Goal: Information Seeking & Learning: Learn about a topic

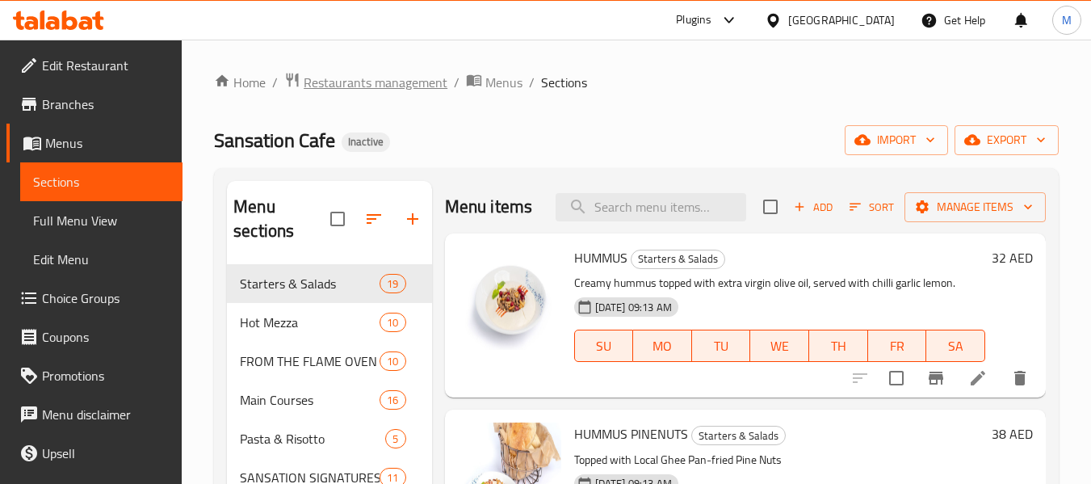
click at [325, 91] on span "Restaurants management" at bounding box center [376, 82] width 144 height 19
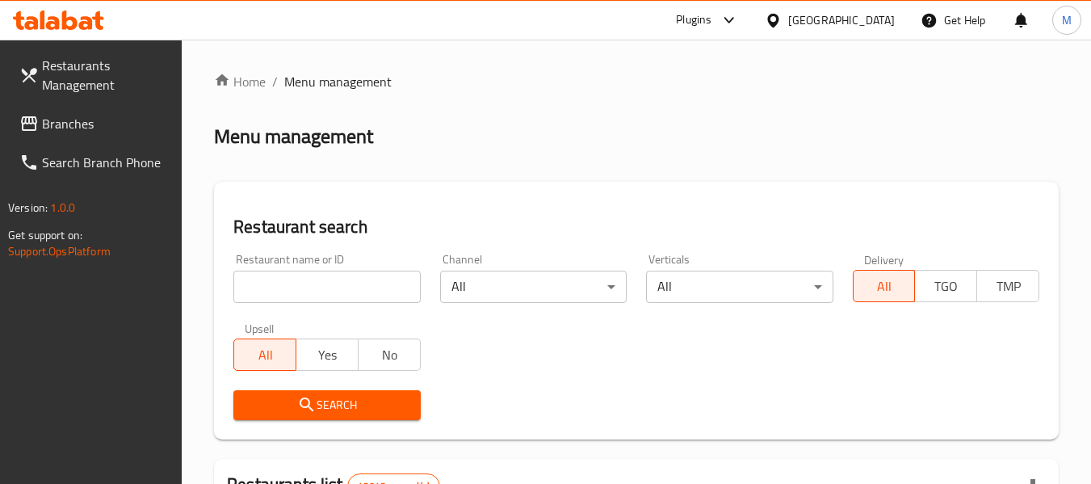
click at [358, 288] on div at bounding box center [545, 242] width 1091 height 484
click at [358, 288] on input "search" at bounding box center [326, 286] width 187 height 32
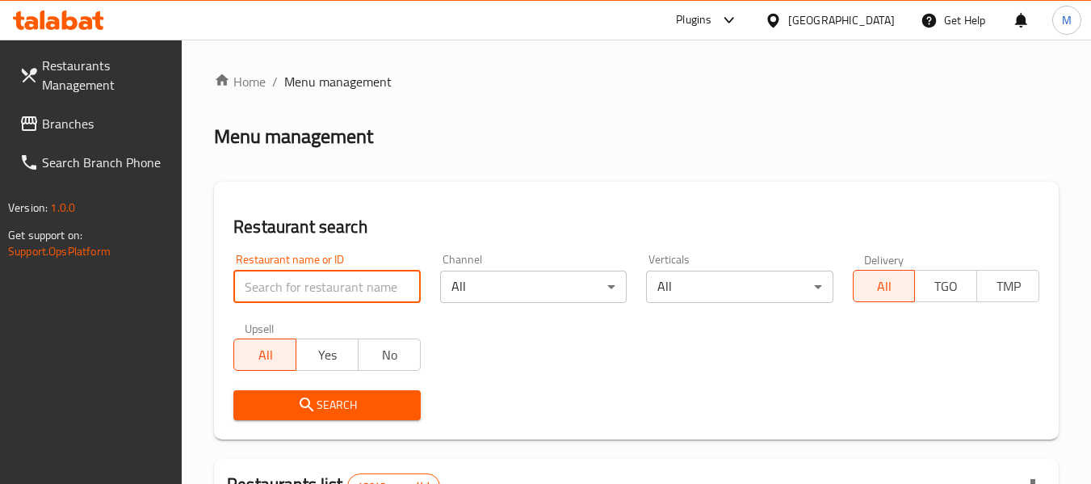
paste input "from scratch"
type input "from scratch"
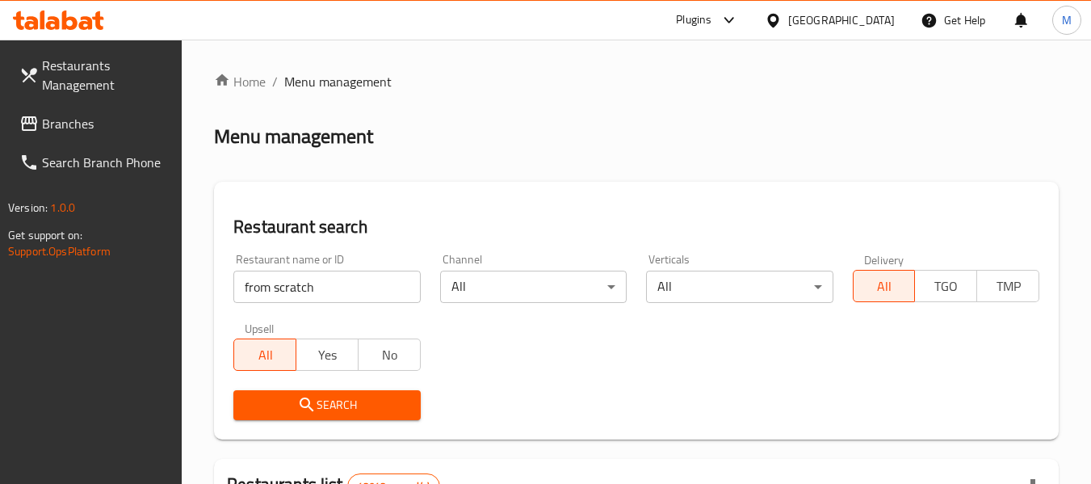
click at [348, 404] on span "Search" at bounding box center [326, 405] width 161 height 20
click at [348, 404] on div at bounding box center [545, 242] width 1091 height 484
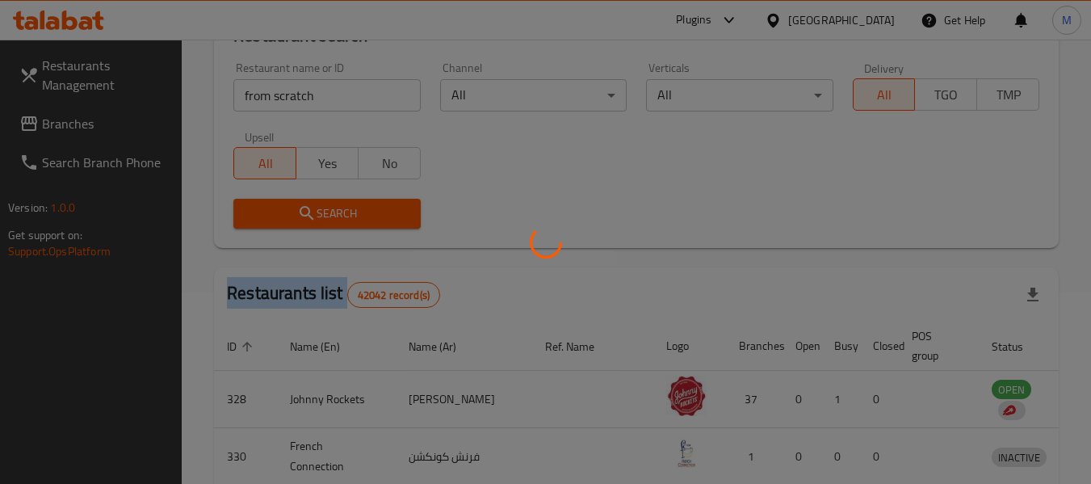
scroll to position [223, 0]
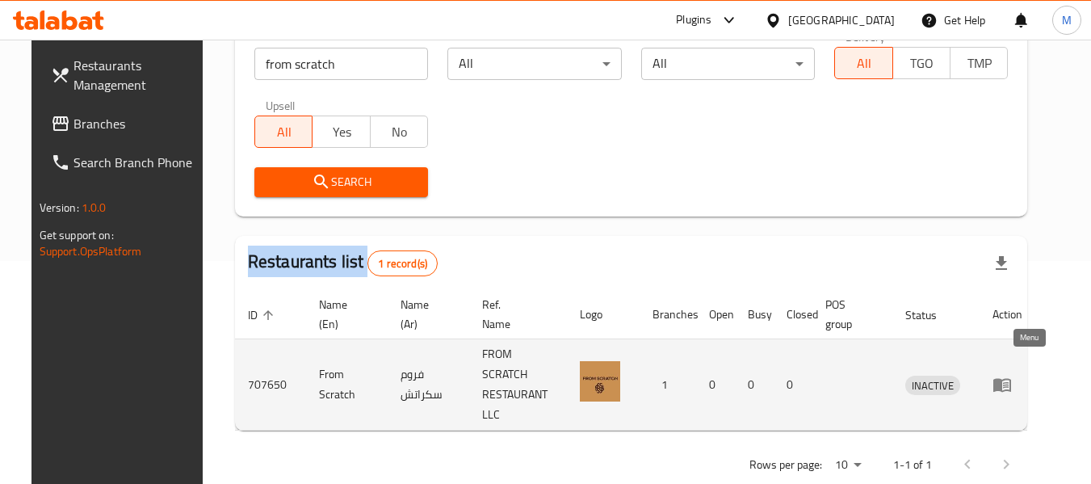
click at [1012, 375] on icon "enhanced table" at bounding box center [1001, 384] width 19 height 19
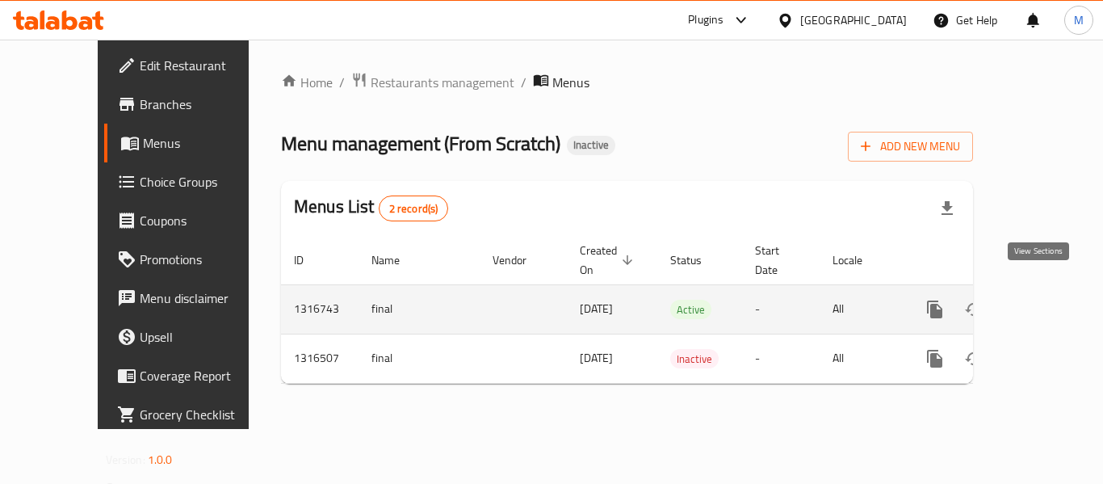
click at [1048, 290] on link "enhanced table" at bounding box center [1051, 309] width 39 height 39
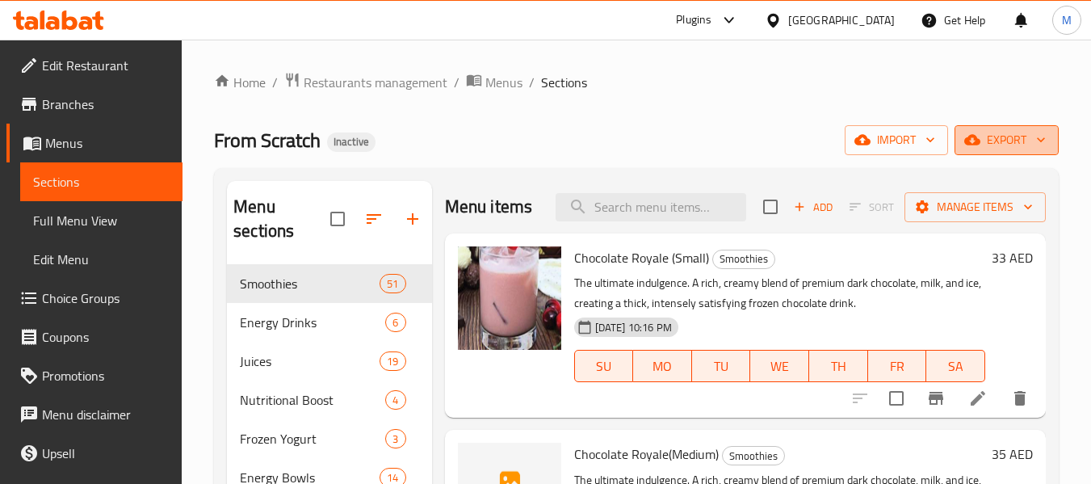
click at [1008, 132] on span "export" at bounding box center [1006, 140] width 78 height 20
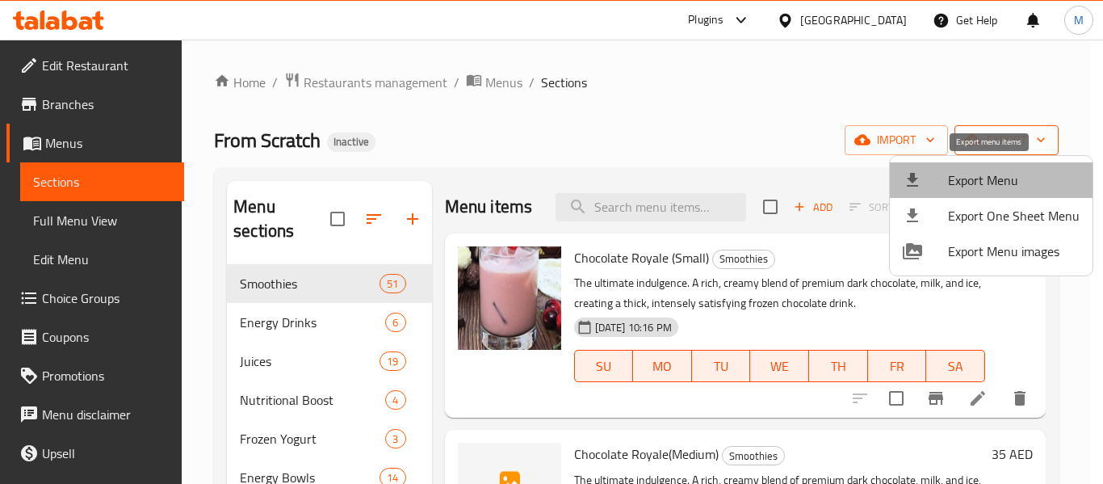
click at [992, 182] on span "Export Menu" at bounding box center [1014, 179] width 132 height 19
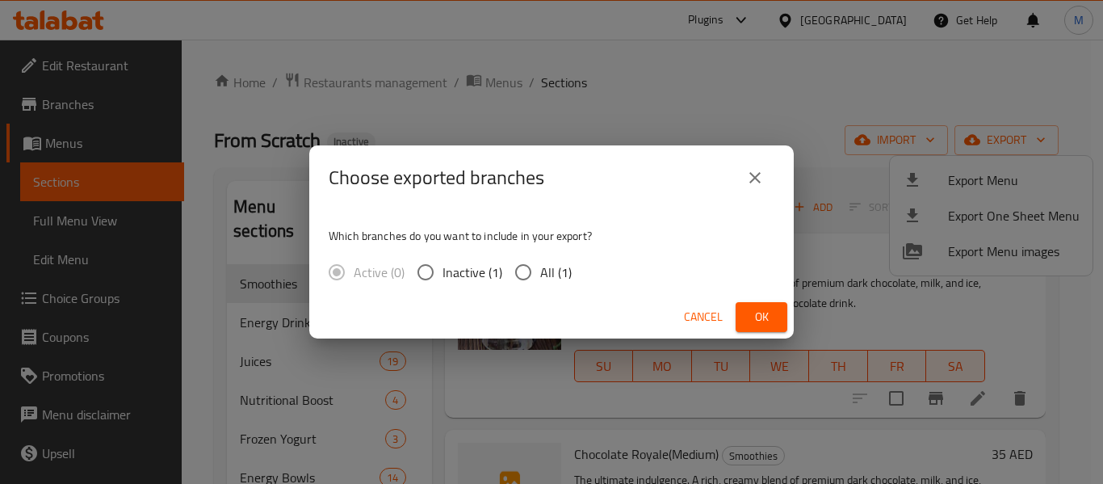
click at [526, 275] on input "All (1)" at bounding box center [523, 272] width 34 height 34
radio input "true"
click at [759, 326] on span "Ok" at bounding box center [761, 317] width 26 height 20
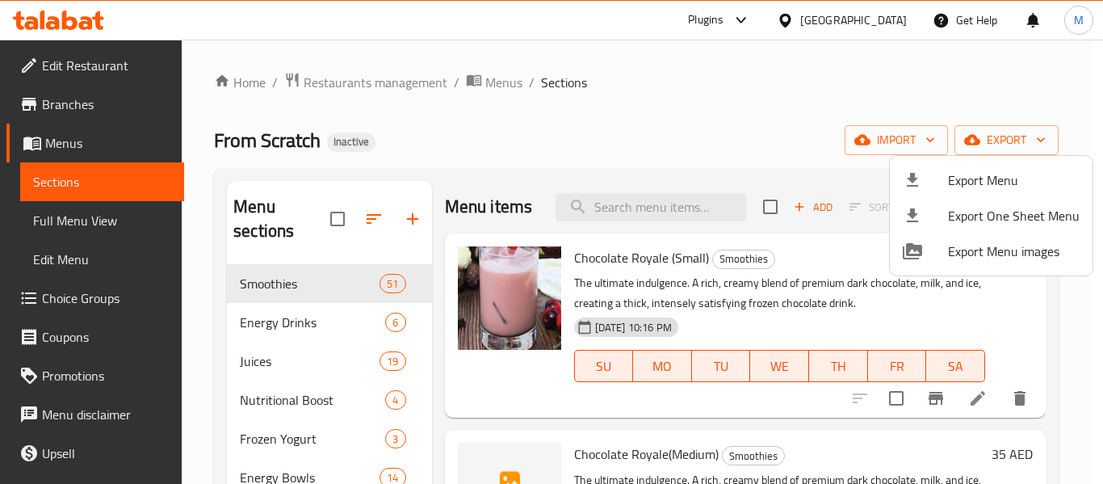
drag, startPoint x: 639, startPoint y: 149, endPoint x: 711, endPoint y: 33, distance: 136.4
click at [639, 147] on div at bounding box center [551, 242] width 1103 height 484
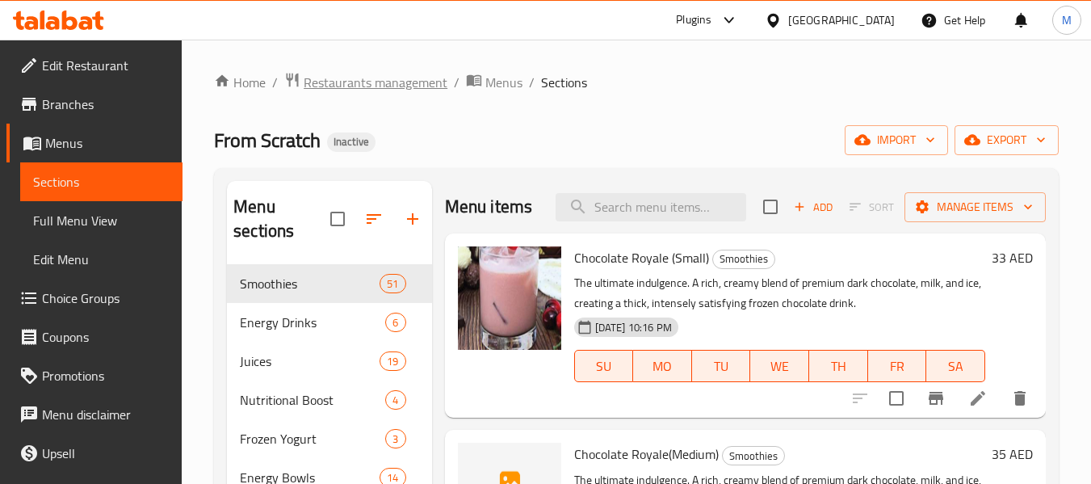
click at [335, 86] on span "Restaurants management" at bounding box center [376, 82] width 144 height 19
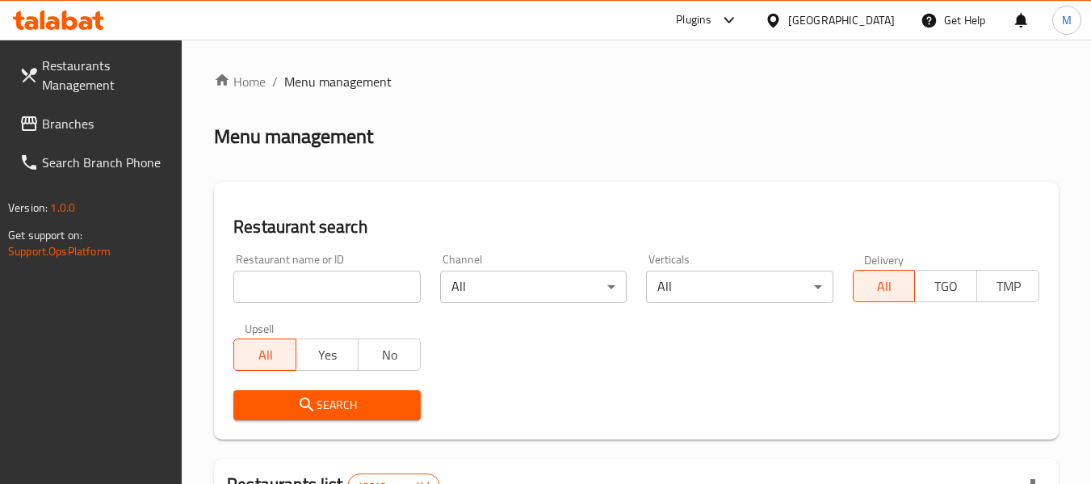
click at [336, 282] on input "search" at bounding box center [326, 286] width 187 height 32
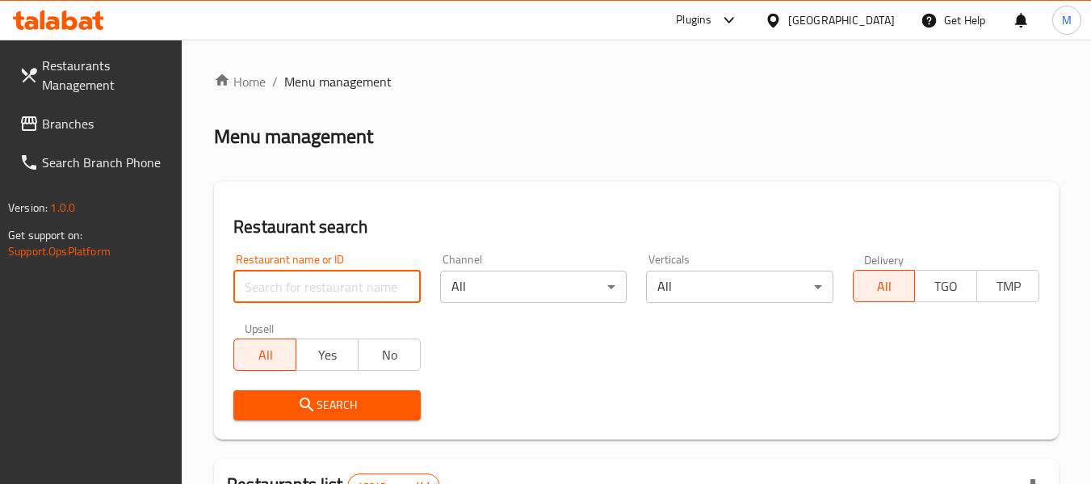
paste input "FLY CHICKEN"
type input "FLY CHICKEN"
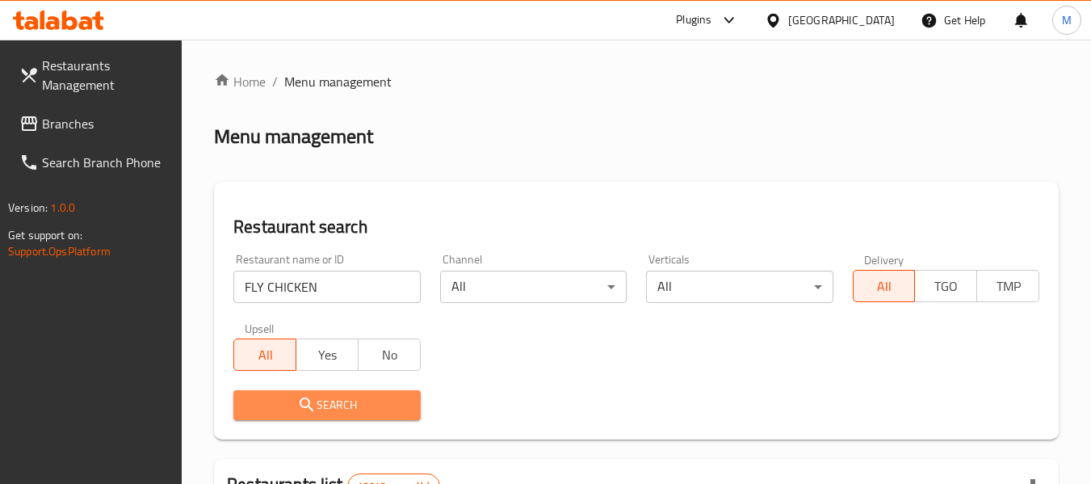
click at [325, 405] on span "Search" at bounding box center [326, 405] width 161 height 20
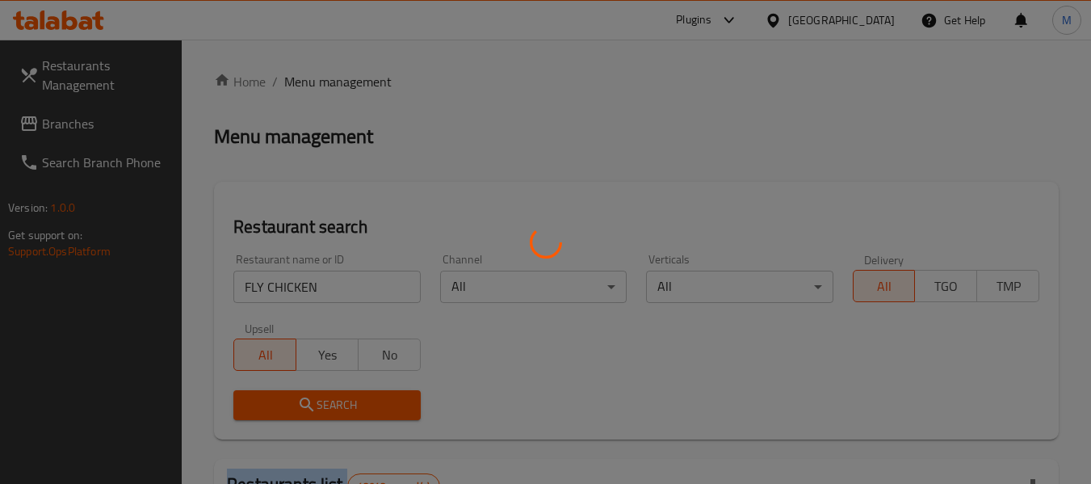
click at [325, 405] on div at bounding box center [545, 242] width 1091 height 484
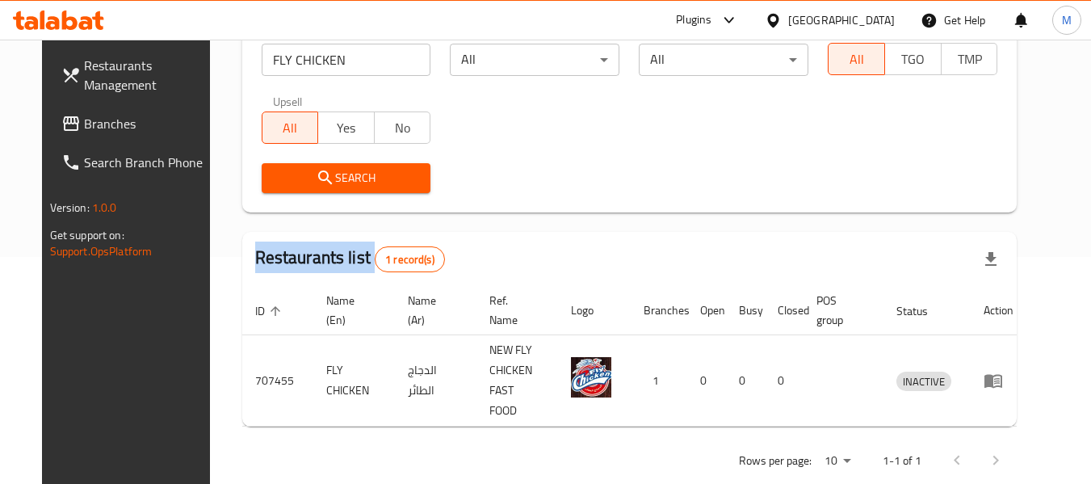
scroll to position [237, 0]
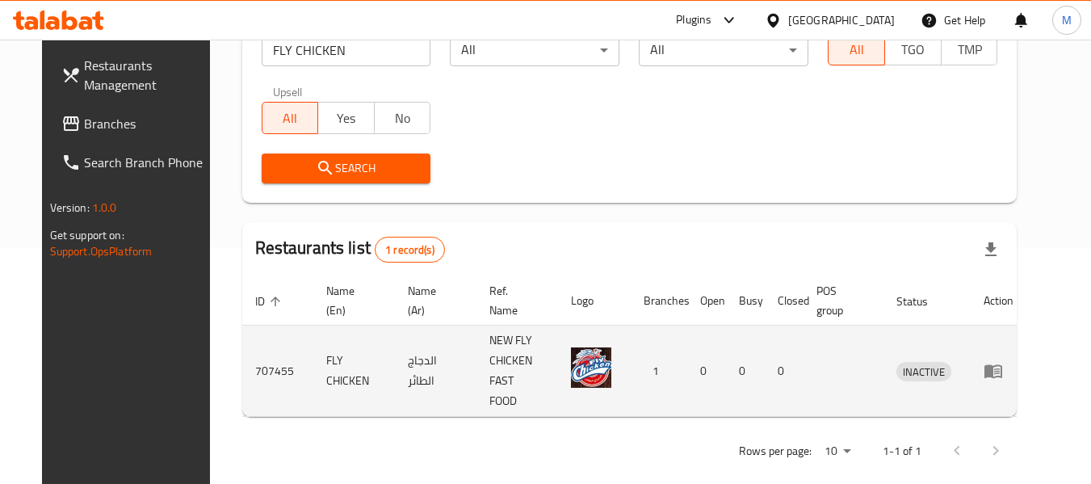
click at [1025, 348] on td "enhanced table" at bounding box center [999, 370] width 56 height 91
click at [1003, 361] on icon "enhanced table" at bounding box center [992, 370] width 19 height 19
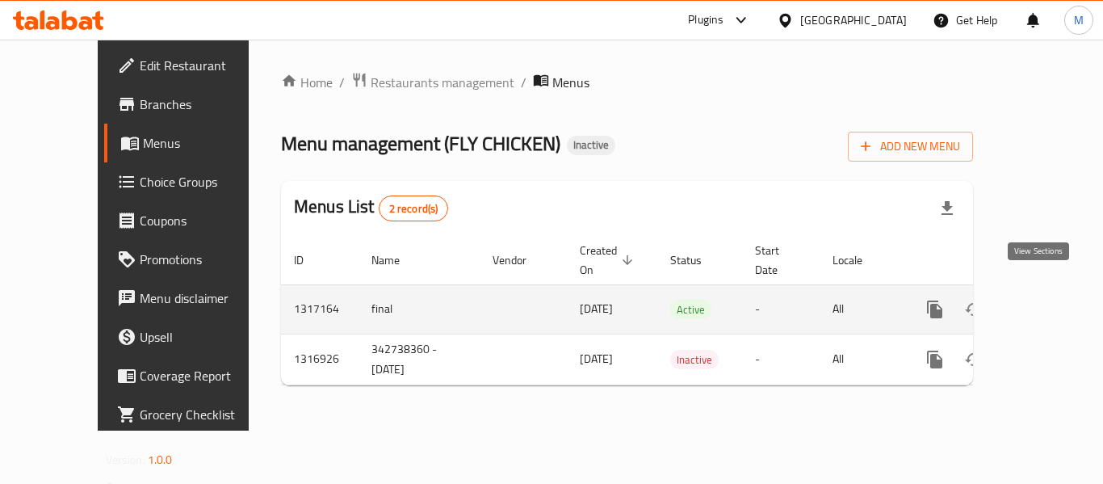
click at [1042, 300] on icon "enhanced table" at bounding box center [1051, 309] width 19 height 19
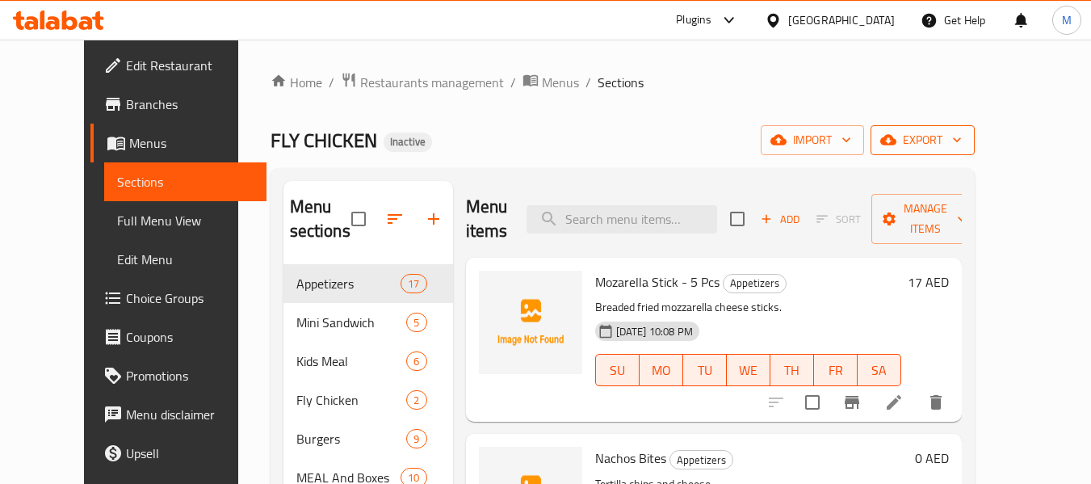
click at [962, 132] on span "export" at bounding box center [922, 140] width 78 height 20
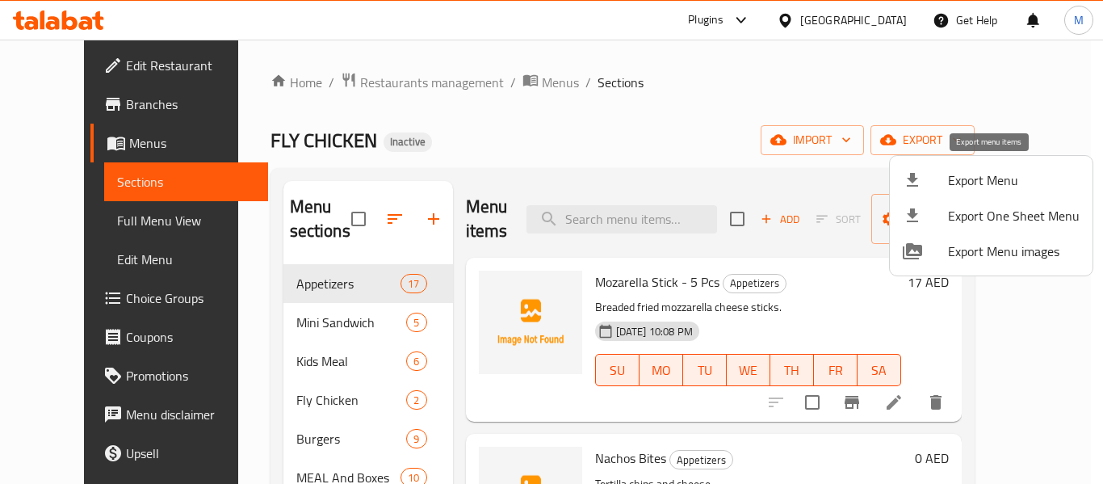
click at [975, 193] on li "Export Menu" at bounding box center [991, 180] width 203 height 36
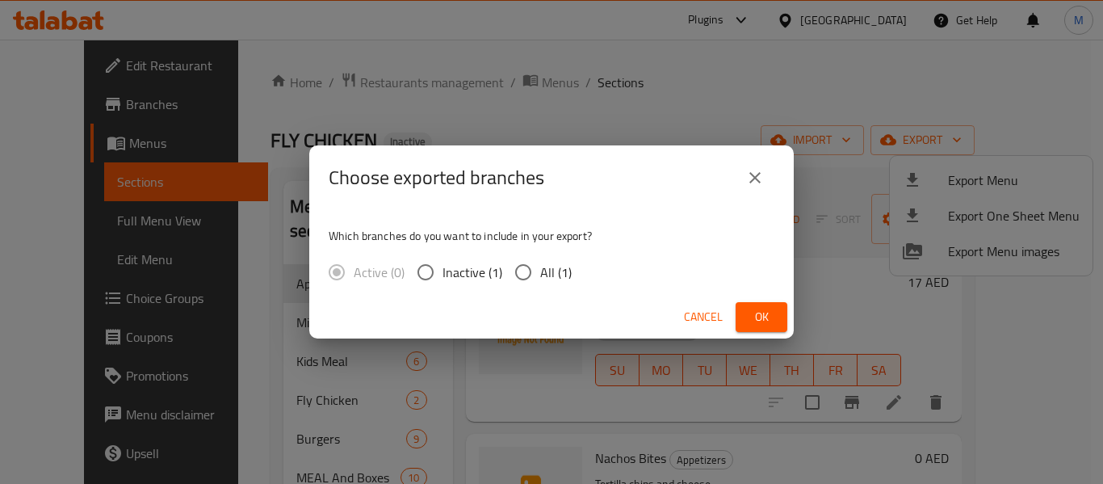
click at [546, 281] on span "All (1)" at bounding box center [555, 271] width 31 height 19
click at [540, 281] on input "All (1)" at bounding box center [523, 272] width 34 height 34
radio input "true"
click at [760, 321] on span "Ok" at bounding box center [761, 317] width 26 height 20
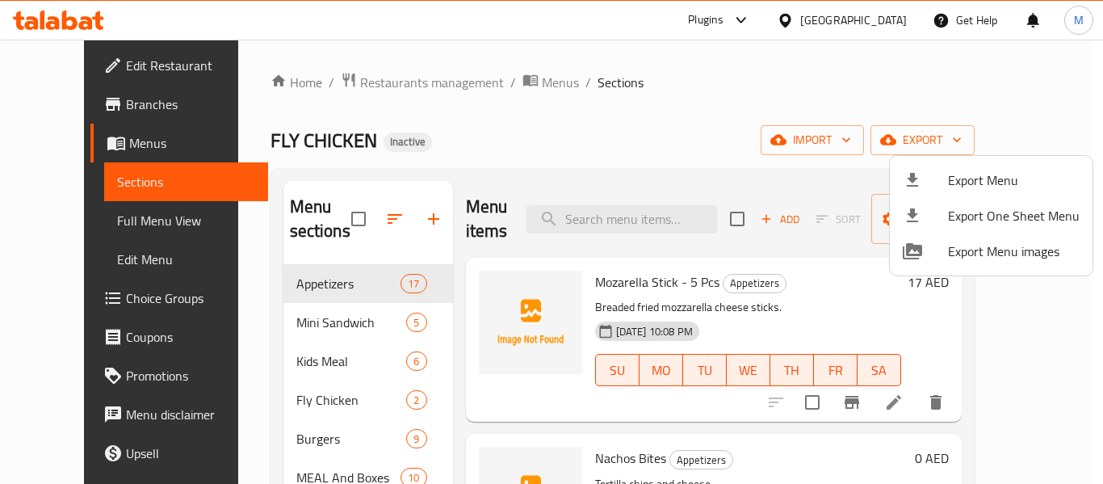
click at [289, 320] on div at bounding box center [551, 242] width 1103 height 484
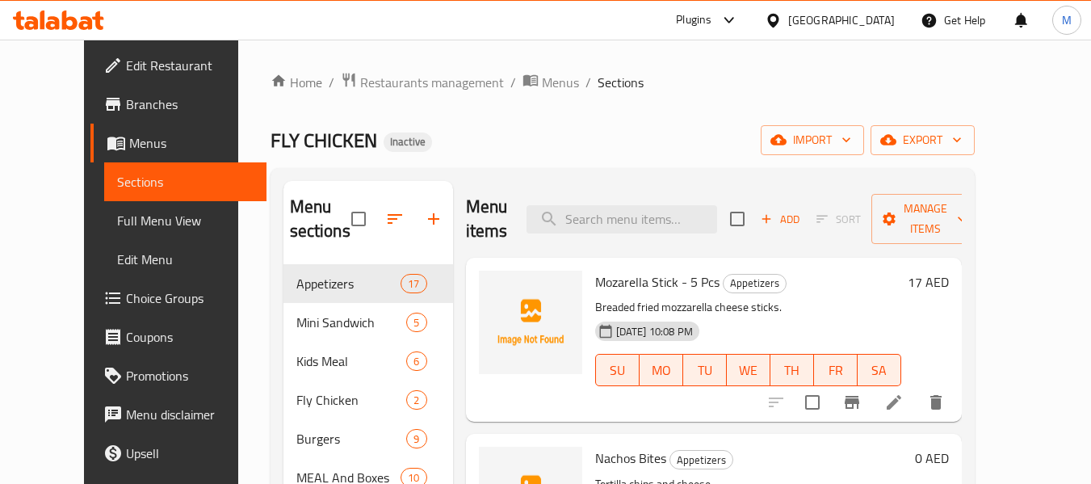
click at [296, 320] on span "Mini Sandwich" at bounding box center [351, 321] width 111 height 19
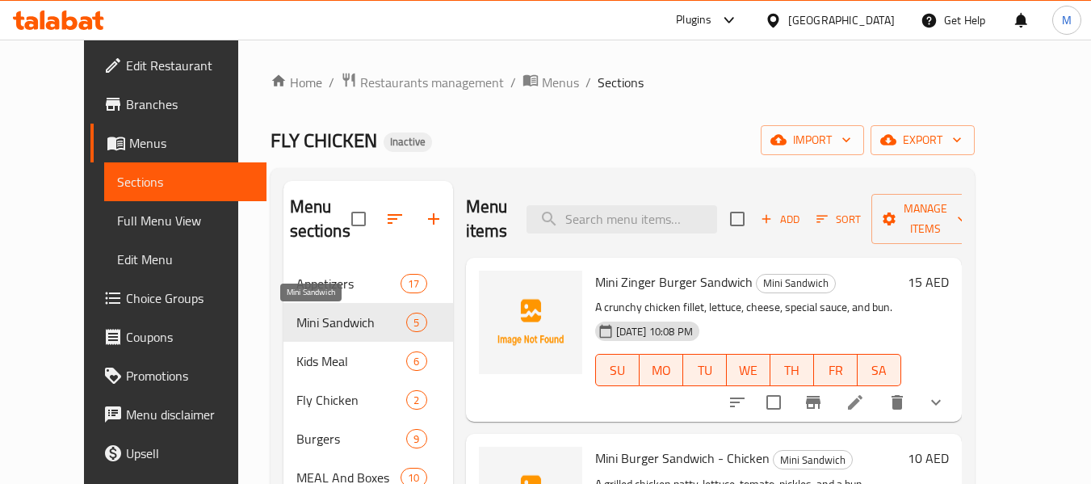
click at [287, 378] on div "Kids Meal 6" at bounding box center [368, 361] width 170 height 39
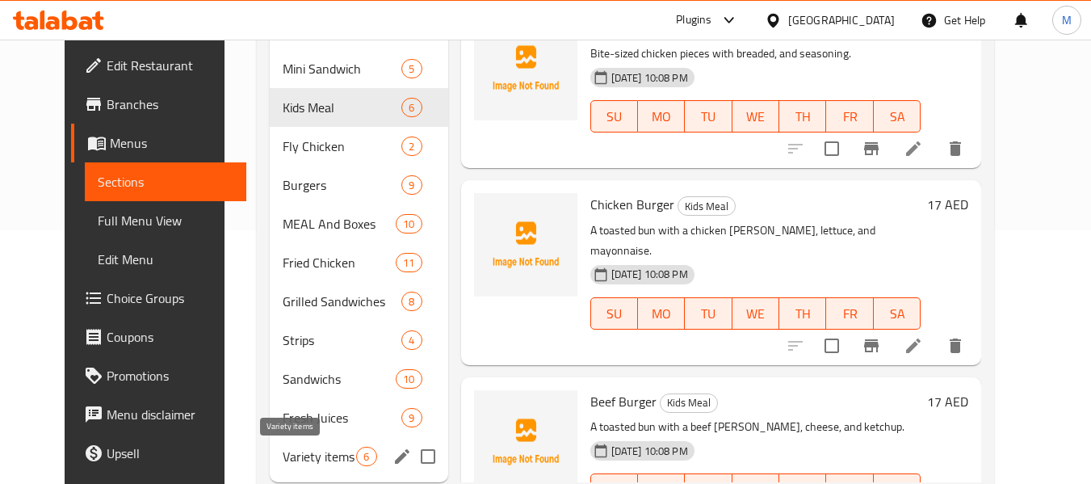
scroll to position [297, 0]
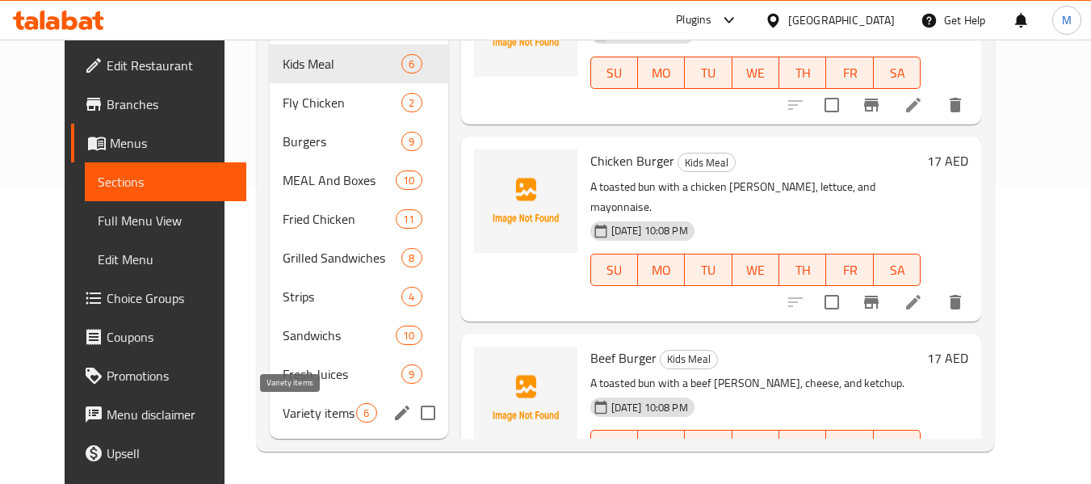
click at [282, 393] on div "Variety items 6" at bounding box center [359, 412] width 178 height 39
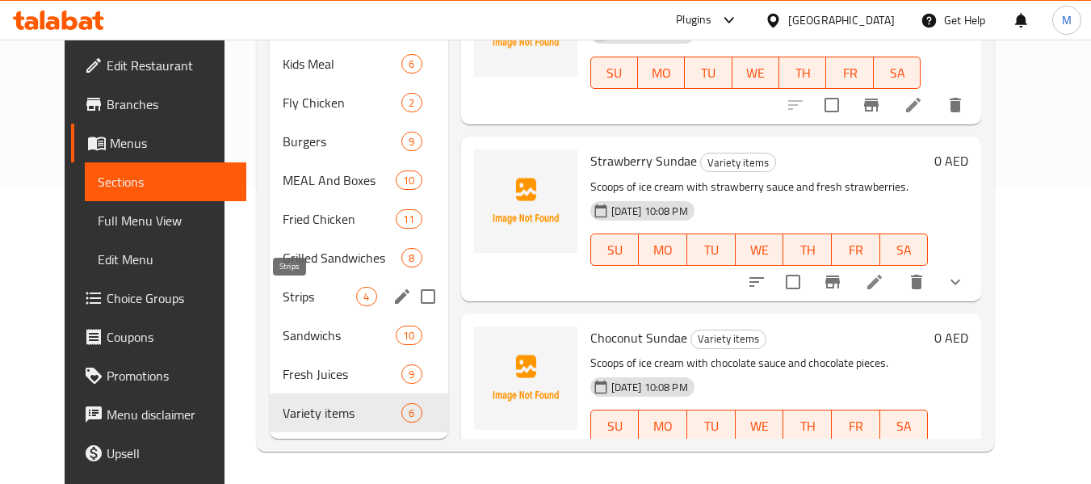
click at [283, 289] on span "Strips" at bounding box center [319, 296] width 73 height 19
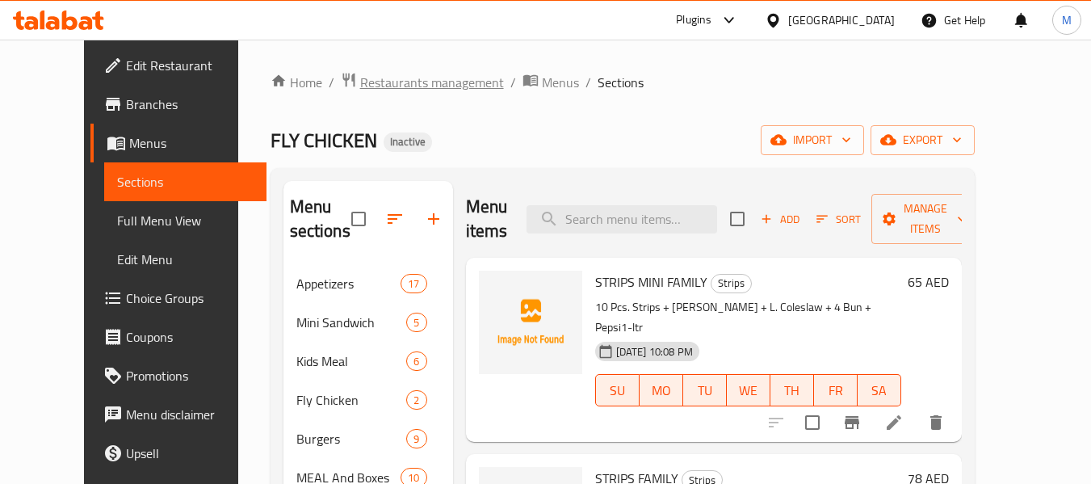
click at [368, 78] on span "Restaurants management" at bounding box center [432, 82] width 144 height 19
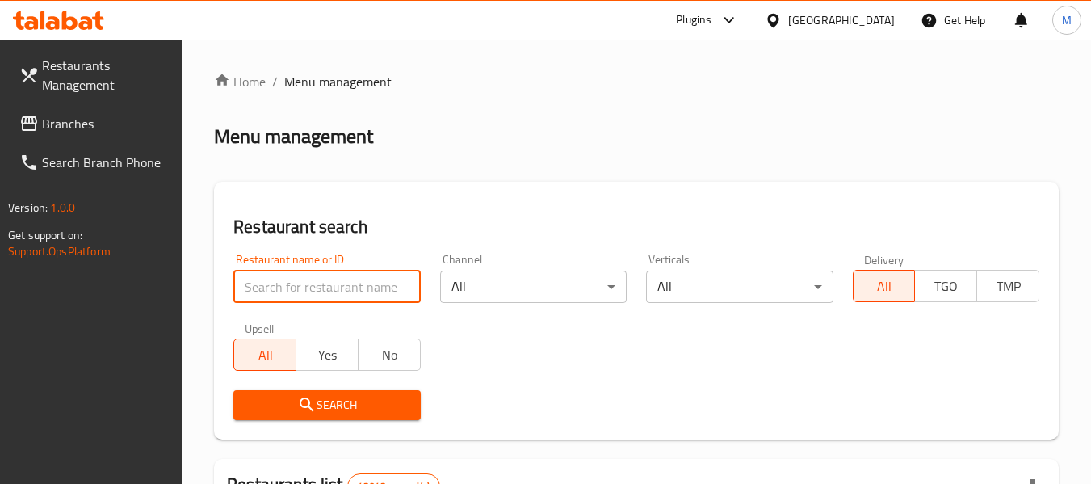
click at [338, 289] on input "search" at bounding box center [326, 286] width 187 height 32
paste input "Bait Al burger"
type input "Bait Al burger"
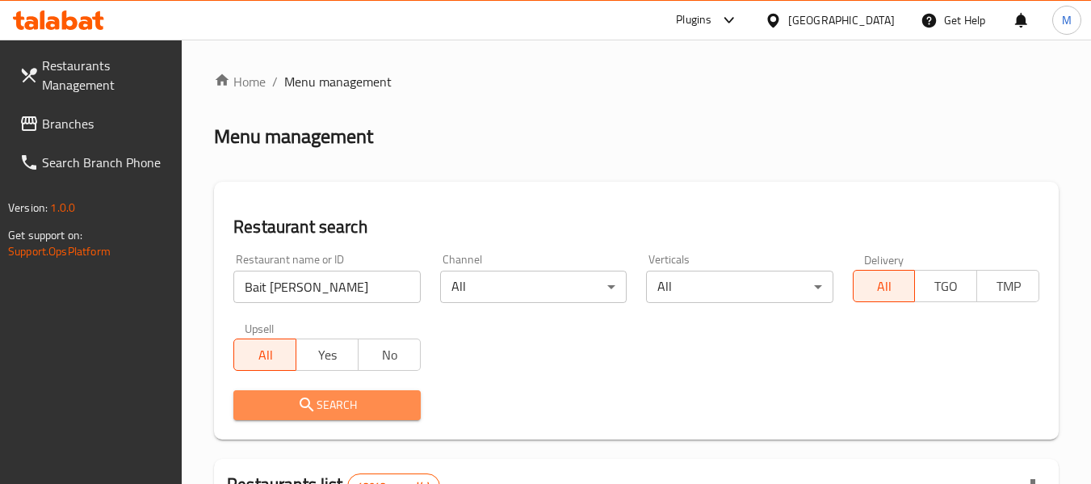
click at [342, 407] on span "Search" at bounding box center [326, 405] width 161 height 20
click at [342, 407] on div at bounding box center [545, 242] width 1091 height 484
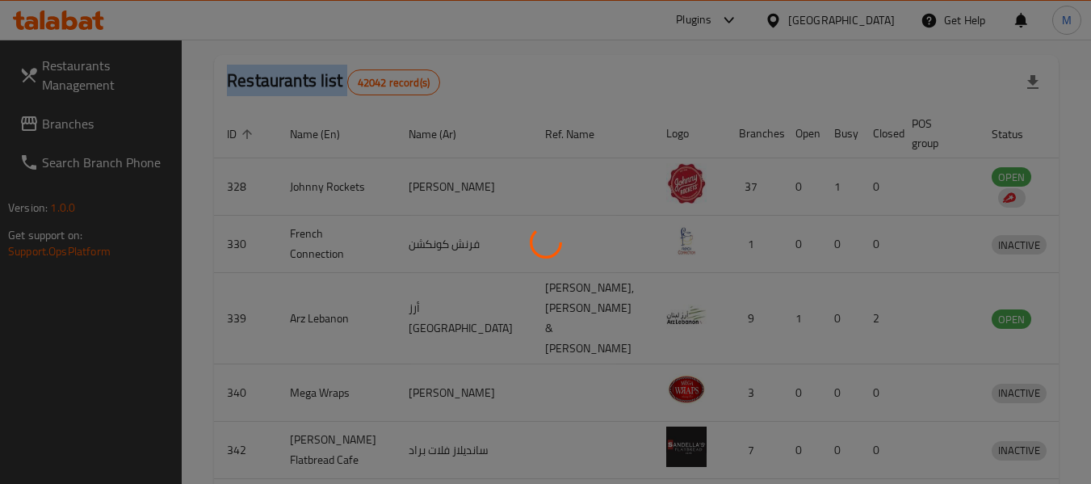
scroll to position [223, 0]
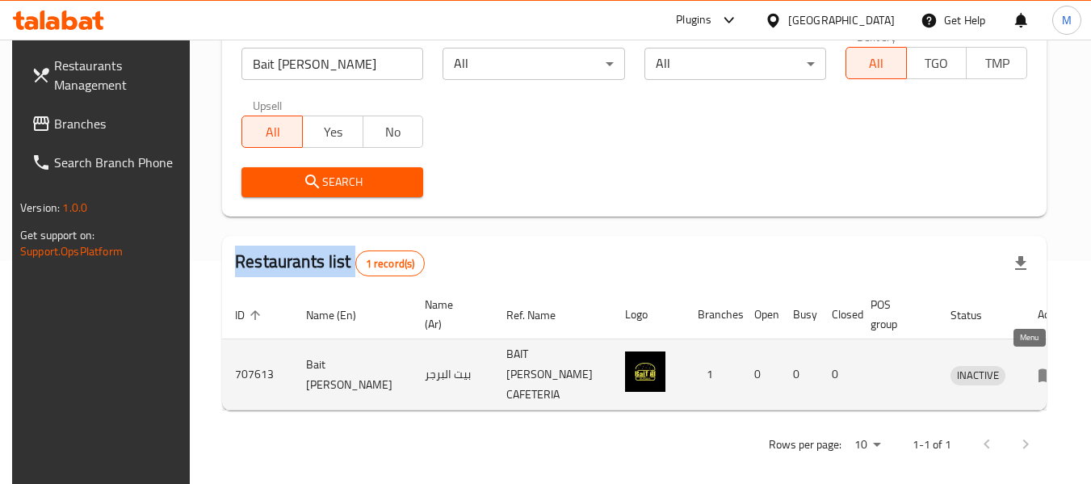
click at [1038, 372] on icon "enhanced table" at bounding box center [1047, 374] width 19 height 19
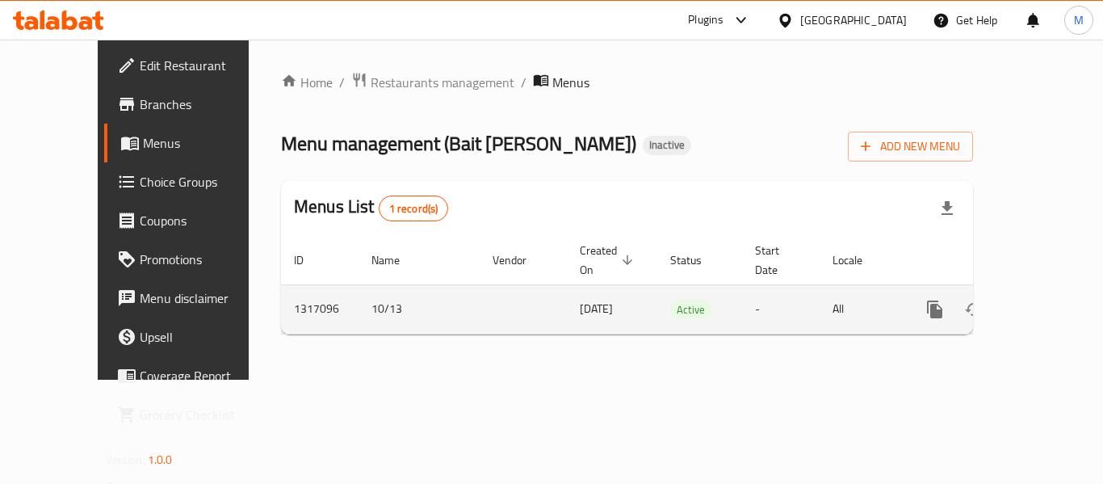
click at [1043, 300] on icon "enhanced table" at bounding box center [1051, 309] width 19 height 19
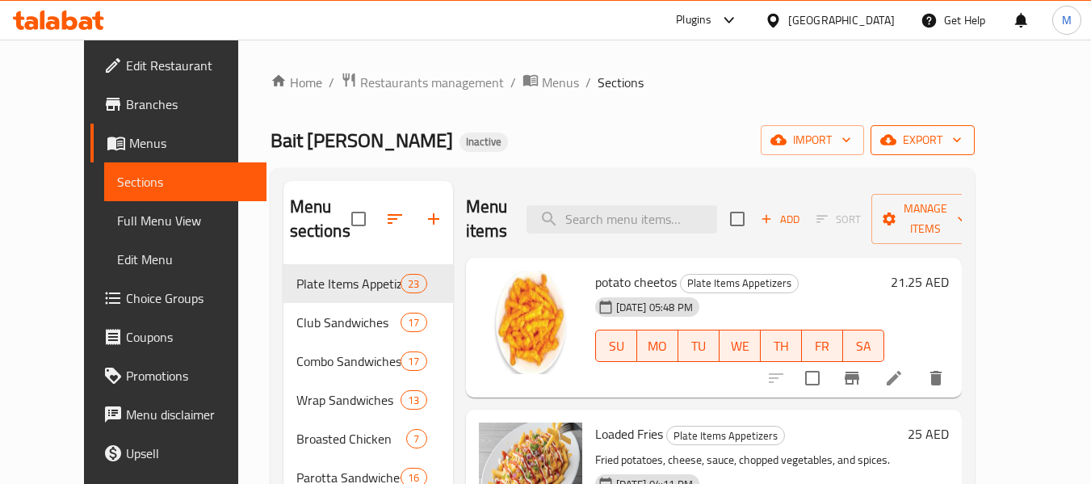
click at [962, 135] on span "export" at bounding box center [922, 140] width 78 height 20
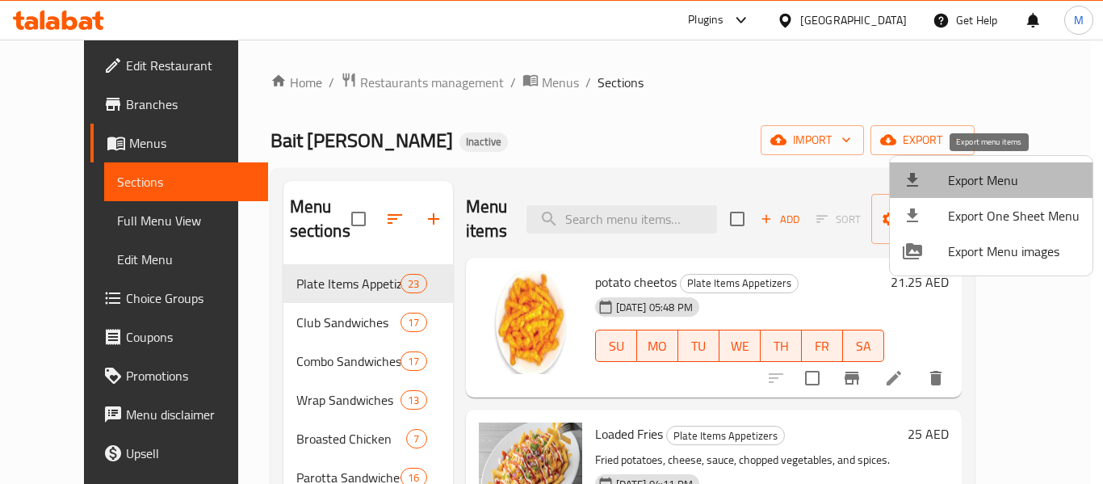
click at [997, 179] on span "Export Menu" at bounding box center [1014, 179] width 132 height 19
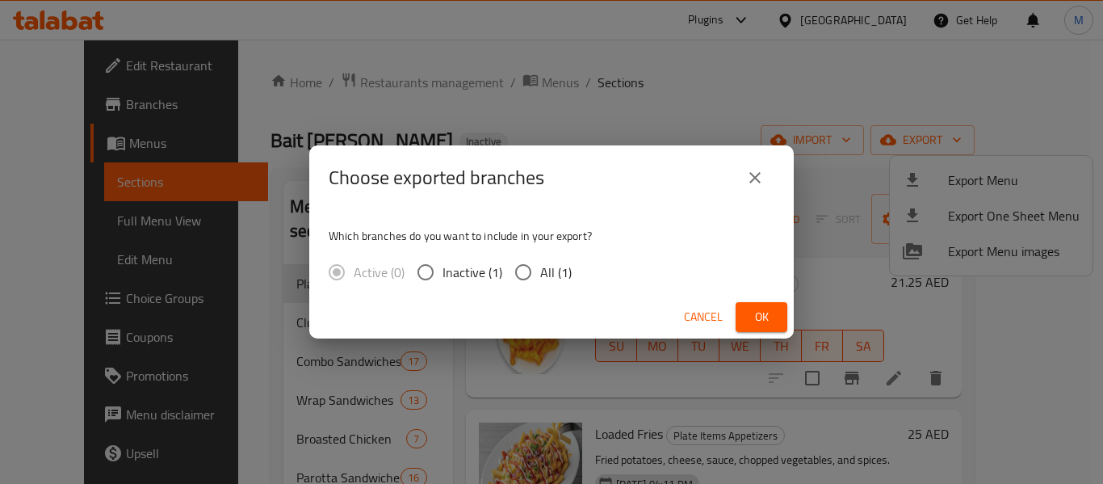
click at [552, 280] on span "All (1)" at bounding box center [555, 271] width 31 height 19
click at [540, 280] on input "All (1)" at bounding box center [523, 272] width 34 height 34
radio input "true"
click at [779, 318] on button "Ok" at bounding box center [762, 317] width 52 height 30
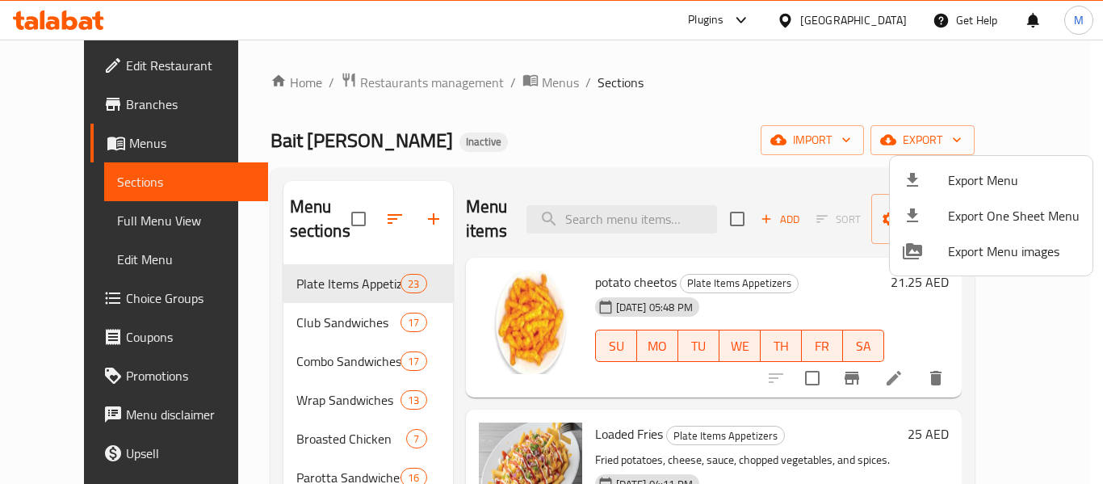
click at [541, 173] on div at bounding box center [551, 242] width 1103 height 484
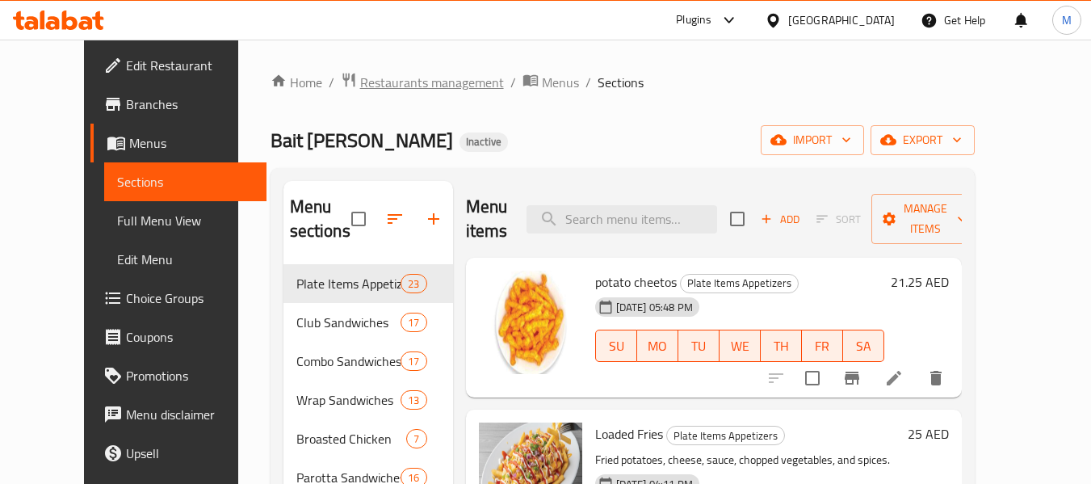
click at [373, 85] on span "Restaurants management" at bounding box center [432, 82] width 144 height 19
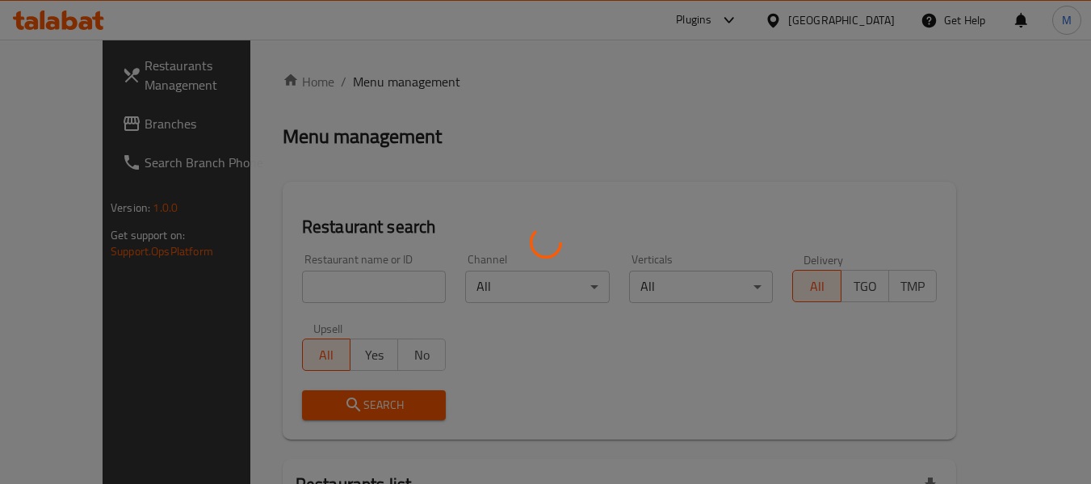
click at [332, 298] on div at bounding box center [545, 242] width 1091 height 484
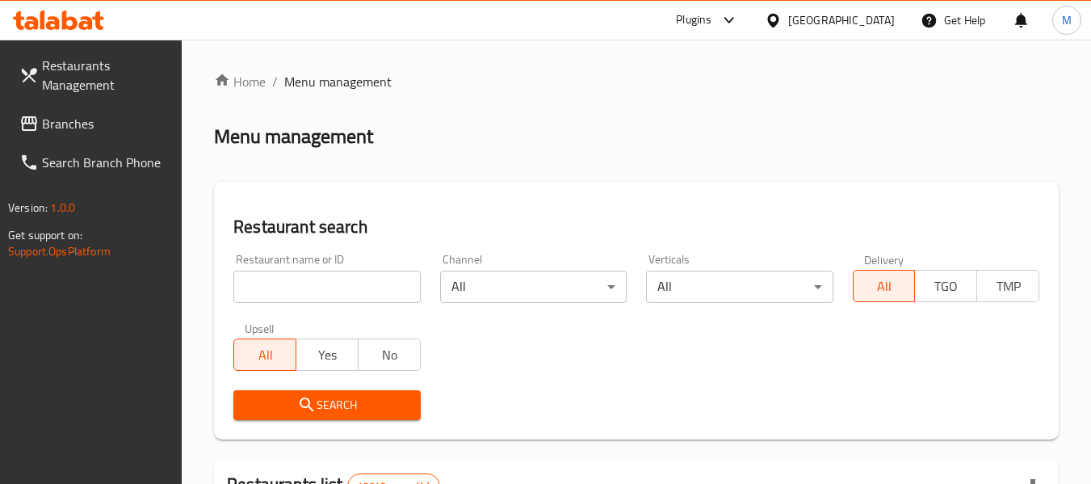
click at [339, 282] on div at bounding box center [545, 242] width 1091 height 484
click at [339, 279] on input "search" at bounding box center [326, 286] width 187 height 32
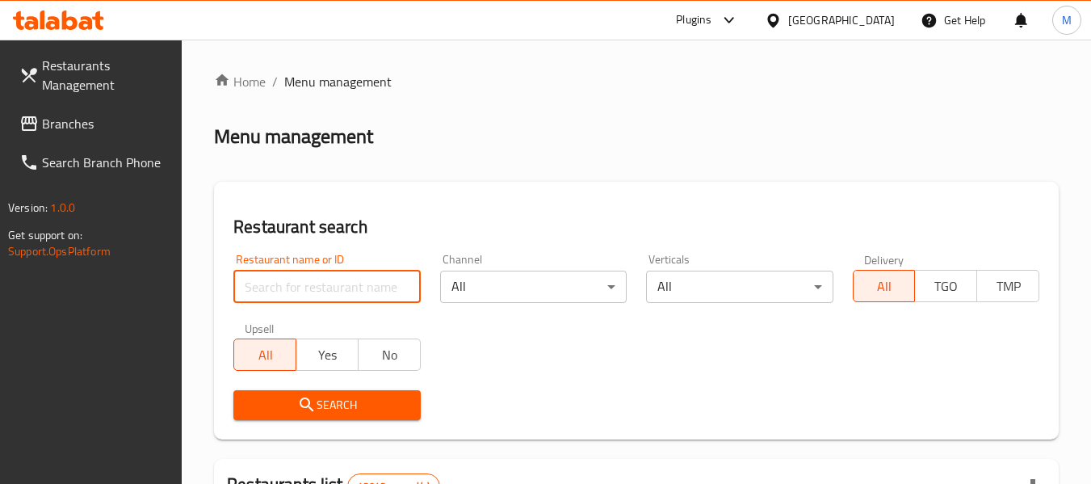
paste input "Le Cafio Cafe"
type input "Le Cafio Cafe"
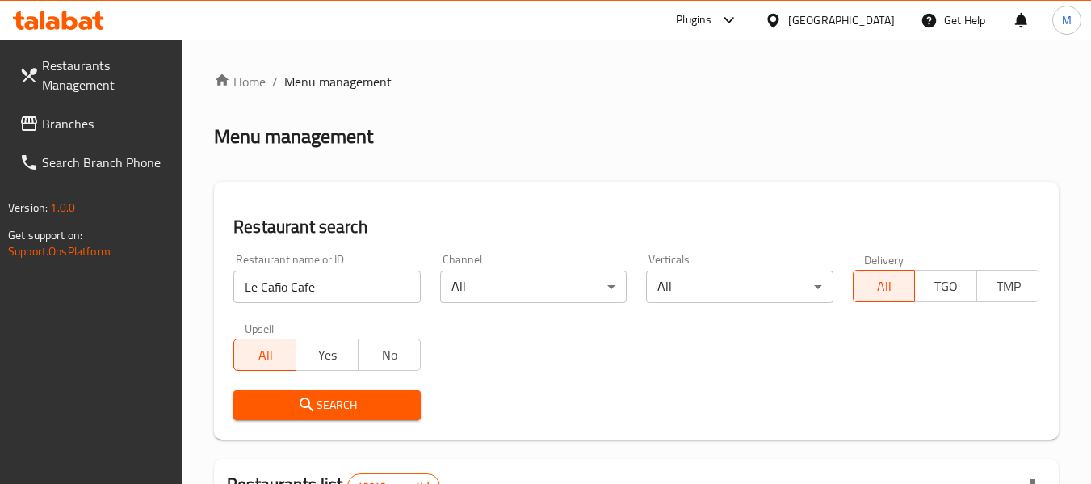
click at [321, 409] on span "Search" at bounding box center [326, 405] width 161 height 20
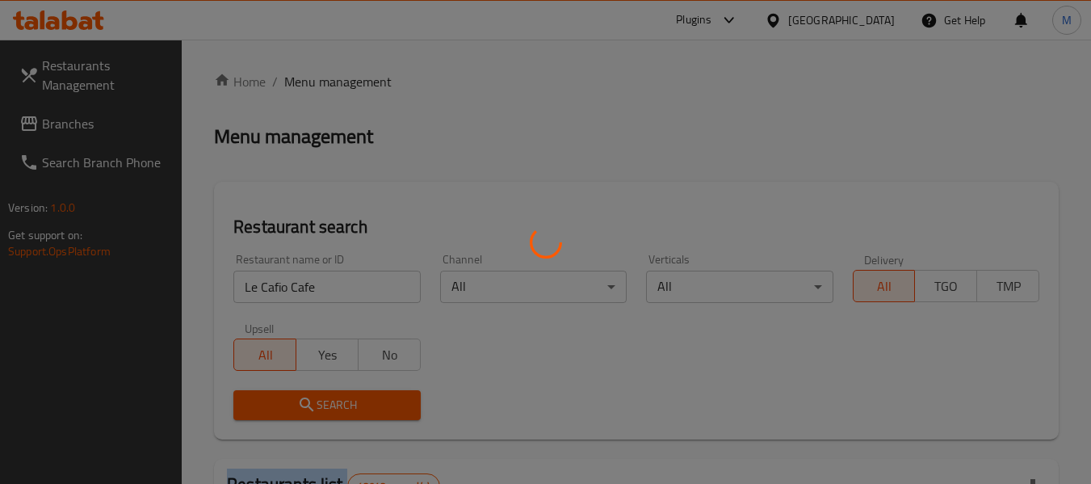
click at [321, 409] on div at bounding box center [545, 242] width 1091 height 484
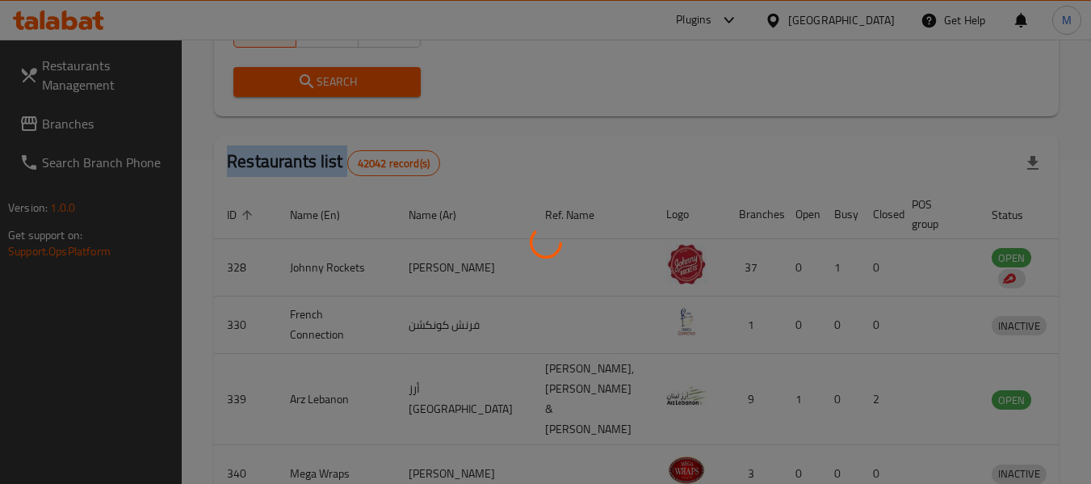
scroll to position [223, 0]
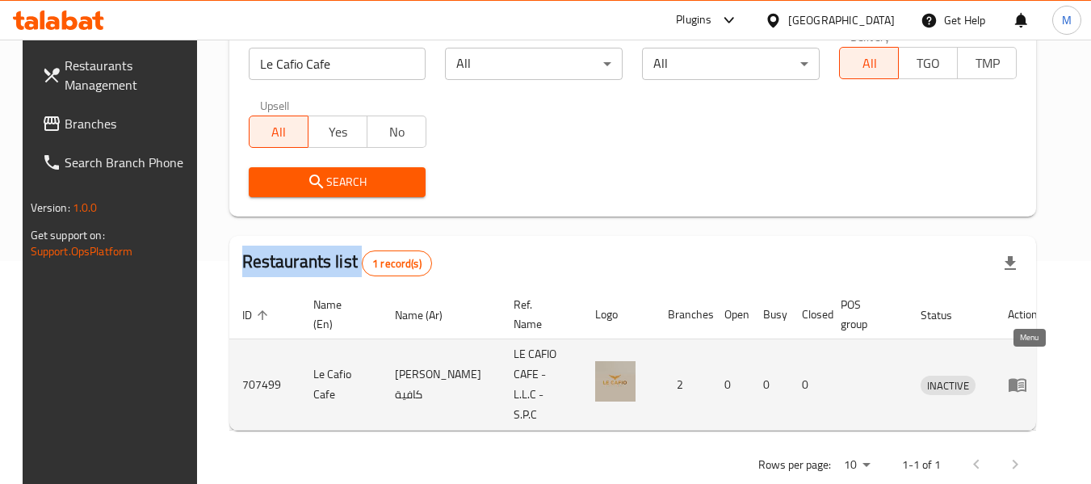
click at [1027, 375] on icon "enhanced table" at bounding box center [1017, 384] width 19 height 19
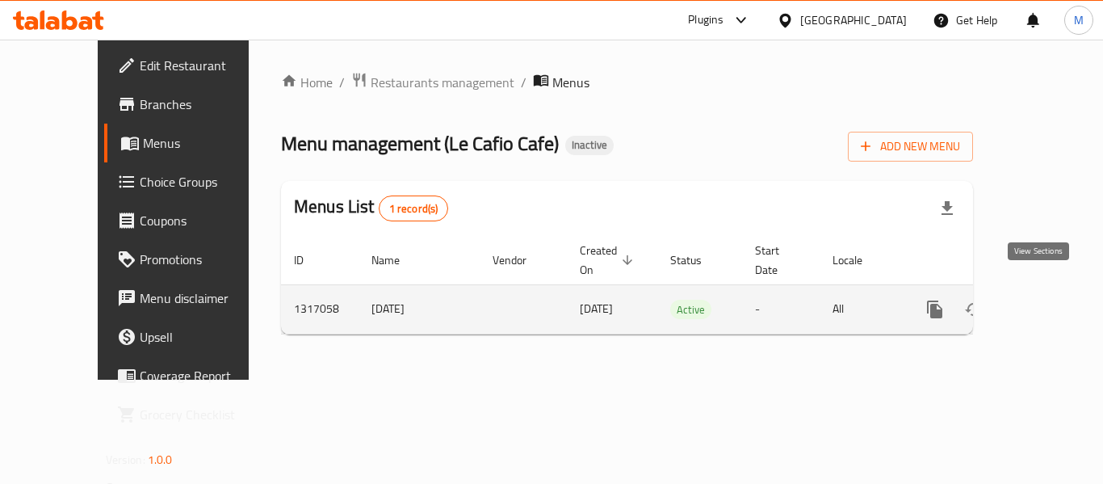
click at [1044, 302] on icon "enhanced table" at bounding box center [1051, 309] width 15 height 15
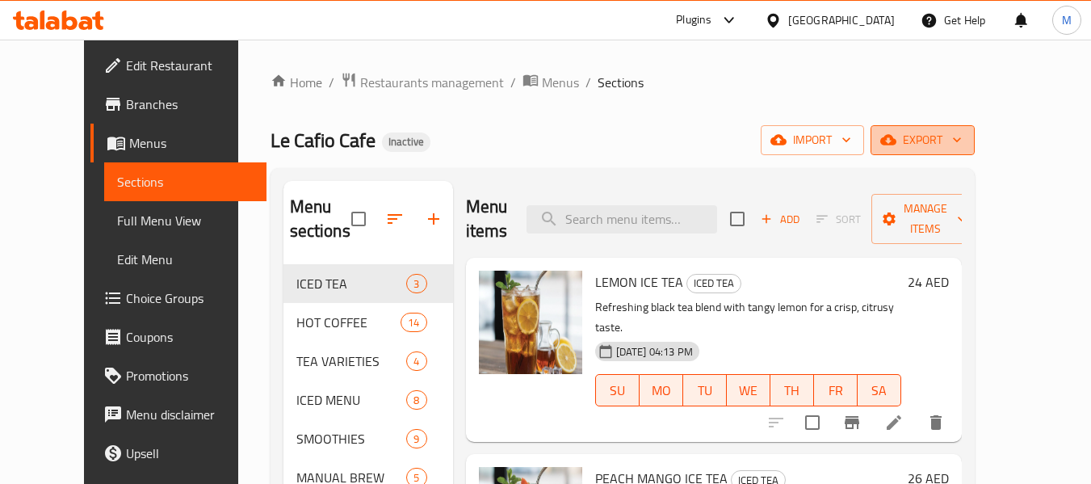
click at [962, 139] on span "export" at bounding box center [922, 140] width 78 height 20
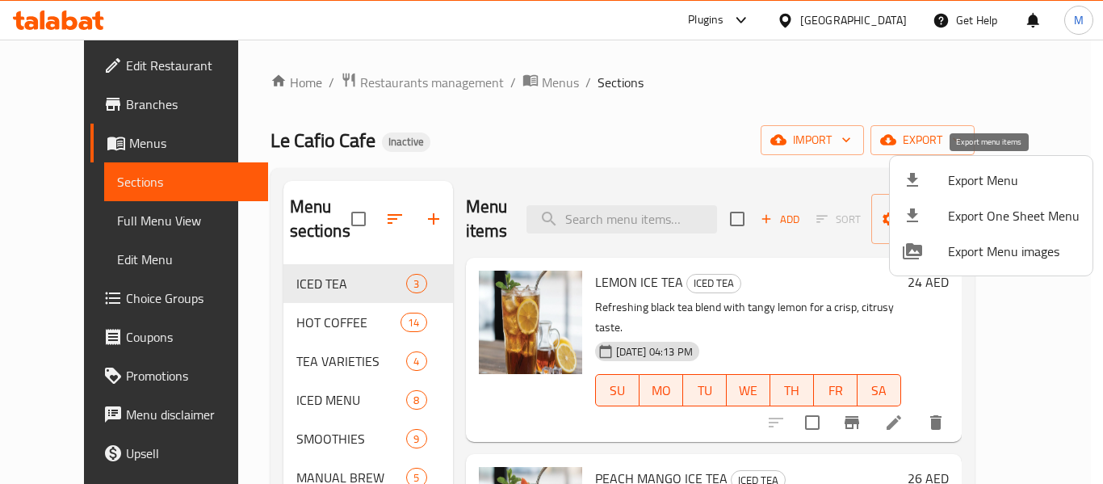
click at [957, 176] on span "Export Menu" at bounding box center [1014, 179] width 132 height 19
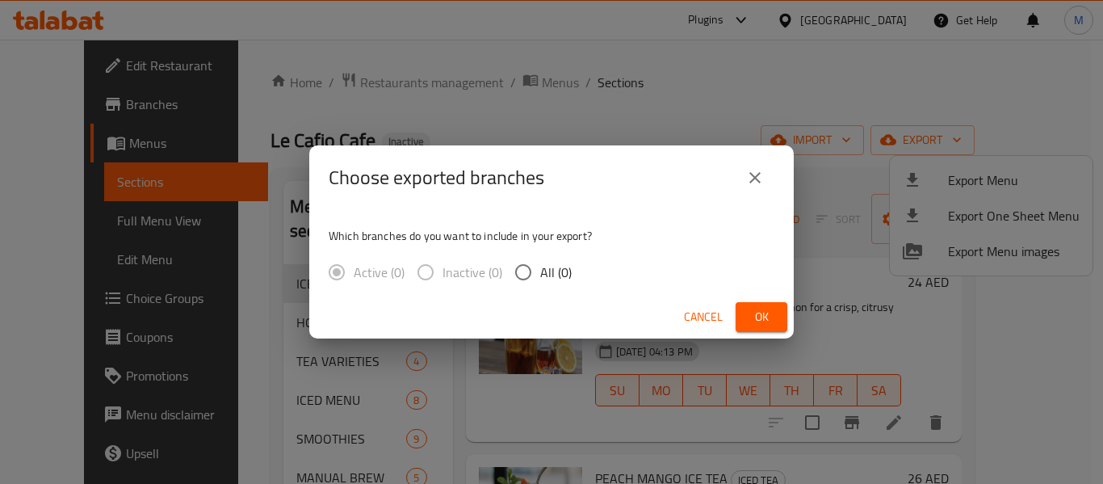
click at [535, 277] on input "All (0)" at bounding box center [523, 272] width 34 height 34
radio input "true"
click at [705, 317] on span "Cancel" at bounding box center [703, 317] width 39 height 20
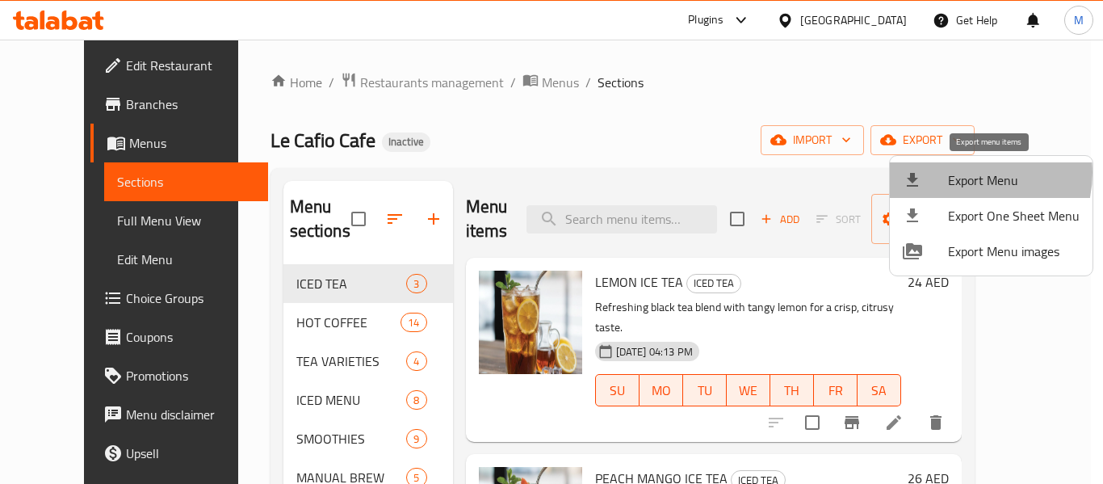
click at [965, 173] on span "Export Menu" at bounding box center [1014, 179] width 132 height 19
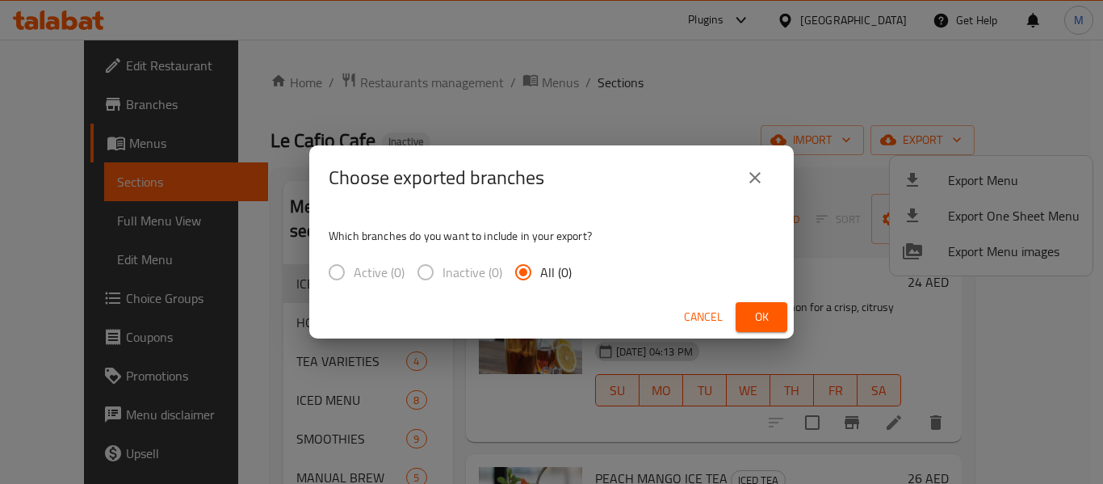
click at [545, 278] on span "All (0)" at bounding box center [555, 271] width 31 height 19
click at [540, 278] on input "All (0)" at bounding box center [523, 272] width 34 height 34
click at [700, 308] on span "Cancel" at bounding box center [703, 317] width 39 height 20
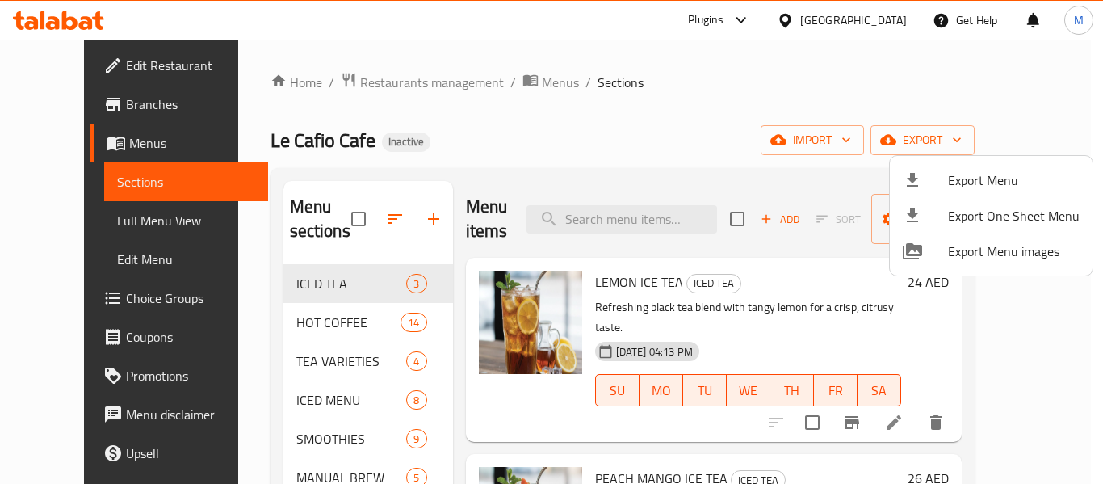
click at [679, 82] on div at bounding box center [551, 242] width 1103 height 484
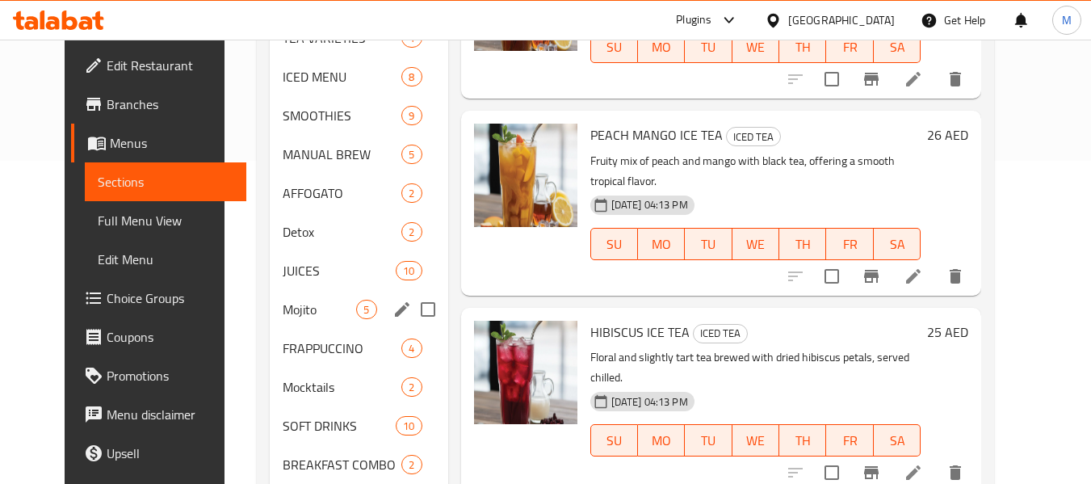
click at [295, 325] on div "Mojito 5" at bounding box center [359, 309] width 178 height 39
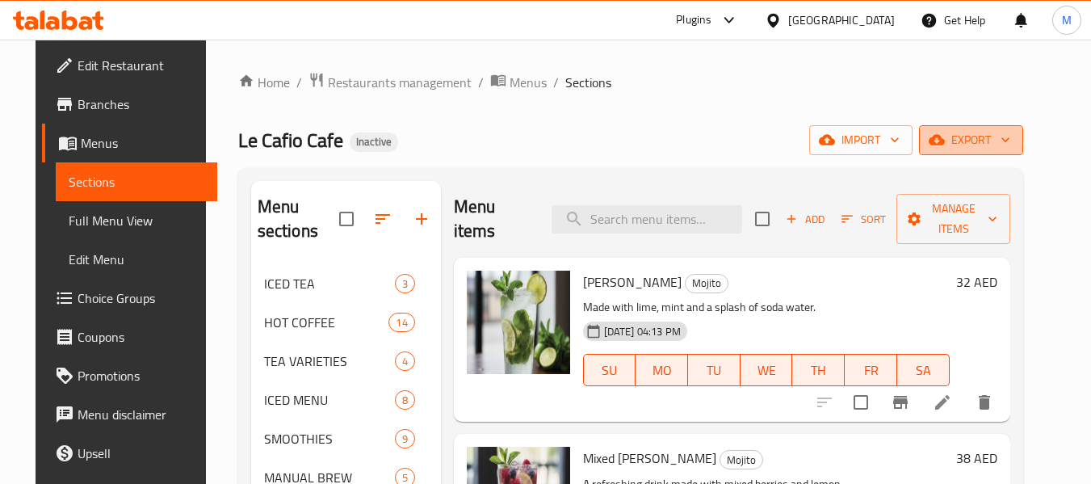
click at [1013, 145] on icon "button" at bounding box center [1005, 140] width 16 height 16
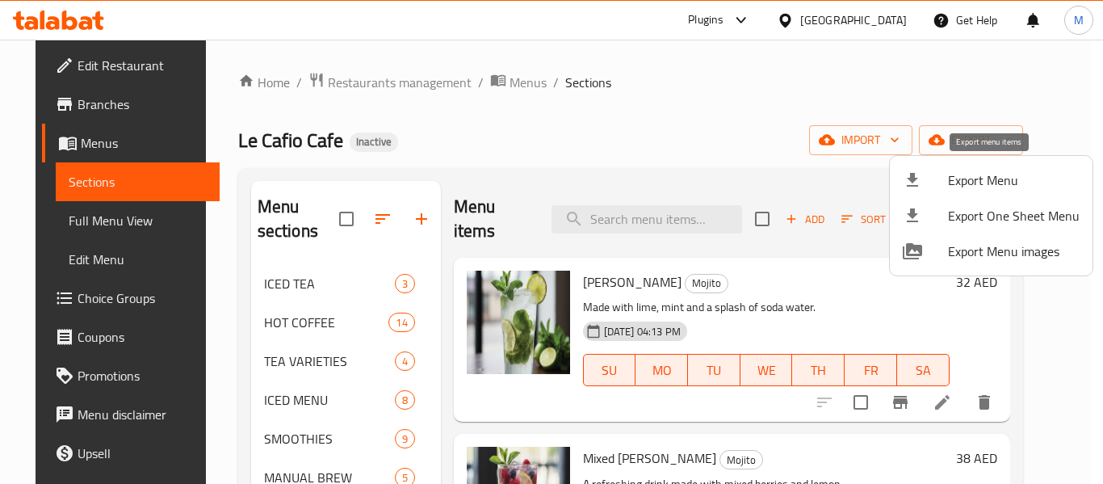
click at [992, 175] on span "Export Menu" at bounding box center [1014, 179] width 132 height 19
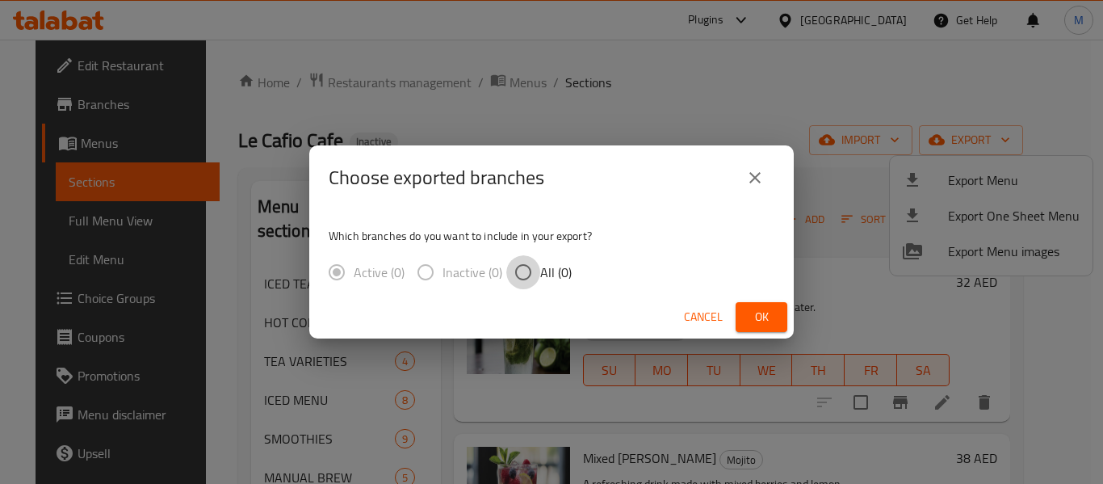
click at [530, 271] on input "All (0)" at bounding box center [523, 272] width 34 height 34
radio input "true"
click at [769, 321] on span "Ok" at bounding box center [761, 317] width 26 height 20
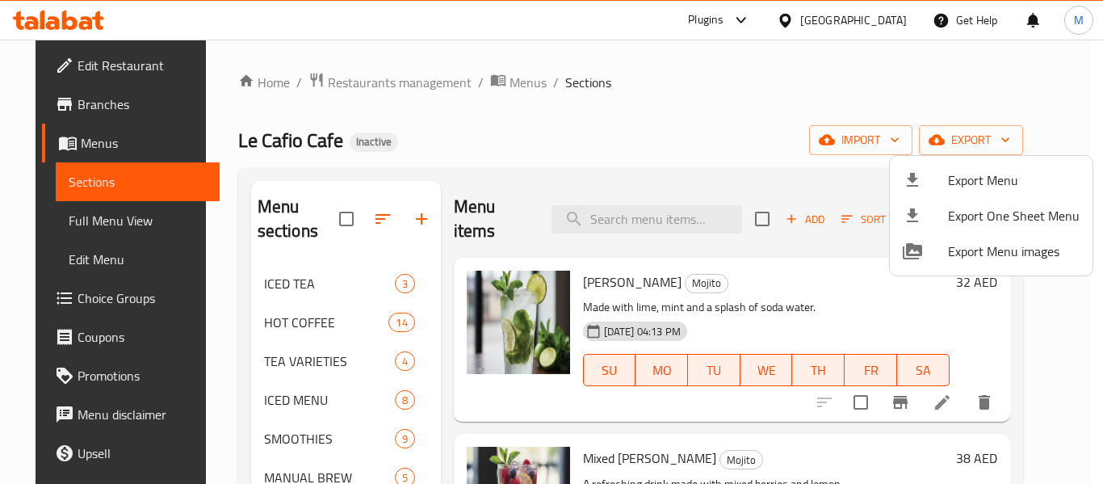
drag, startPoint x: 463, startPoint y: 131, endPoint x: 442, endPoint y: 127, distance: 21.4
click at [463, 129] on div at bounding box center [551, 242] width 1103 height 484
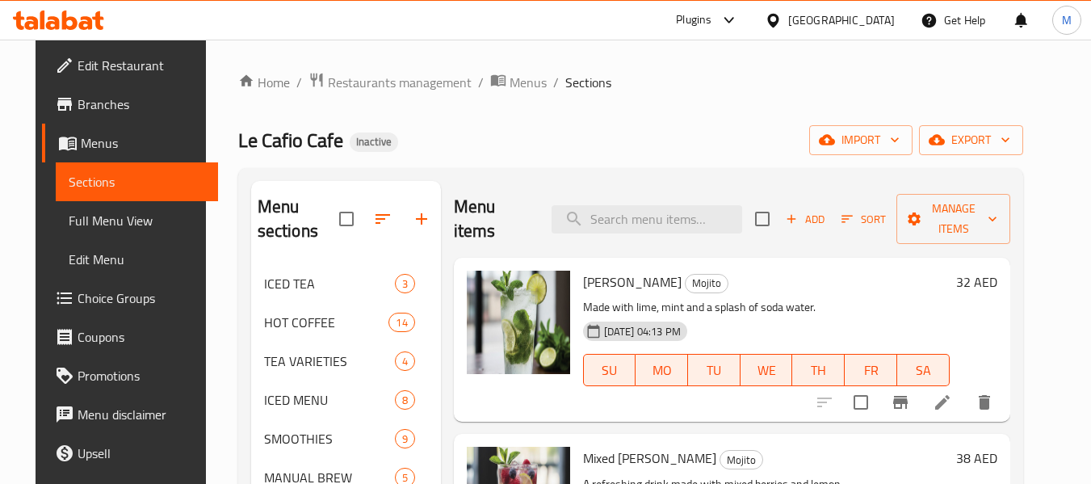
click at [123, 66] on span "Edit Restaurant" at bounding box center [142, 65] width 128 height 19
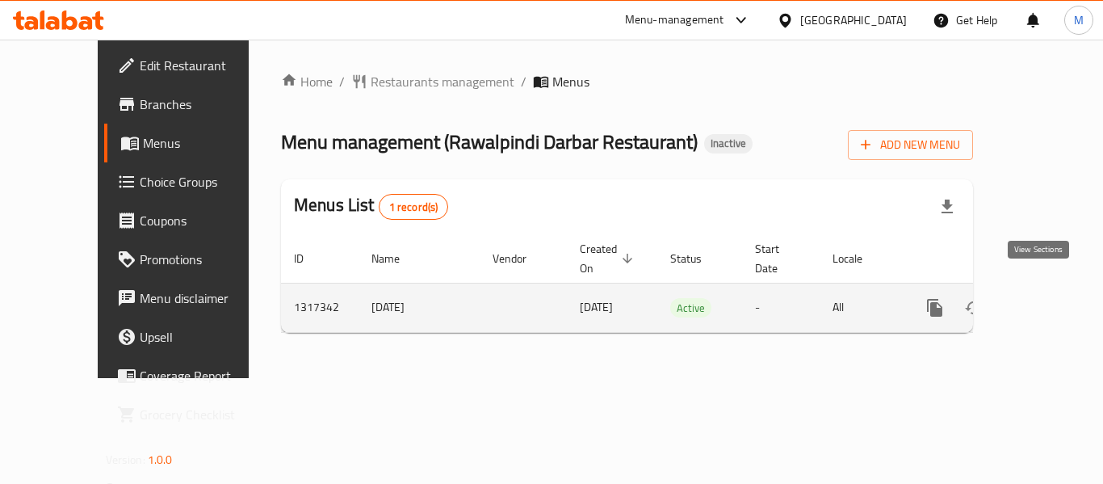
click at [1044, 300] on icon "enhanced table" at bounding box center [1051, 307] width 15 height 15
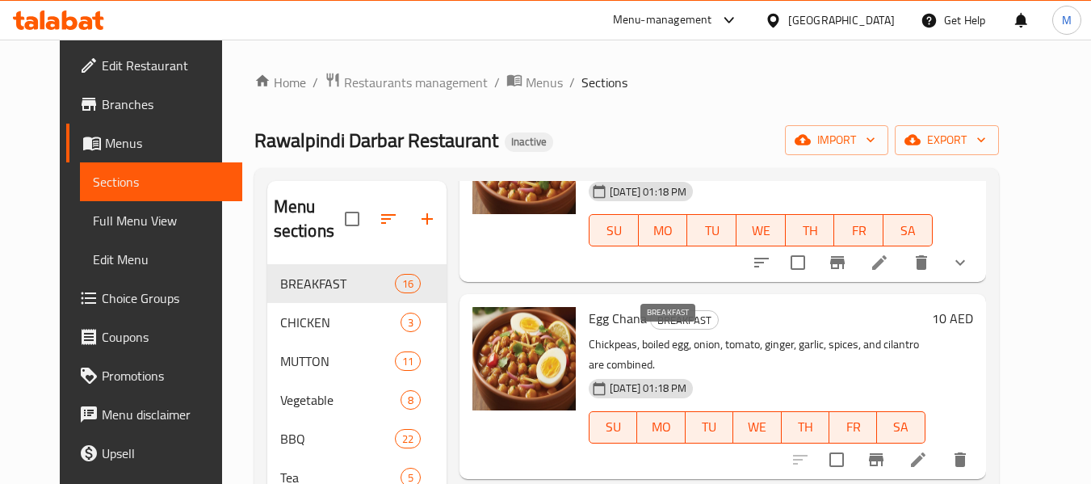
scroll to position [161, 0]
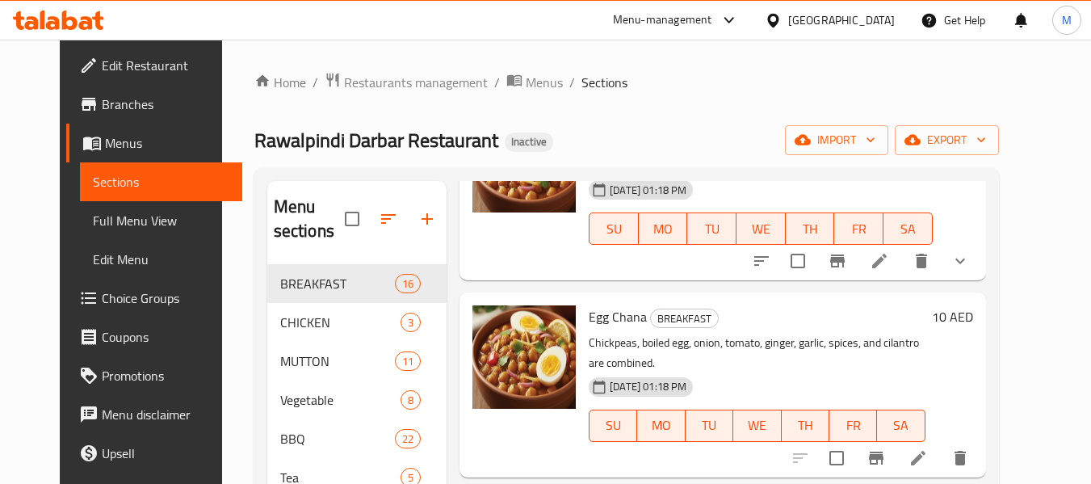
click at [93, 211] on span "Full Menu View" at bounding box center [161, 220] width 136 height 19
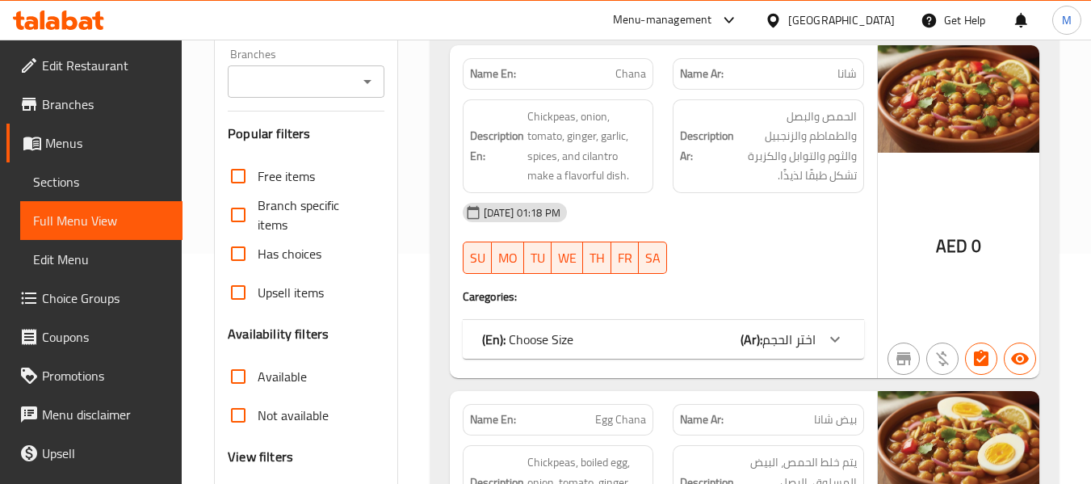
scroll to position [323, 0]
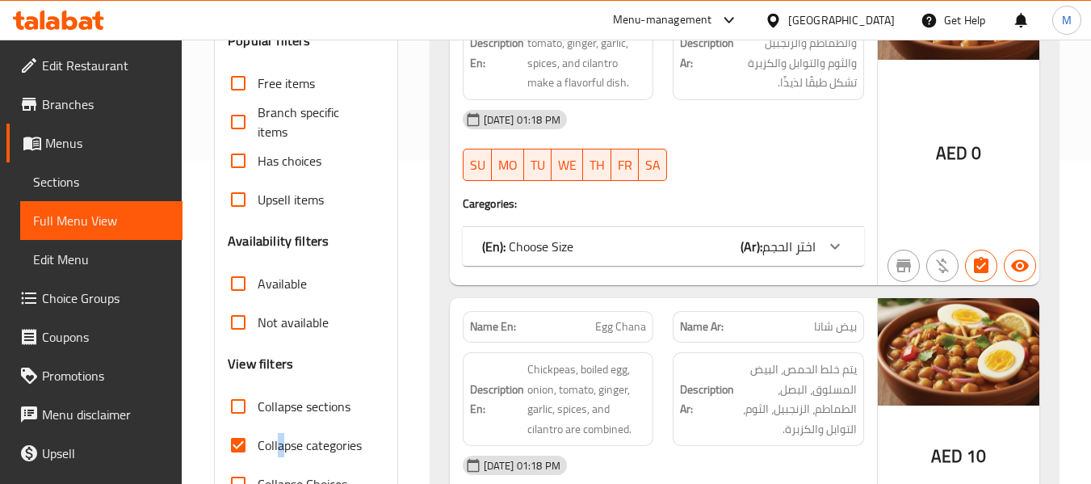
click at [281, 440] on span "Collapse categories" at bounding box center [310, 444] width 104 height 19
click at [294, 449] on span "Collapse categories" at bounding box center [310, 444] width 104 height 19
click at [258, 449] on input "Collapse categories" at bounding box center [238, 445] width 39 height 39
checkbox input "false"
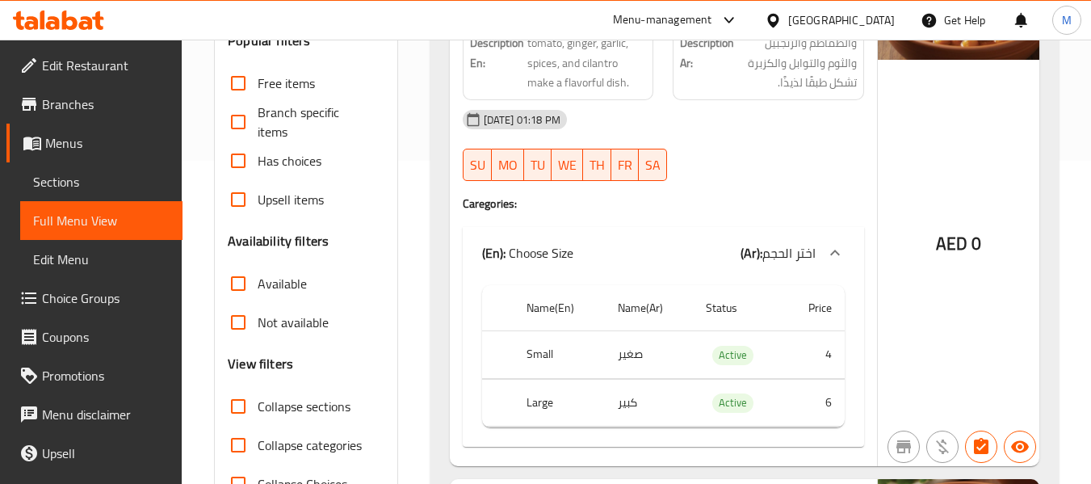
click at [489, 315] on th "choices table" at bounding box center [498, 308] width 32 height 46
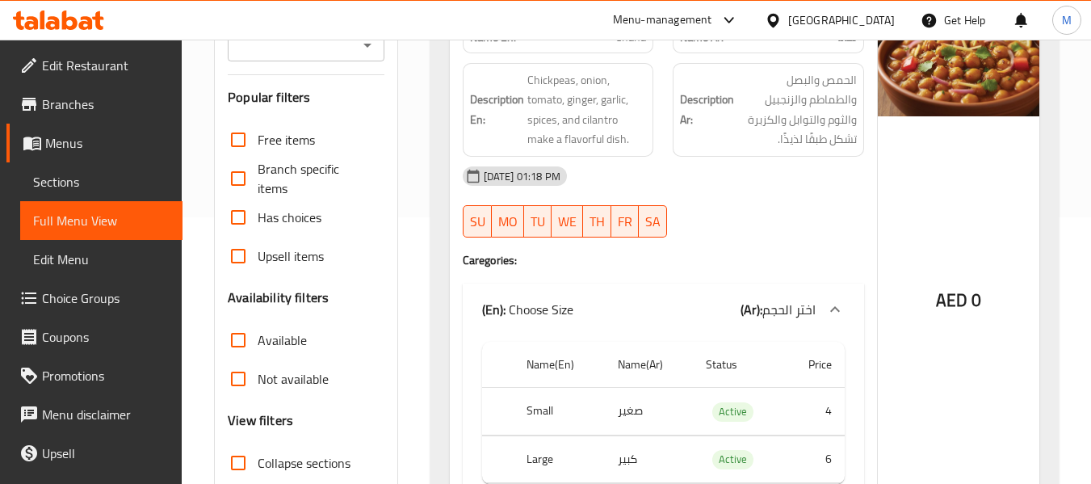
scroll to position [242, 0]
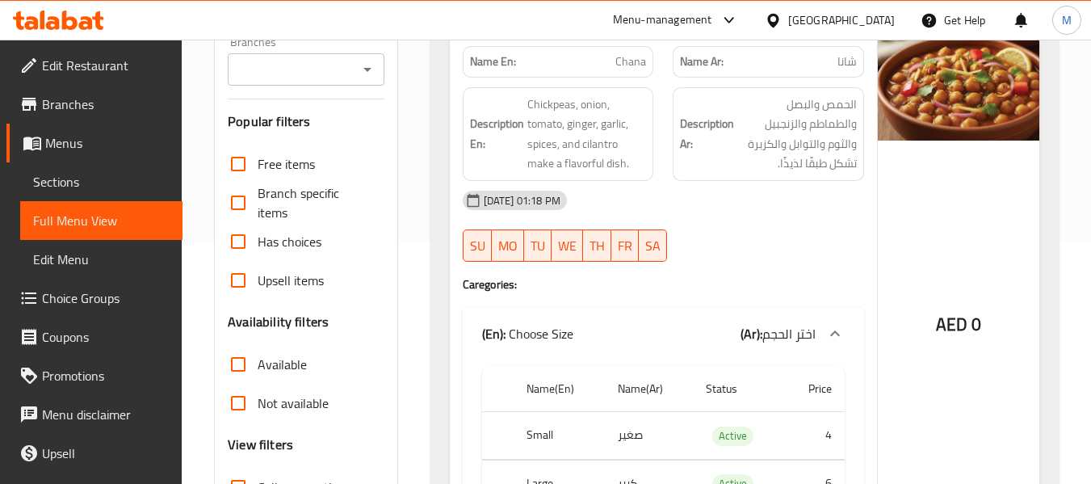
click at [501, 62] on strong "Name En:" at bounding box center [493, 61] width 46 height 17
copy strong "Name En:"
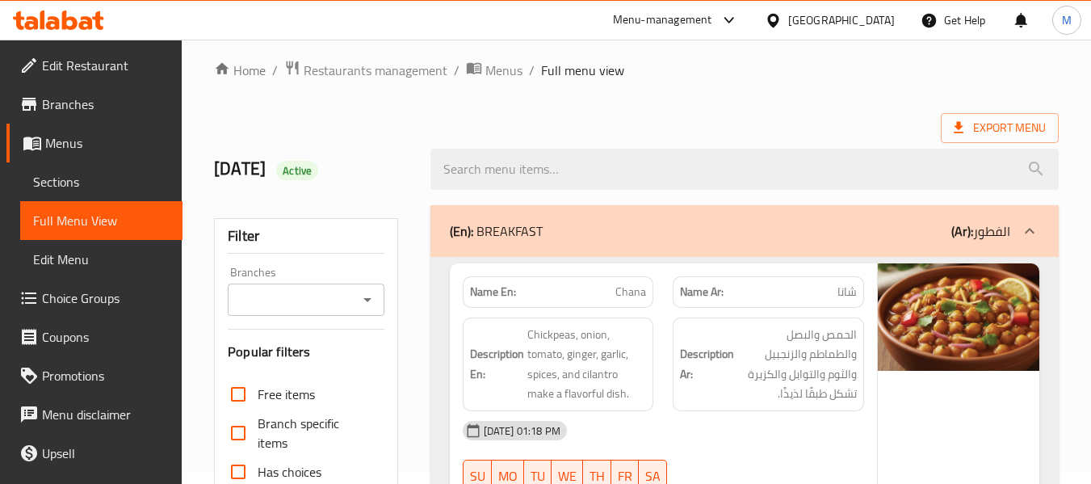
scroll to position [0, 0]
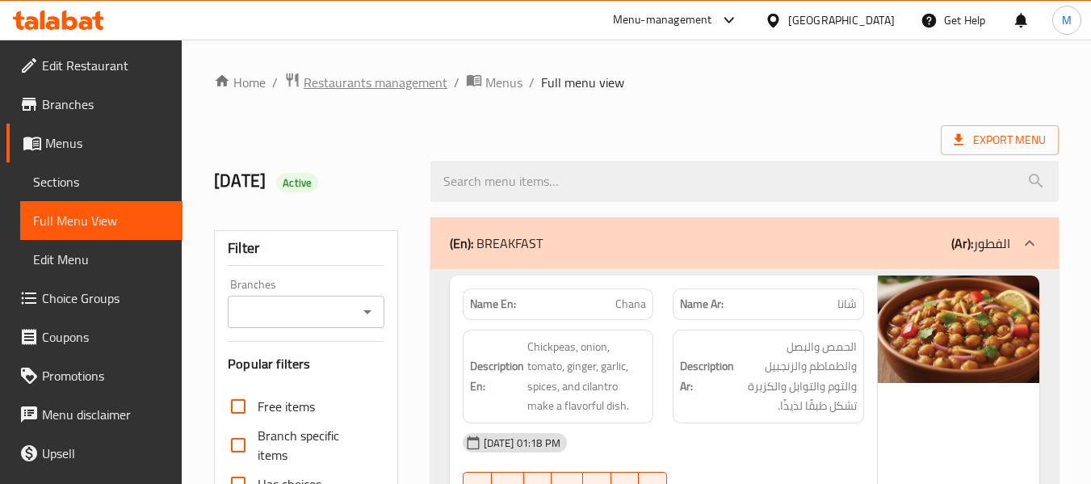
click at [404, 90] on span "Restaurants management" at bounding box center [376, 82] width 144 height 19
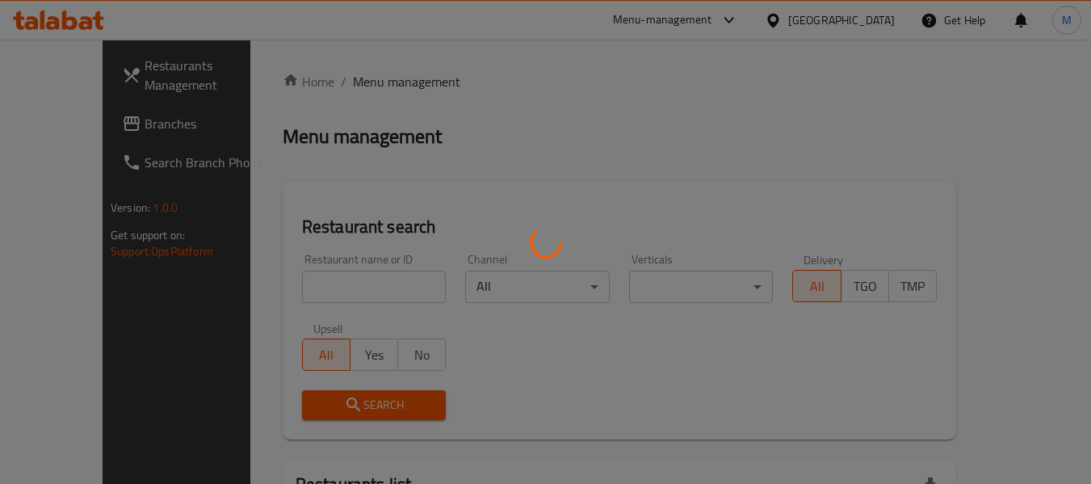
click at [357, 284] on div at bounding box center [545, 242] width 1091 height 484
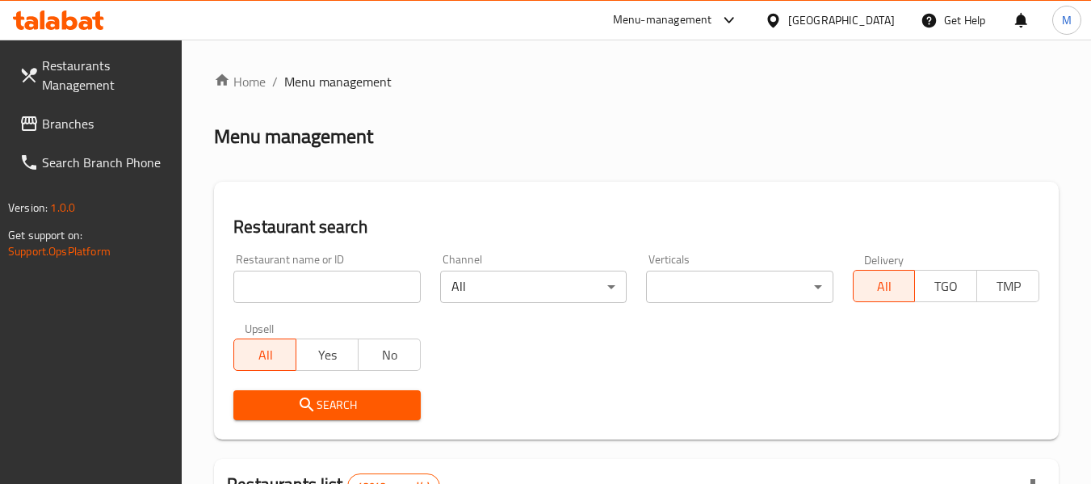
click at [357, 284] on input "search" at bounding box center [326, 286] width 187 height 32
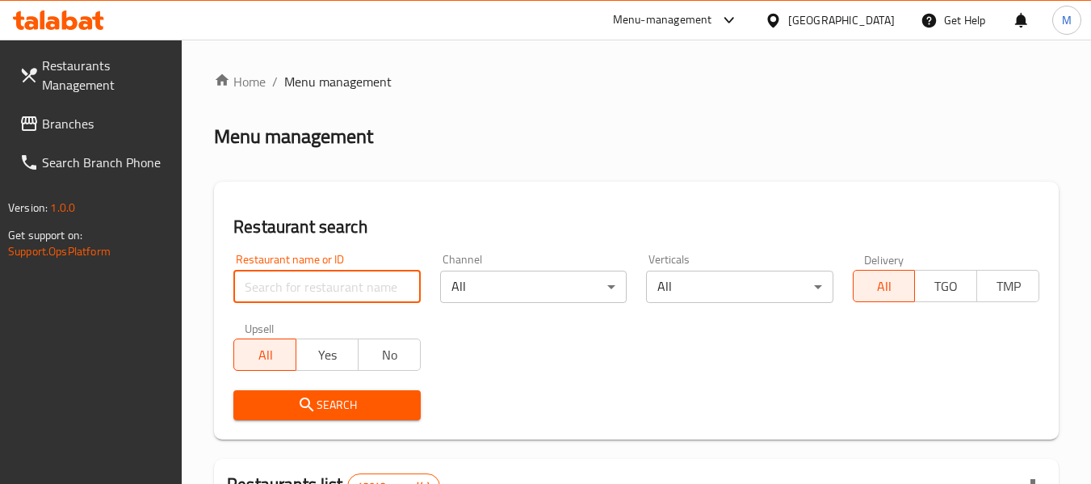
paste input "sidra,"
click button "Search" at bounding box center [326, 405] width 187 height 30
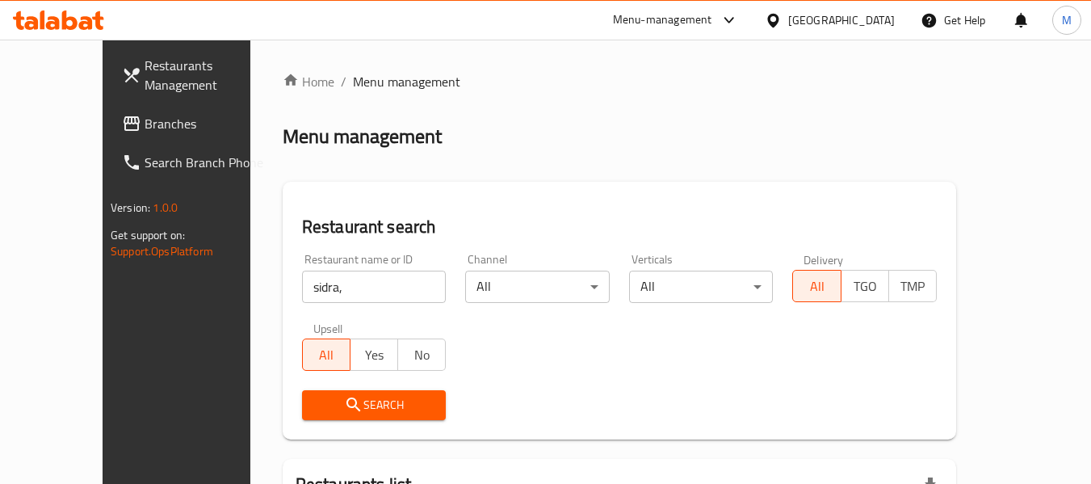
click at [357, 284] on div at bounding box center [545, 242] width 1091 height 484
click at [357, 284] on input "sidra," at bounding box center [374, 286] width 145 height 32
type input "sidra"
click button "Search" at bounding box center [374, 405] width 145 height 30
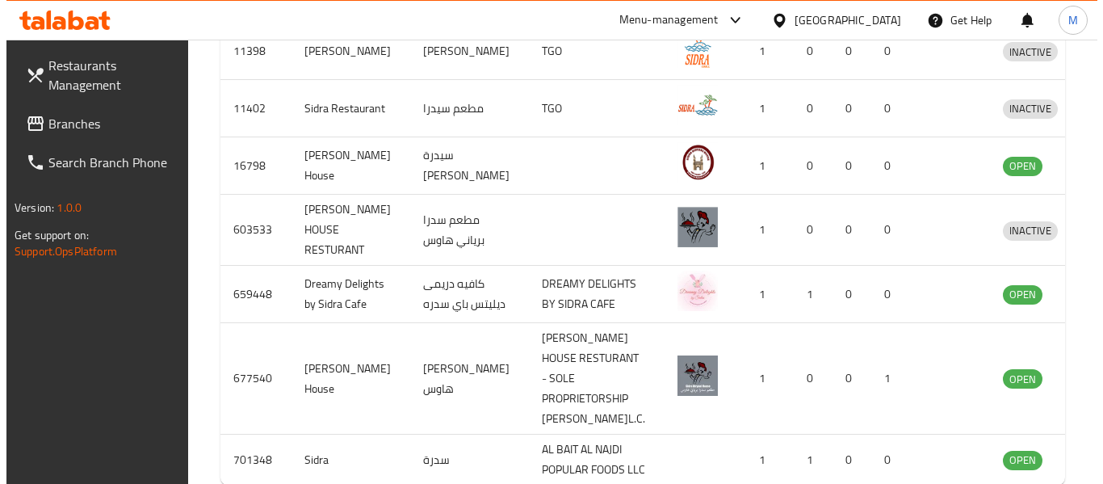
scroll to position [922, 0]
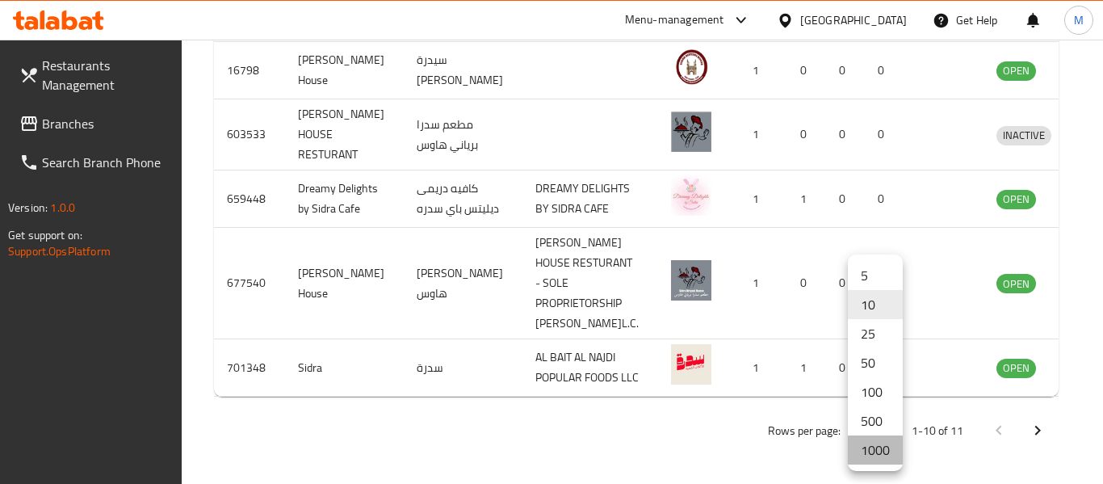
click at [885, 446] on li "1000" at bounding box center [875, 449] width 55 height 29
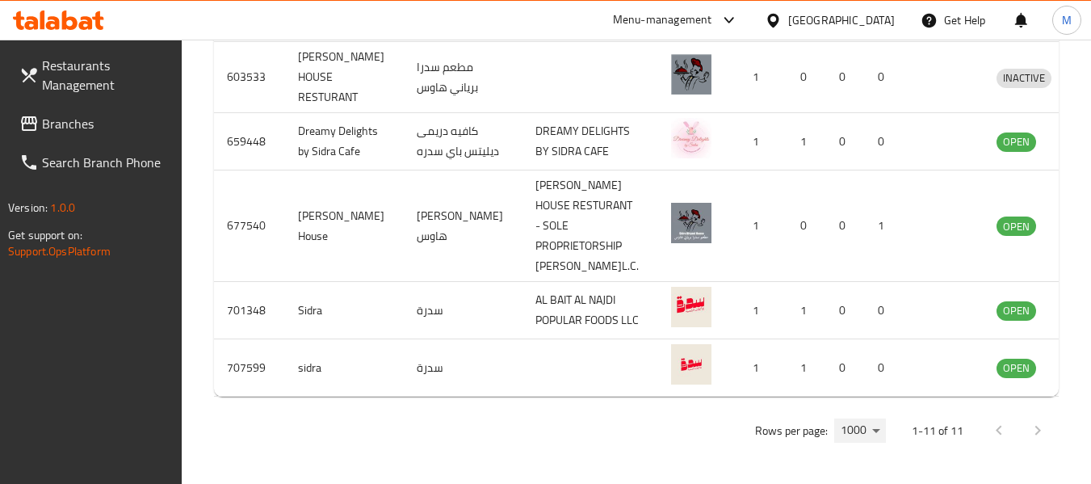
scroll to position [979, 0]
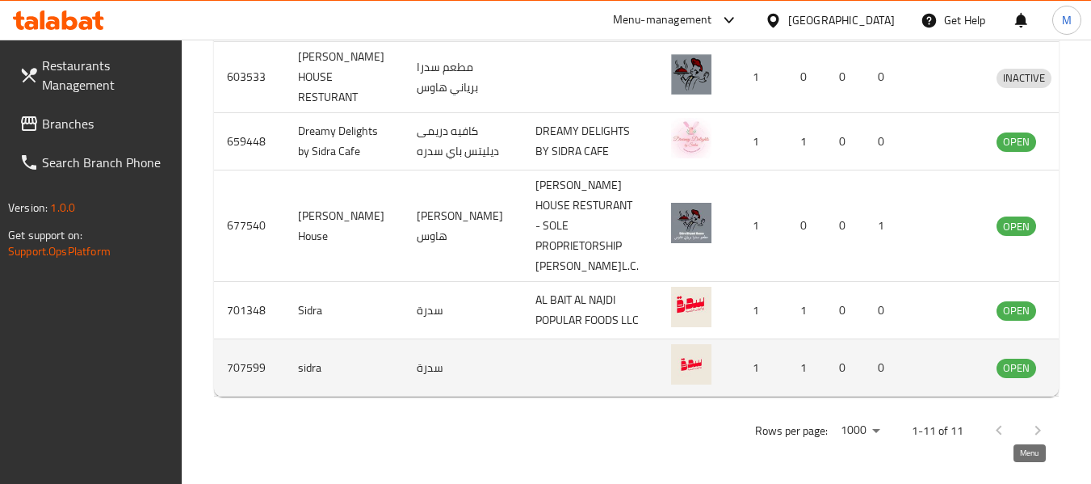
click at [1084, 363] on icon "enhanced table" at bounding box center [1093, 367] width 19 height 19
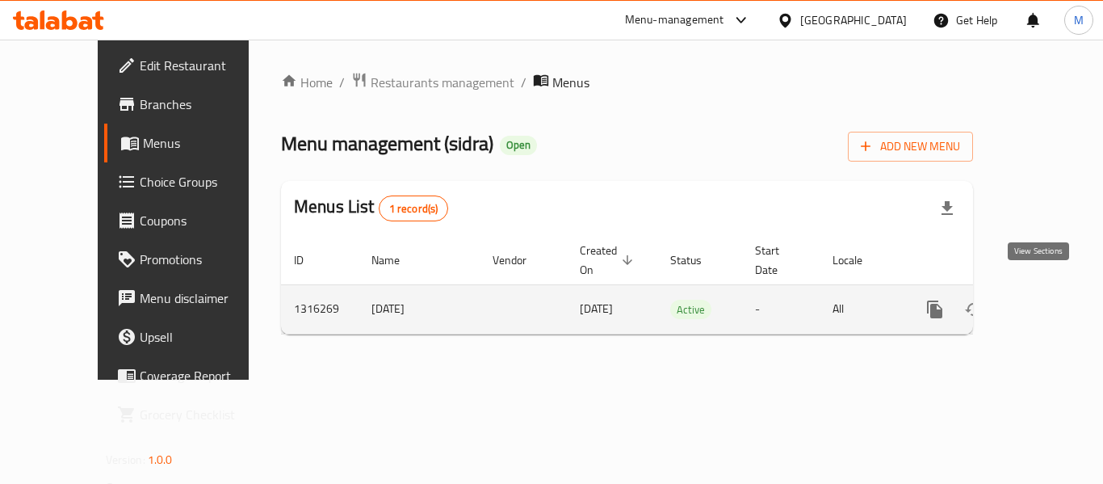
click at [1042, 300] on icon "enhanced table" at bounding box center [1051, 309] width 19 height 19
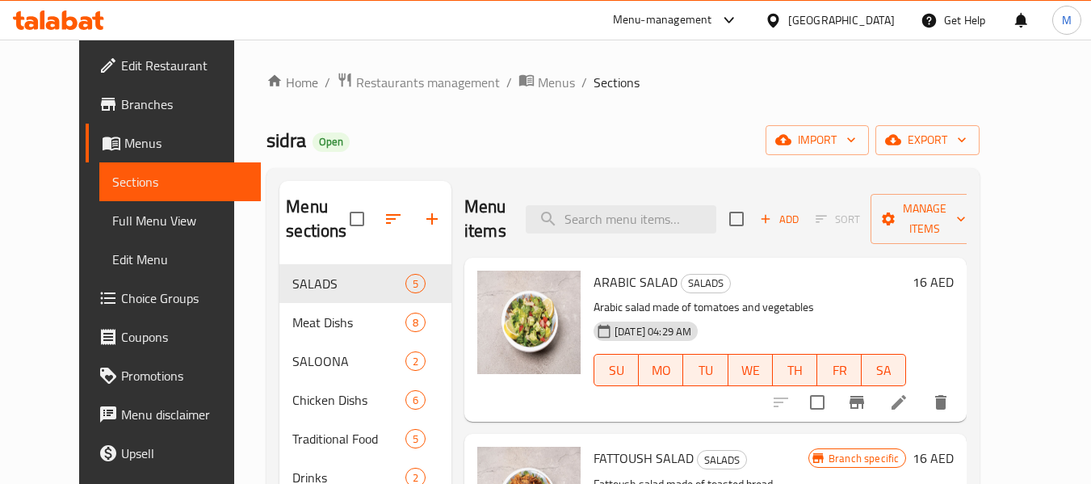
click at [112, 215] on span "Full Menu View" at bounding box center [180, 220] width 136 height 19
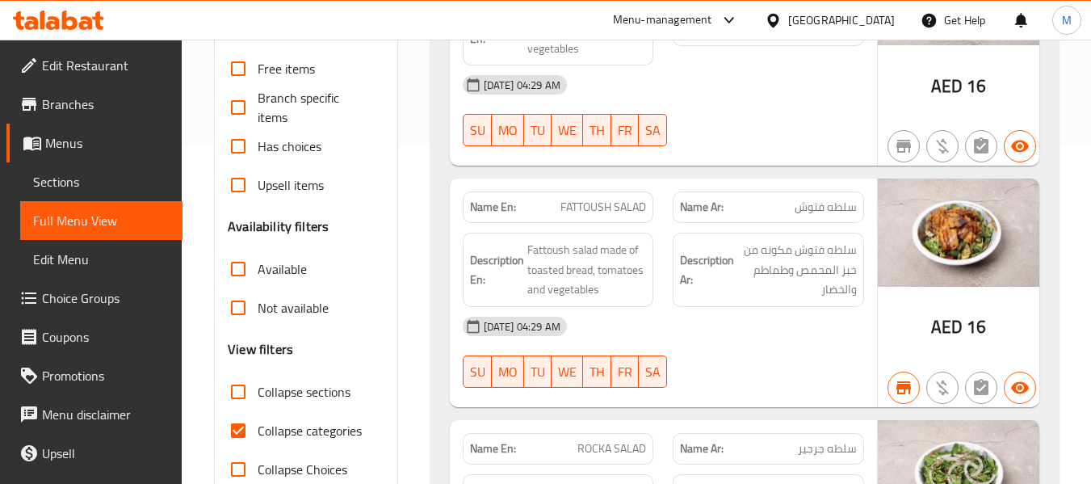
scroll to position [484, 0]
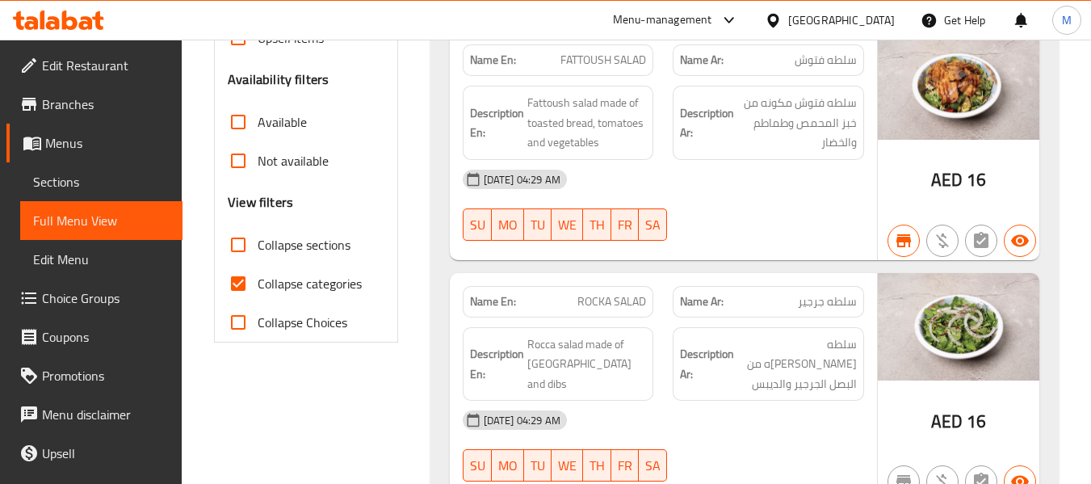
click at [304, 281] on span "Collapse categories" at bounding box center [310, 283] width 104 height 19
click at [258, 281] on input "Collapse categories" at bounding box center [238, 283] width 39 height 39
checkbox input "false"
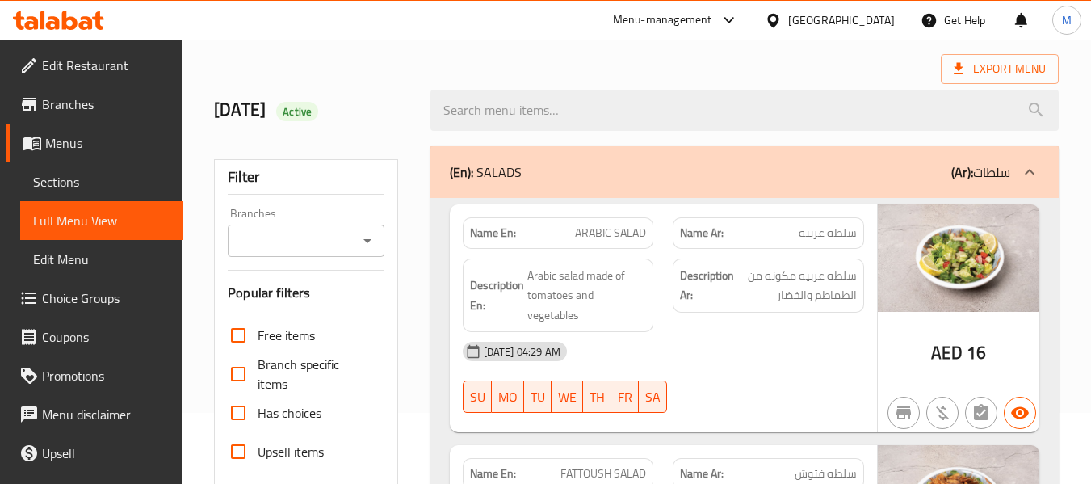
scroll to position [161, 0]
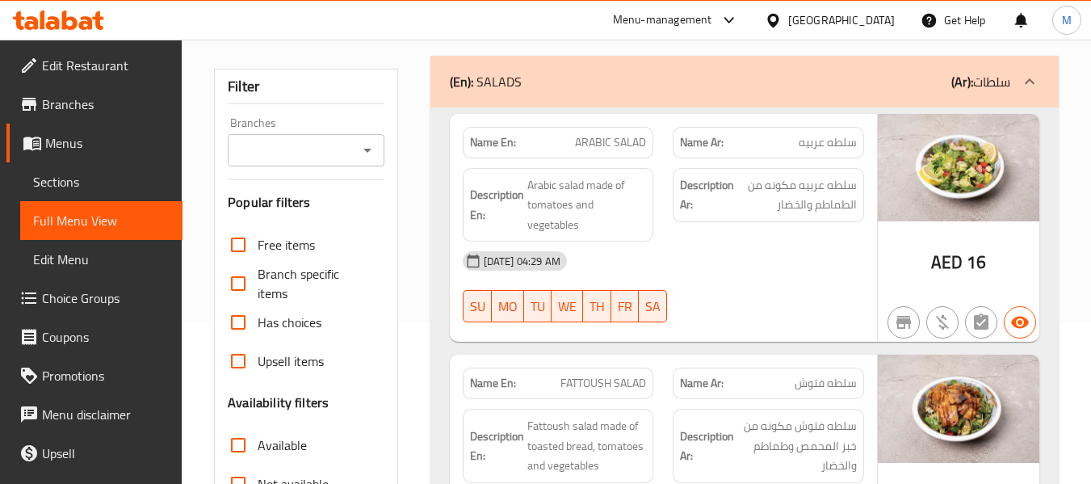
click at [501, 136] on strong "Name En:" at bounding box center [493, 142] width 46 height 17
copy strong "Name En:"
click at [795, 19] on div "[GEOGRAPHIC_DATA]" at bounding box center [841, 20] width 107 height 18
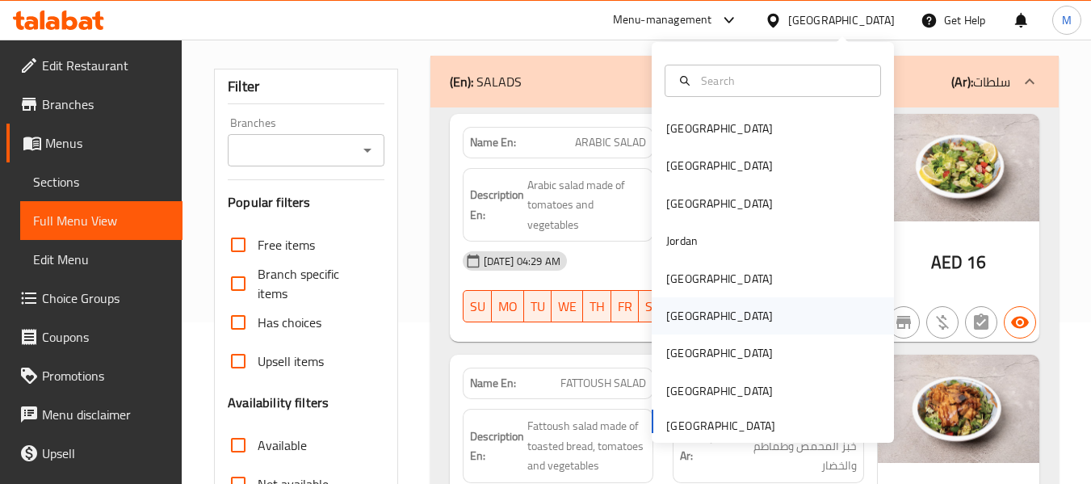
click at [684, 316] on div "[GEOGRAPHIC_DATA]" at bounding box center [719, 315] width 132 height 37
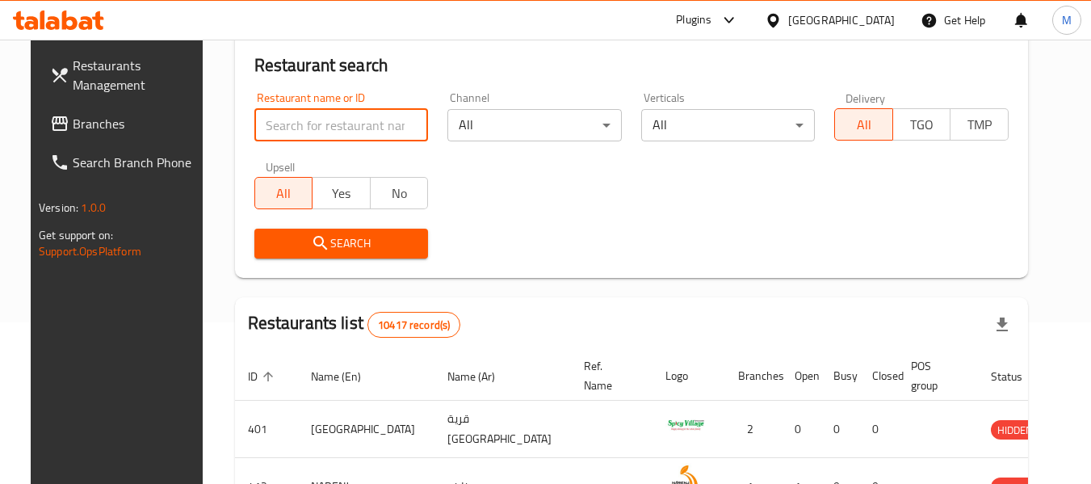
click at [330, 124] on input "search" at bounding box center [341, 125] width 174 height 32
paste input "أشراقة البريمي"
type input "أشراقة البريمي"
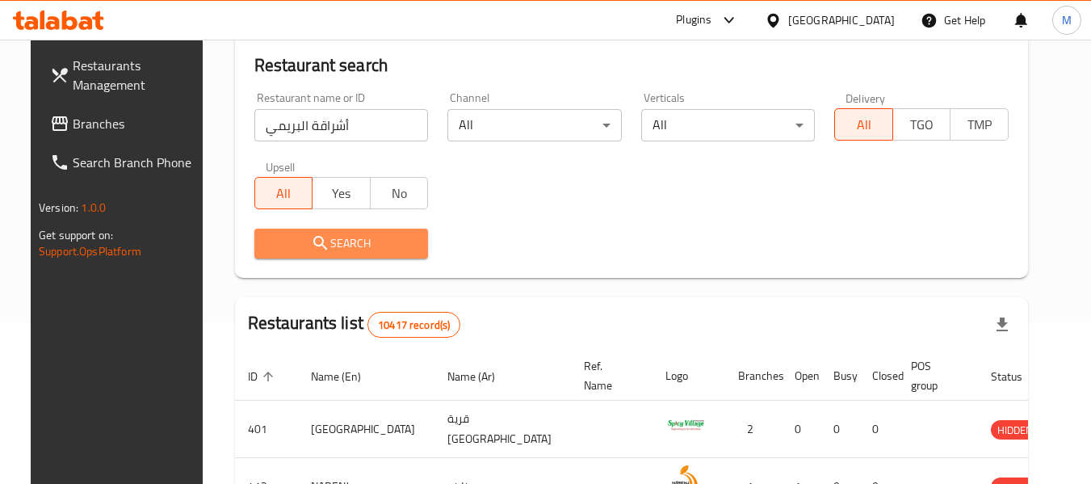
click at [321, 237] on span "Search" at bounding box center [341, 243] width 149 height 20
click at [321, 237] on div at bounding box center [545, 242] width 1091 height 484
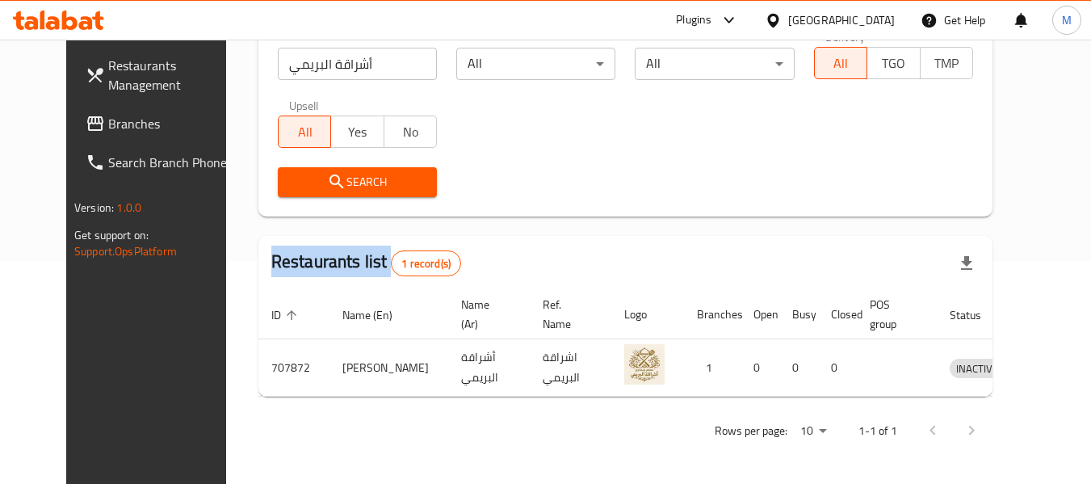
scroll to position [223, 0]
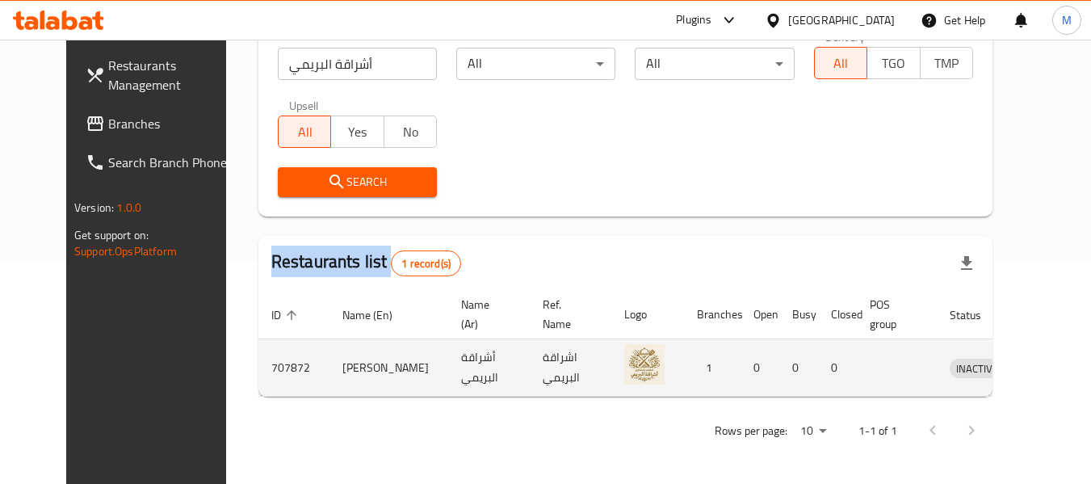
click at [1037, 372] on icon "enhanced table" at bounding box center [1046, 367] width 19 height 19
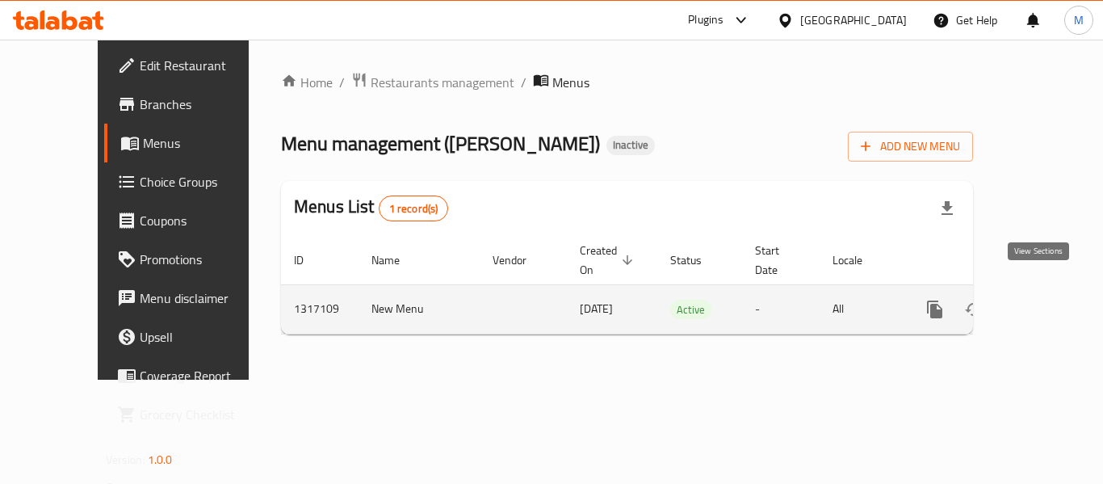
click at [1042, 300] on icon "enhanced table" at bounding box center [1051, 309] width 19 height 19
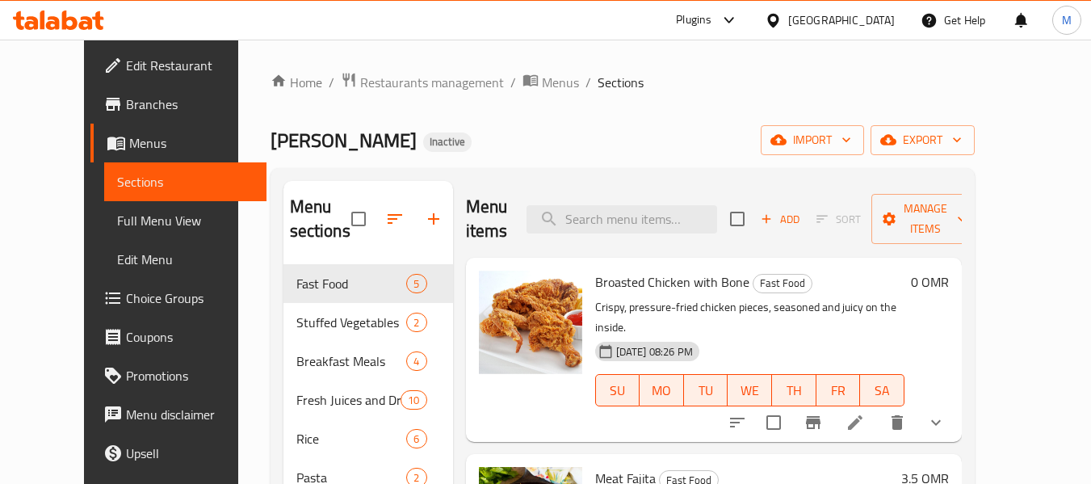
click at [117, 214] on span "Full Menu View" at bounding box center [185, 220] width 136 height 19
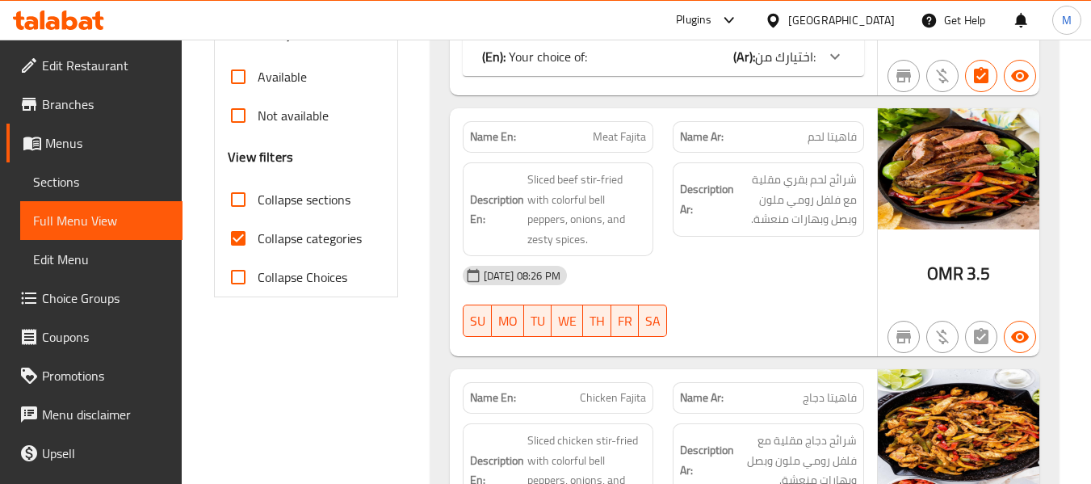
scroll to position [536, 0]
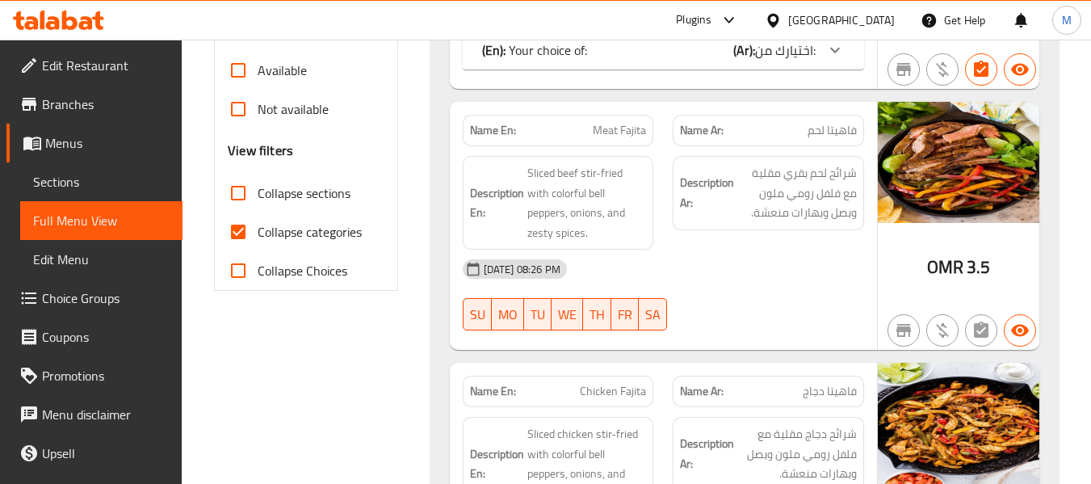
click at [302, 236] on span "Collapse categories" at bounding box center [310, 231] width 104 height 19
click at [258, 236] on input "Collapse categories" at bounding box center [238, 231] width 39 height 39
checkbox input "false"
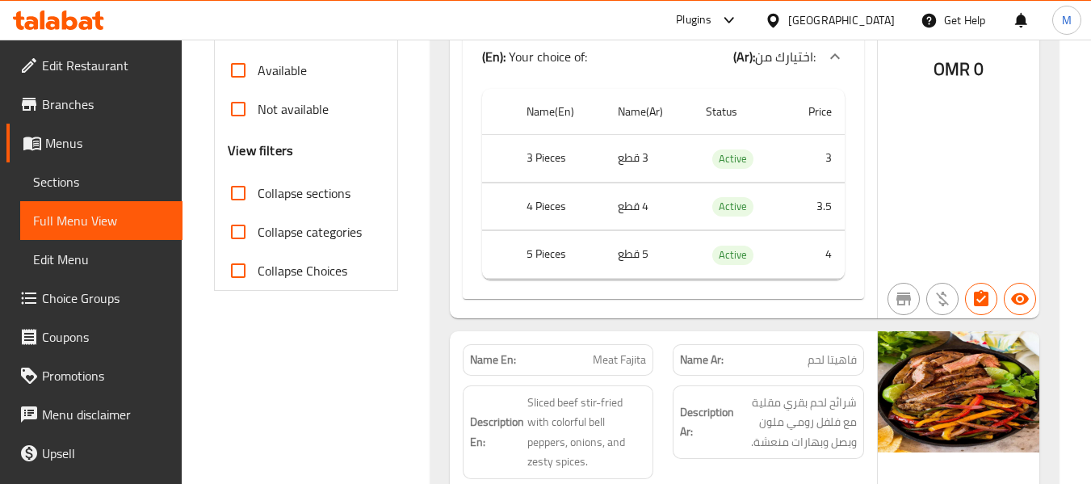
click at [515, 351] on strong "Name En:" at bounding box center [493, 359] width 46 height 17
click at [500, 351] on strong "Name En:" at bounding box center [493, 359] width 46 height 17
copy strong "Name En:"
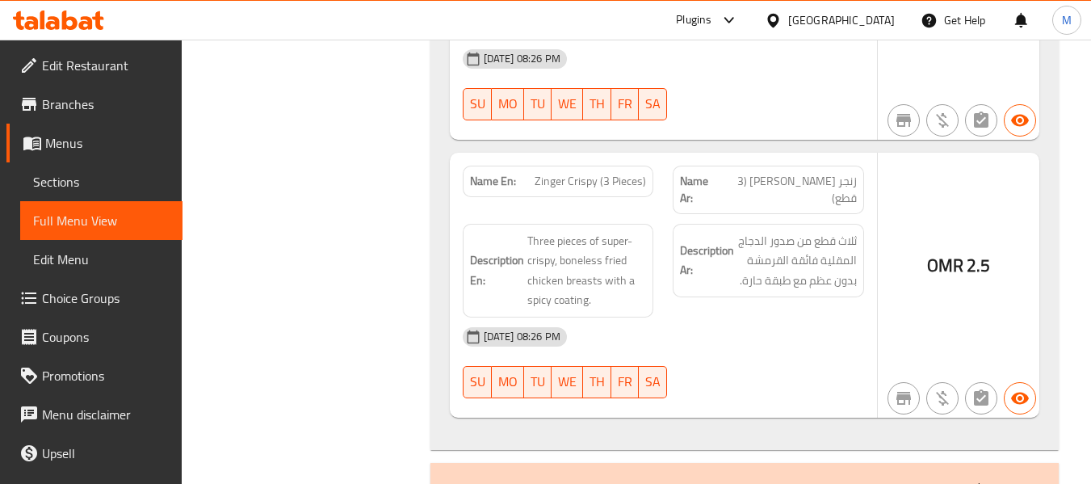
scroll to position [1251, 0]
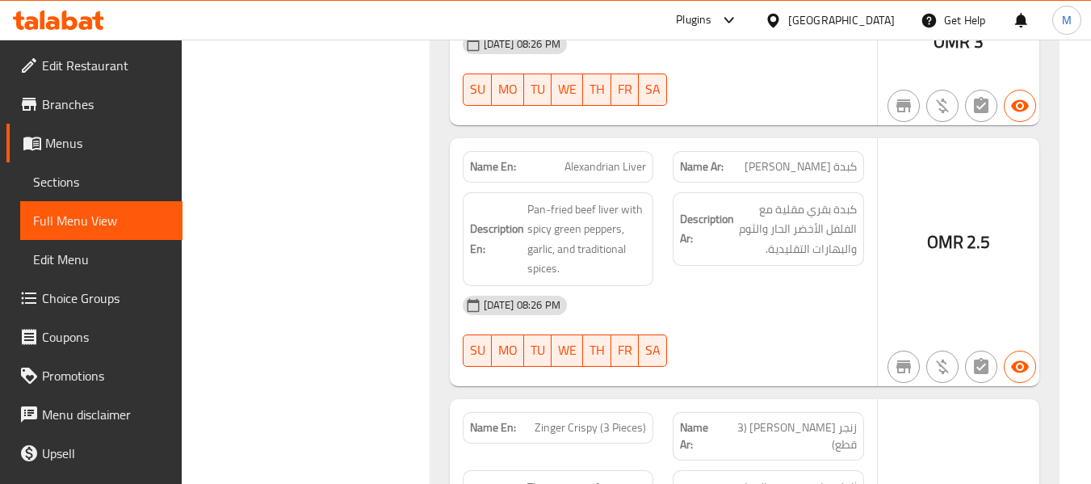
click at [853, 31] on div "[GEOGRAPHIC_DATA]" at bounding box center [830, 20] width 156 height 39
click at [782, 19] on icon at bounding box center [773, 20] width 17 height 17
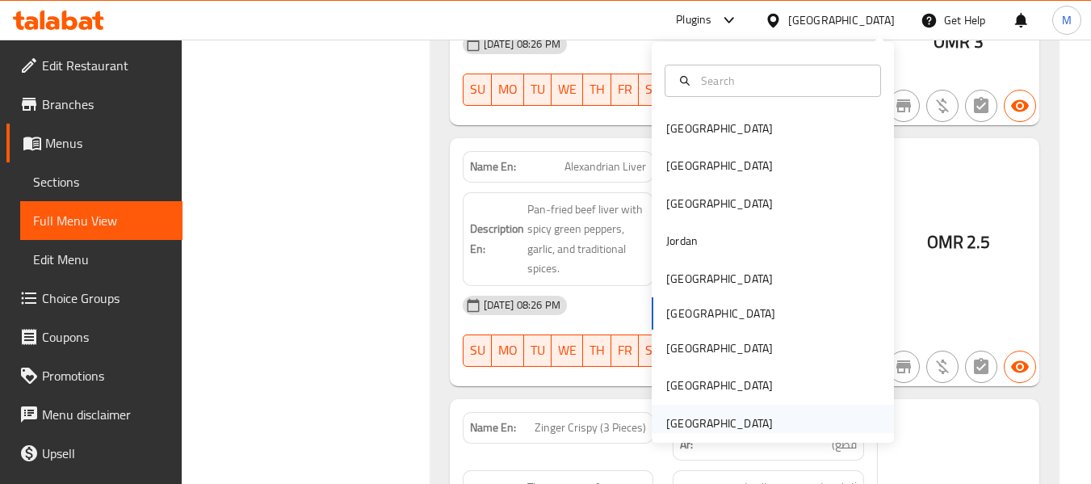
click at [673, 418] on div "[GEOGRAPHIC_DATA]" at bounding box center [719, 423] width 107 height 18
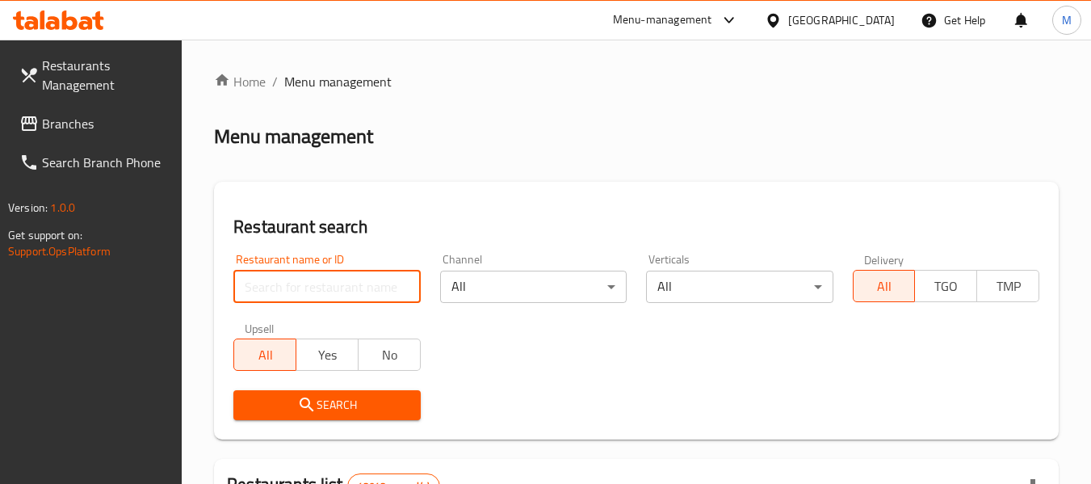
paste input "Healthy Fit,"
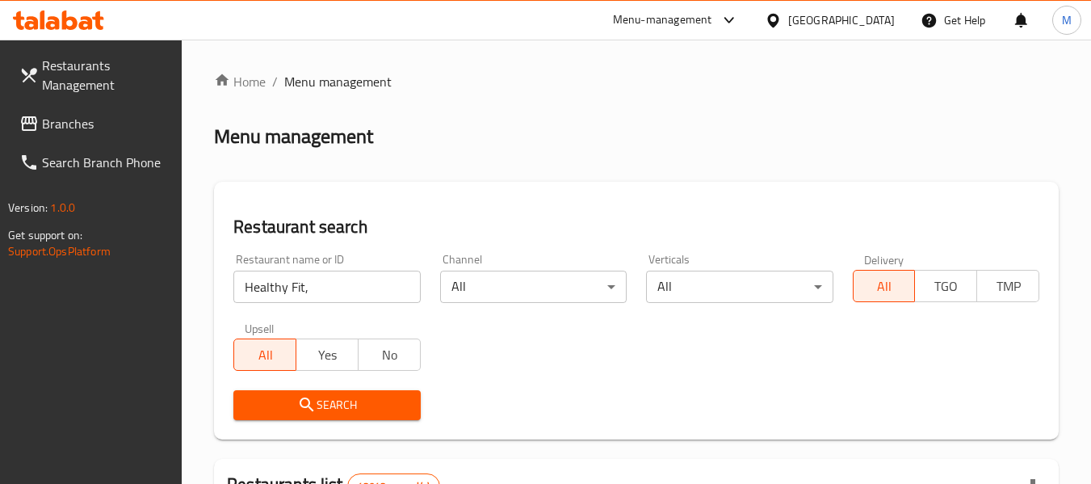
click at [342, 278] on input "Healthy Fit," at bounding box center [326, 286] width 187 height 32
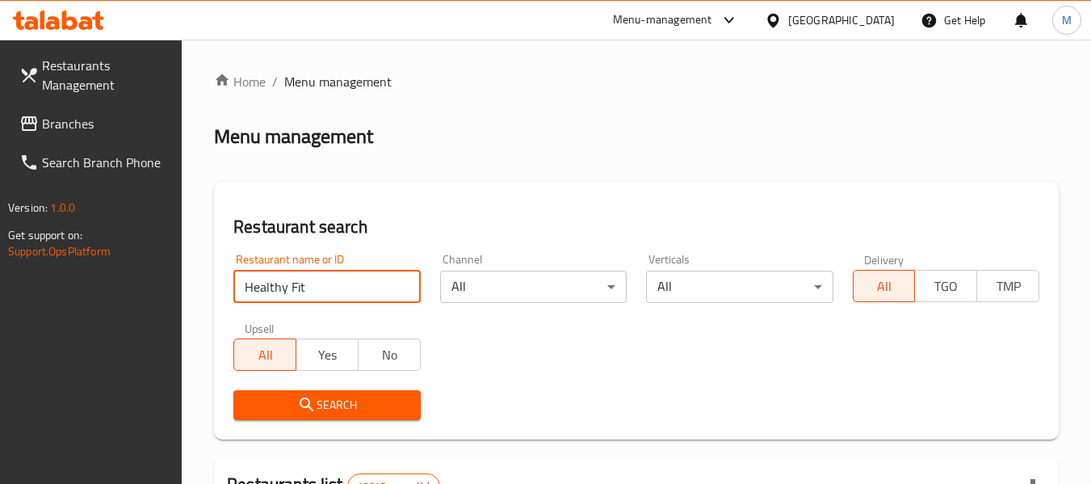
type input "Healthy Fit"
click button "Search" at bounding box center [326, 405] width 187 height 30
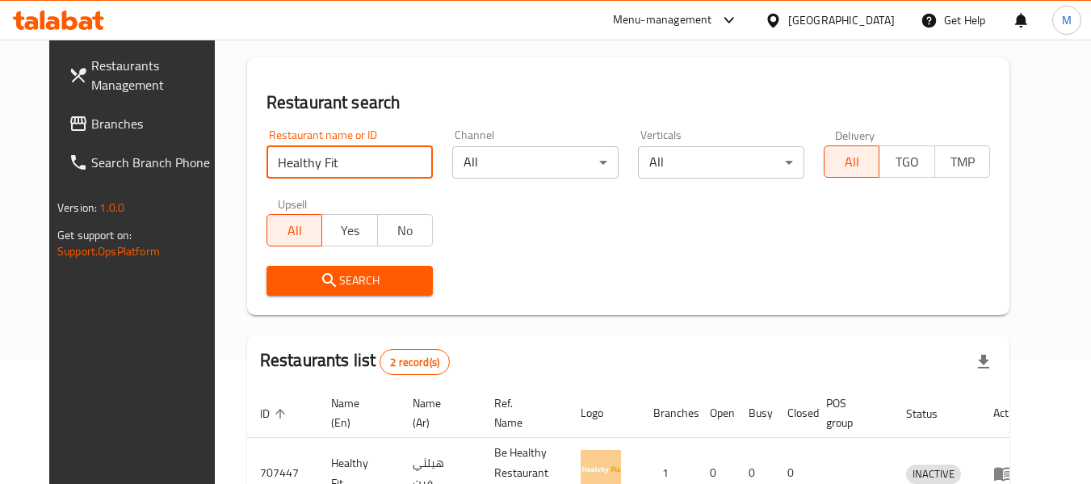
scroll to position [242, 0]
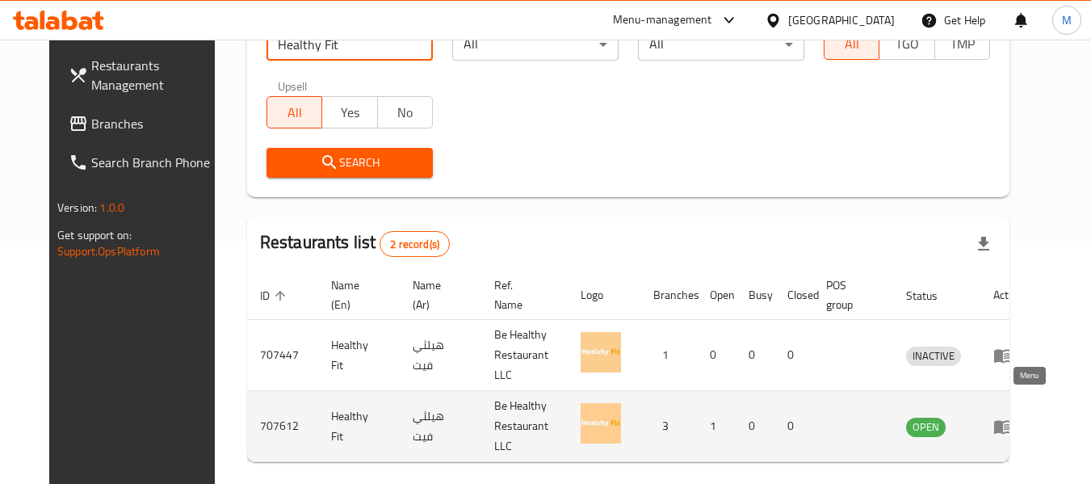
click at [1009, 424] on icon "enhanced table" at bounding box center [1007, 427] width 6 height 6
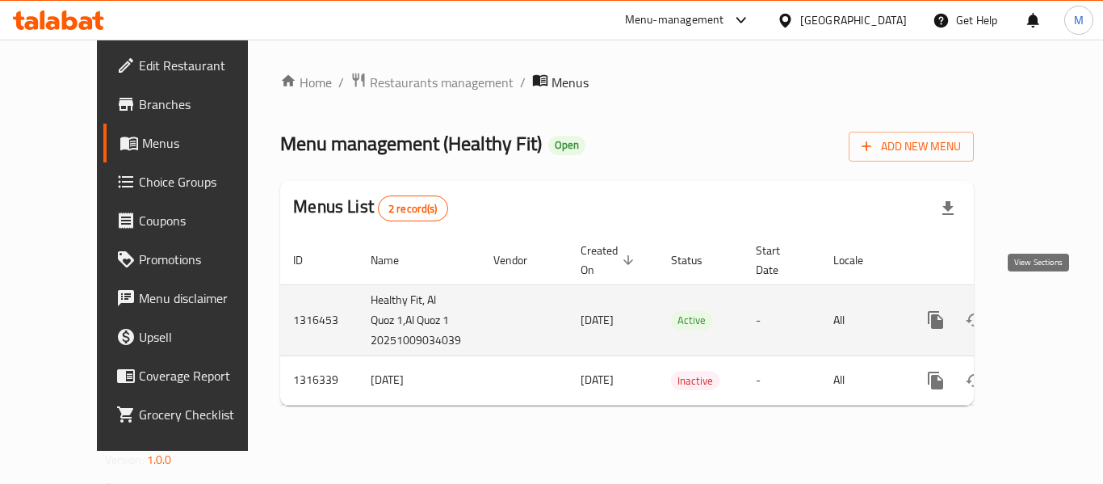
click at [1042, 310] on icon "enhanced table" at bounding box center [1051, 319] width 19 height 19
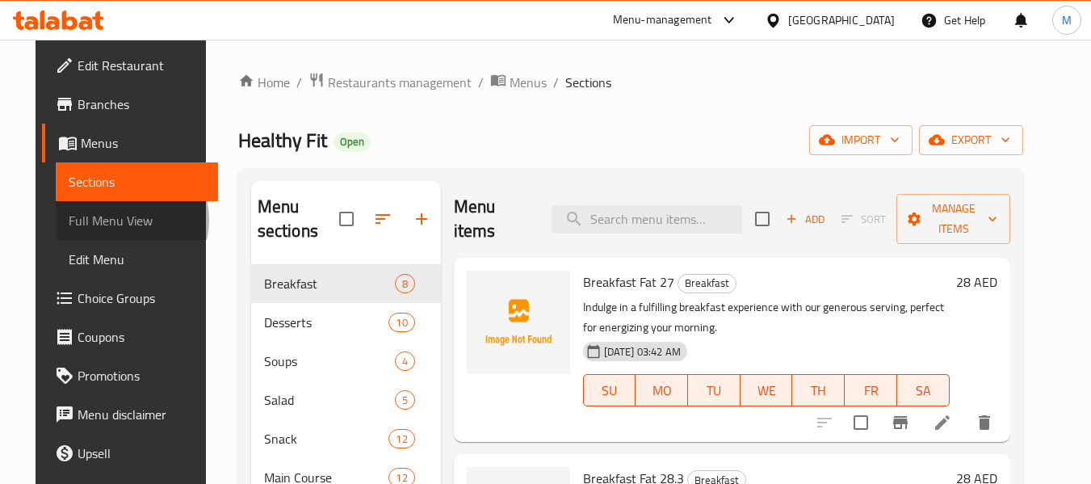
click at [83, 220] on span "Full Menu View" at bounding box center [137, 220] width 136 height 19
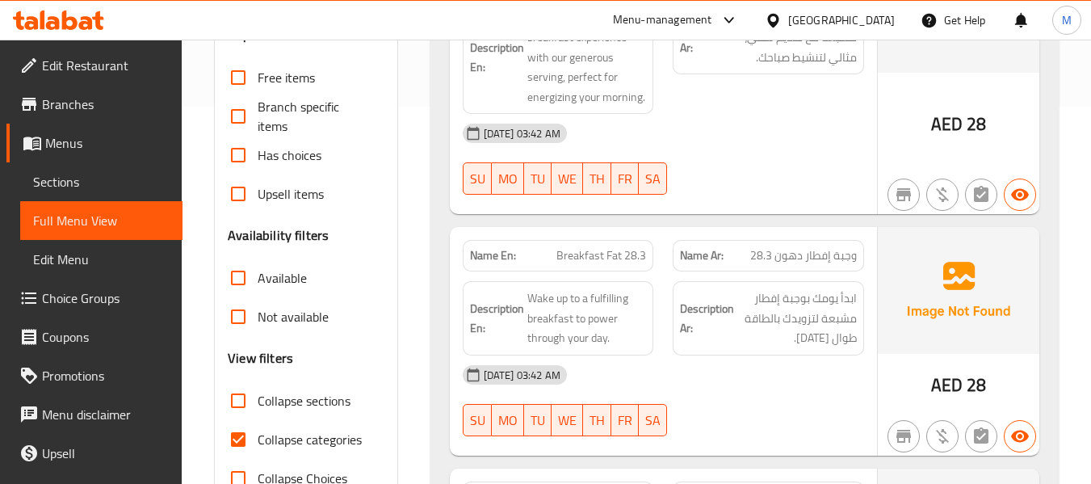
scroll to position [404, 0]
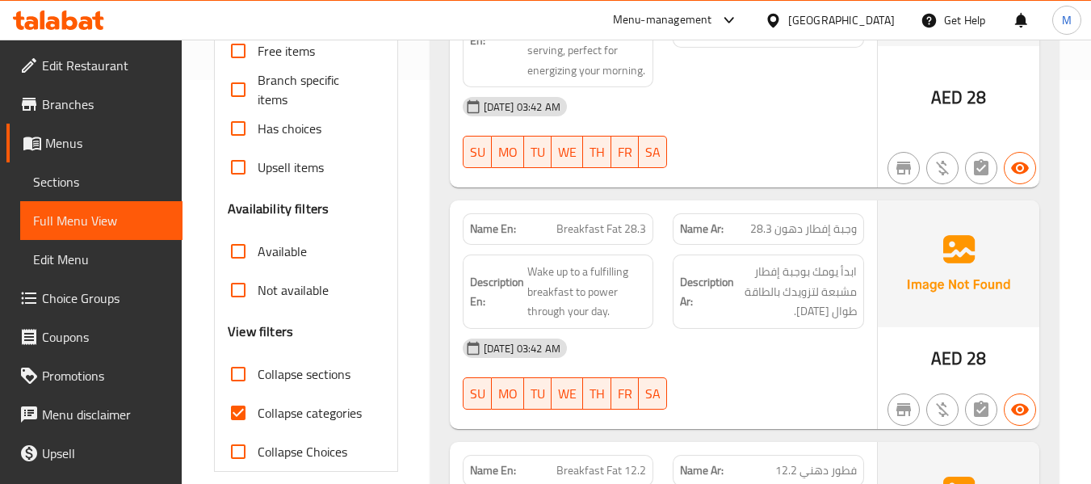
click at [288, 407] on span "Collapse categories" at bounding box center [310, 412] width 104 height 19
click at [258, 407] on input "Collapse categories" at bounding box center [238, 412] width 39 height 39
checkbox input "false"
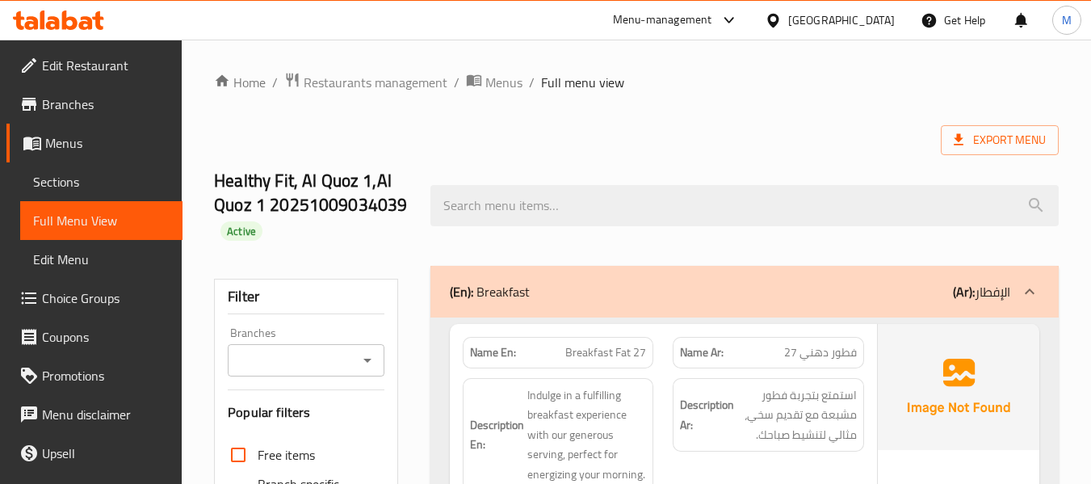
scroll to position [81, 0]
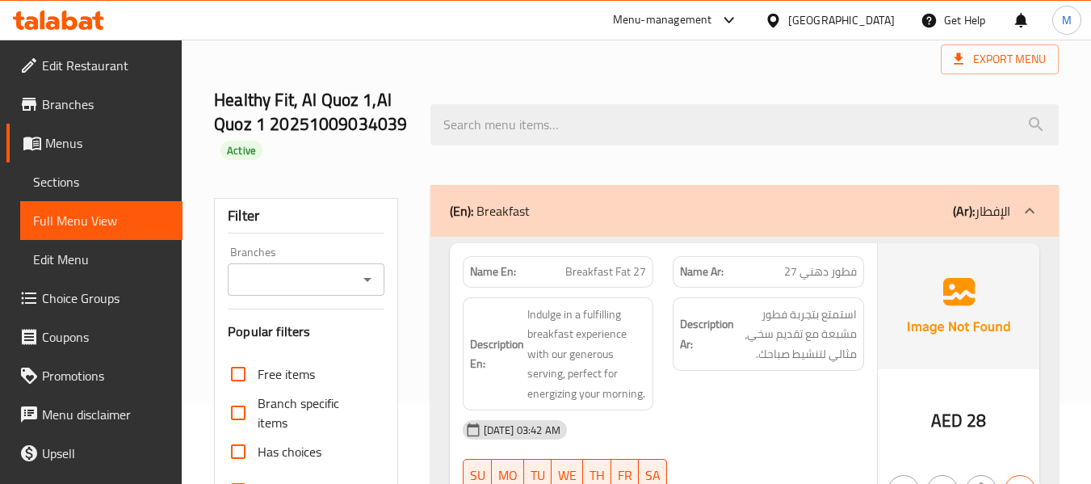
click at [492, 273] on strong "Name En:" at bounding box center [493, 271] width 46 height 17
copy strong "Name En:"
click at [829, 19] on div "[GEOGRAPHIC_DATA]" at bounding box center [841, 20] width 107 height 18
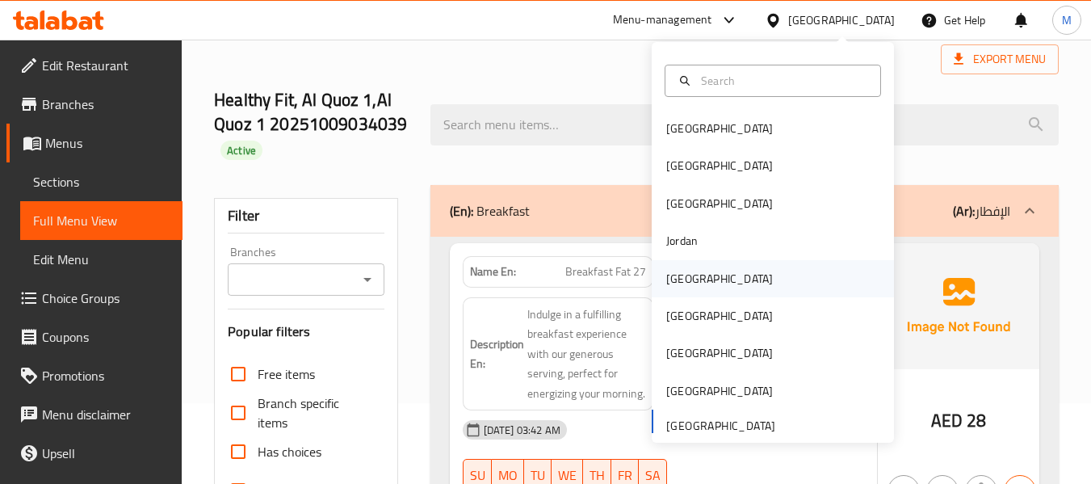
click at [688, 278] on div "[GEOGRAPHIC_DATA]" at bounding box center [719, 278] width 132 height 37
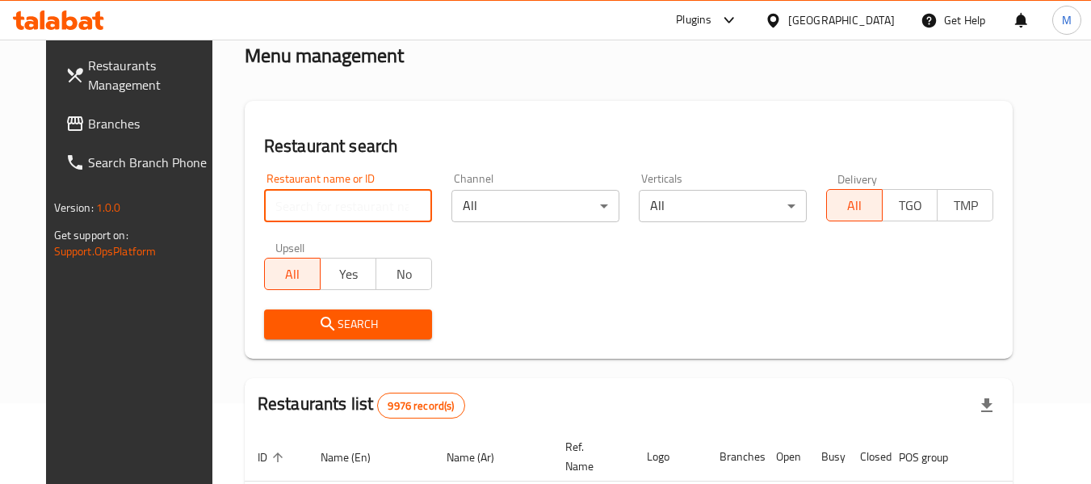
paste input "[PERSON_NAME]"
type input "[PERSON_NAME]"
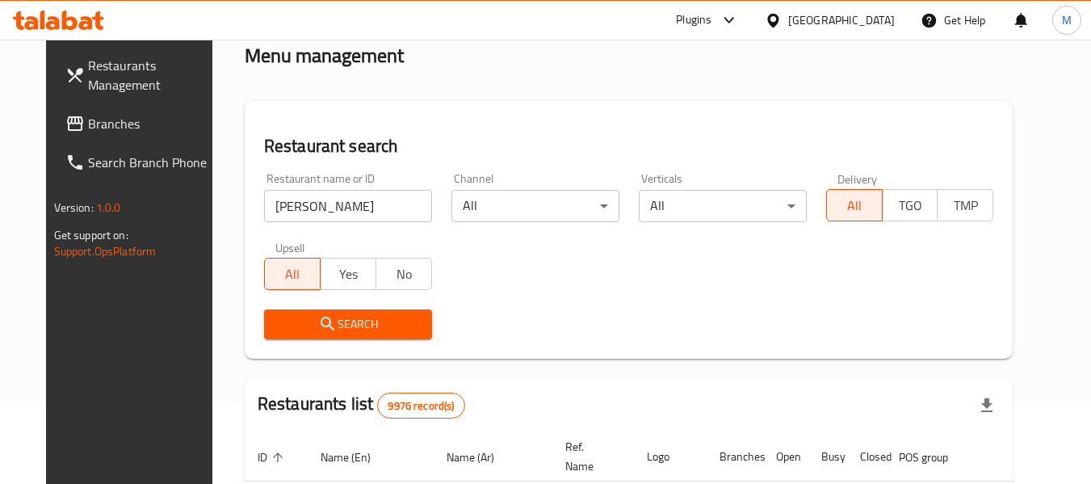
click at [320, 329] on span "Search" at bounding box center [348, 324] width 142 height 20
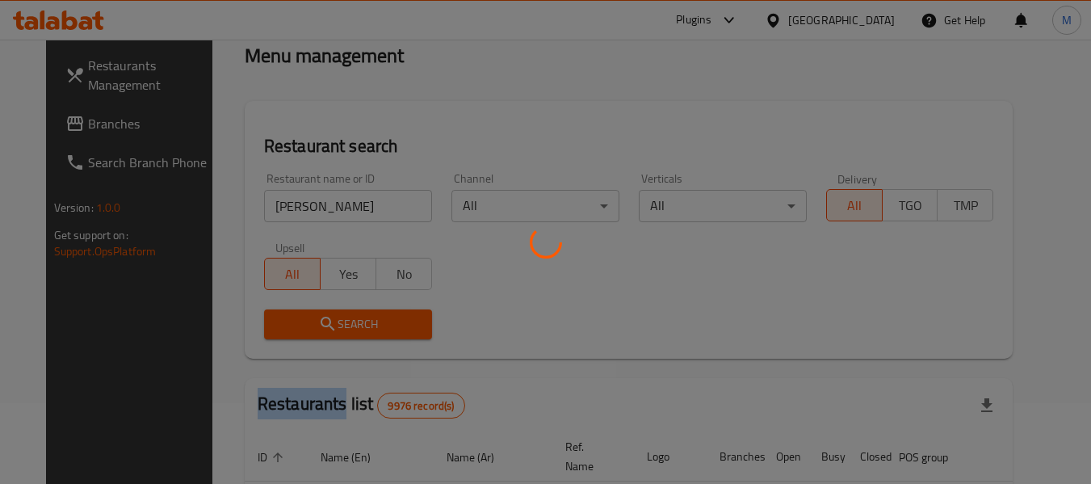
click at [320, 329] on div at bounding box center [545, 242] width 1091 height 484
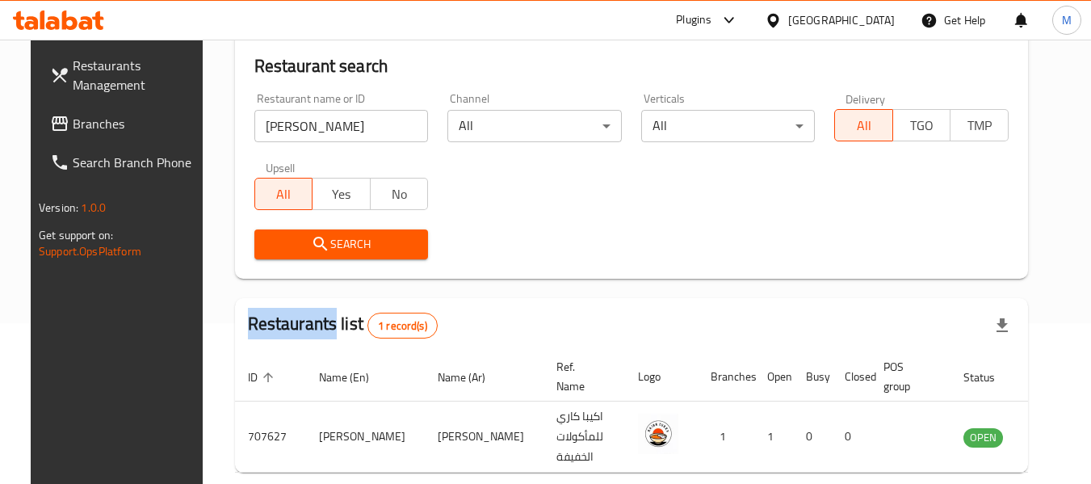
scroll to position [237, 0]
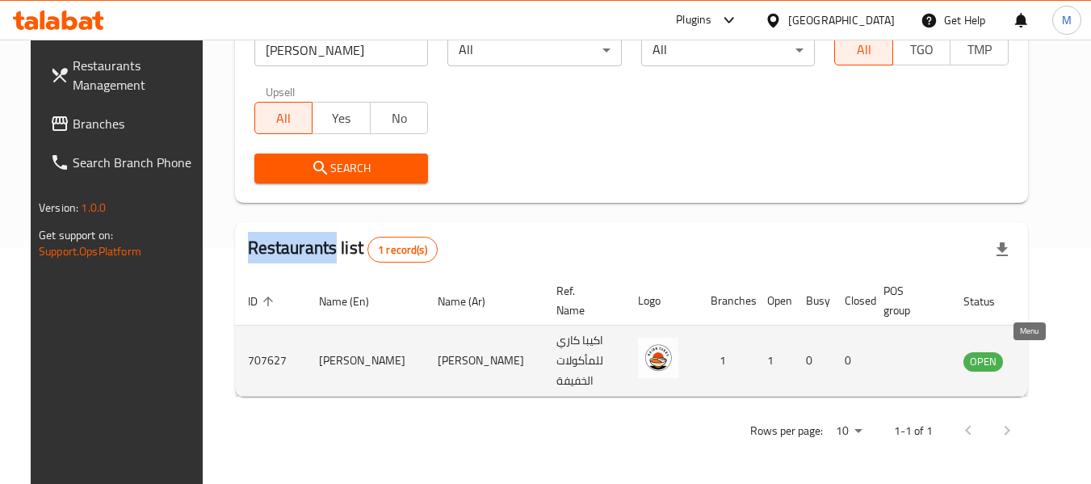
click at [1048, 360] on icon "enhanced table" at bounding box center [1057, 360] width 19 height 19
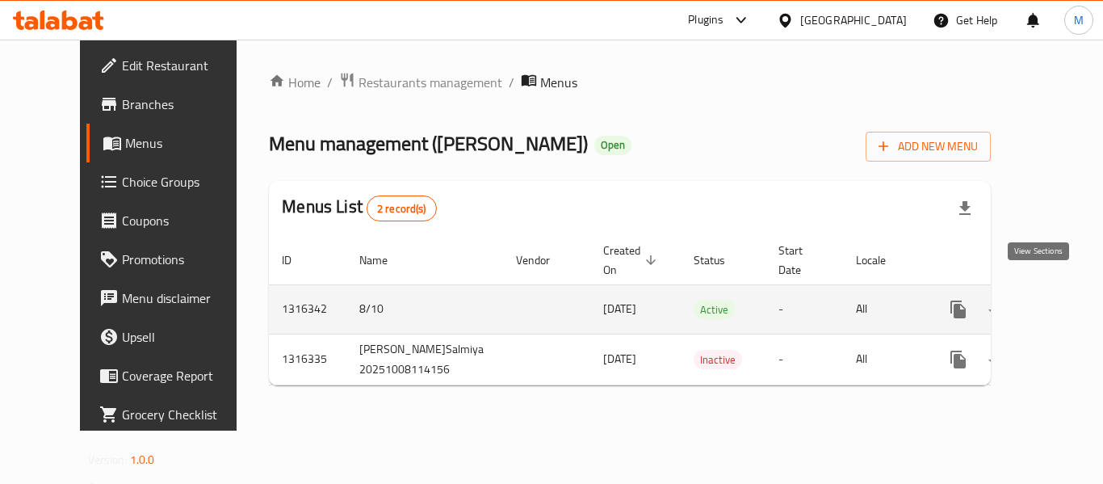
click at [1067, 302] on icon "enhanced table" at bounding box center [1074, 309] width 15 height 15
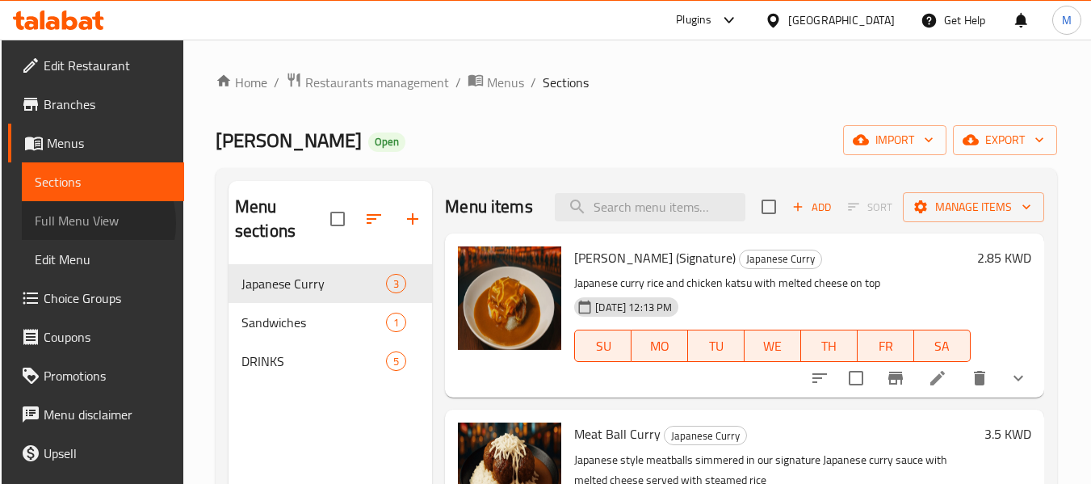
click at [78, 223] on span "Full Menu View" at bounding box center [103, 220] width 136 height 19
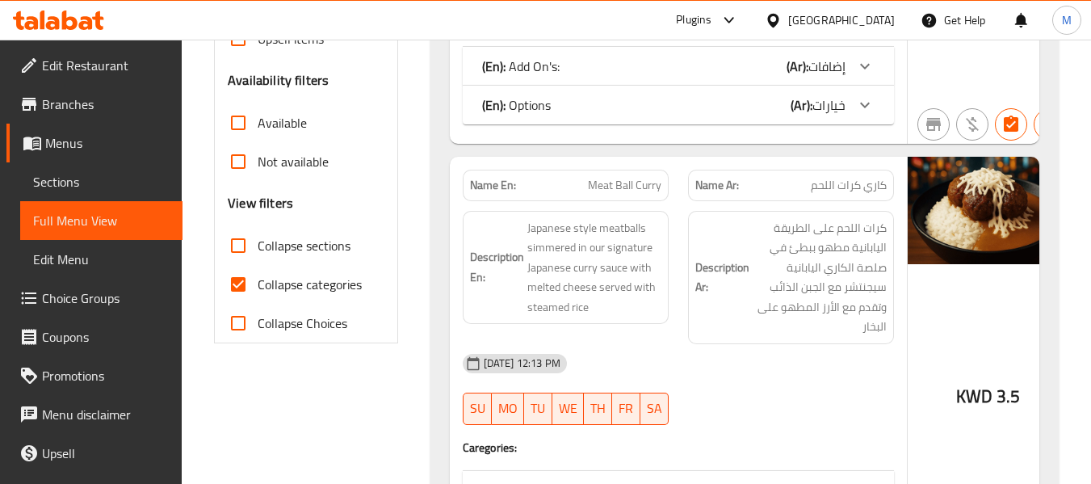
scroll to position [484, 0]
click at [312, 278] on span "Collapse categories" at bounding box center [310, 283] width 104 height 19
click at [258, 278] on input "Collapse categories" at bounding box center [238, 283] width 39 height 39
checkbox input "false"
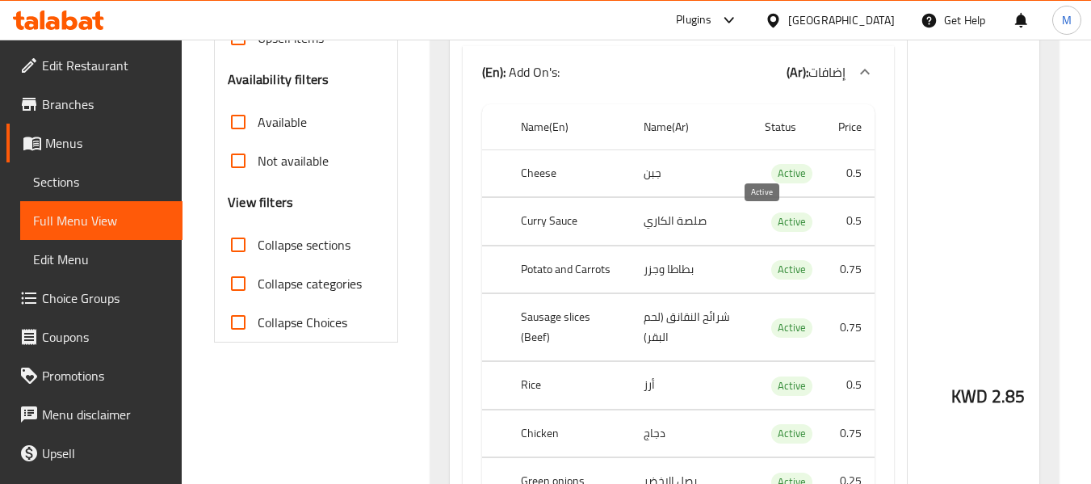
click at [775, 215] on span "Active" at bounding box center [791, 221] width 41 height 19
click at [775, 214] on span "Active" at bounding box center [791, 221] width 41 height 19
copy span "Active"
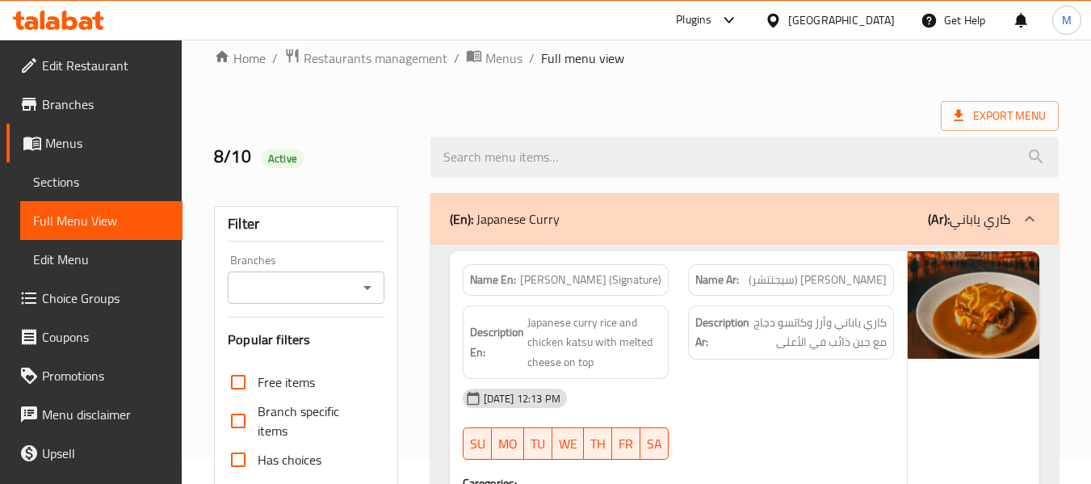
scroll to position [0, 0]
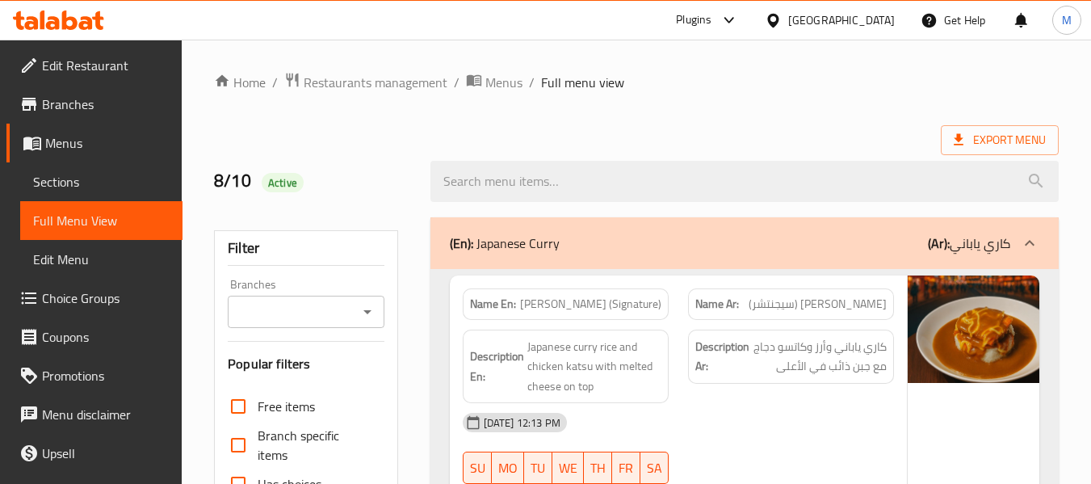
click at [492, 302] on strong "Name En:" at bounding box center [493, 304] width 46 height 17
copy strong "Name En:"
click at [845, 35] on div "[GEOGRAPHIC_DATA]" at bounding box center [830, 20] width 156 height 39
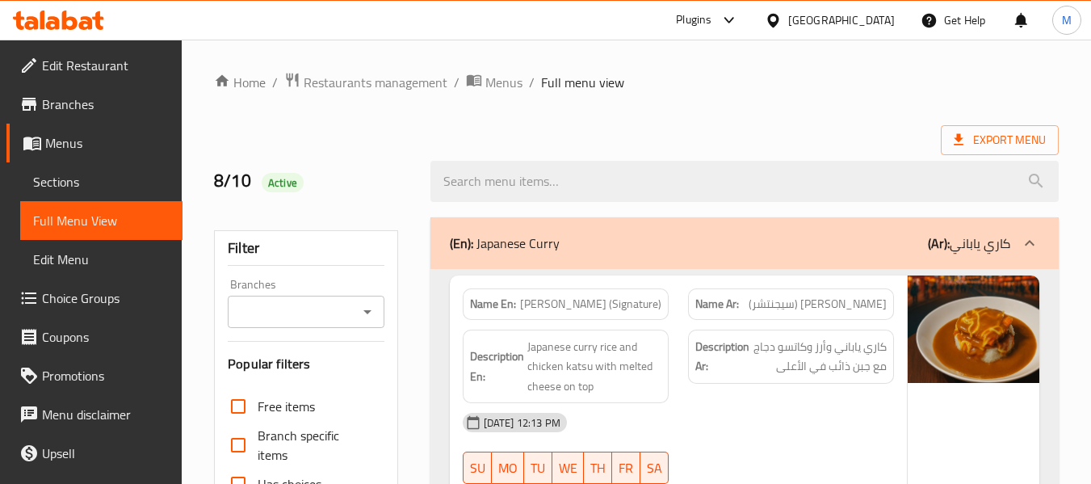
click at [778, 23] on icon at bounding box center [772, 20] width 11 height 14
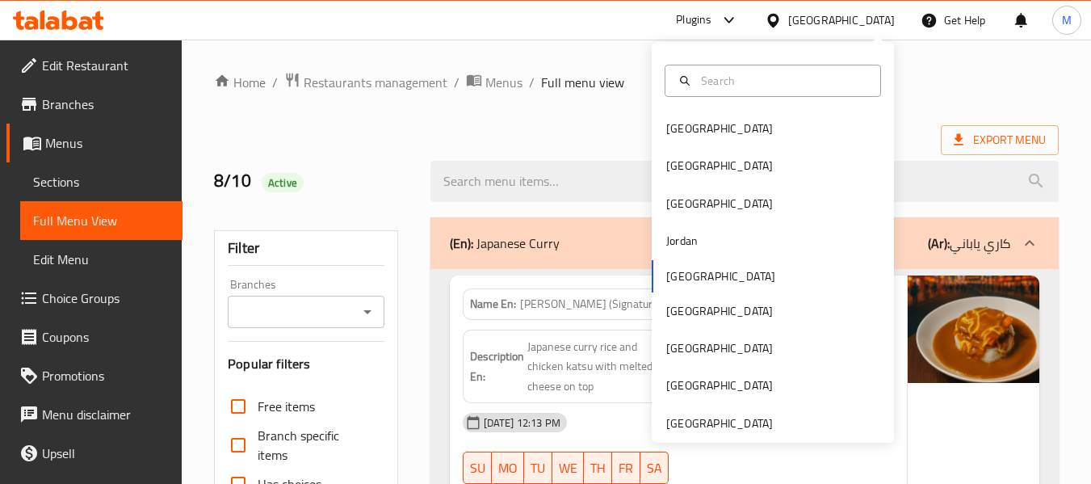
click at [679, 434] on div "[GEOGRAPHIC_DATA] [GEOGRAPHIC_DATA] [GEOGRAPHIC_DATA] [GEOGRAPHIC_DATA] [GEOGRA…" at bounding box center [773, 242] width 242 height 400
click at [690, 424] on div "[GEOGRAPHIC_DATA]" at bounding box center [719, 423] width 107 height 18
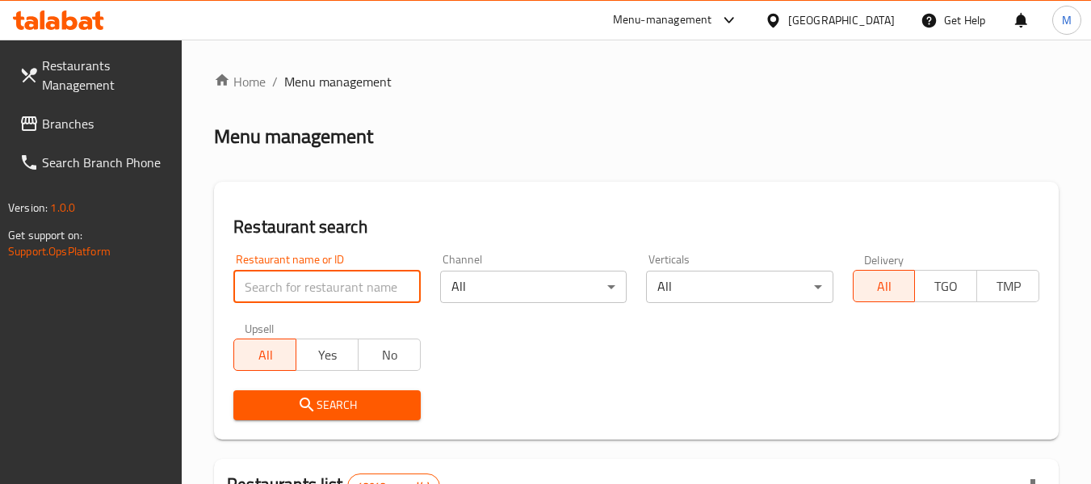
click at [296, 283] on input "search" at bounding box center [326, 286] width 187 height 32
paste input "FLY CHICKEN"
type input "FLY CHICKEN"
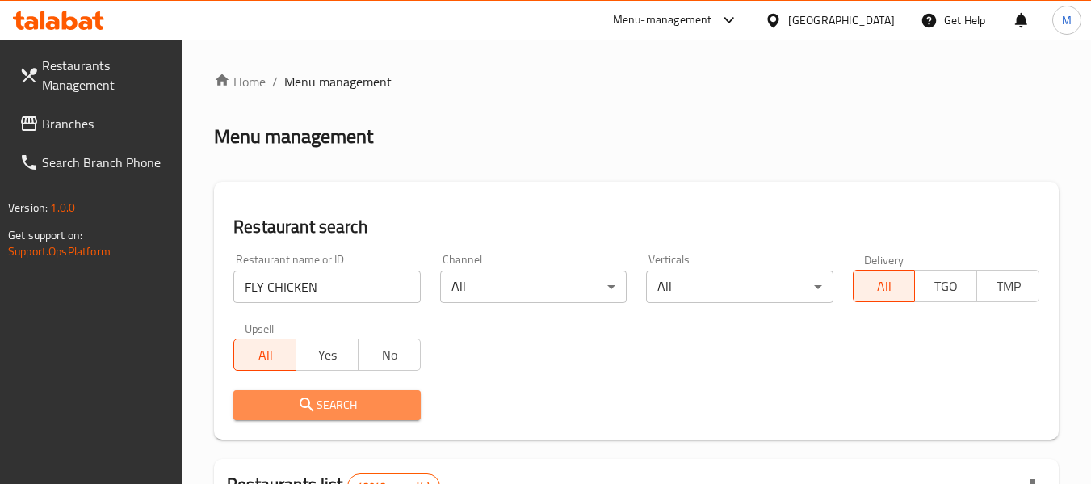
click at [312, 400] on icon "submit" at bounding box center [306, 404] width 19 height 19
click at [312, 400] on div at bounding box center [545, 242] width 1091 height 484
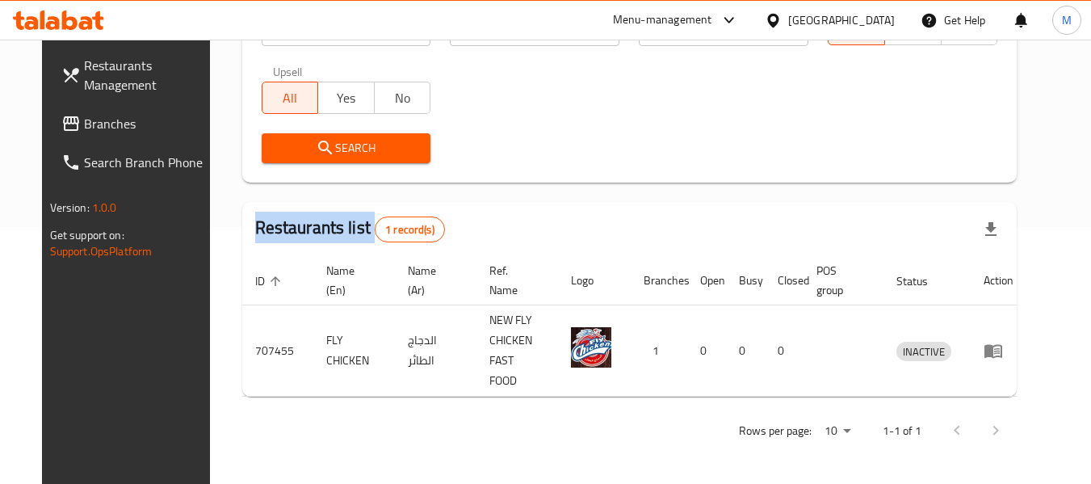
scroll to position [237, 0]
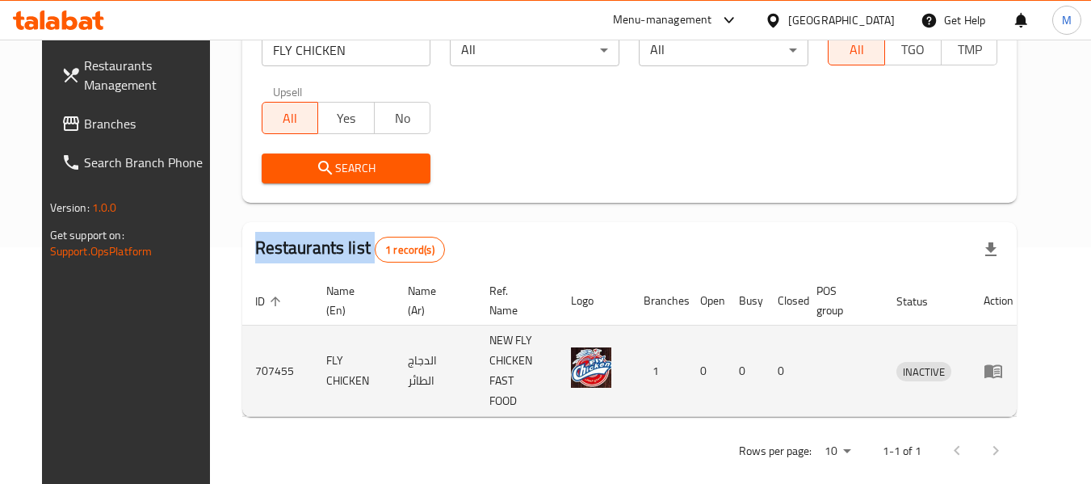
click at [1000, 368] on icon "enhanced table" at bounding box center [997, 371] width 6 height 6
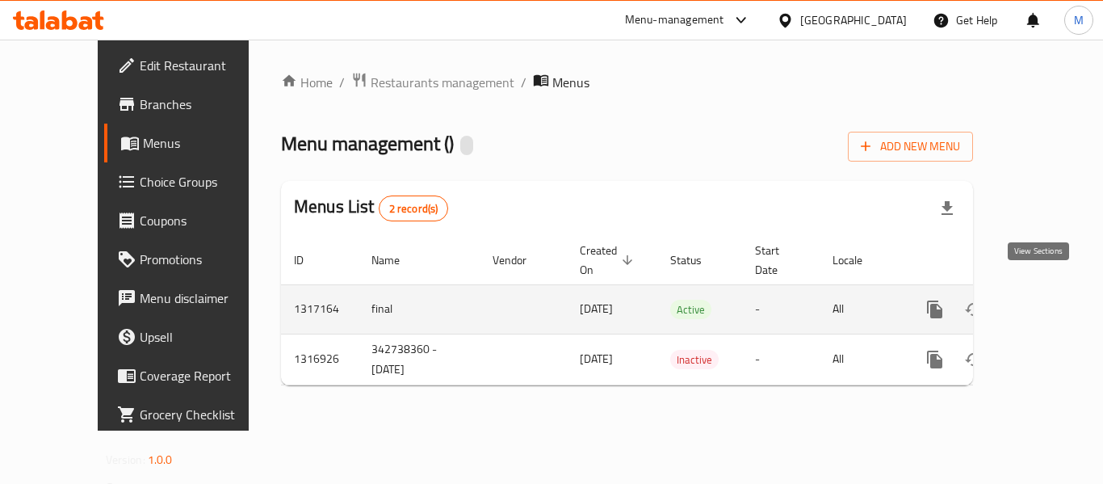
click at [1044, 302] on icon "enhanced table" at bounding box center [1051, 309] width 15 height 15
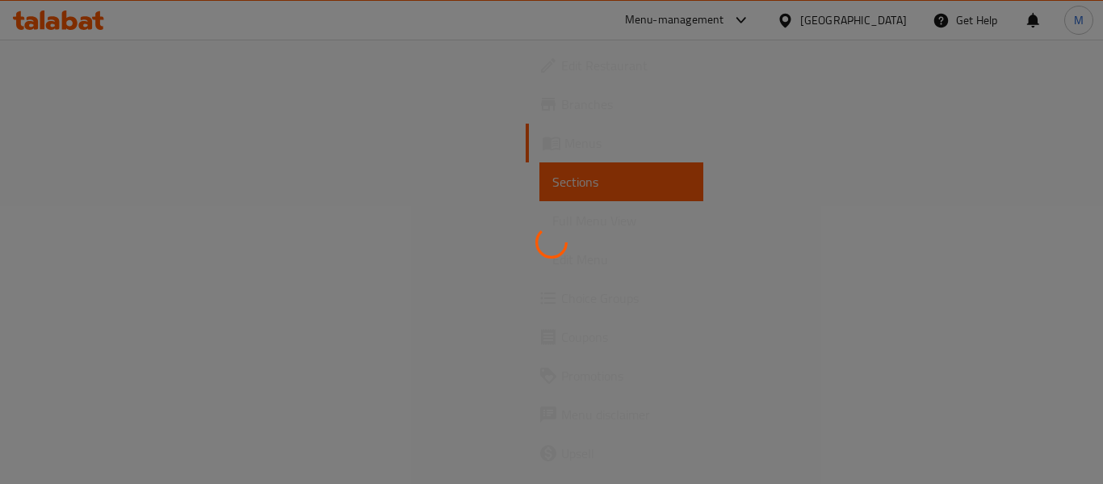
click at [65, 217] on div at bounding box center [551, 242] width 1103 height 484
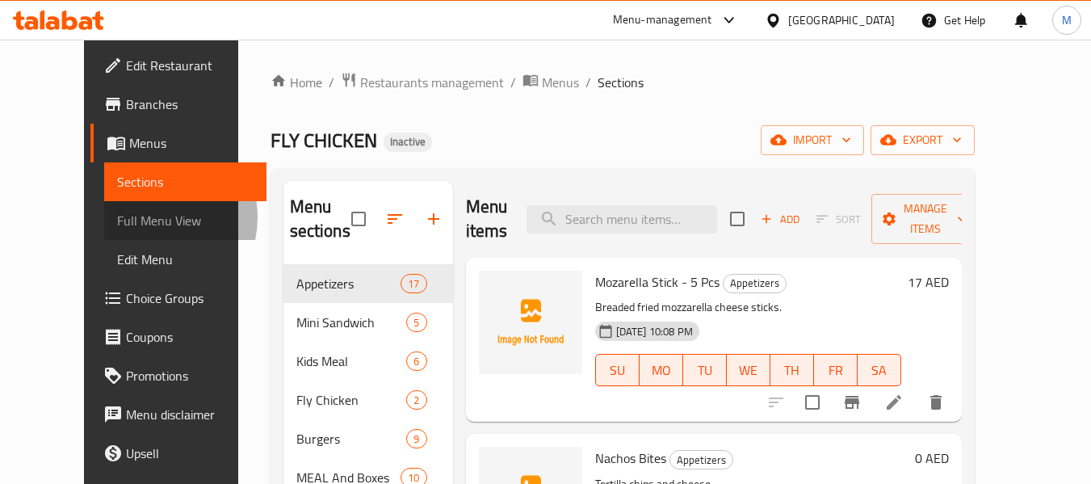
click at [117, 217] on span "Full Menu View" at bounding box center [185, 220] width 136 height 19
click at [117, 221] on span "Full Menu View" at bounding box center [185, 220] width 136 height 19
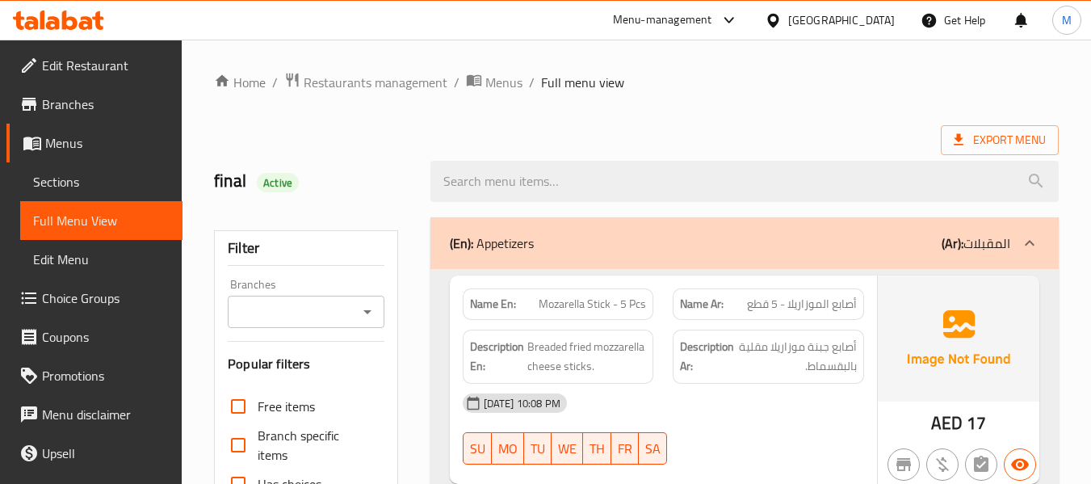
scroll to position [323, 0]
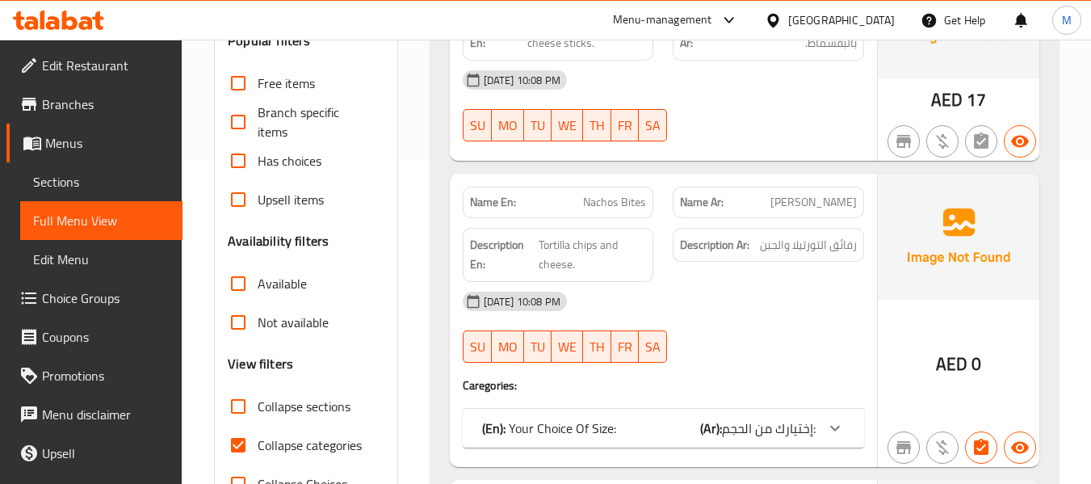
click at [284, 439] on span "Collapse categories" at bounding box center [310, 444] width 104 height 19
click at [258, 439] on input "Collapse categories" at bounding box center [238, 445] width 39 height 39
checkbox input "false"
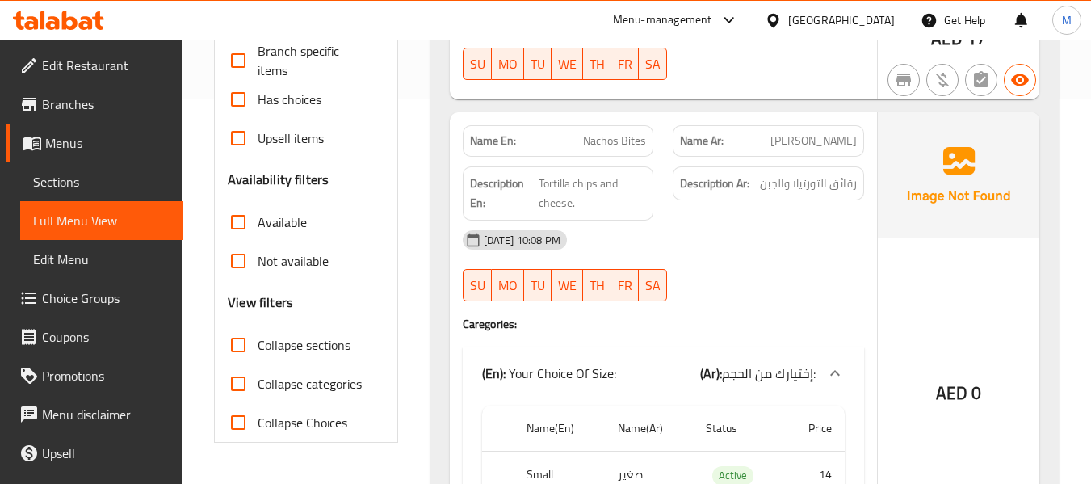
scroll to position [385, 0]
click at [799, 11] on div "[GEOGRAPHIC_DATA]" at bounding box center [841, 20] width 107 height 18
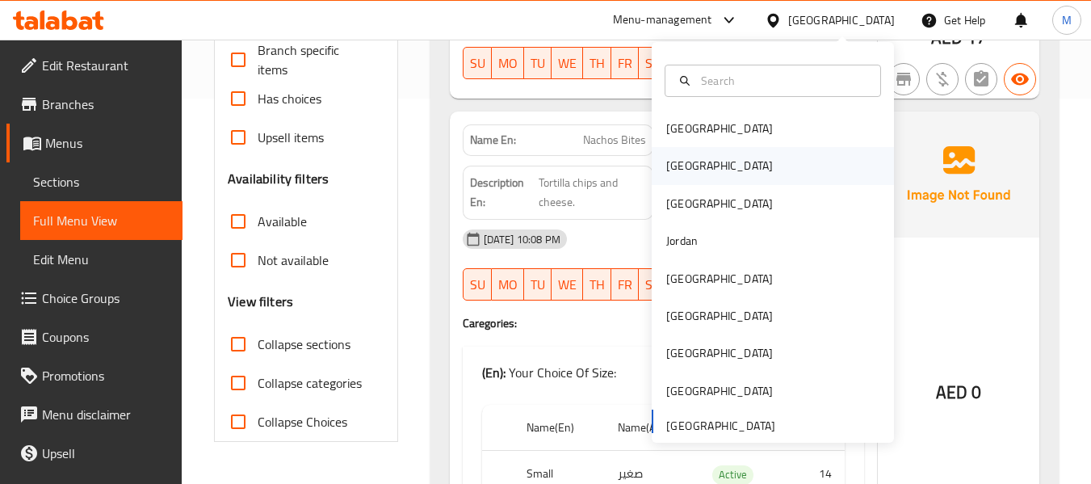
click at [695, 169] on div "[GEOGRAPHIC_DATA]" at bounding box center [773, 165] width 242 height 37
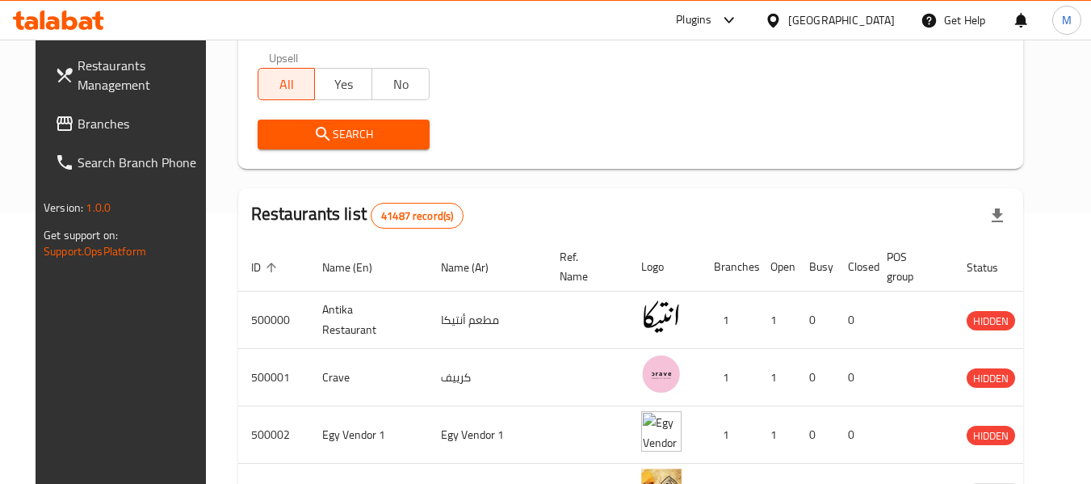
scroll to position [62, 0]
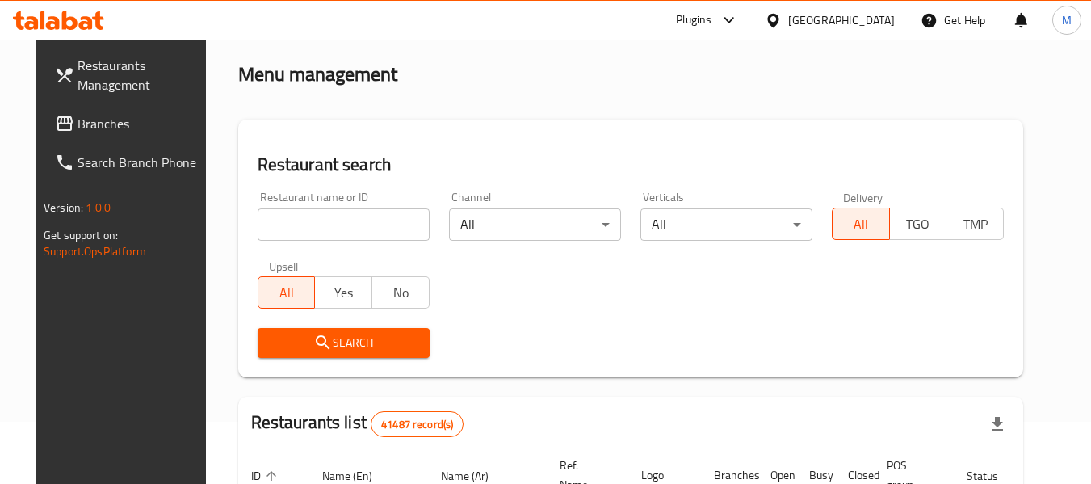
click at [321, 229] on input "search" at bounding box center [344, 224] width 172 height 32
paste input "Evora restaurant & cafe"
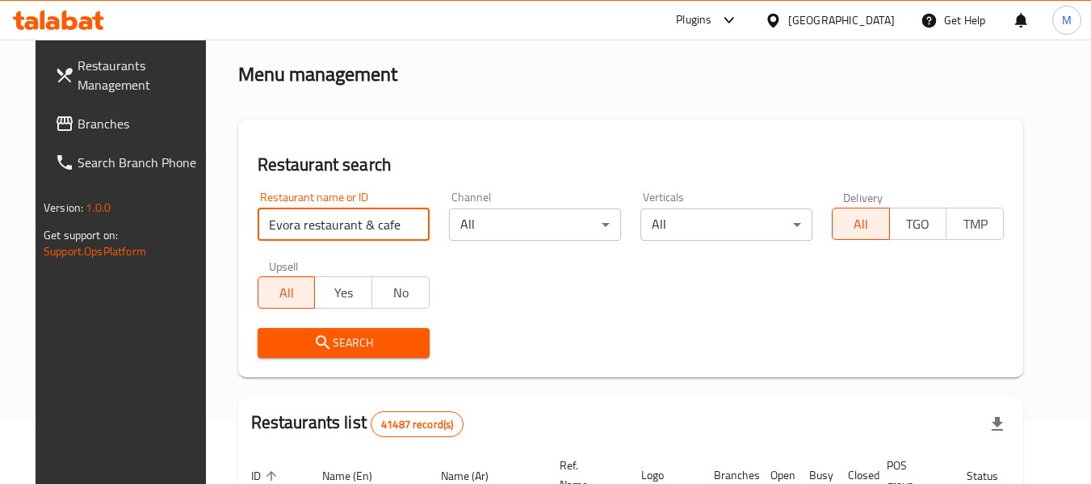
drag, startPoint x: 309, startPoint y: 227, endPoint x: 431, endPoint y: 229, distance: 121.9
click at [431, 229] on div "Restaurant name or ID Evora restaurant & cafe Restaurant name or ID Channel All…" at bounding box center [630, 275] width 765 height 186
type input "Evora resta"
click button "Search" at bounding box center [344, 343] width 172 height 30
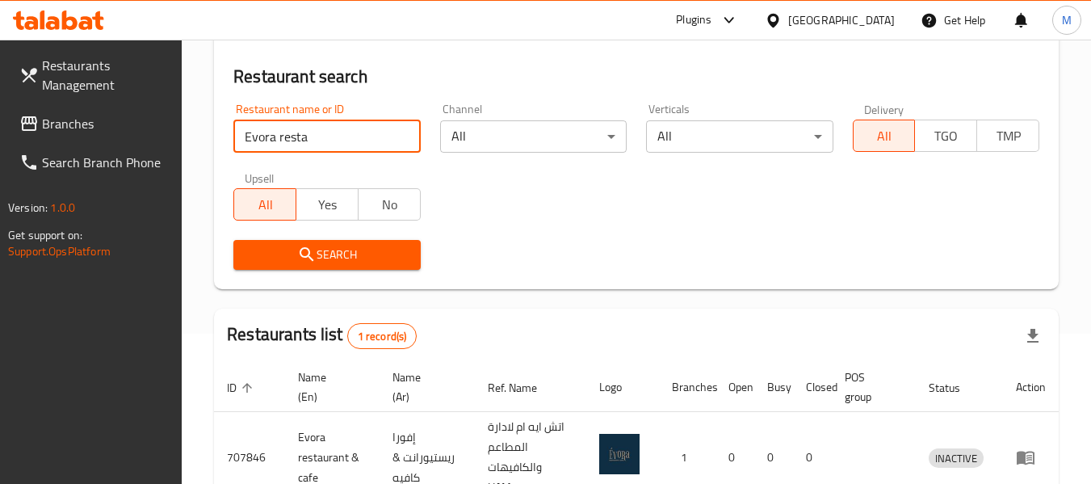
scroll to position [237, 0]
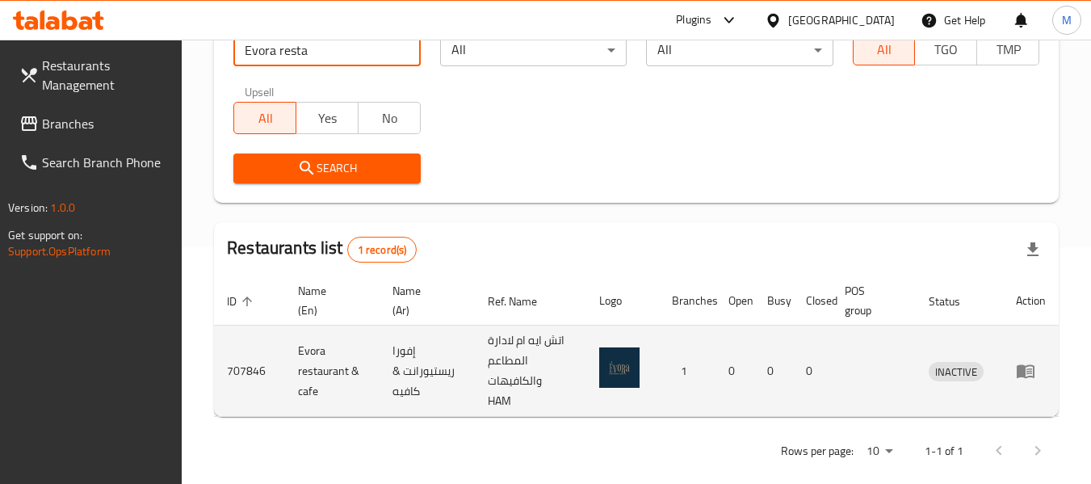
click at [1021, 361] on icon "enhanced table" at bounding box center [1025, 370] width 19 height 19
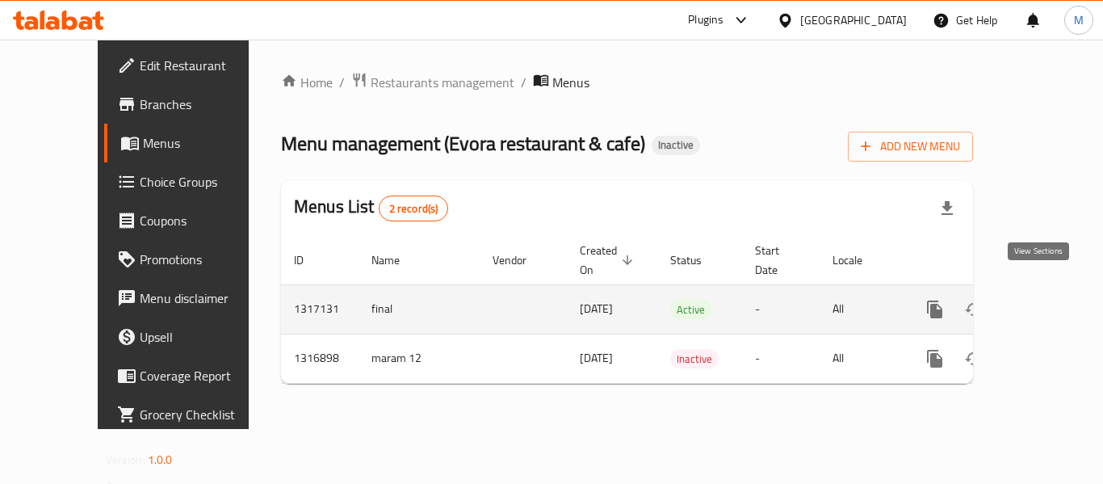
click at [1044, 300] on icon "enhanced table" at bounding box center [1051, 309] width 19 height 19
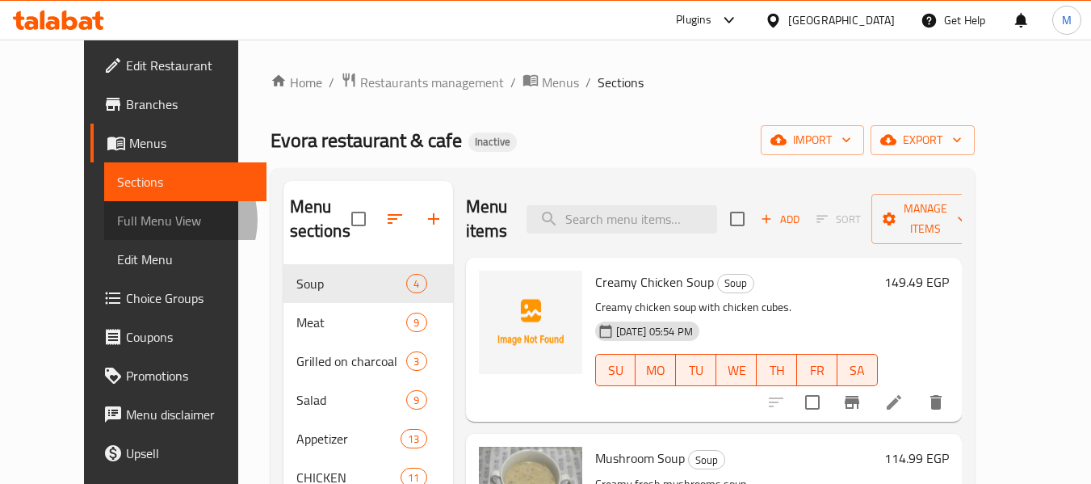
click at [117, 220] on span "Full Menu View" at bounding box center [185, 220] width 136 height 19
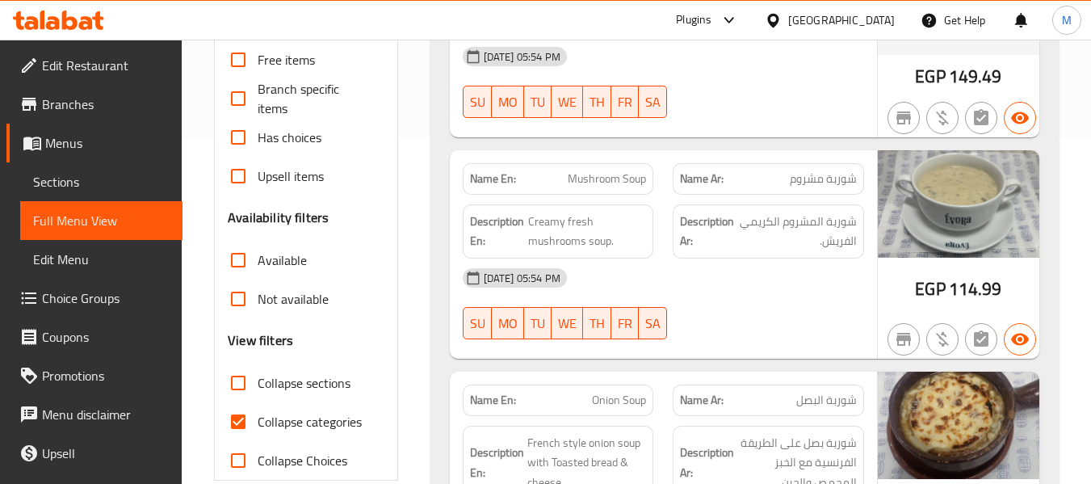
scroll to position [459, 0]
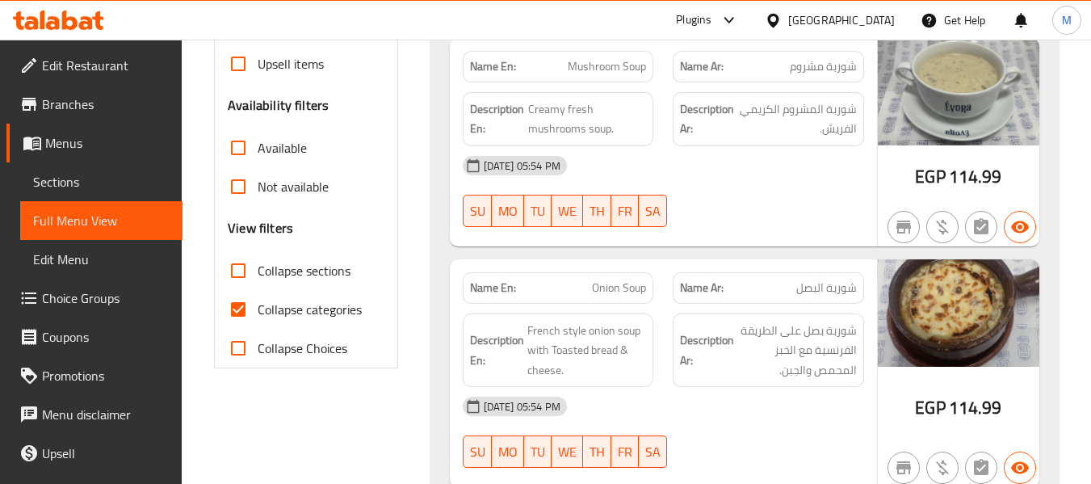
click at [287, 306] on span "Collapse categories" at bounding box center [310, 309] width 104 height 19
click at [258, 306] on input "Collapse categories" at bounding box center [238, 309] width 39 height 39
checkbox input "false"
click at [315, 283] on label "Collapse sections" at bounding box center [285, 270] width 132 height 39
click at [258, 283] on input "Collapse sections" at bounding box center [238, 270] width 39 height 39
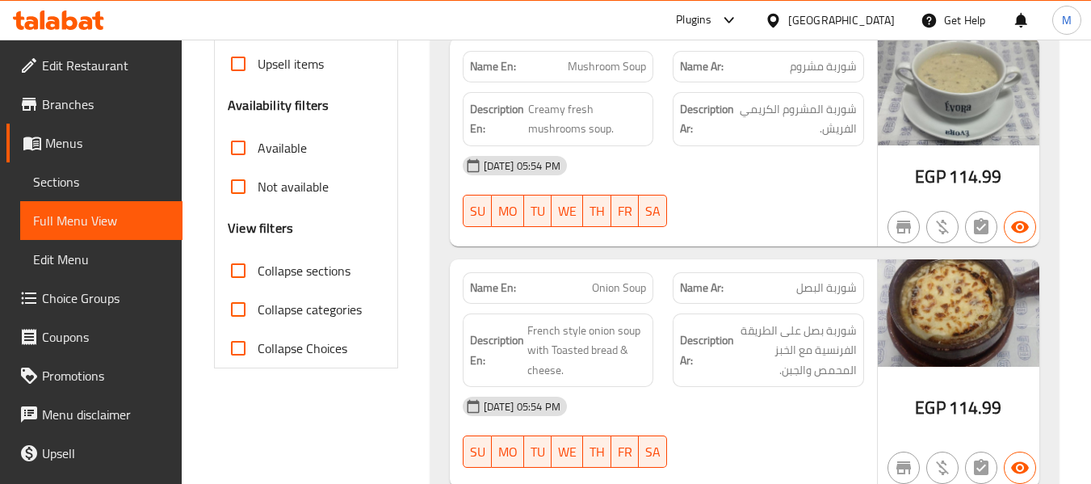
checkbox input "true"
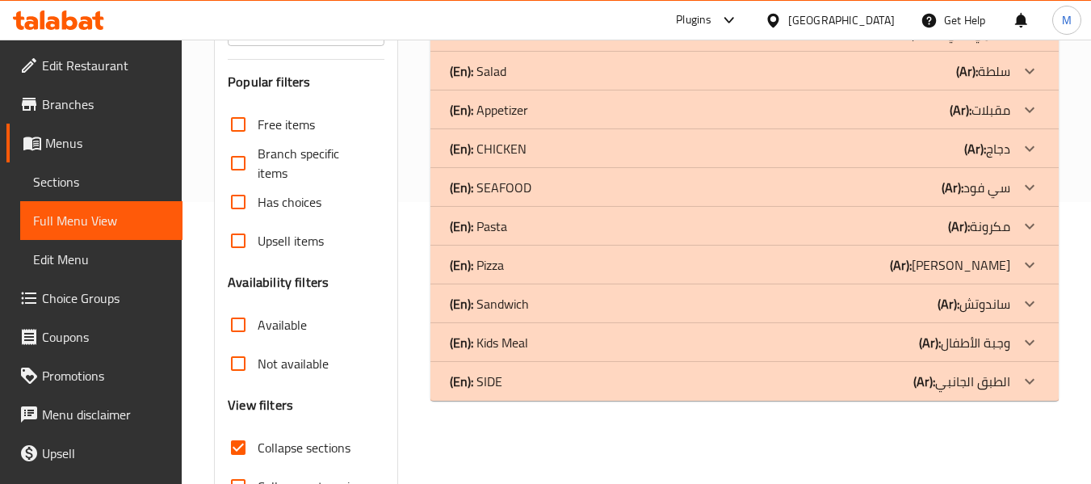
scroll to position [295, 0]
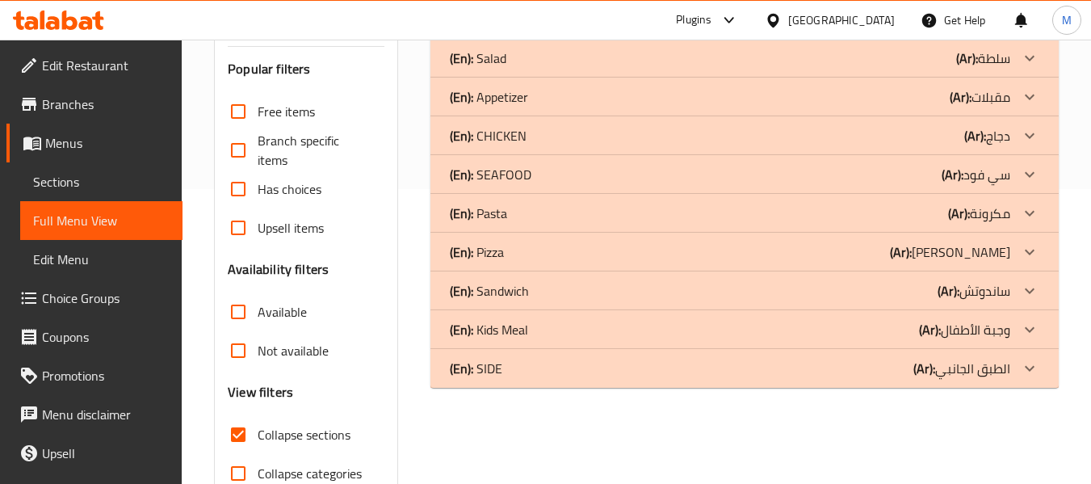
click at [521, 368] on div "(En): SIDE (Ar): الطبق الجانبي" at bounding box center [730, 367] width 560 height 19
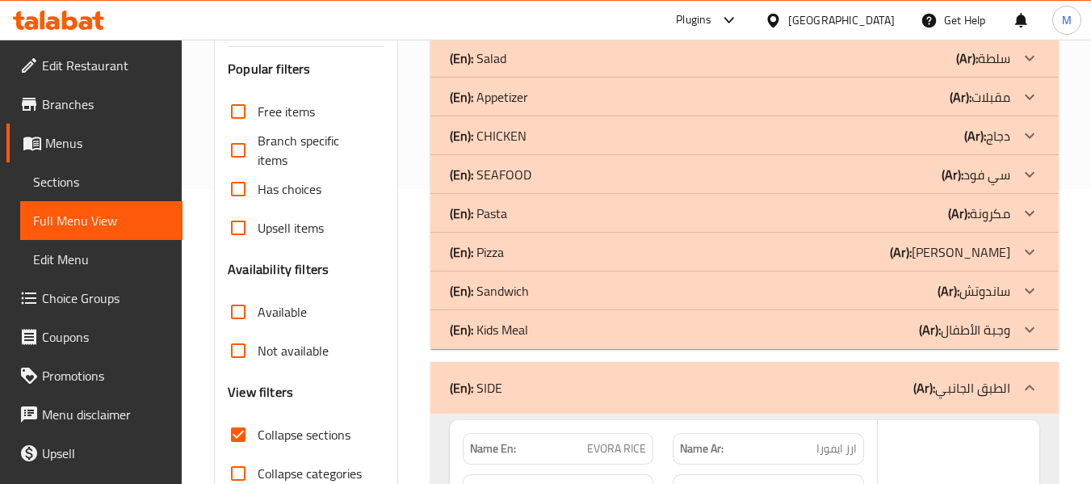
click at [533, 326] on div "(En): Kids Meal (Ar): وجبة الأطفال" at bounding box center [730, 329] width 560 height 19
click at [533, 287] on div "(En): Sandwich (Ar): ساندوتش" at bounding box center [730, 290] width 560 height 19
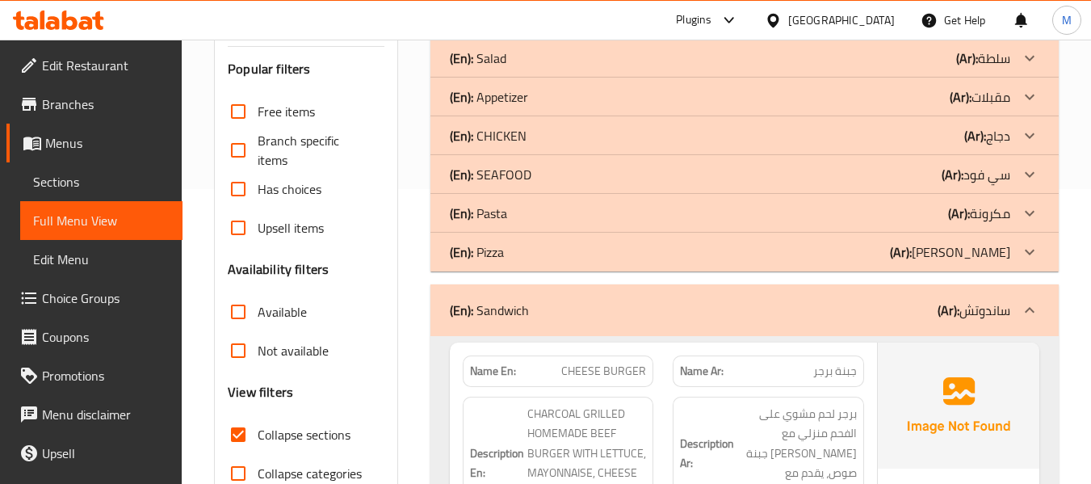
click at [529, 251] on div "(En): Pizza (Ar): بيتزا" at bounding box center [730, 251] width 560 height 19
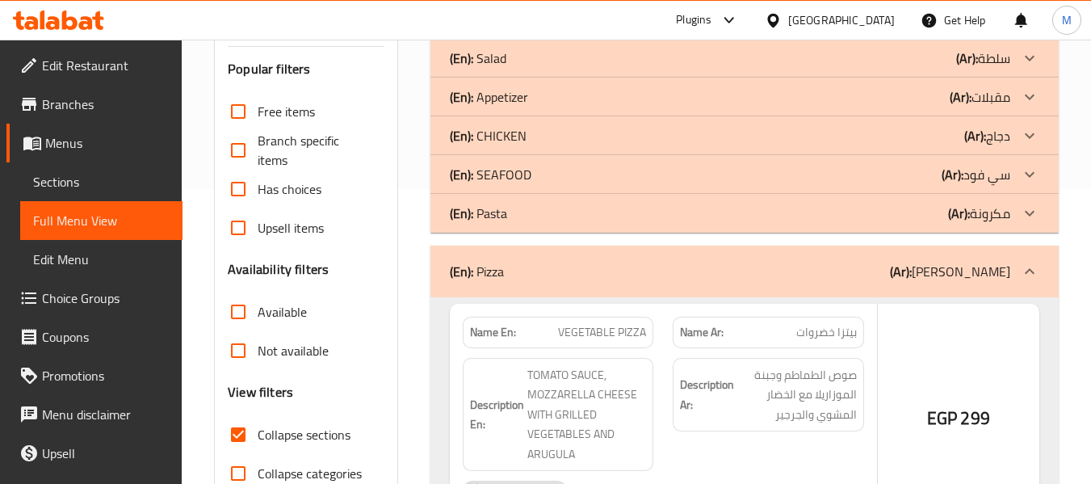
click at [523, 216] on div "(En): Pasta (Ar): مكرونة" at bounding box center [730, 212] width 560 height 19
click at [526, 161] on div "(En): SEAFOOD (Ar): سي فود" at bounding box center [744, 174] width 628 height 39
click at [525, 133] on p "(En): CHICKEN" at bounding box center [488, 135] width 77 height 19
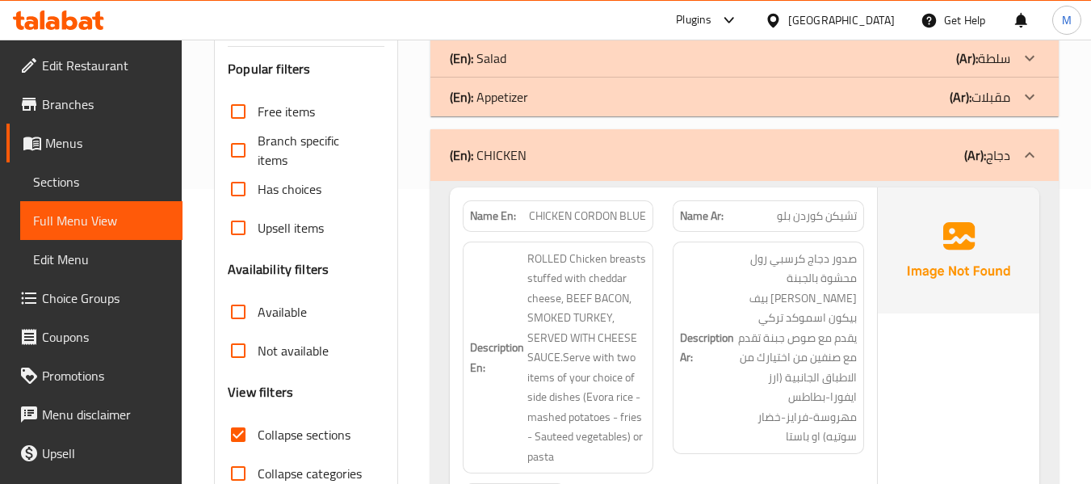
click at [525, 133] on div "(En): CHICKEN (Ar): دجاج" at bounding box center [744, 155] width 628 height 52
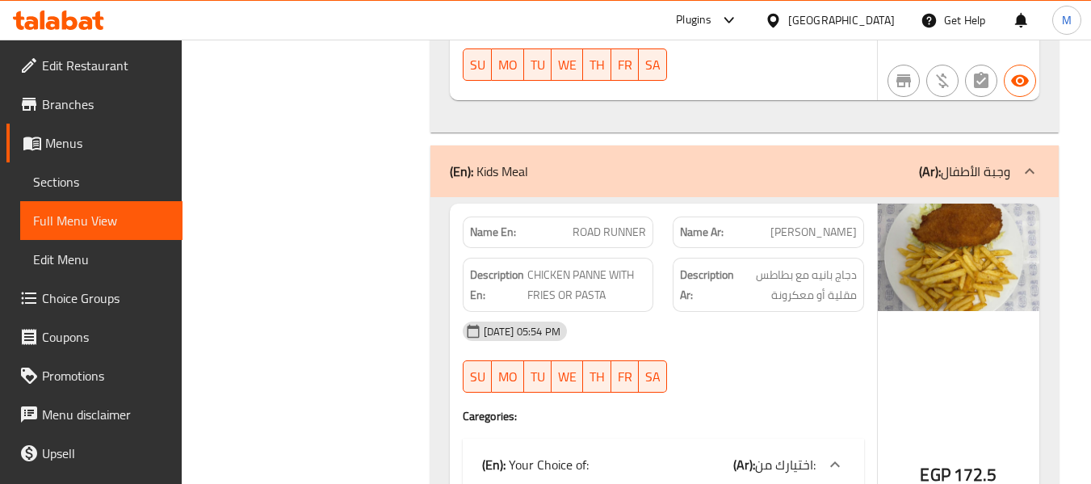
scroll to position [9124, 0]
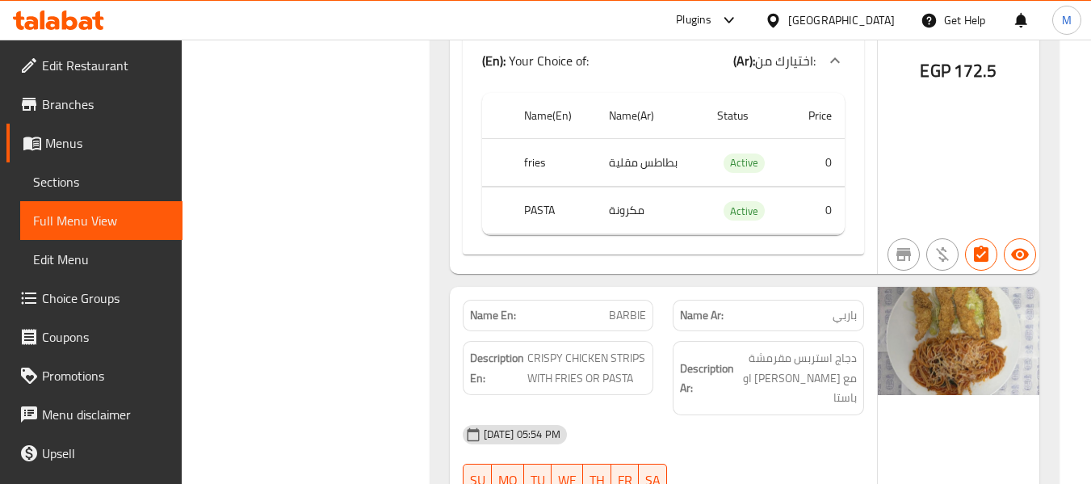
click at [501, 307] on strong "Name En:" at bounding box center [493, 315] width 46 height 17
copy strong "Name En:"
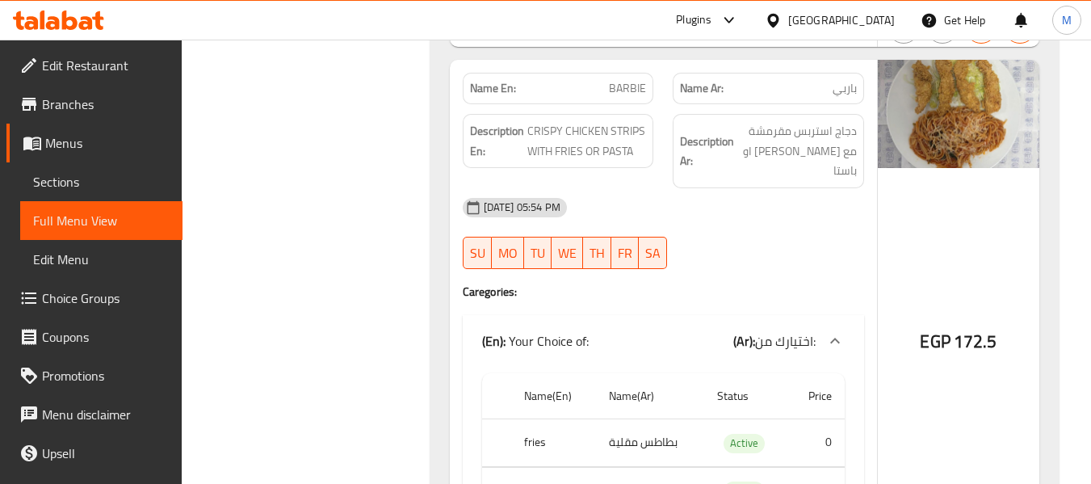
scroll to position [9109, 0]
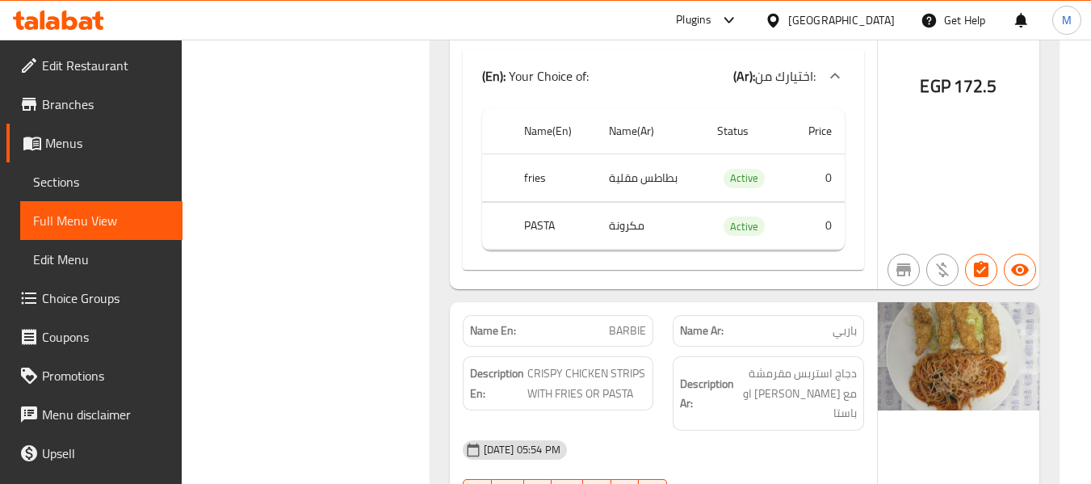
click at [498, 322] on strong "Name En:" at bounding box center [493, 330] width 46 height 17
click at [497, 322] on strong "Name En:" at bounding box center [493, 330] width 46 height 17
copy strong "Name En:"
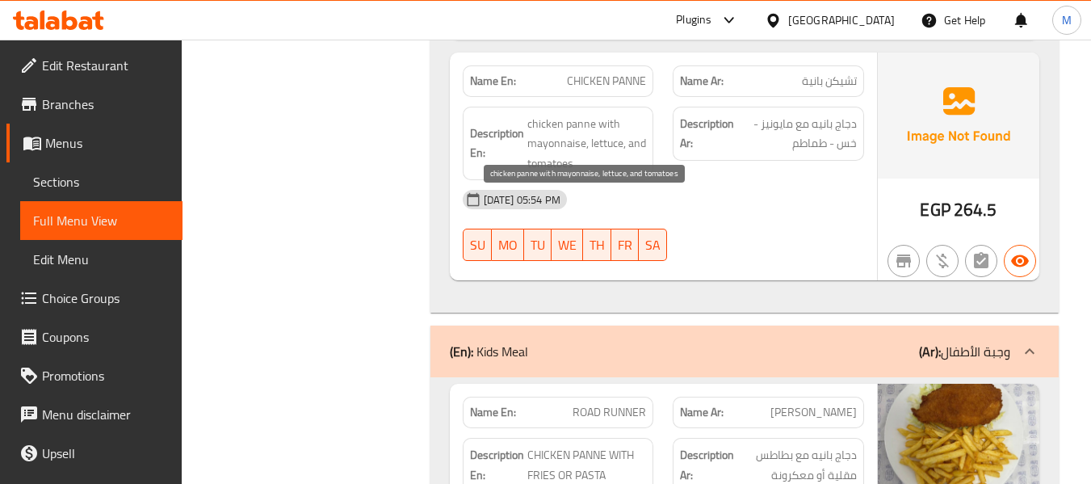
scroll to position [8140, 0]
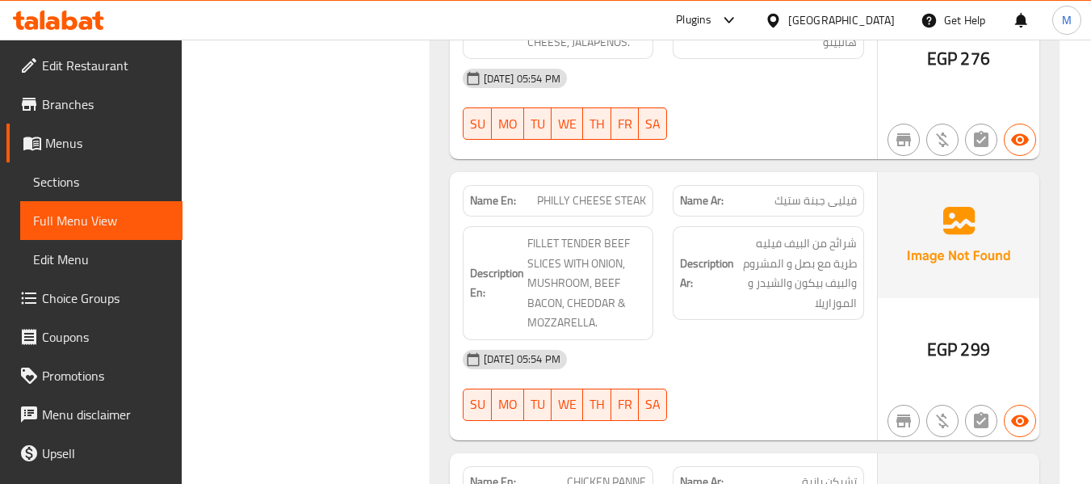
click at [788, 15] on div at bounding box center [776, 20] width 23 height 18
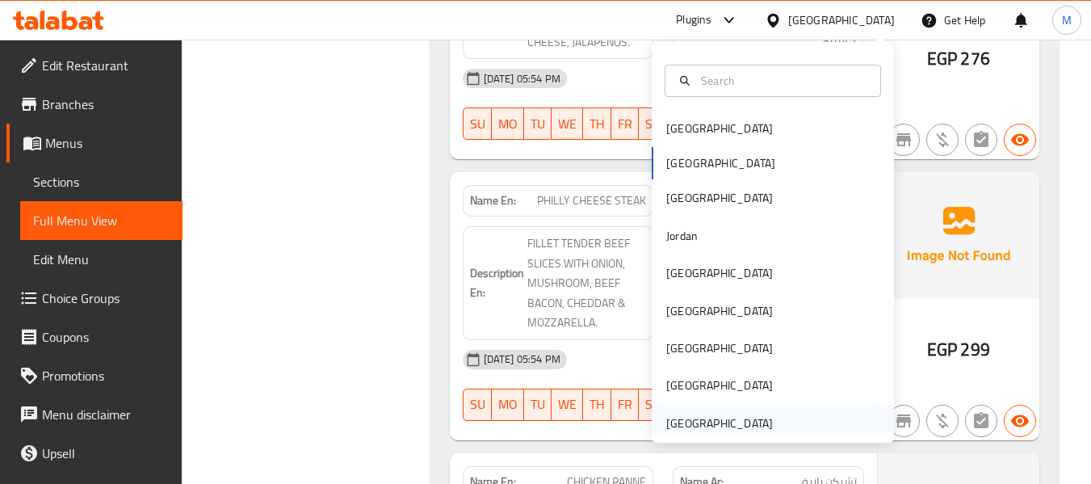
click at [683, 424] on div "[GEOGRAPHIC_DATA]" at bounding box center [719, 423] width 107 height 18
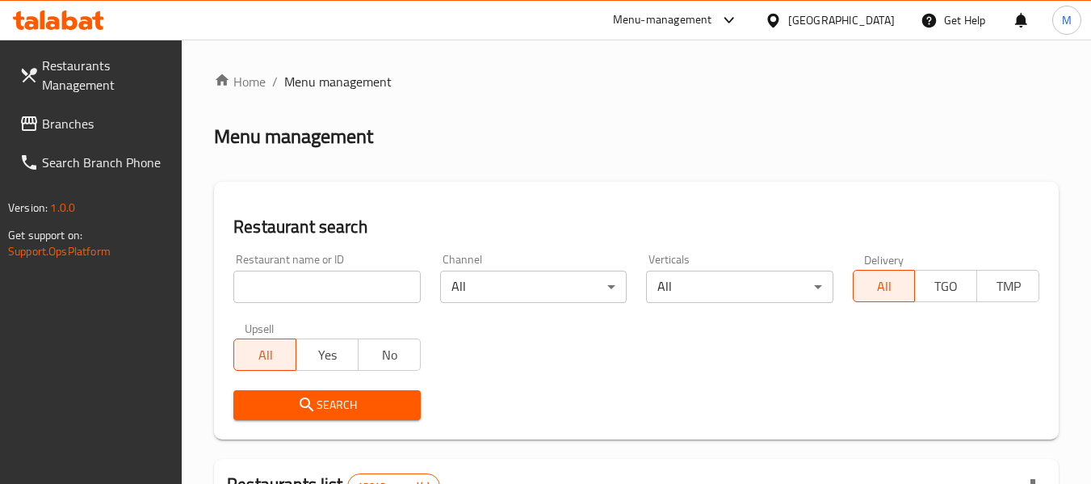
click at [337, 301] on input "search" at bounding box center [326, 286] width 187 height 32
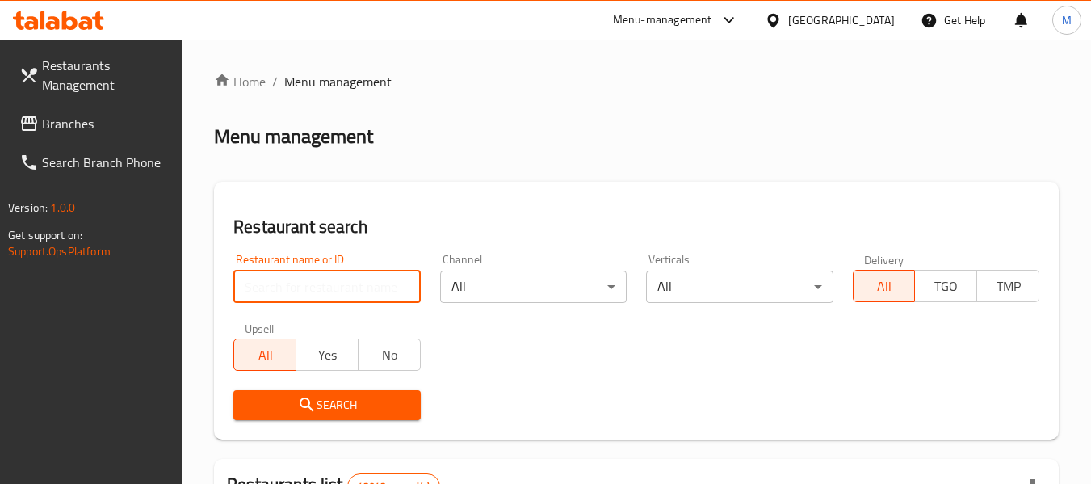
paste input "Le Cafio Cafe"
type input "Le Cafio Cafe"
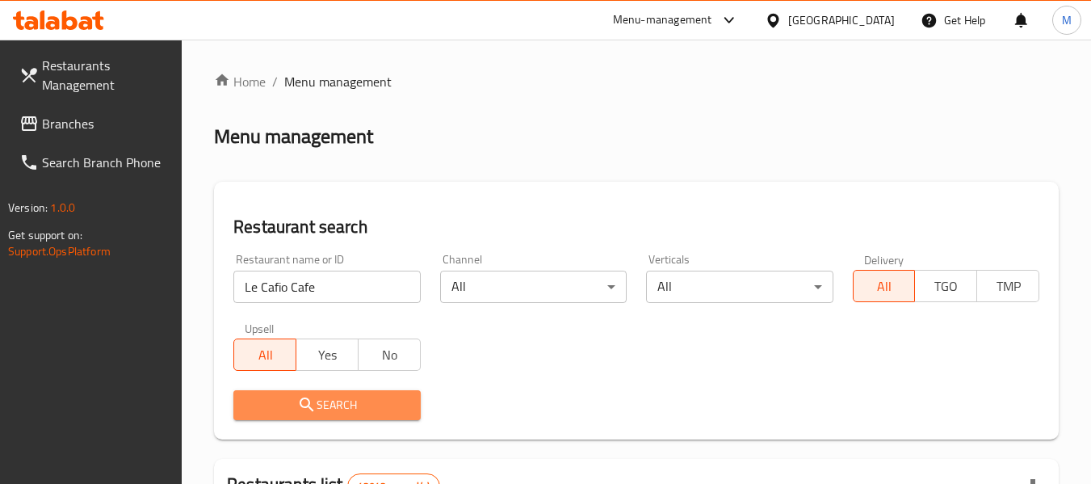
click at [273, 393] on button "Search" at bounding box center [326, 405] width 187 height 30
click at [273, 393] on div at bounding box center [545, 242] width 1091 height 484
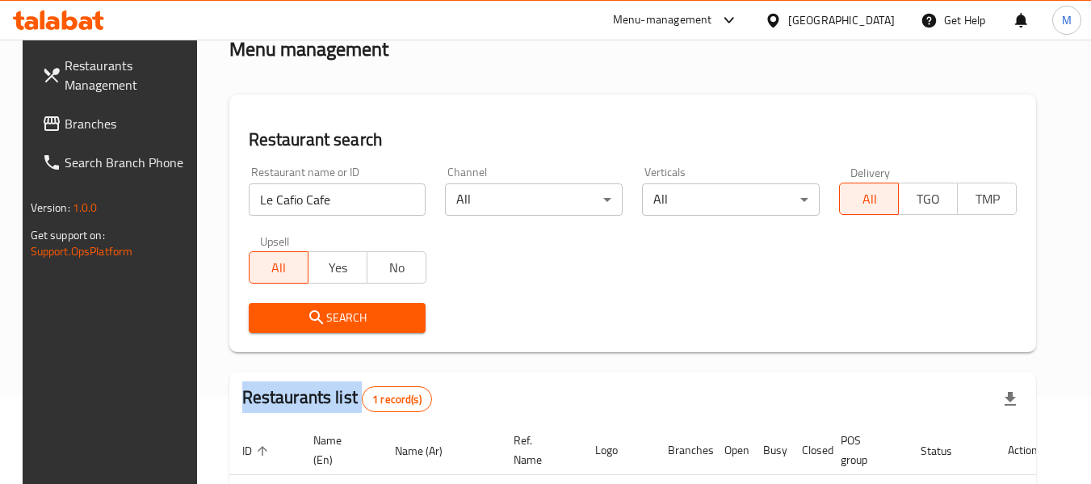
scroll to position [216, 0]
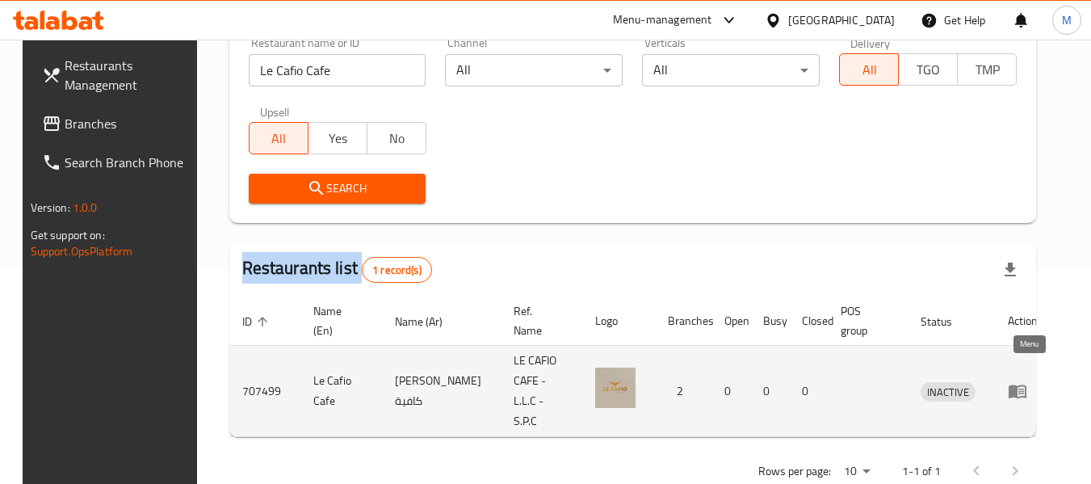
click at [1017, 382] on icon "enhanced table" at bounding box center [1017, 390] width 19 height 19
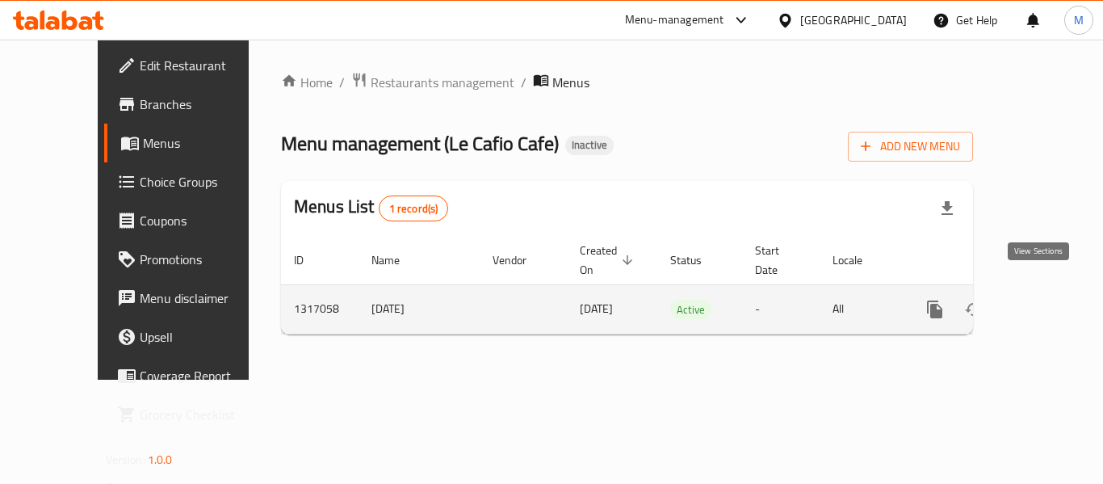
click at [1044, 300] on icon "enhanced table" at bounding box center [1051, 309] width 19 height 19
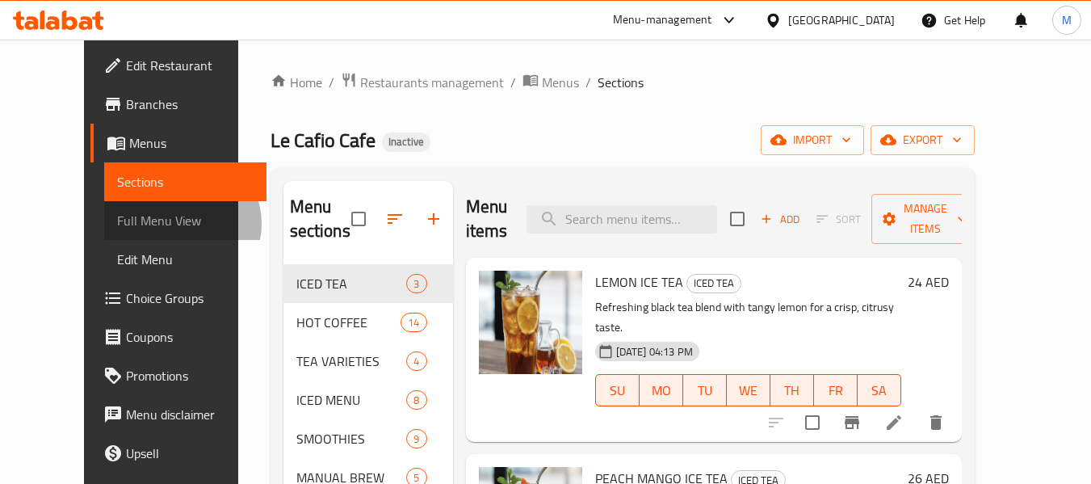
click at [117, 224] on span "Full Menu View" at bounding box center [185, 220] width 136 height 19
click at [117, 211] on span "Full Menu View" at bounding box center [185, 220] width 136 height 19
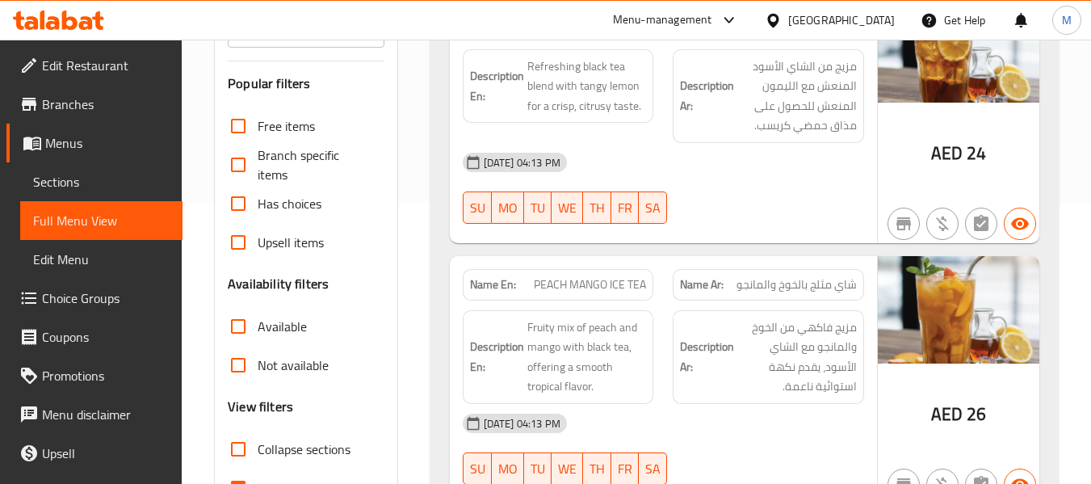
scroll to position [404, 0]
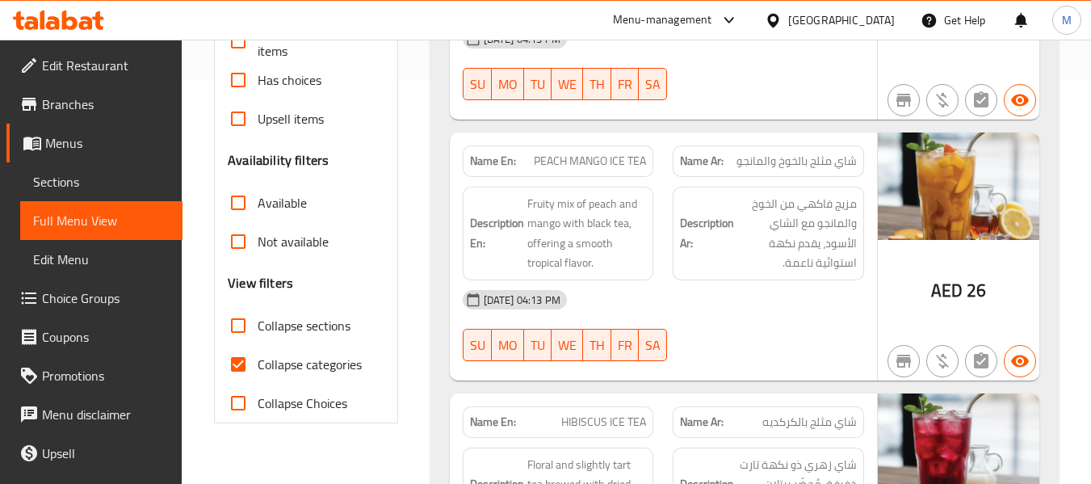
click at [316, 360] on span "Collapse categories" at bounding box center [310, 363] width 104 height 19
click at [258, 360] on input "Collapse categories" at bounding box center [238, 364] width 39 height 39
checkbox input "false"
click at [499, 168] on strong "Name En:" at bounding box center [493, 161] width 46 height 17
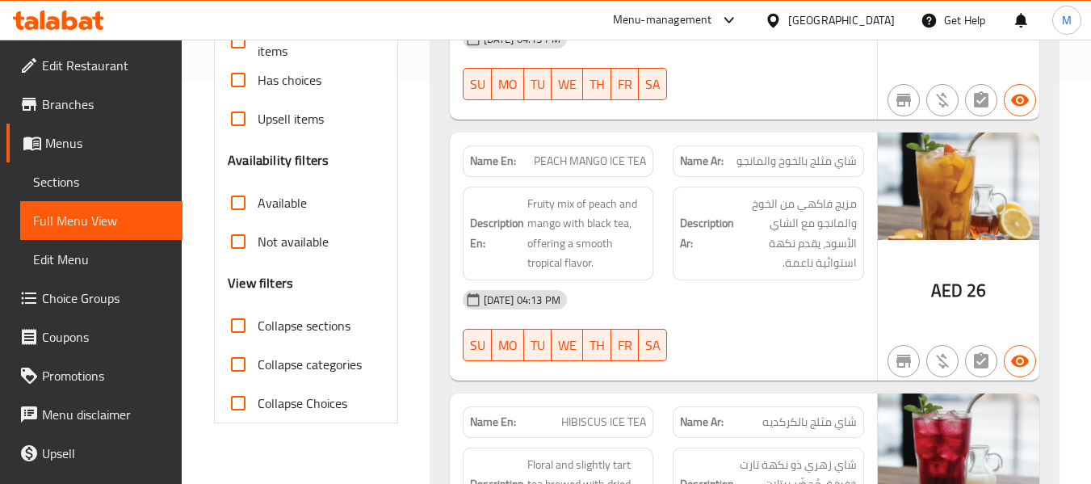
click at [499, 168] on strong "Name En:" at bounding box center [493, 161] width 46 height 17
click at [509, 153] on strong "Name En:" at bounding box center [493, 161] width 46 height 17
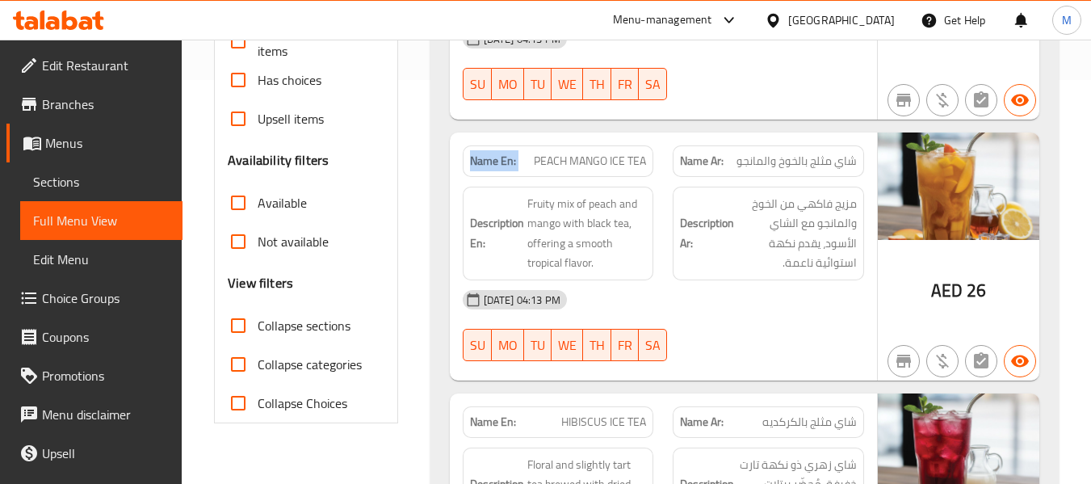
click at [509, 153] on strong "Name En:" at bounding box center [493, 161] width 46 height 17
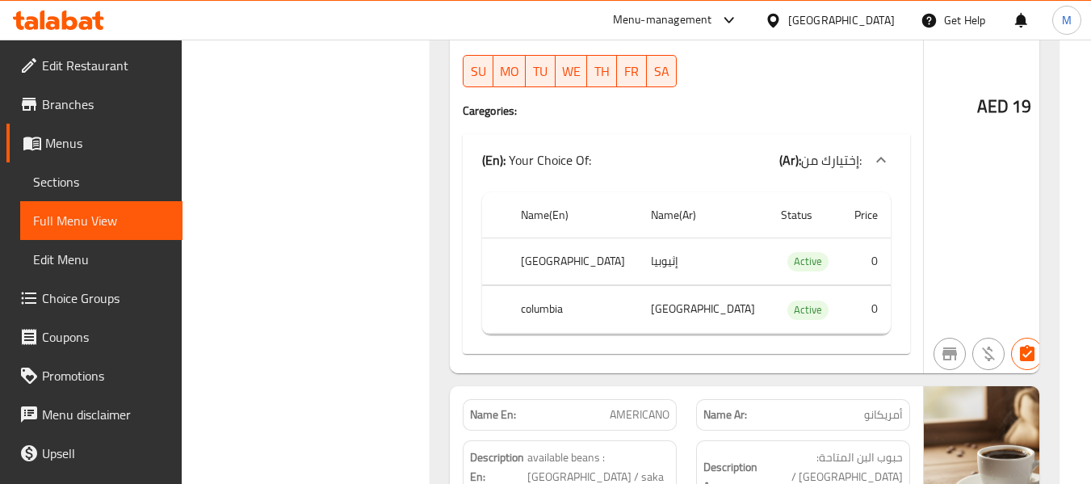
click at [883, 30] on div "[GEOGRAPHIC_DATA]" at bounding box center [830, 20] width 156 height 39
click at [816, 16] on div "[GEOGRAPHIC_DATA]" at bounding box center [841, 20] width 107 height 18
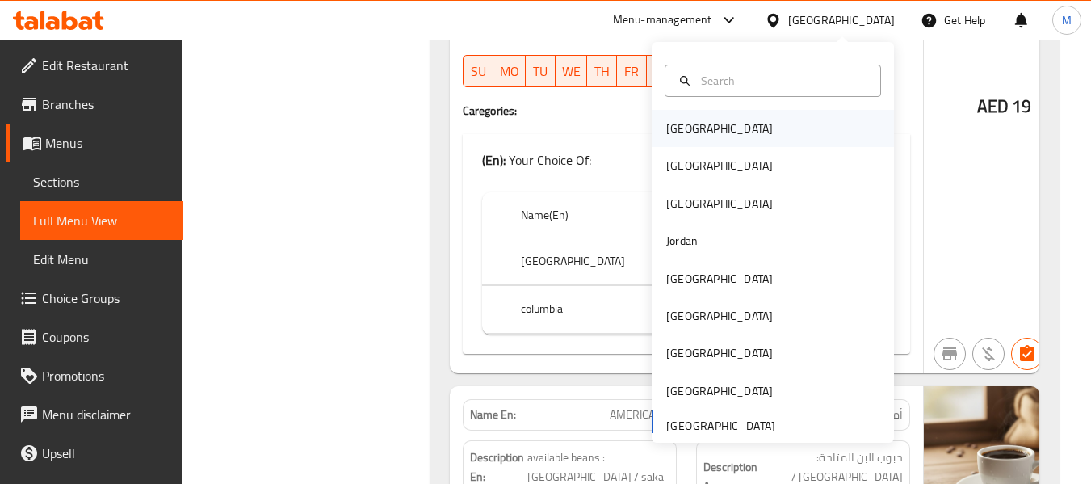
click at [699, 138] on div "[GEOGRAPHIC_DATA]" at bounding box center [719, 128] width 132 height 37
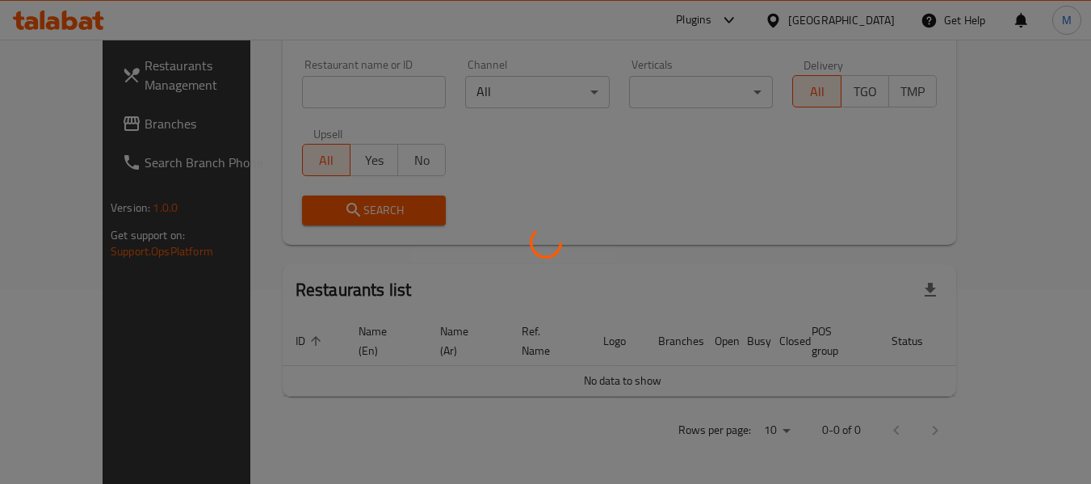
scroll to position [176, 0]
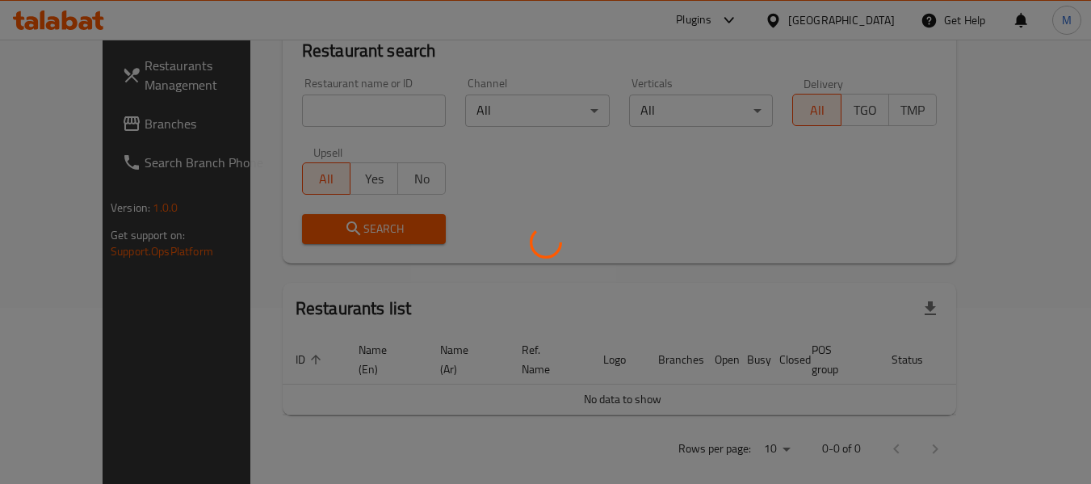
click at [82, 124] on div at bounding box center [545, 242] width 1091 height 484
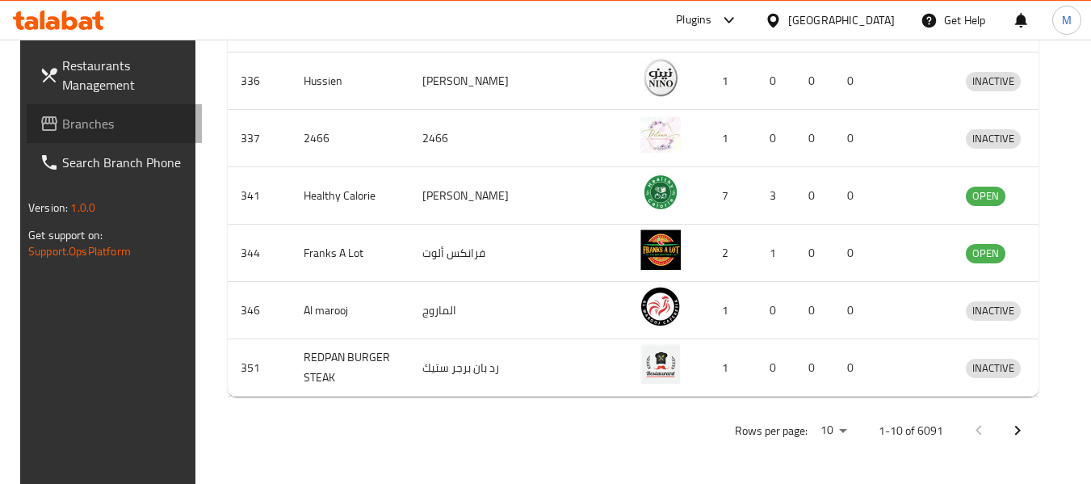
click at [82, 124] on span "Branches" at bounding box center [126, 123] width 128 height 19
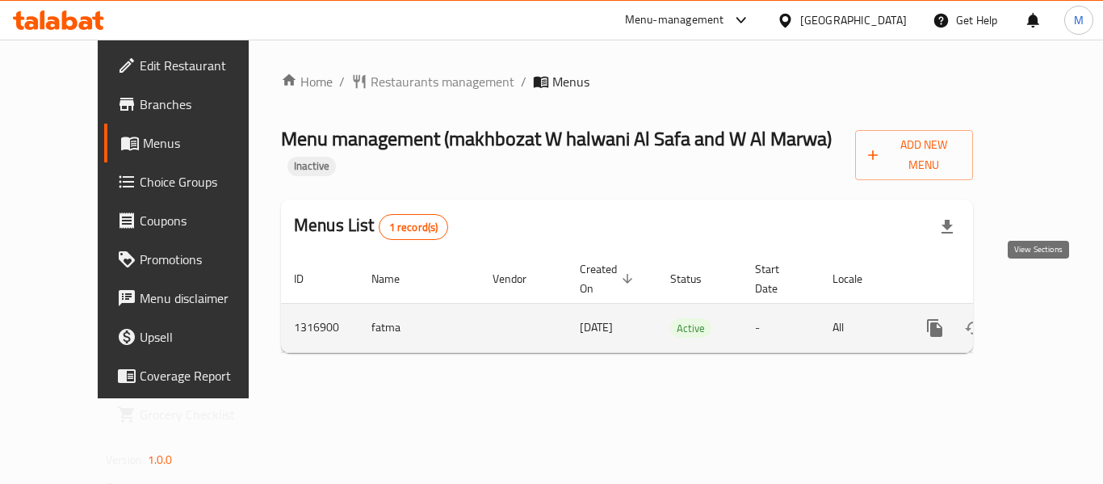
click at [1042, 318] on icon "enhanced table" at bounding box center [1051, 327] width 19 height 19
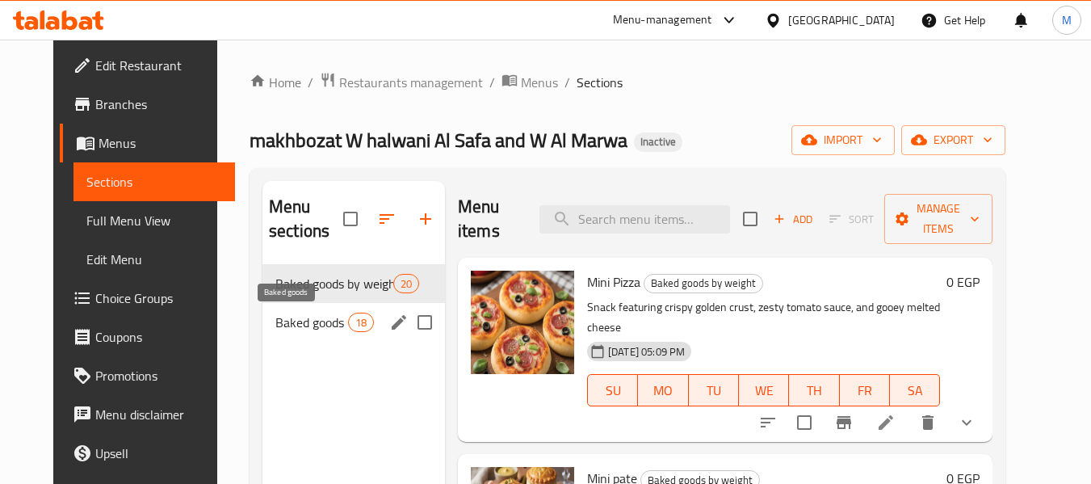
click at [308, 317] on span "Baked goods" at bounding box center [311, 321] width 73 height 19
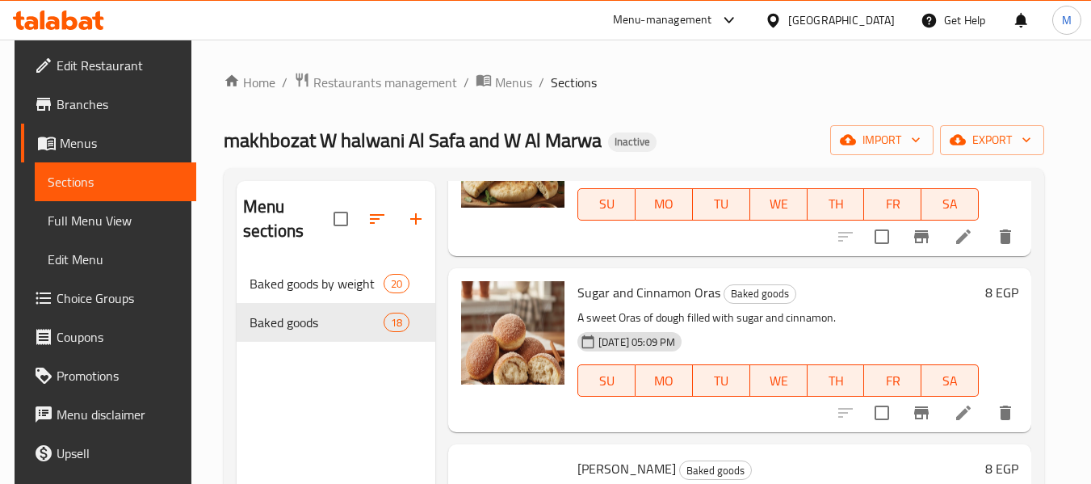
scroll to position [807, 0]
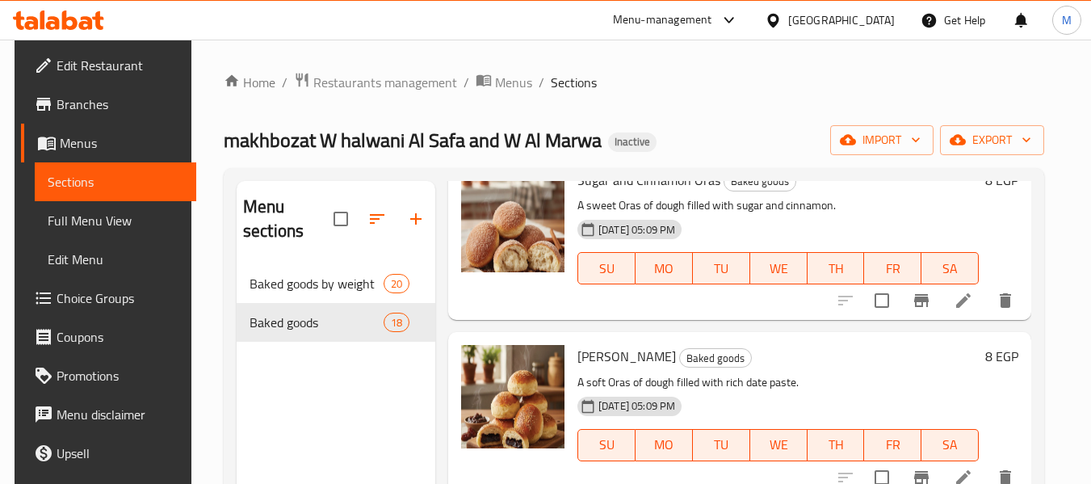
click at [67, 215] on span "Full Menu View" at bounding box center [116, 220] width 136 height 19
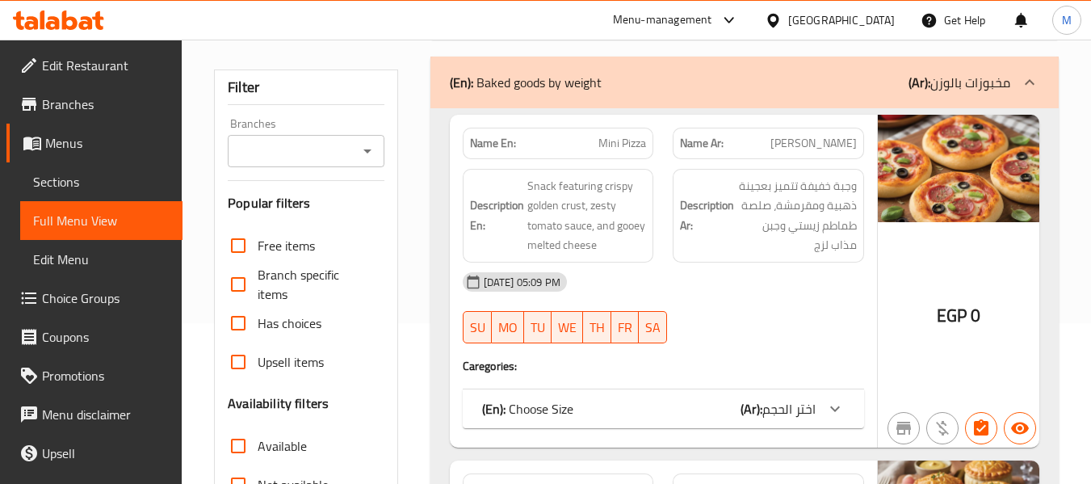
scroll to position [161, 0]
click at [493, 140] on strong "Name En:" at bounding box center [493, 142] width 46 height 17
copy strong "Name En:"
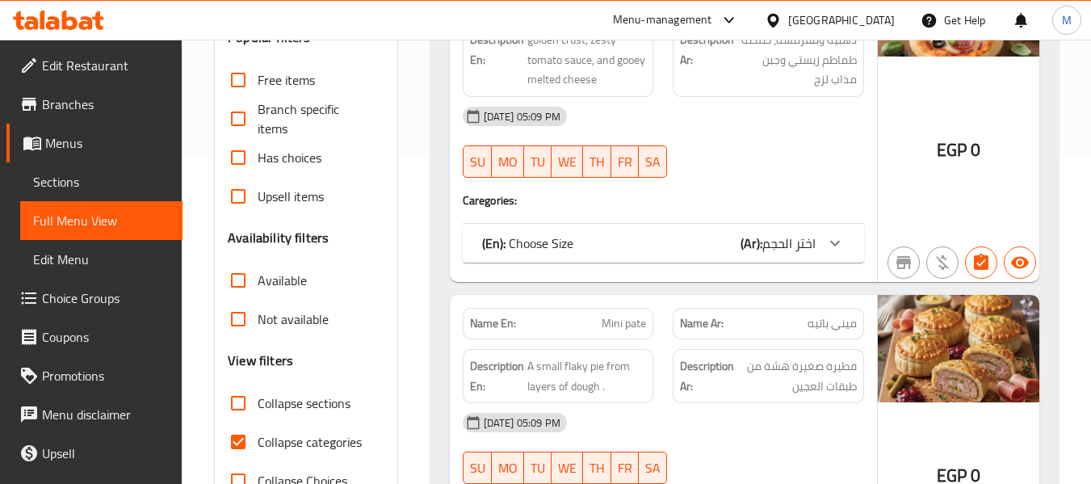
scroll to position [338, 0]
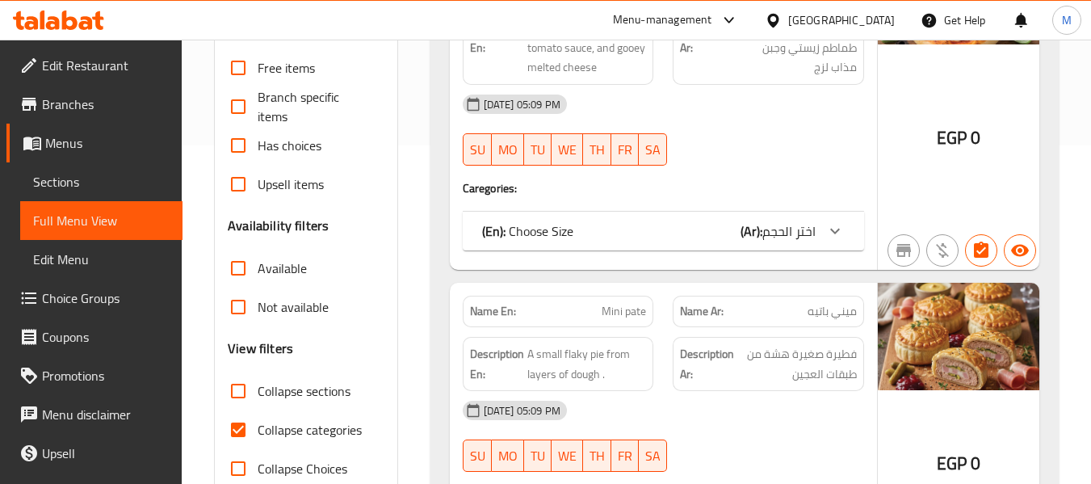
click at [301, 438] on span "Collapse categories" at bounding box center [310, 429] width 104 height 19
click at [258, 438] on input "Collapse categories" at bounding box center [238, 429] width 39 height 39
checkbox input "false"
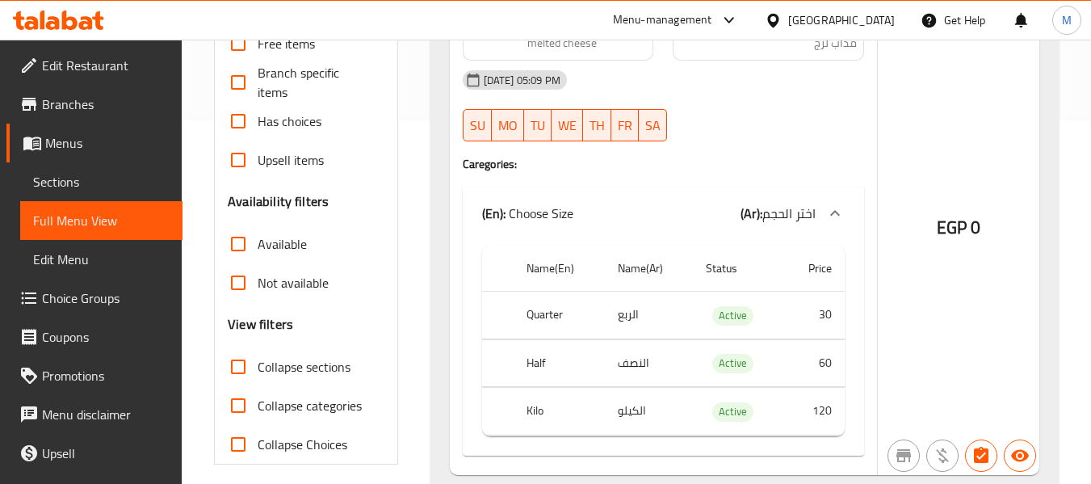
scroll to position [568, 0]
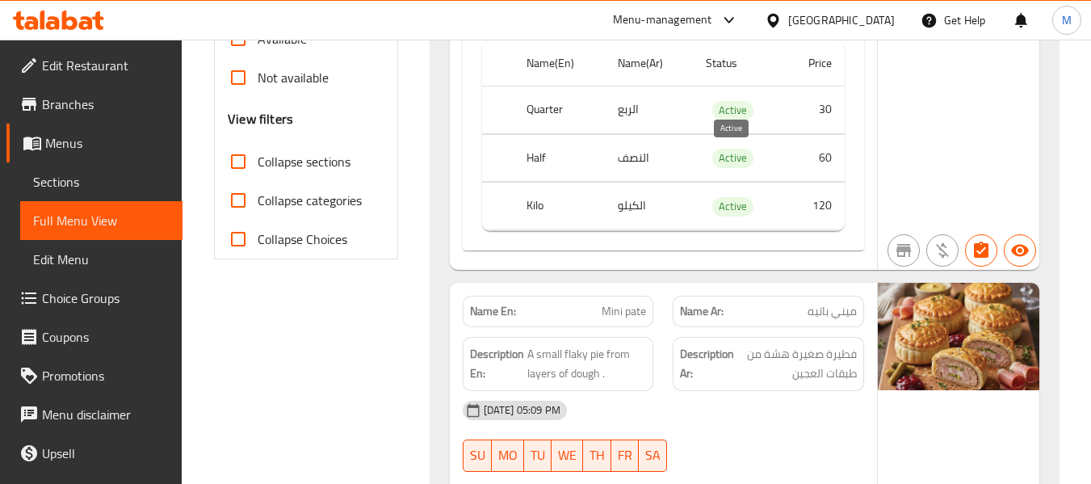
click at [724, 151] on span "Active" at bounding box center [732, 158] width 41 height 19
copy span "Active"
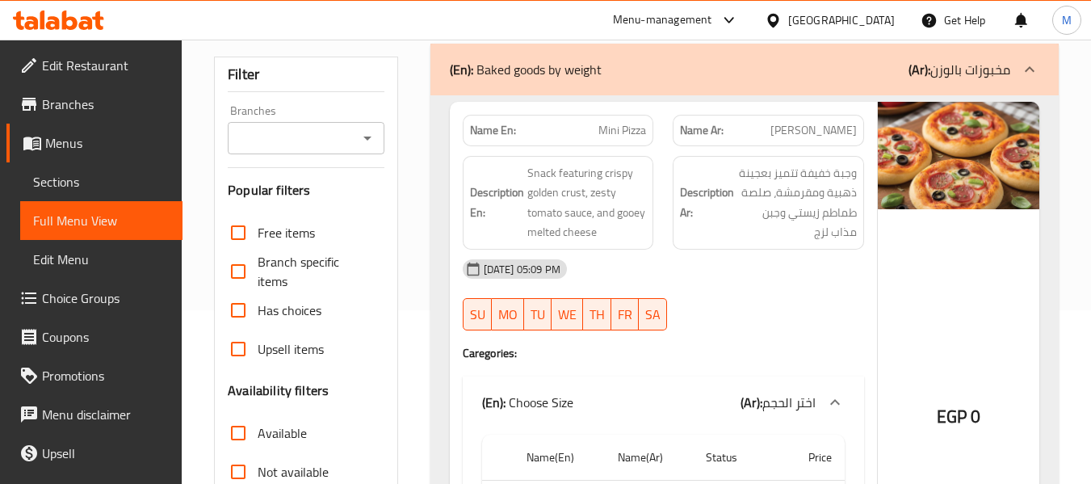
scroll to position [0, 0]
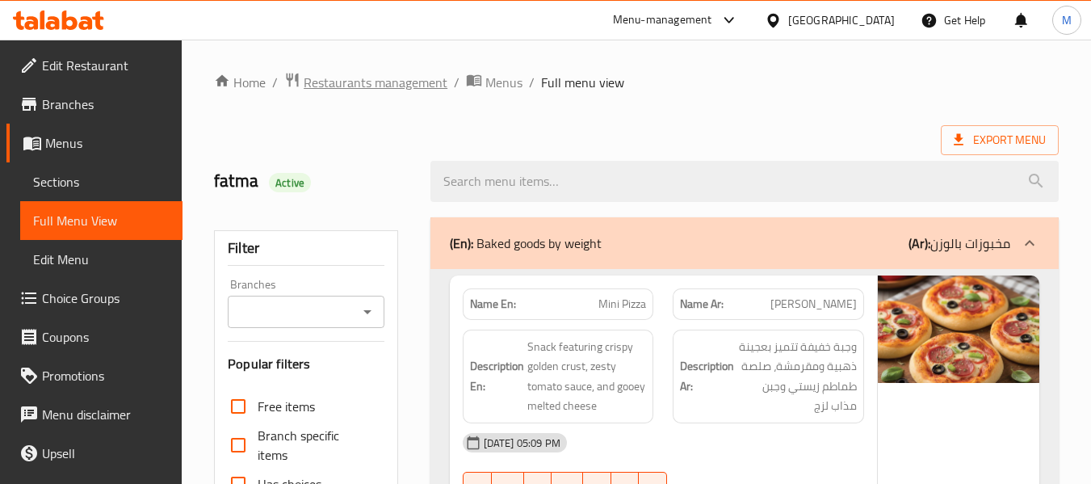
click at [382, 78] on span "Restaurants management" at bounding box center [376, 82] width 144 height 19
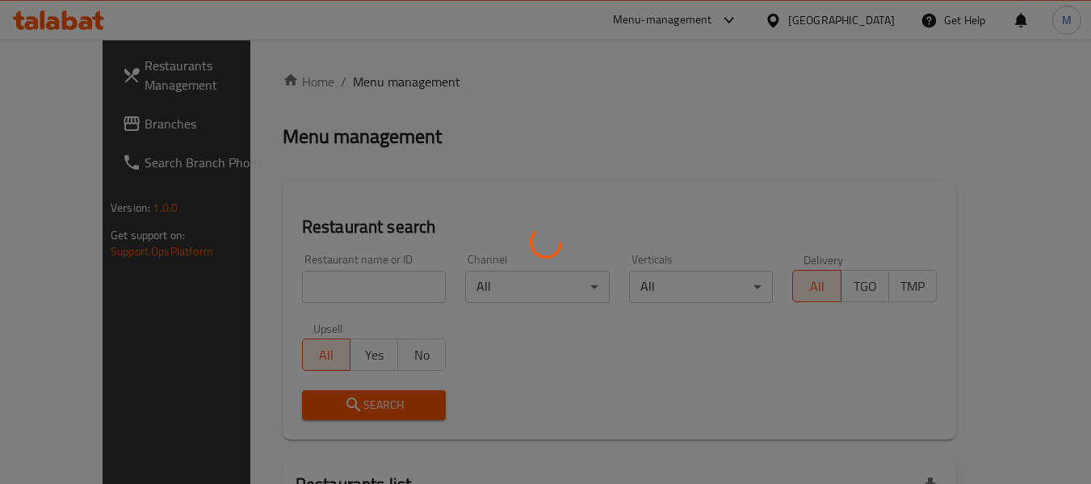
click at [319, 291] on div at bounding box center [545, 242] width 1091 height 484
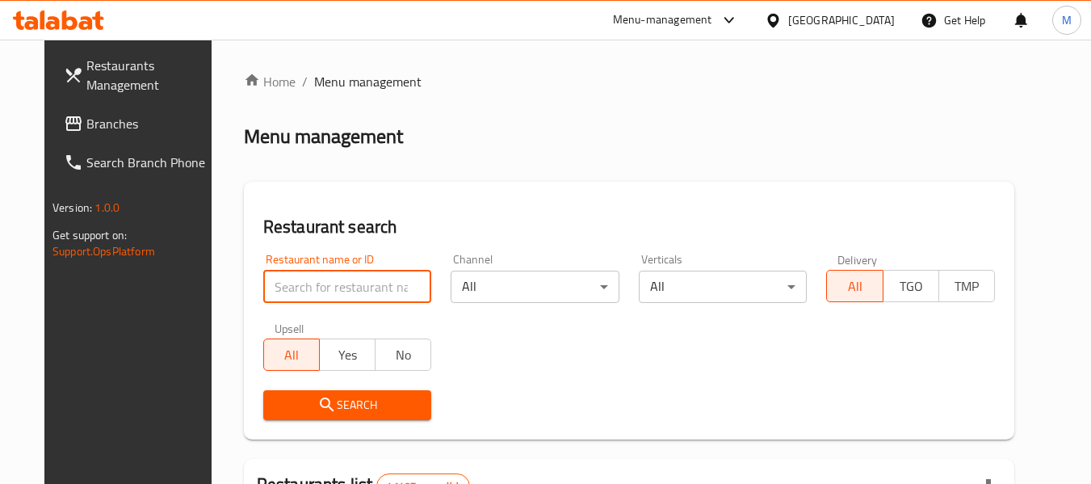
click at [319, 291] on input "search" at bounding box center [347, 286] width 169 height 32
paste input "Qasr El Ashry"
type input "Qasr El Ashry"
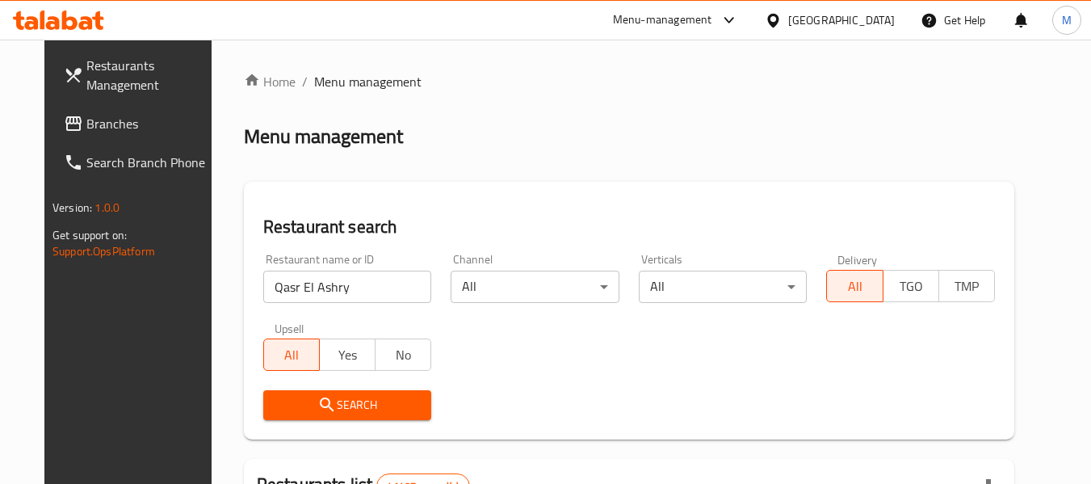
click at [317, 392] on button "Search" at bounding box center [347, 405] width 169 height 30
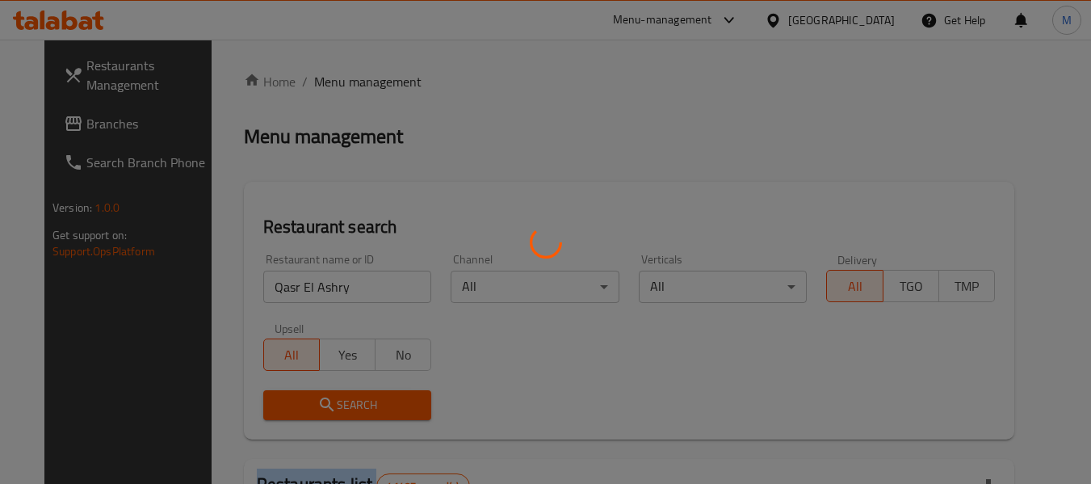
click at [317, 392] on div at bounding box center [545, 242] width 1091 height 484
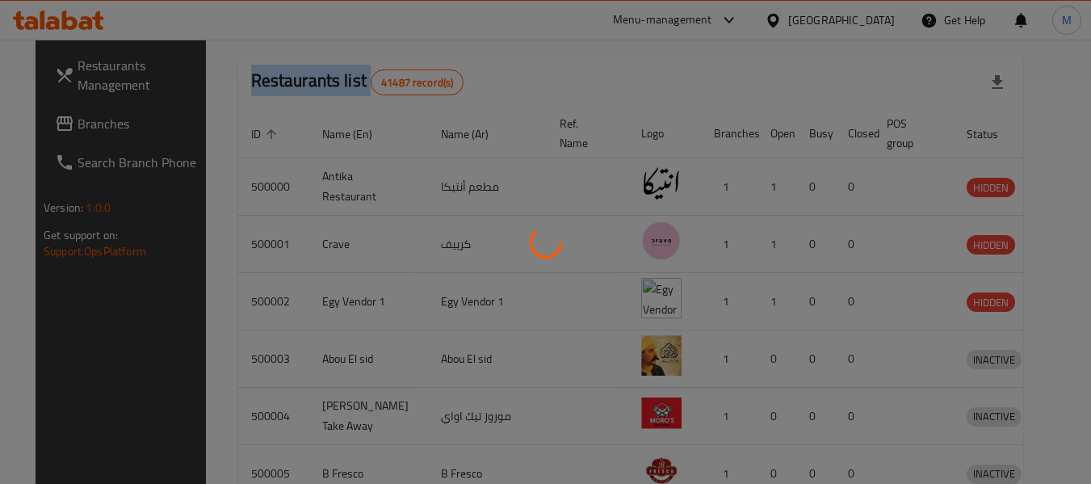
scroll to position [223, 0]
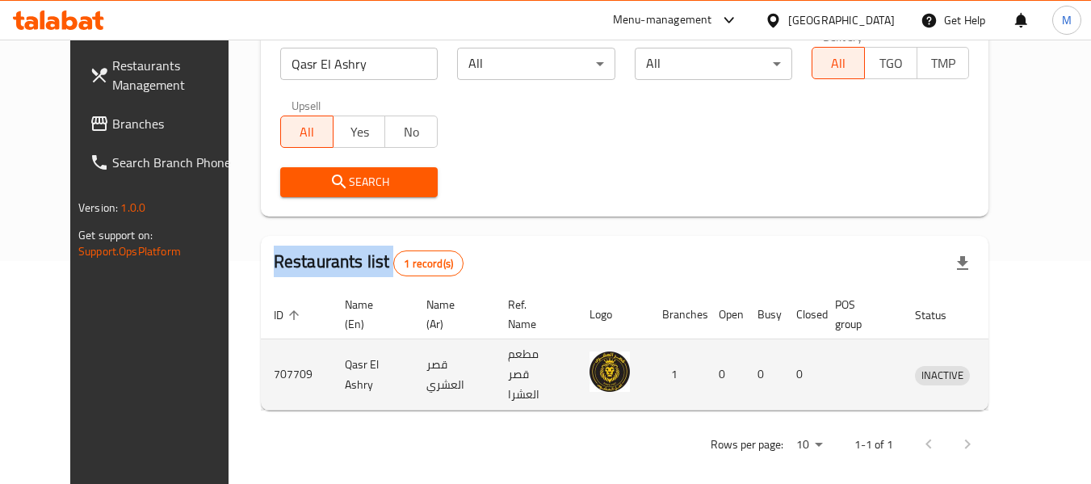
click at [1021, 373] on icon "enhanced table" at bounding box center [1012, 375] width 18 height 14
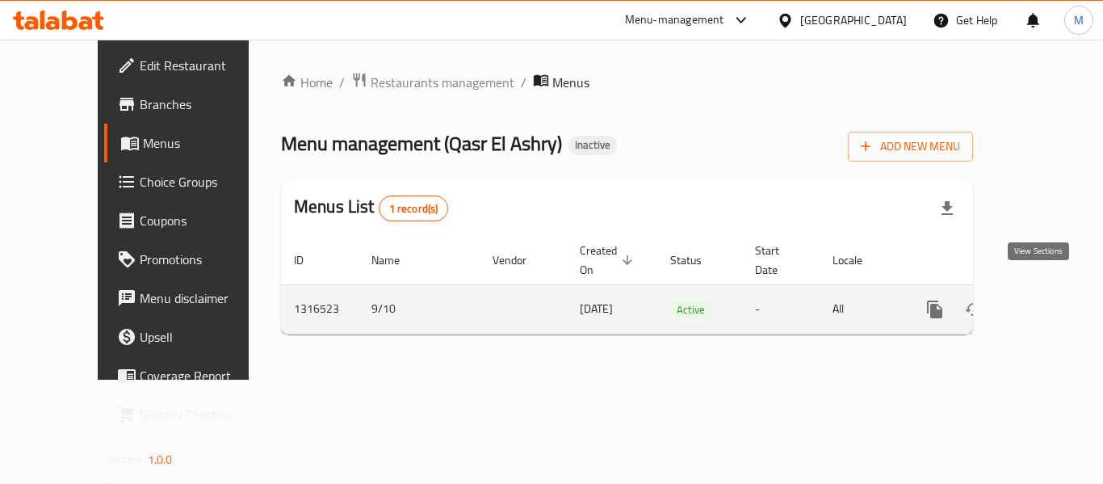
click at [1042, 300] on icon "enhanced table" at bounding box center [1051, 309] width 19 height 19
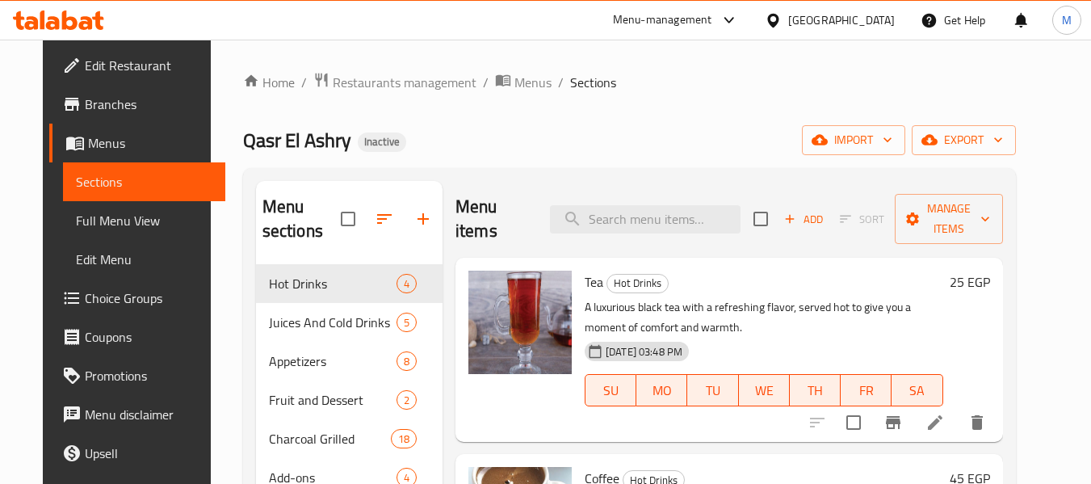
click at [88, 221] on span "Full Menu View" at bounding box center [144, 220] width 136 height 19
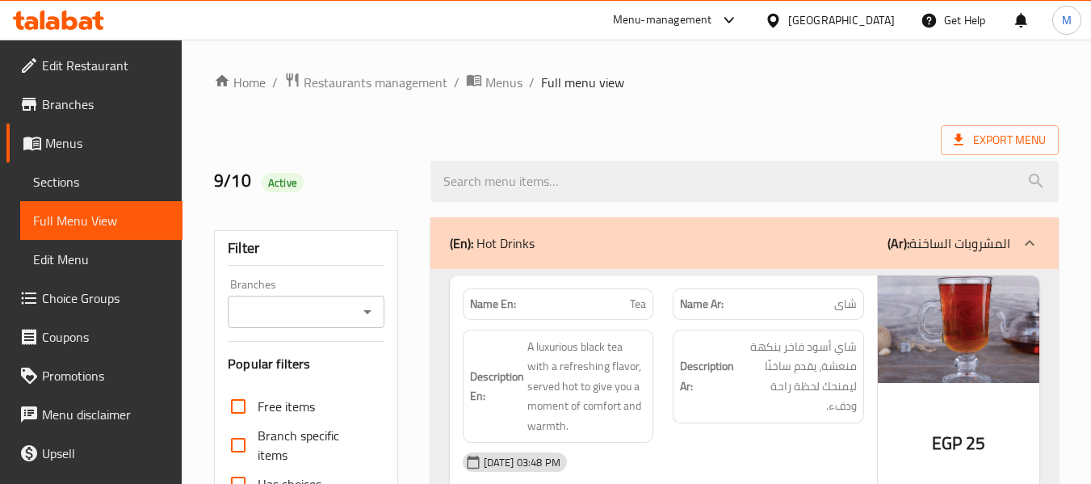
scroll to position [539, 0]
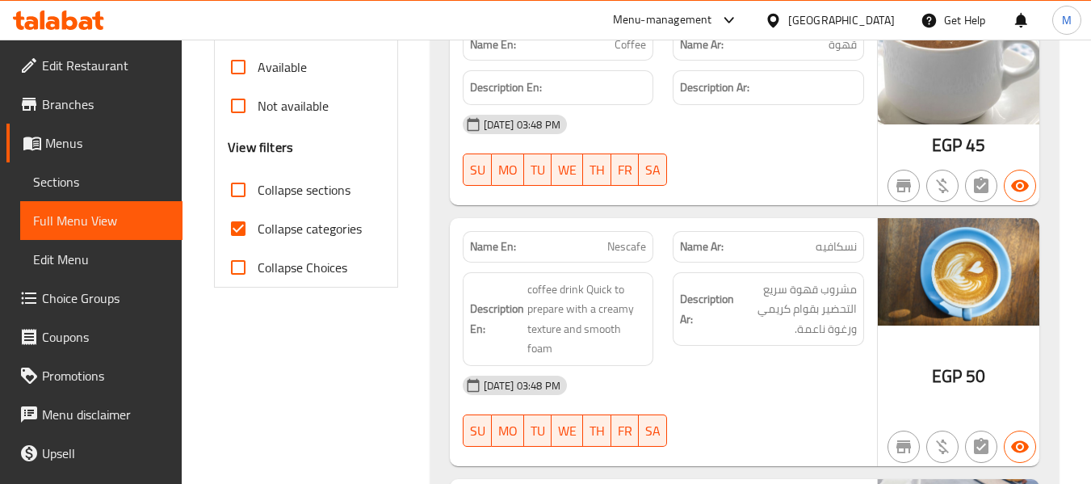
click at [289, 231] on span "Collapse categories" at bounding box center [310, 228] width 104 height 19
click at [258, 231] on input "Collapse categories" at bounding box center [238, 228] width 39 height 39
checkbox input "false"
click at [297, 185] on span "Collapse sections" at bounding box center [304, 189] width 93 height 19
click at [258, 185] on input "Collapse sections" at bounding box center [238, 189] width 39 height 39
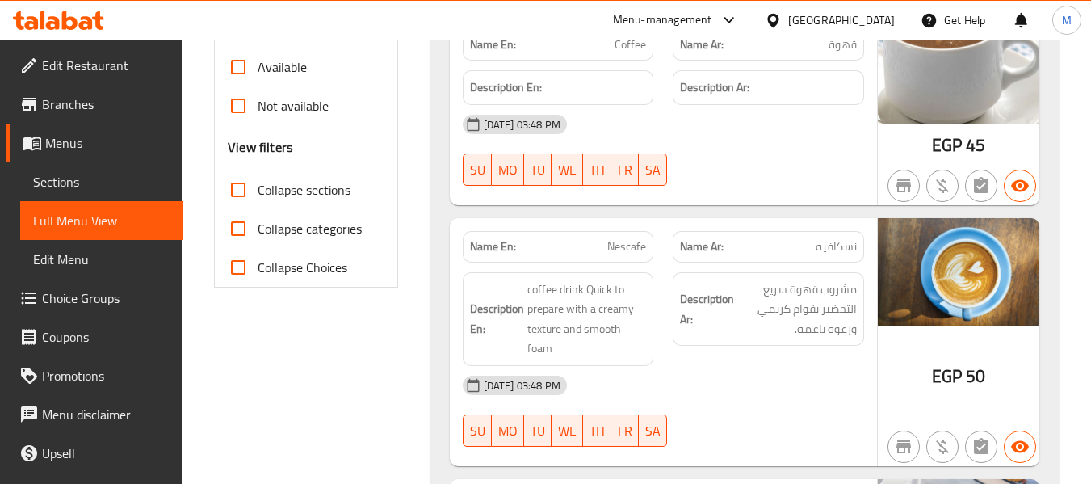
checkbox input "true"
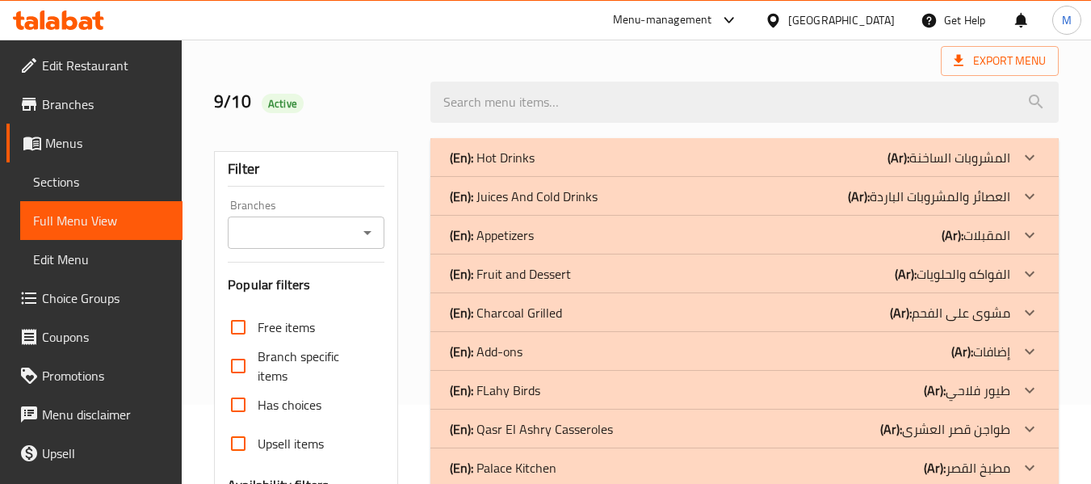
scroll to position [71, 0]
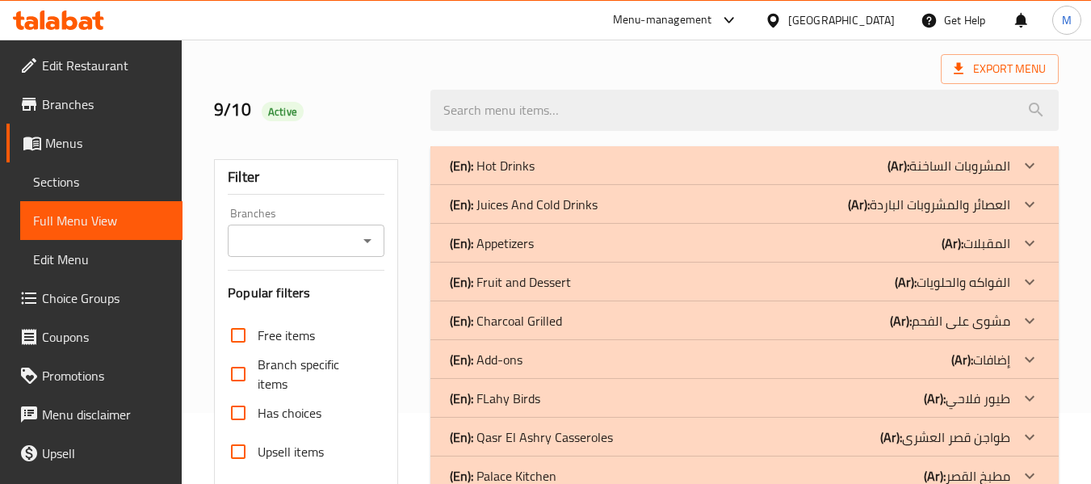
click at [533, 361] on div "(En): Add-ons (Ar): إضافات" at bounding box center [730, 359] width 560 height 19
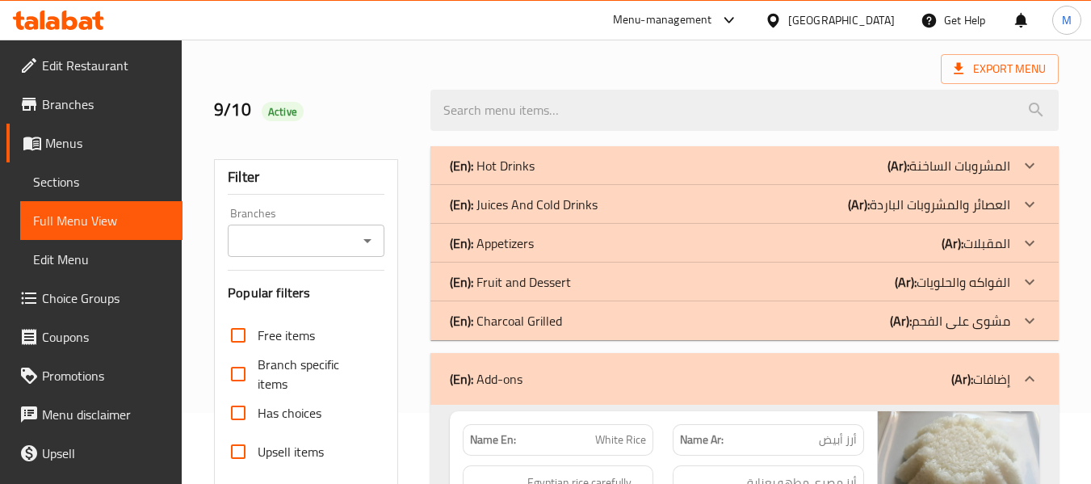
click at [539, 280] on p "(En): Fruit and Dessert" at bounding box center [510, 281] width 121 height 19
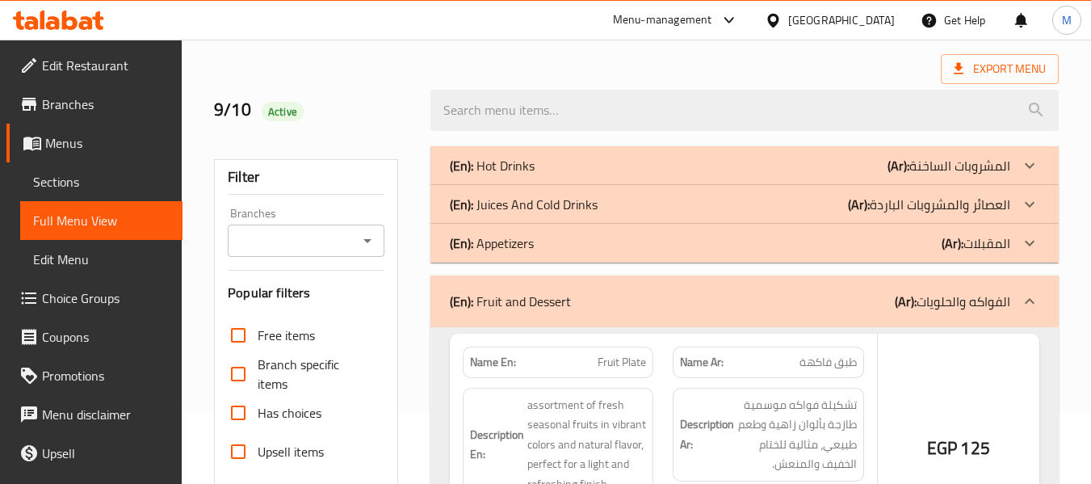
click at [537, 237] on div "(En): Appetizers (Ar): المقبلات" at bounding box center [730, 242] width 560 height 19
click at [552, 207] on p "(En): Juices And Cold Drinks" at bounding box center [524, 204] width 148 height 19
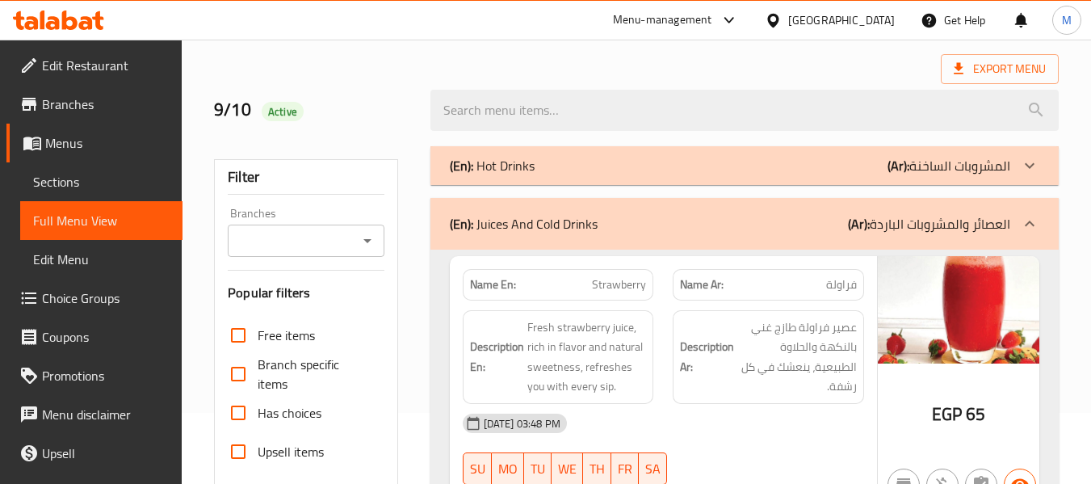
click at [564, 164] on div "(En): Hot Drinks (Ar): المشروبات الساخنة" at bounding box center [730, 165] width 560 height 19
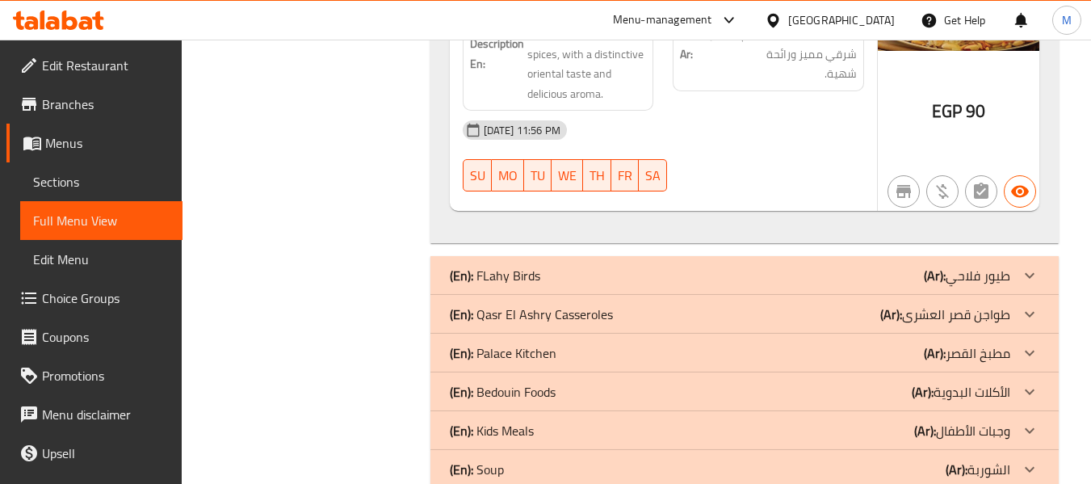
scroll to position [7104, 0]
click at [497, 459] on p "(En): Soup" at bounding box center [477, 468] width 54 height 19
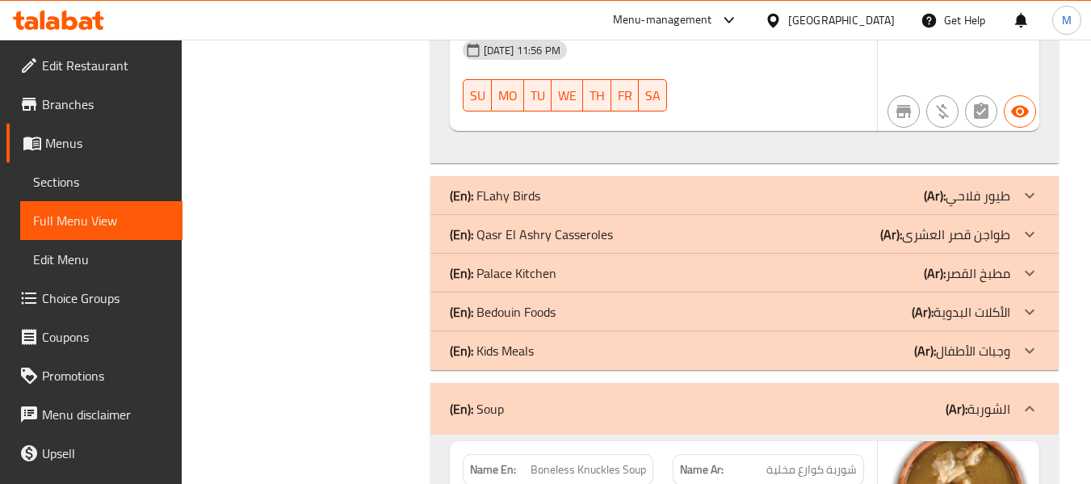
scroll to position [7346, 0]
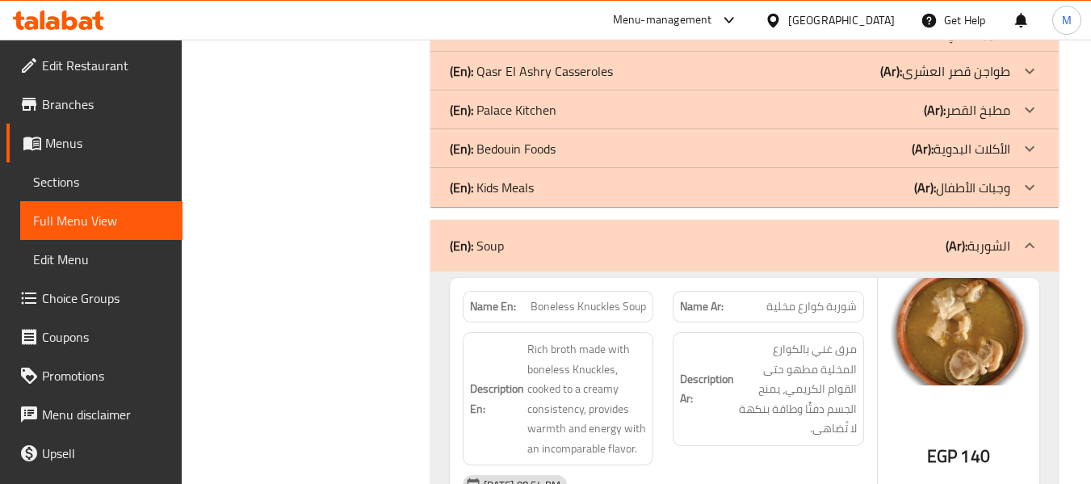
click at [497, 298] on strong "Name En:" at bounding box center [493, 306] width 46 height 17
copy strong "Name En:"
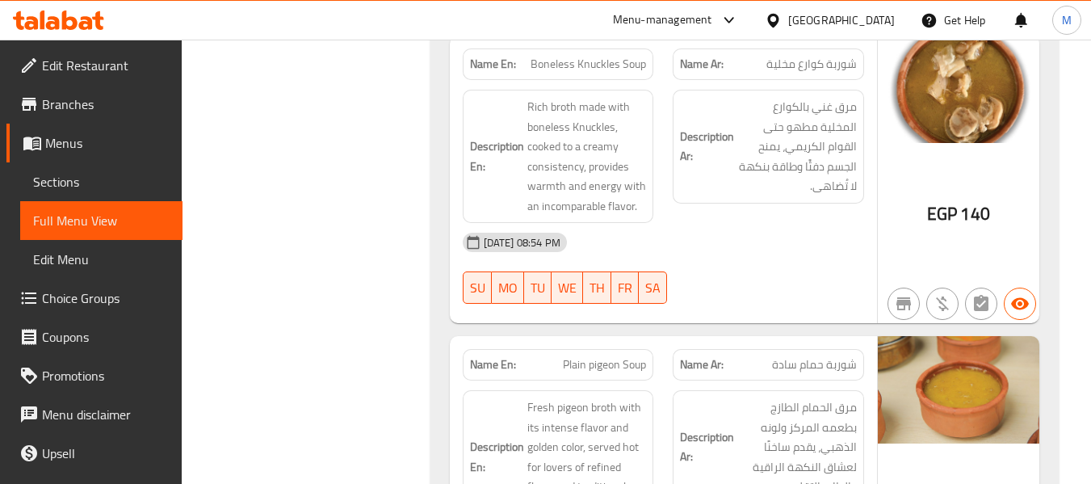
scroll to position [0, 0]
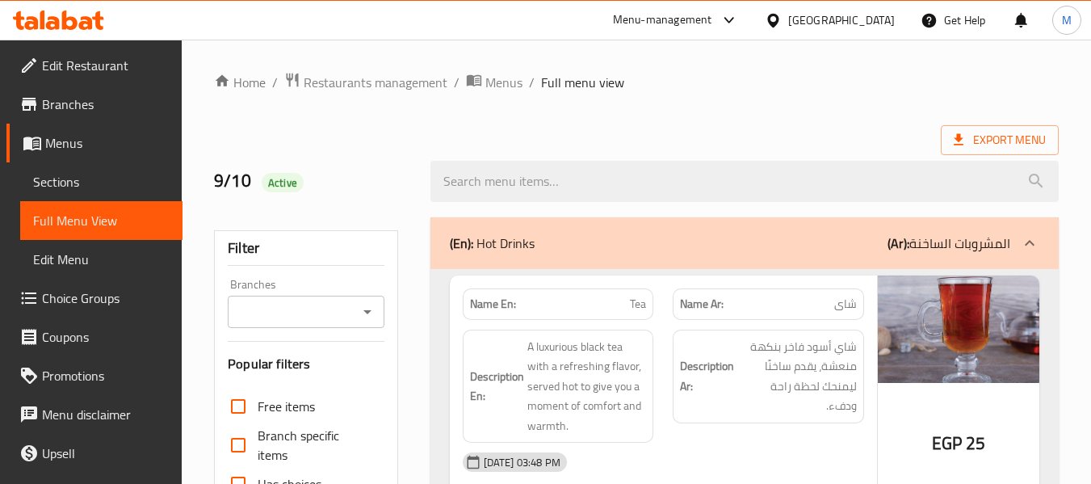
click at [875, 23] on div "[GEOGRAPHIC_DATA]" at bounding box center [841, 20] width 107 height 18
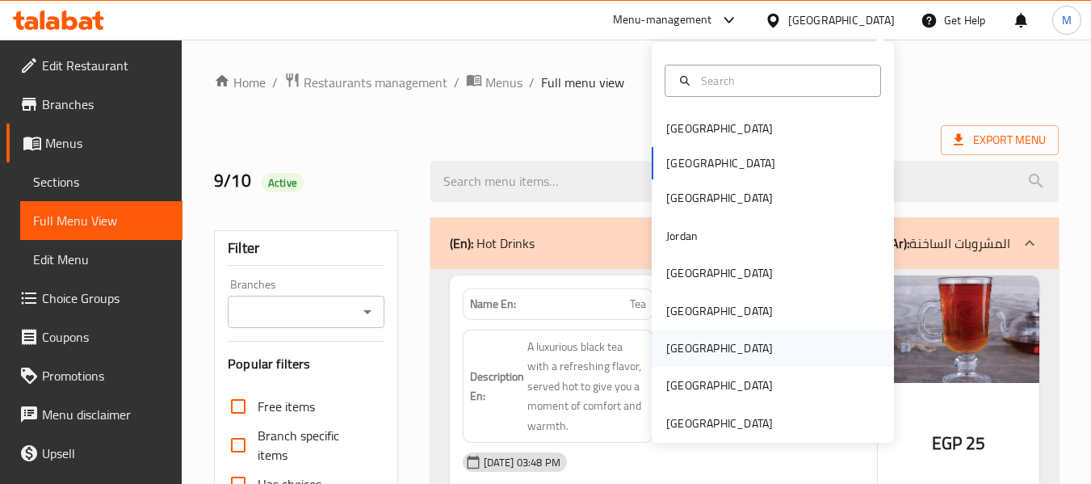
click at [666, 351] on div "[GEOGRAPHIC_DATA]" at bounding box center [719, 348] width 107 height 18
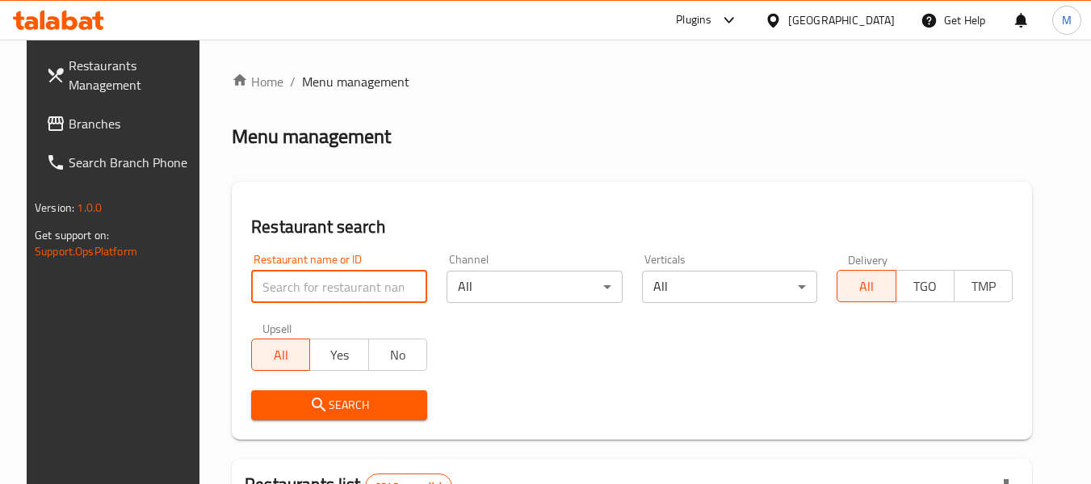
click at [315, 279] on input "search" at bounding box center [339, 286] width 176 height 32
paste input "صفيحه وفطيره"
type input "صفيحه وفطيره"
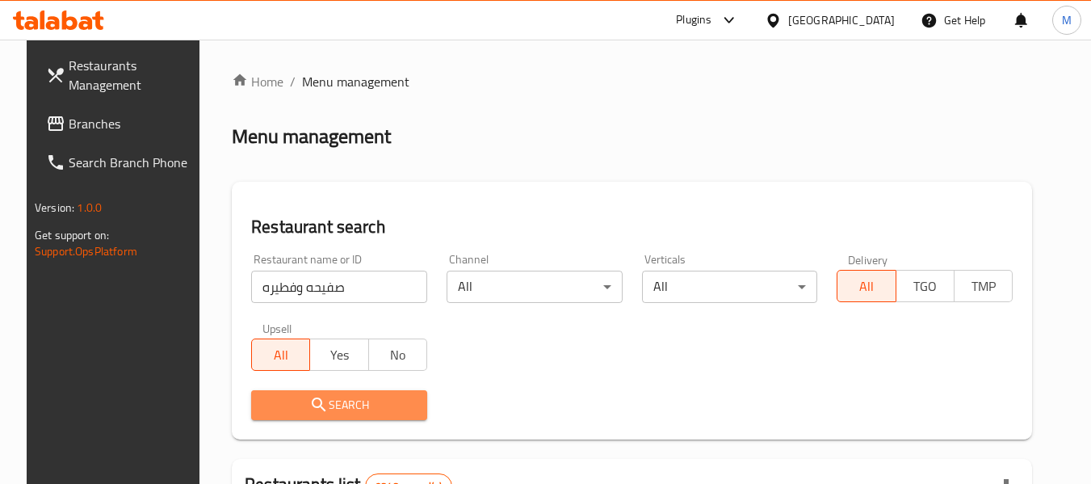
click at [312, 403] on icon "submit" at bounding box center [318, 404] width 19 height 19
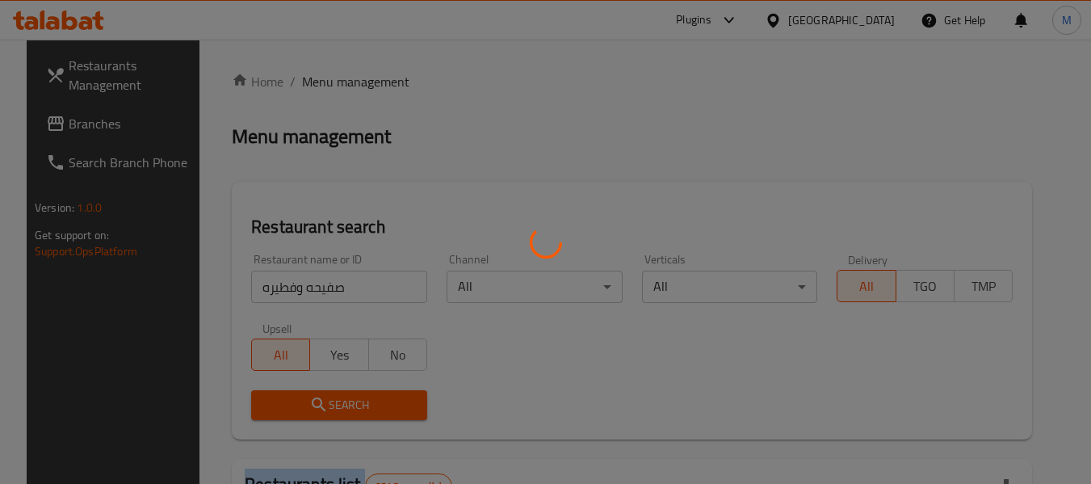
drag, startPoint x: 317, startPoint y: 377, endPoint x: 661, endPoint y: 291, distance: 354.6
click at [315, 403] on div at bounding box center [545, 242] width 1091 height 484
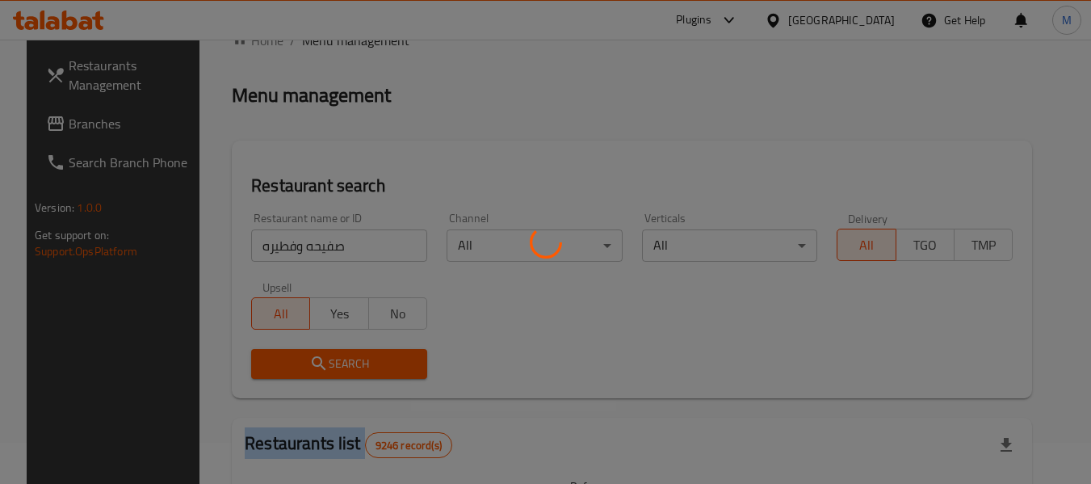
scroll to position [242, 0]
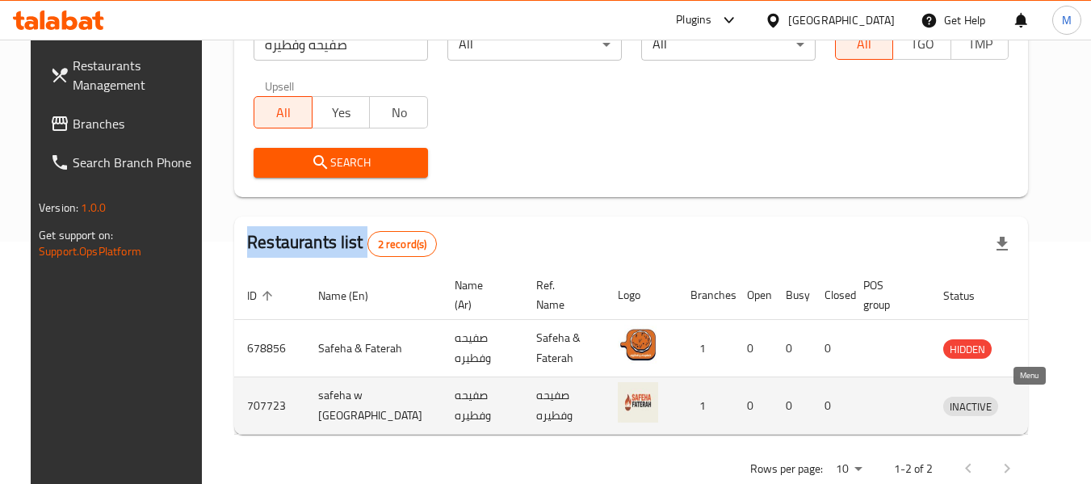
click at [1031, 405] on icon "enhanced table" at bounding box center [1040, 407] width 18 height 14
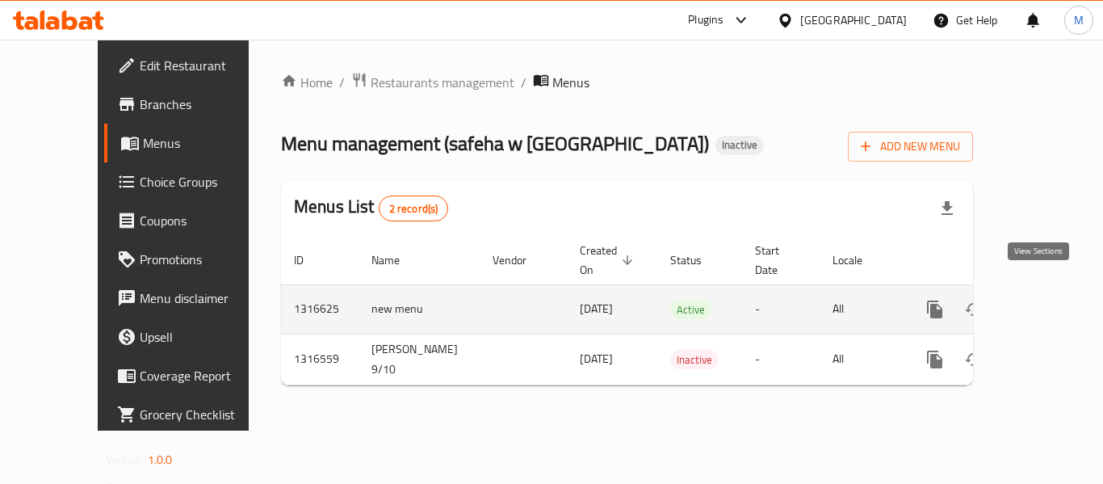
click at [1042, 300] on icon "enhanced table" at bounding box center [1051, 309] width 19 height 19
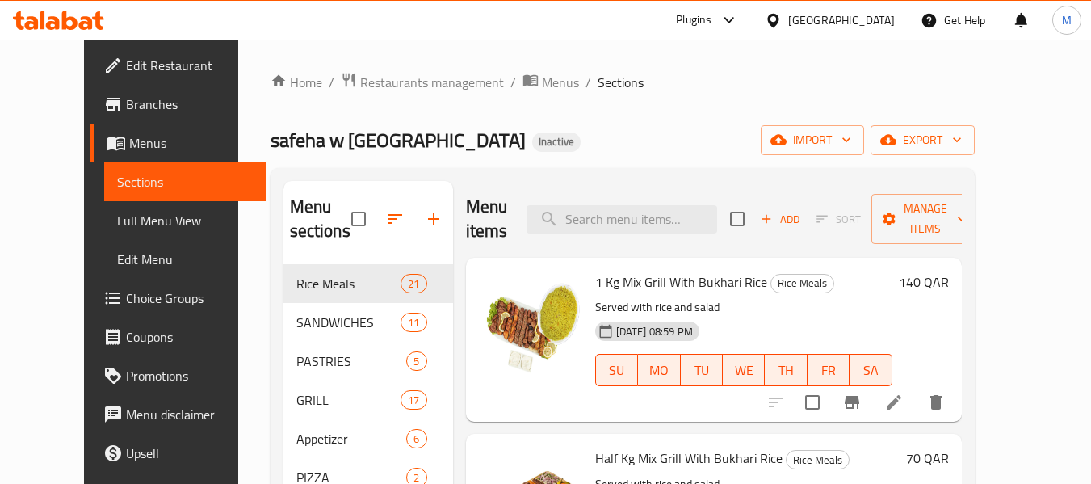
click at [117, 224] on span "Full Menu View" at bounding box center [185, 220] width 136 height 19
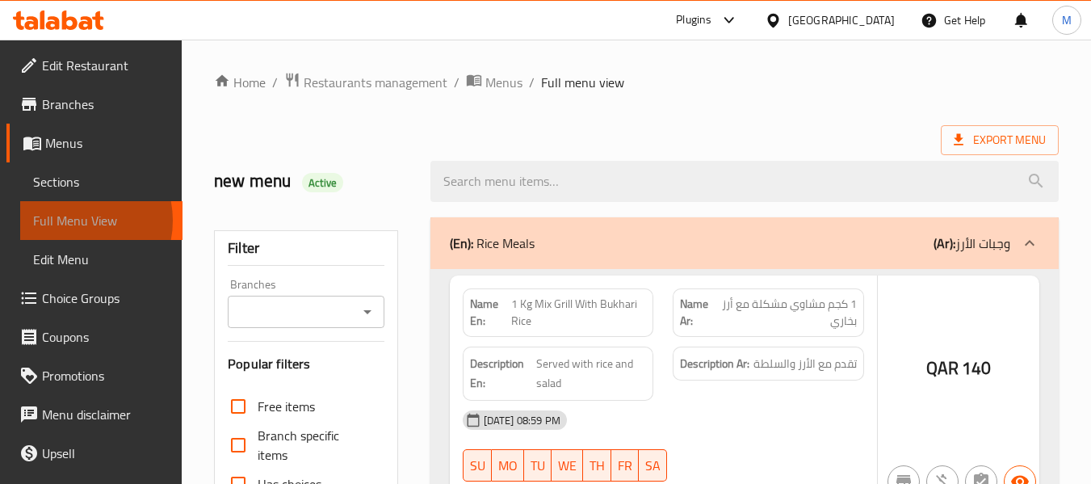
click at [70, 220] on span "Full Menu View" at bounding box center [101, 220] width 136 height 19
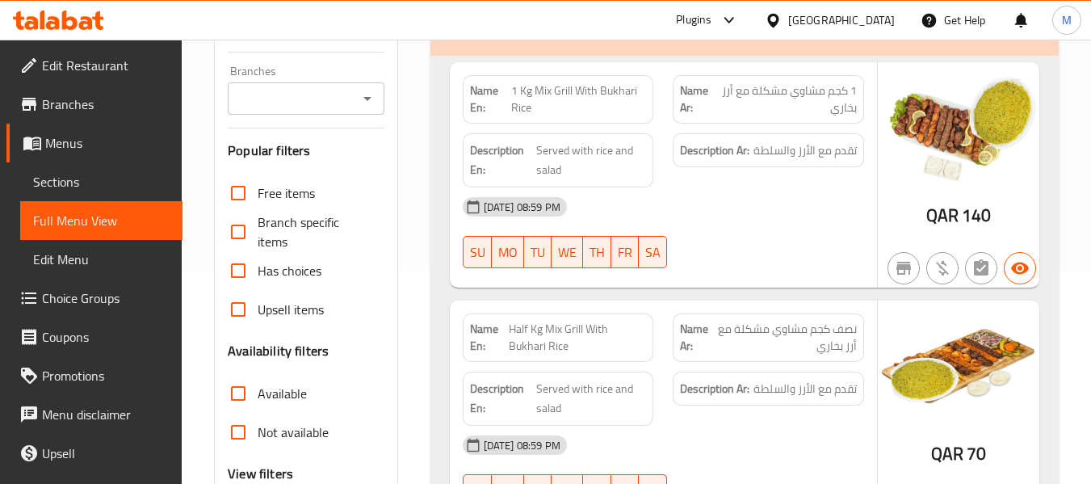
scroll to position [161, 0]
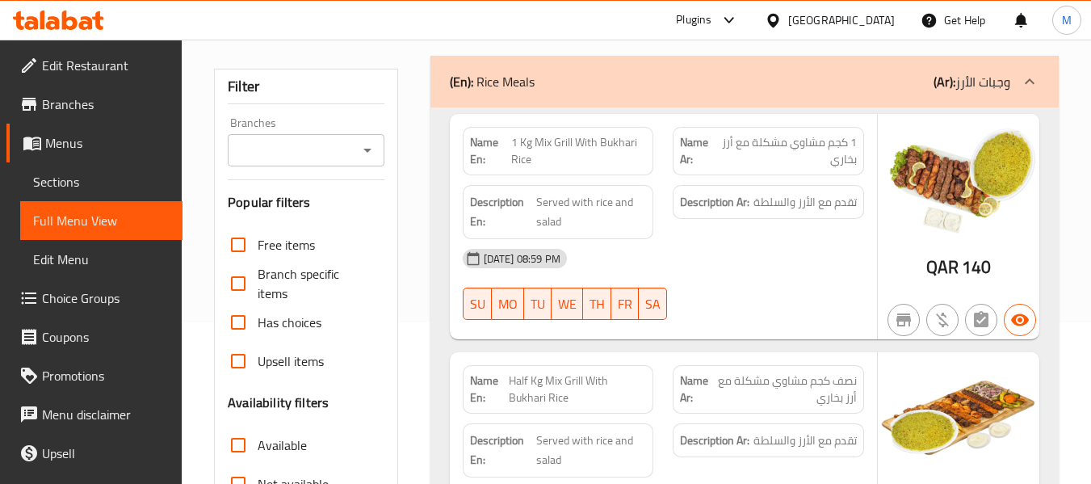
click at [484, 149] on strong "Name En:" at bounding box center [491, 151] width 42 height 34
copy strong "Name En:"
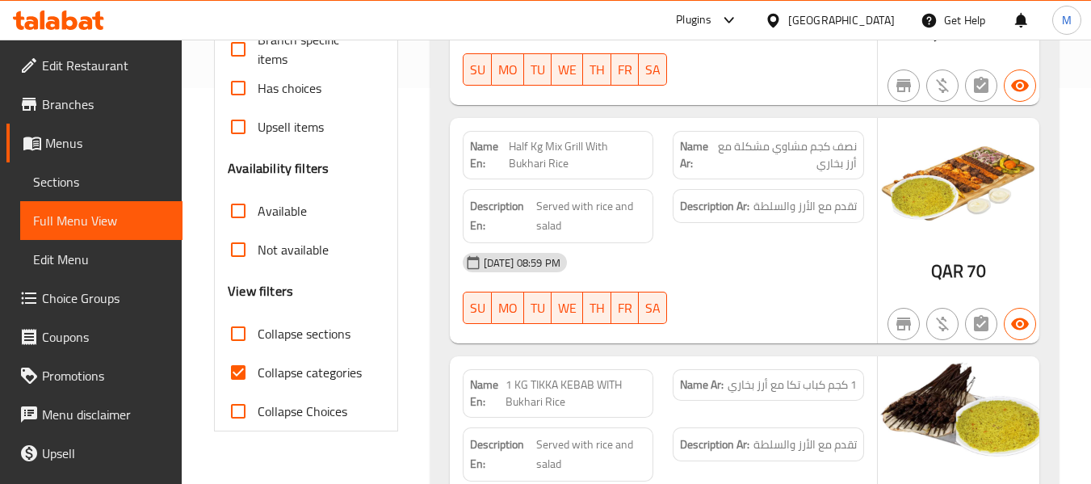
scroll to position [404, 0]
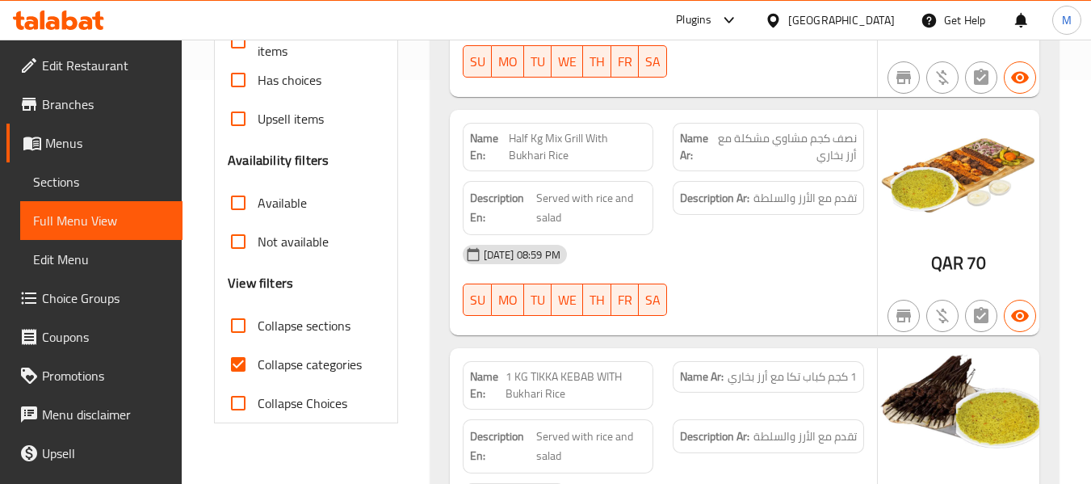
click at [285, 367] on span "Collapse categories" at bounding box center [310, 363] width 104 height 19
click at [258, 367] on input "Collapse categories" at bounding box center [238, 364] width 39 height 39
checkbox input "false"
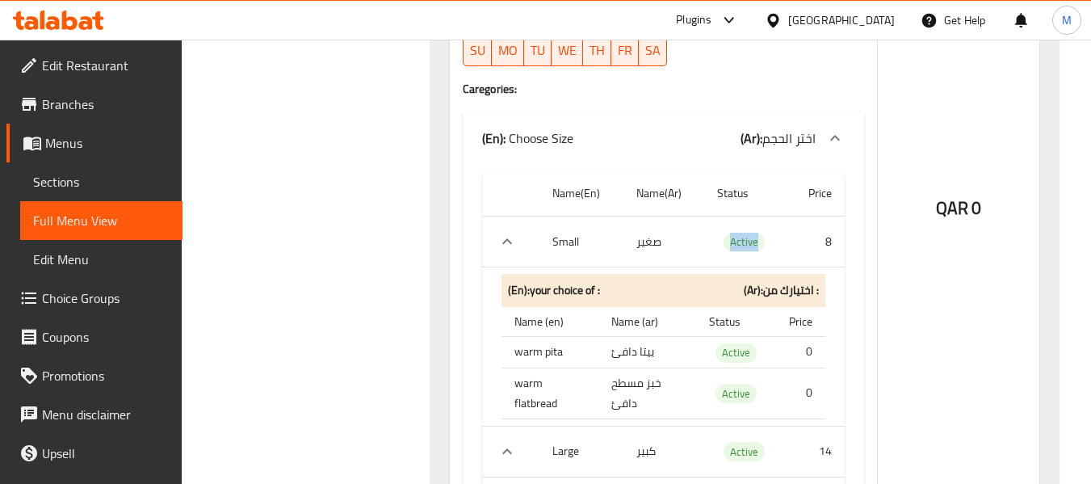
click at [782, 14] on icon at bounding box center [773, 20] width 17 height 17
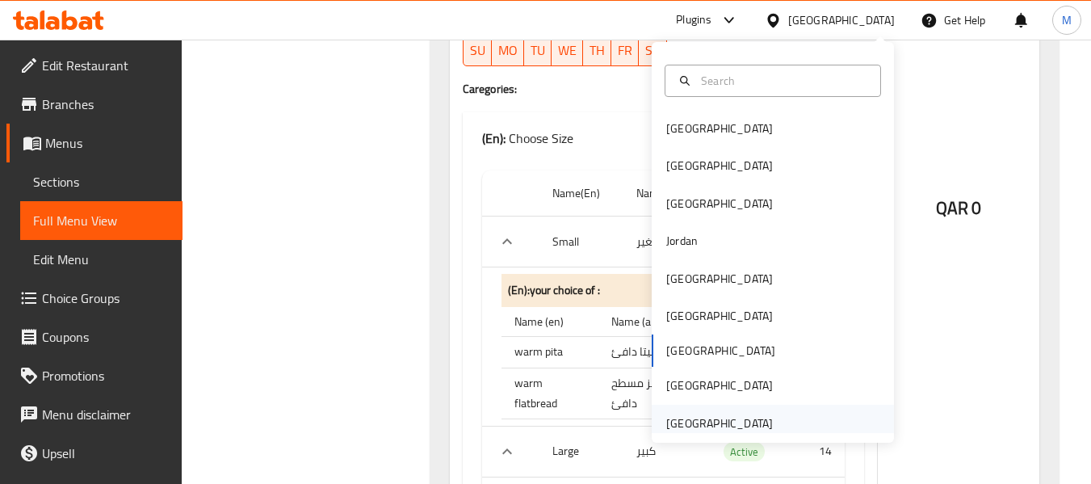
click at [690, 426] on div "[GEOGRAPHIC_DATA]" at bounding box center [719, 423] width 107 height 18
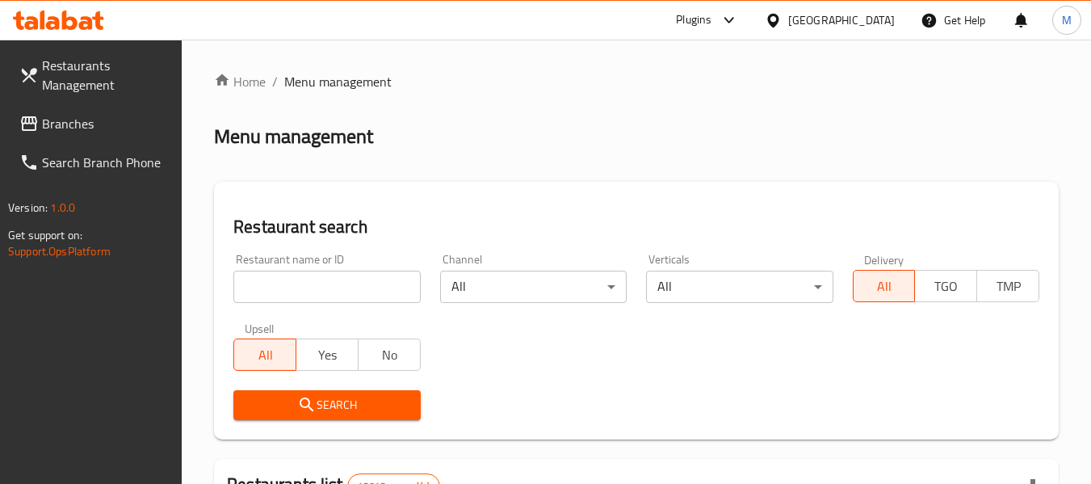
click at [346, 281] on input "search" at bounding box center [326, 286] width 187 height 32
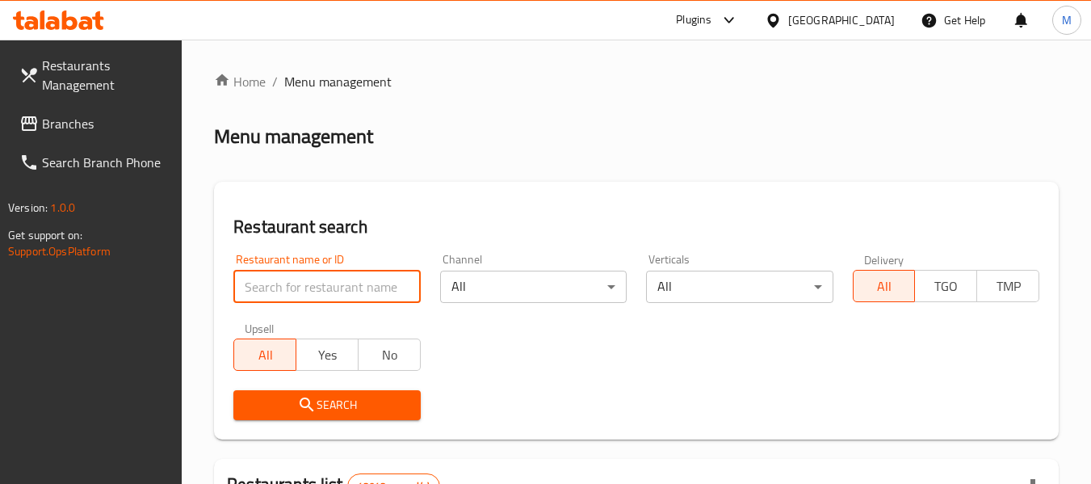
paste input "Tikka’s"
type input "Tikka’s"
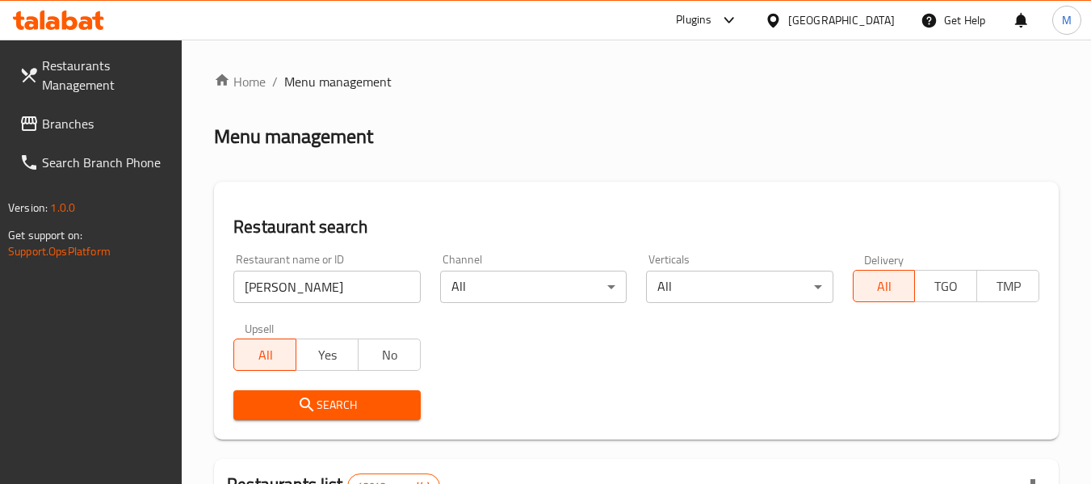
click at [307, 399] on icon "submit" at bounding box center [307, 404] width 14 height 14
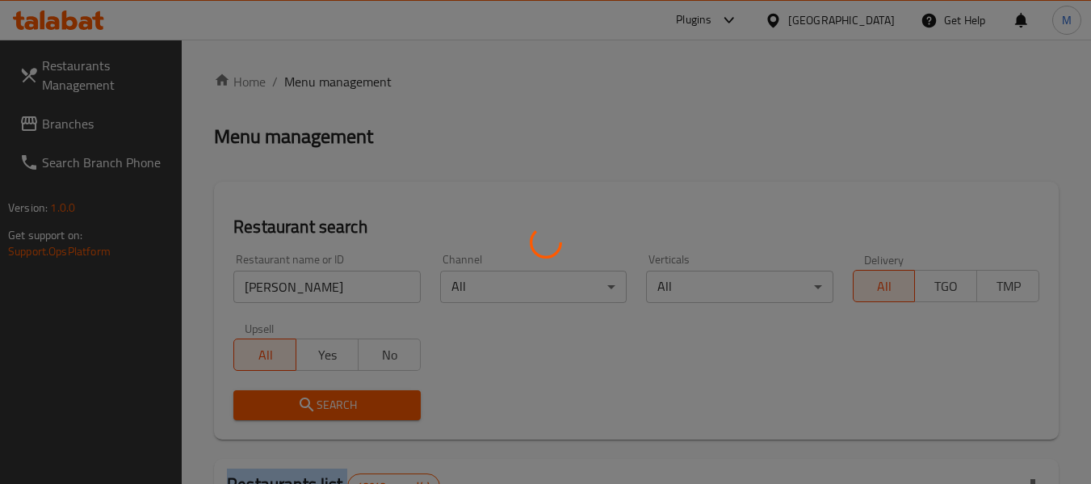
click at [307, 399] on div at bounding box center [545, 242] width 1091 height 484
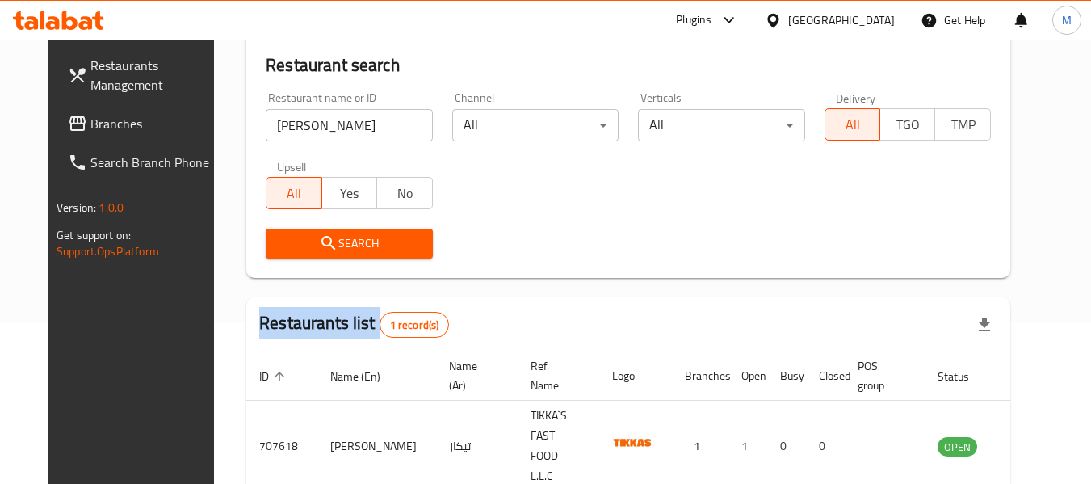
scroll to position [223, 0]
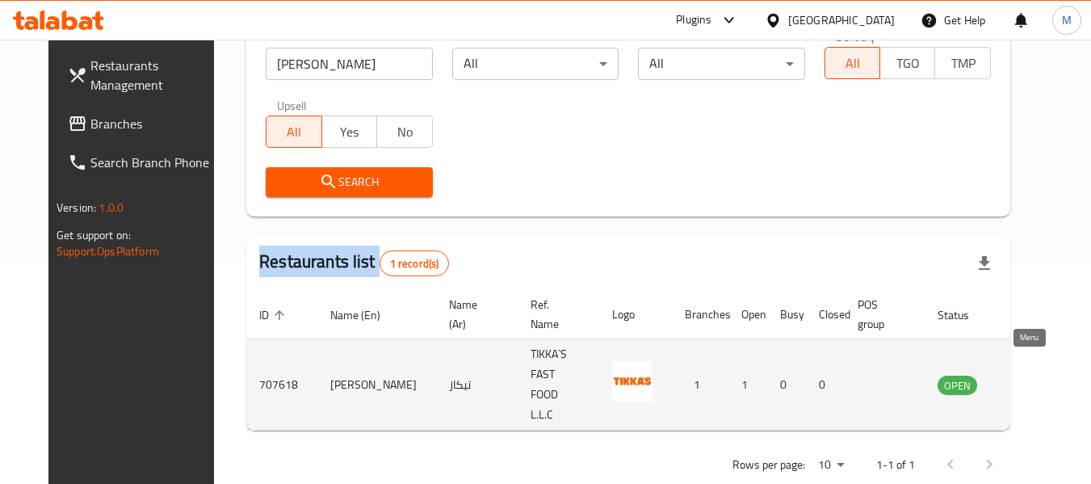
click at [1023, 379] on icon "enhanced table" at bounding box center [1032, 386] width 18 height 14
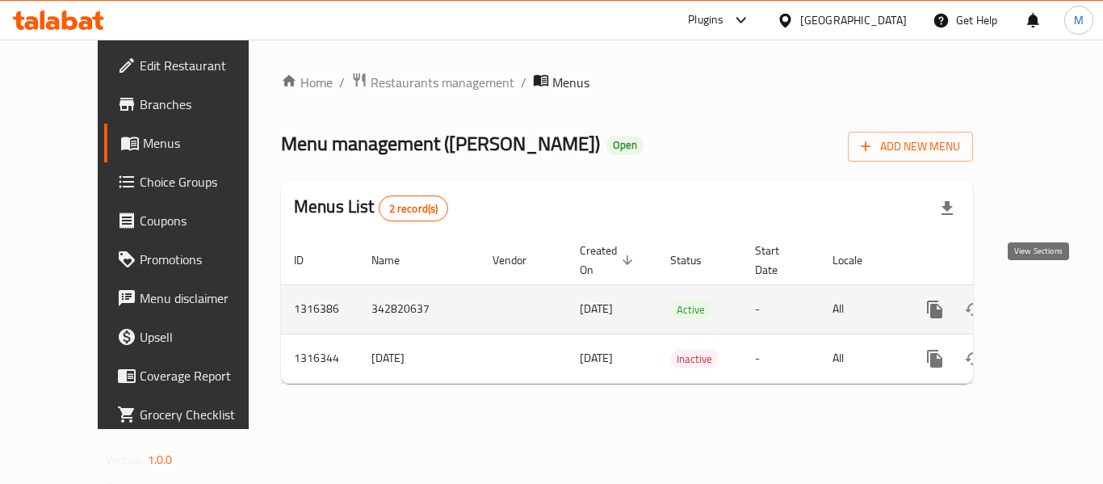
click at [1042, 300] on icon "enhanced table" at bounding box center [1051, 309] width 19 height 19
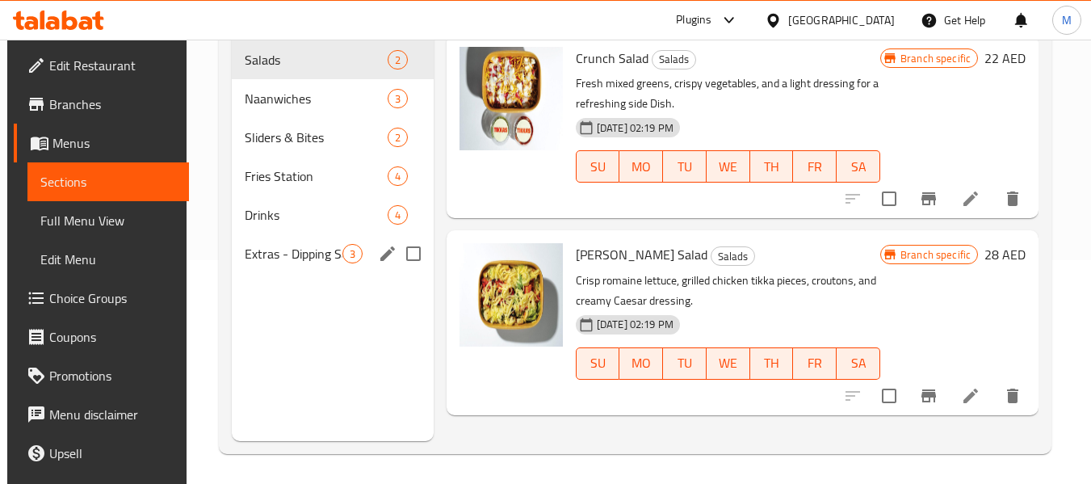
scroll to position [226, 0]
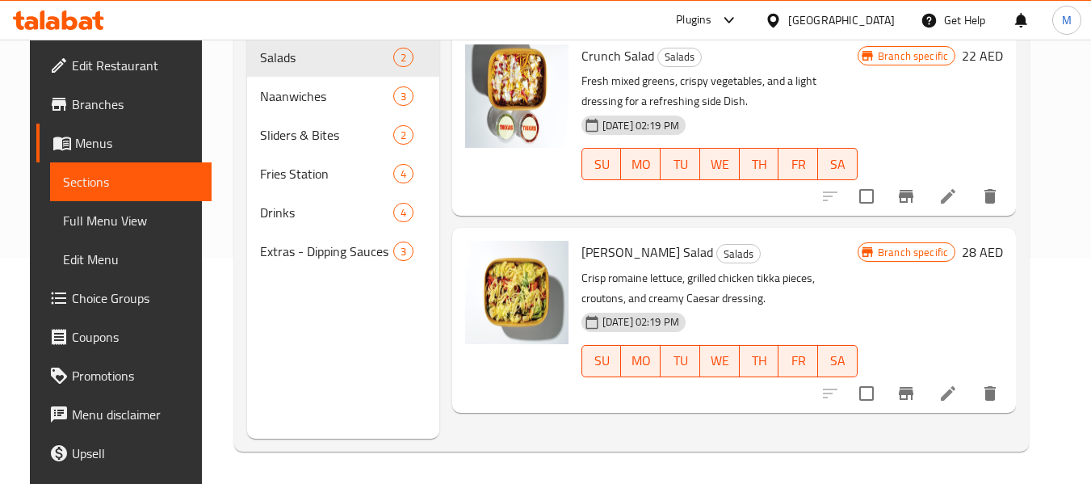
click at [63, 218] on span "Full Menu View" at bounding box center [131, 220] width 136 height 19
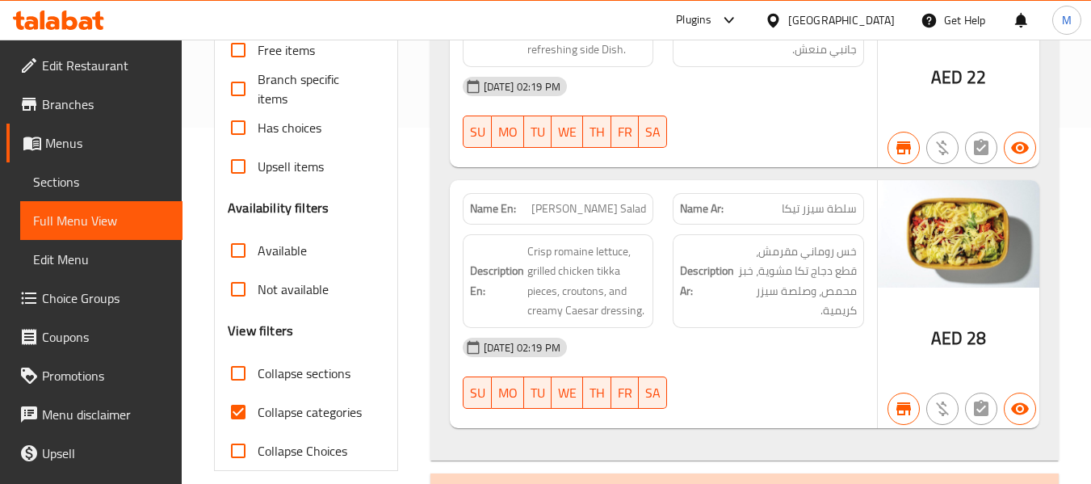
scroll to position [388, 0]
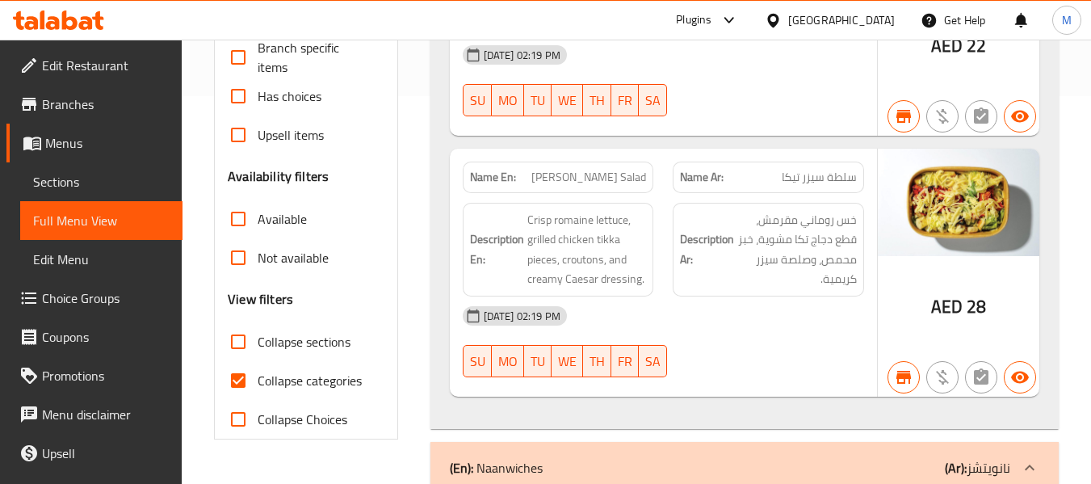
click at [313, 381] on span "Collapse categories" at bounding box center [310, 380] width 104 height 19
click at [258, 381] on input "Collapse categories" at bounding box center [238, 380] width 39 height 39
checkbox input "false"
click at [497, 178] on strong "Name En:" at bounding box center [493, 177] width 46 height 17
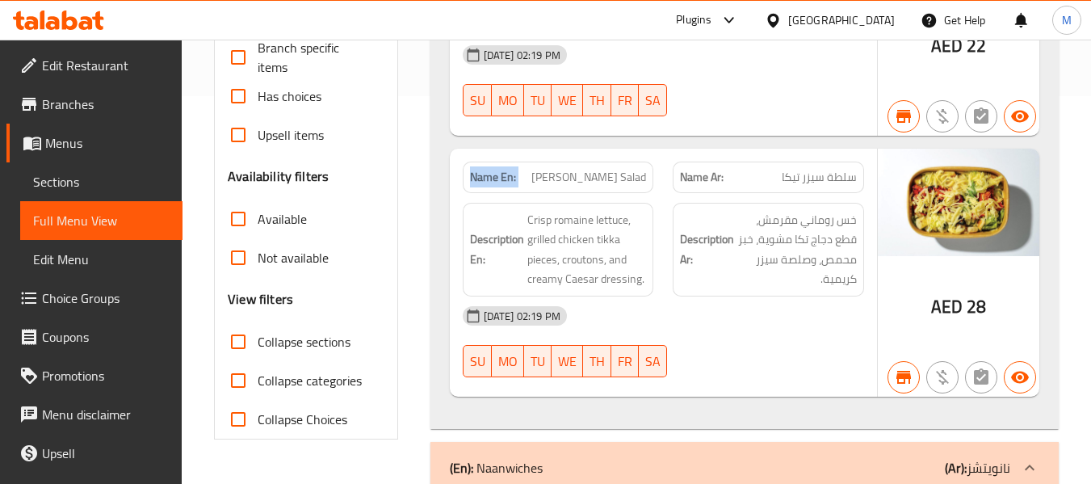
click at [497, 178] on strong "Name En:" at bounding box center [493, 177] width 46 height 17
copy strong "Name En:"
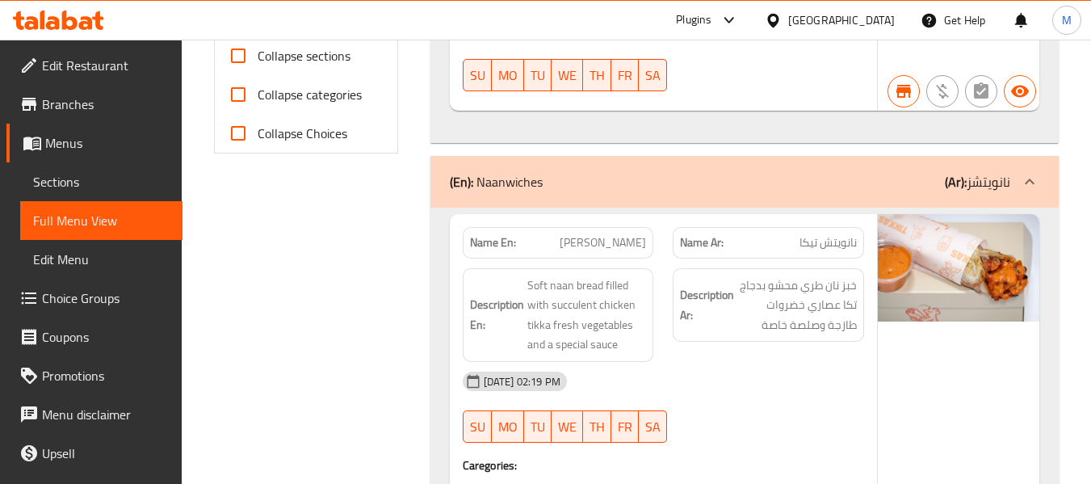
scroll to position [1048, 0]
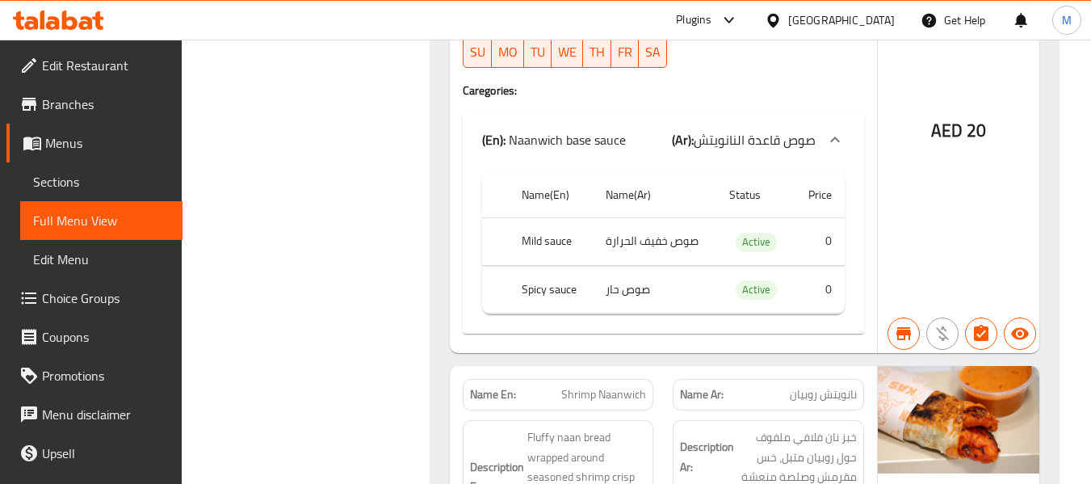
click at [816, 16] on div "[GEOGRAPHIC_DATA]" at bounding box center [841, 20] width 107 height 18
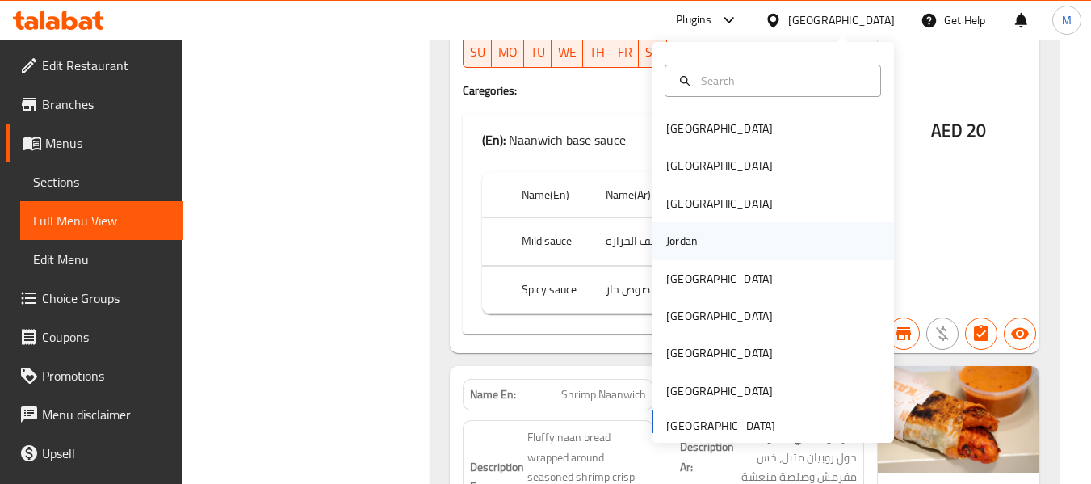
click at [681, 249] on div "Jordan" at bounding box center [681, 241] width 31 height 18
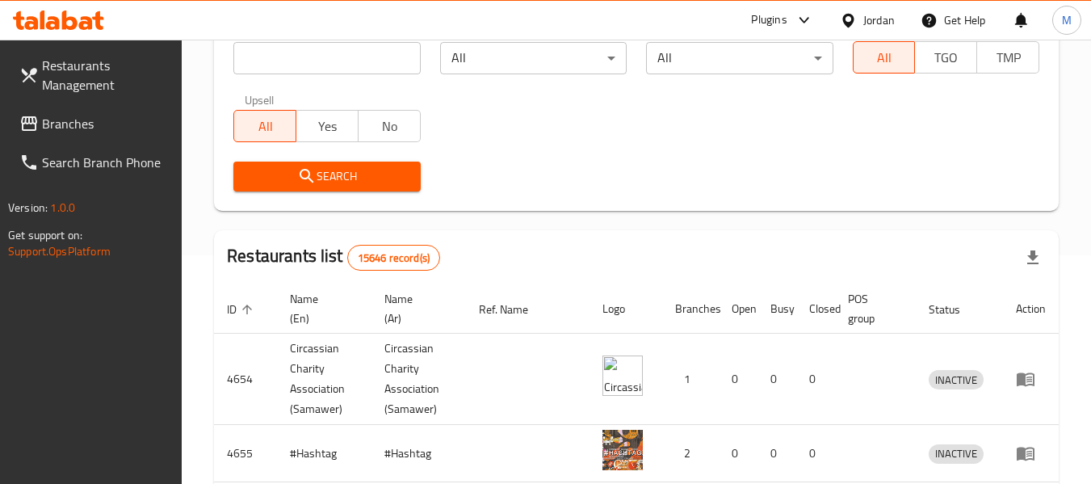
scroll to position [80, 0]
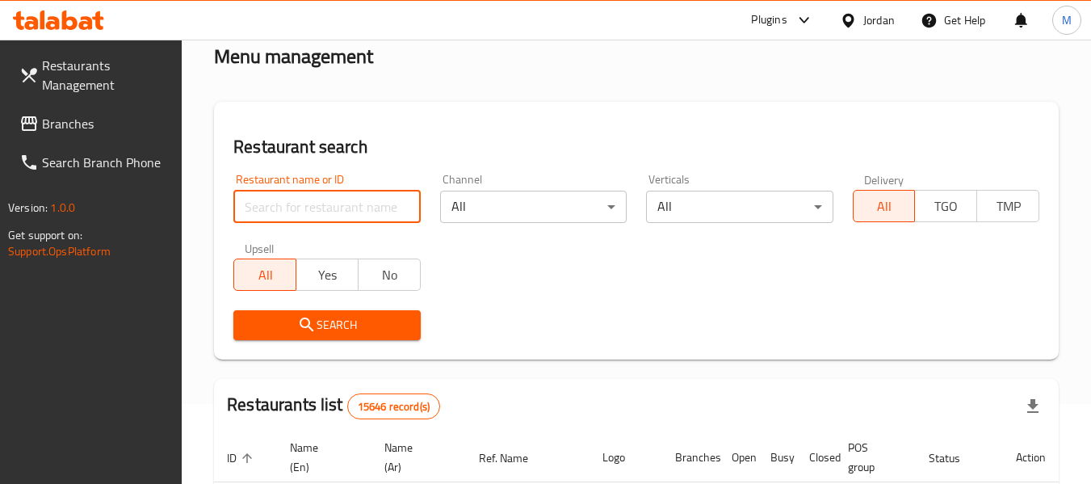
drag, startPoint x: 332, startPoint y: 195, endPoint x: 316, endPoint y: 215, distance: 25.9
click at [332, 195] on input "search" at bounding box center [326, 207] width 187 height 32
paste input "بيتزا ابو الهيجاء"
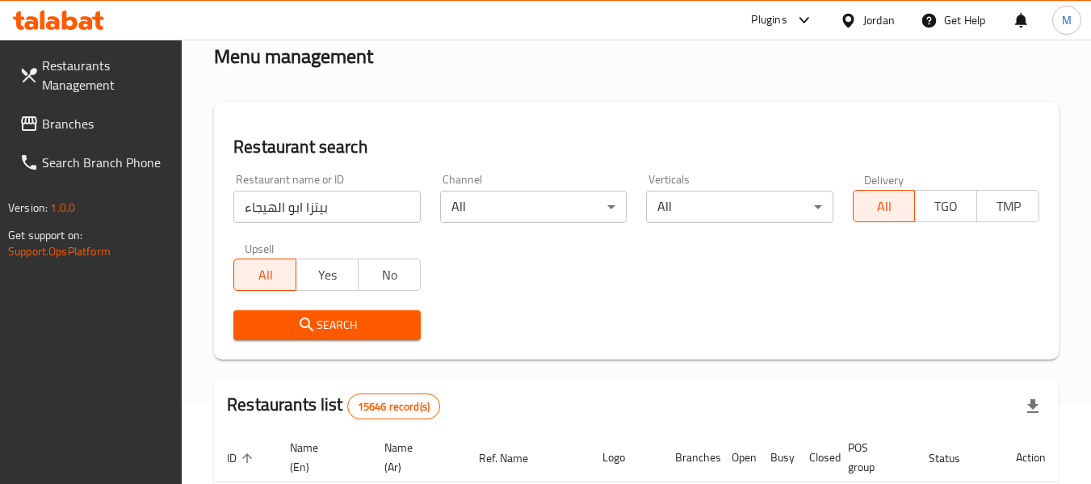
click at [284, 318] on span "Search" at bounding box center [326, 325] width 161 height 20
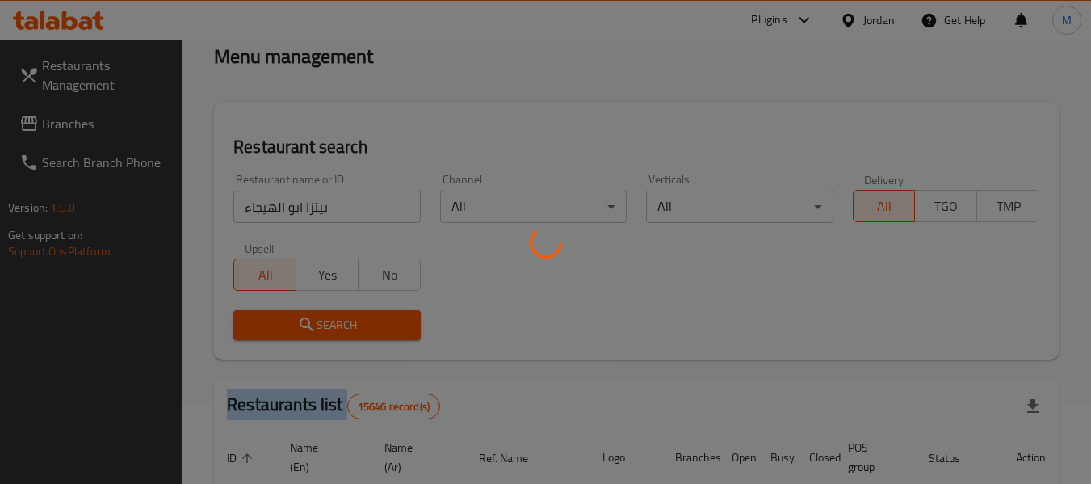
click at [284, 318] on div at bounding box center [545, 242] width 1091 height 484
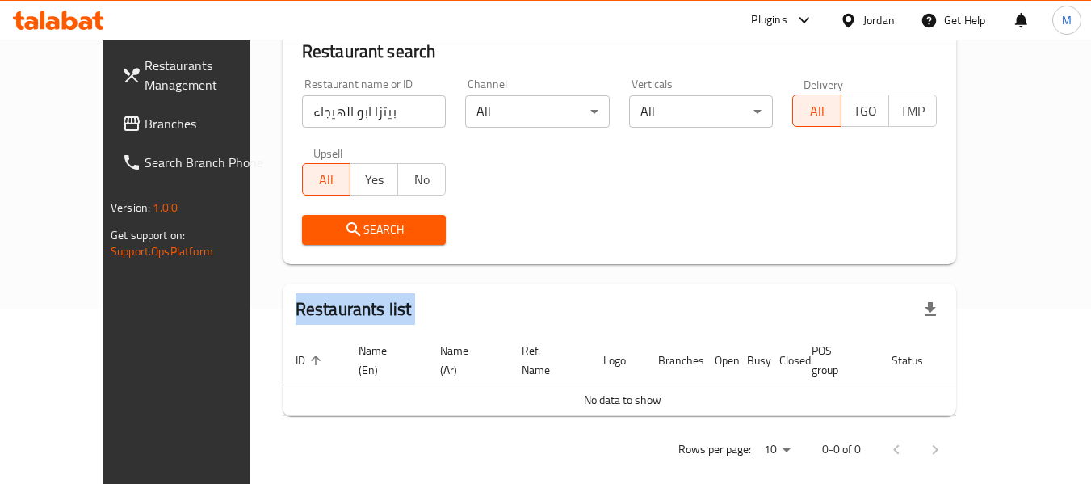
scroll to position [176, 0]
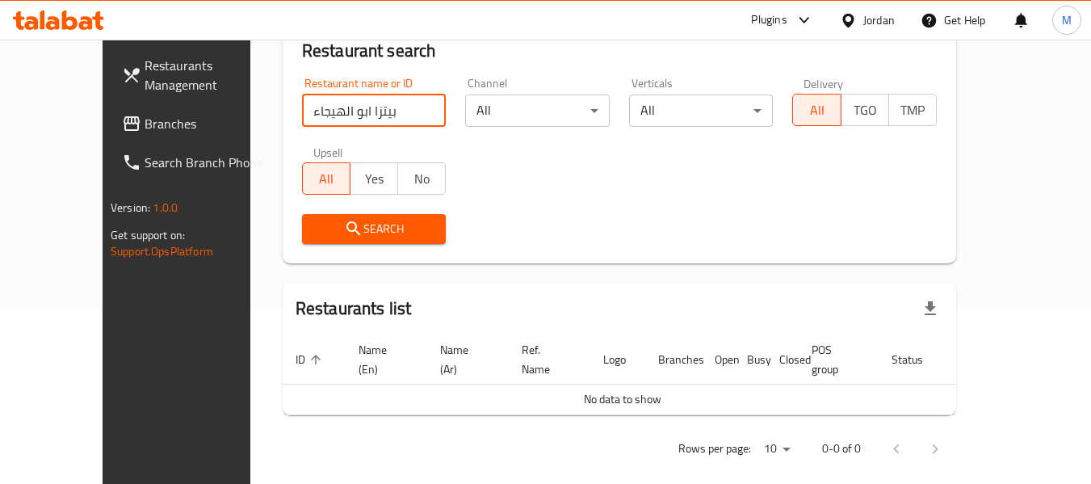
drag, startPoint x: 262, startPoint y: 115, endPoint x: 182, endPoint y: 117, distance: 80.0
click at [250, 117] on div "Home / Menu management Menu management Restaurant search Restaurant name or ID …" at bounding box center [619, 183] width 738 height 639
click button "Search" at bounding box center [374, 229] width 145 height 30
click at [384, 224] on span "Search" at bounding box center [374, 229] width 119 height 20
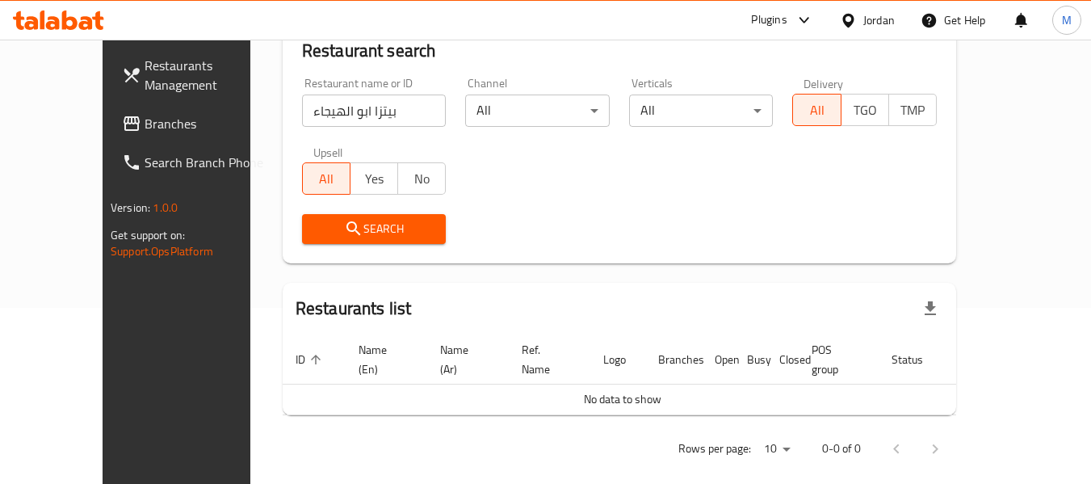
click at [384, 224] on span "Search" at bounding box center [374, 229] width 119 height 20
drag, startPoint x: 342, startPoint y: 112, endPoint x: 410, endPoint y: 113, distance: 68.6
click at [408, 113] on input "بيتزا ابو الهيجاء" at bounding box center [374, 110] width 145 height 32
type input "ابو الهيجاء"
click button "Search" at bounding box center [374, 229] width 145 height 30
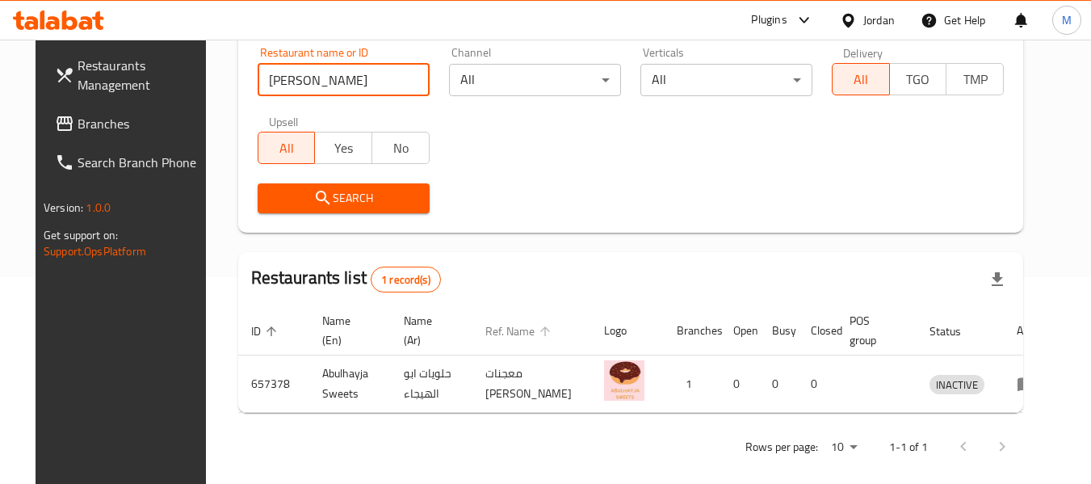
scroll to position [223, 0]
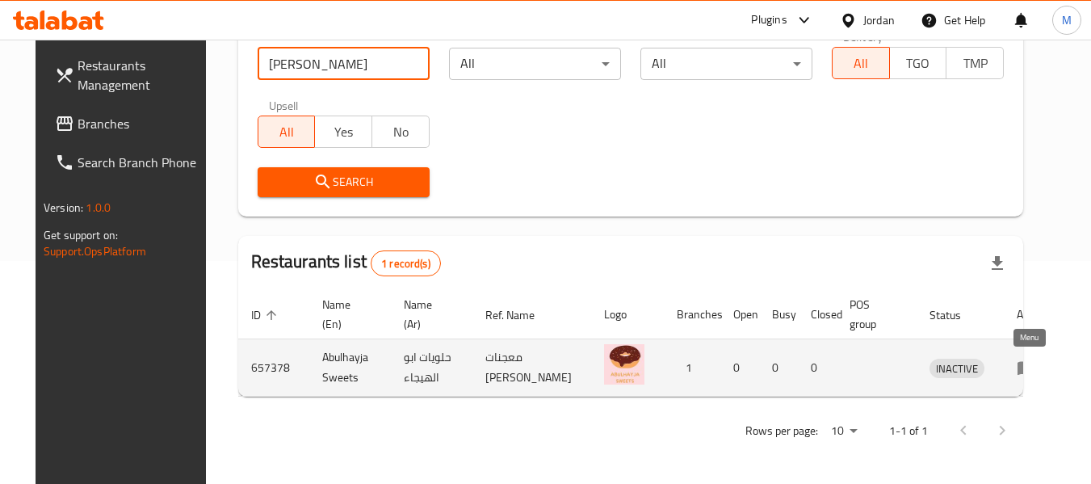
click at [1031, 372] on icon "enhanced table" at bounding box center [1026, 367] width 19 height 19
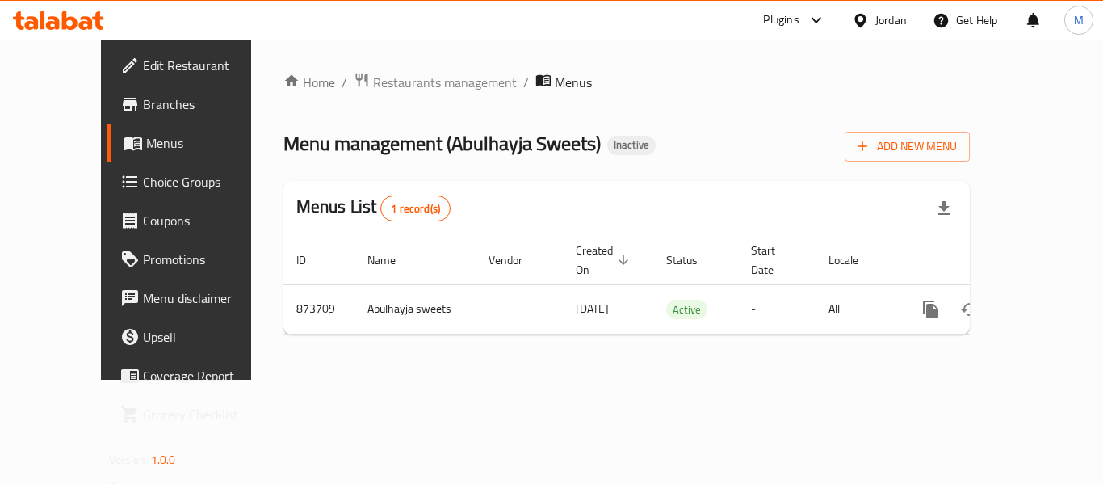
click at [143, 111] on span "Branches" at bounding box center [207, 103] width 129 height 19
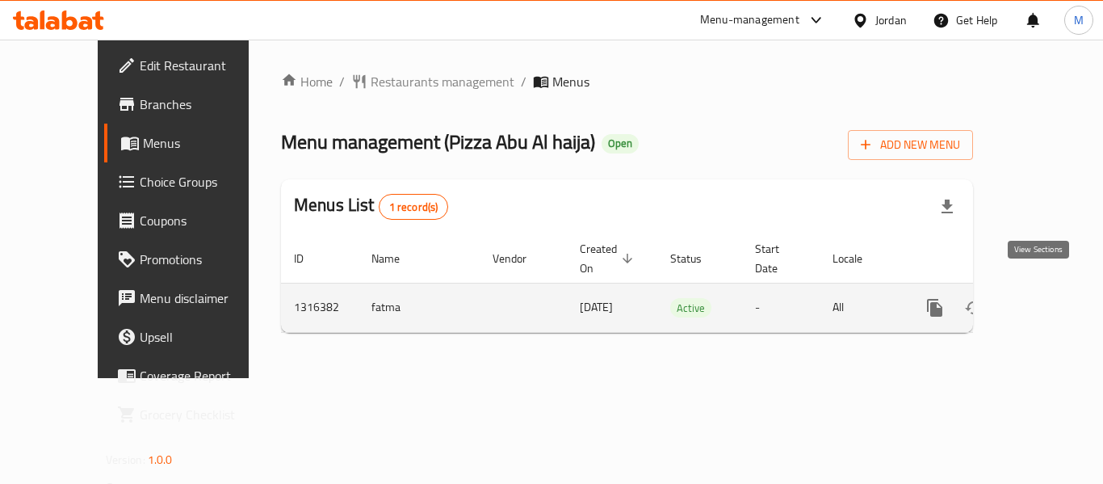
click at [1044, 300] on icon "enhanced table" at bounding box center [1051, 307] width 15 height 15
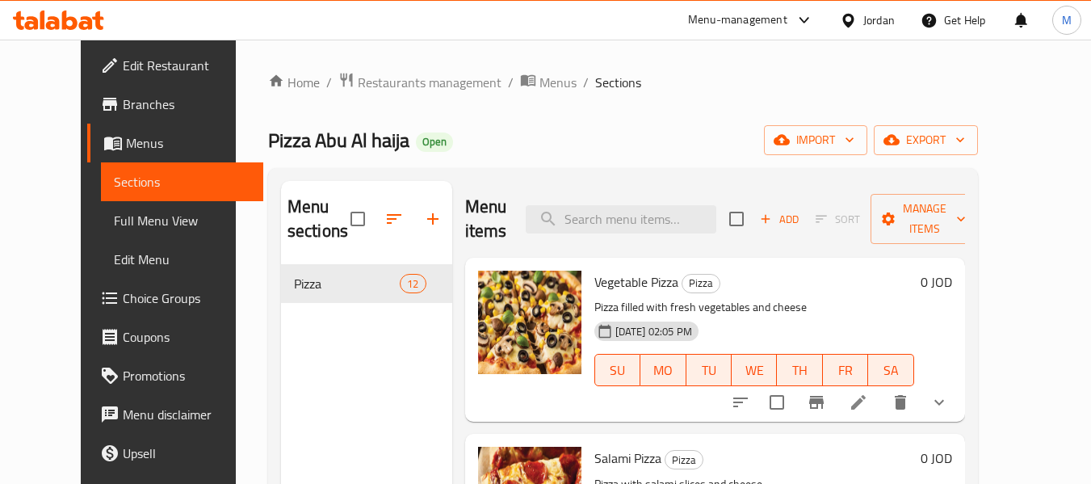
click at [114, 212] on span "Full Menu View" at bounding box center [182, 220] width 136 height 19
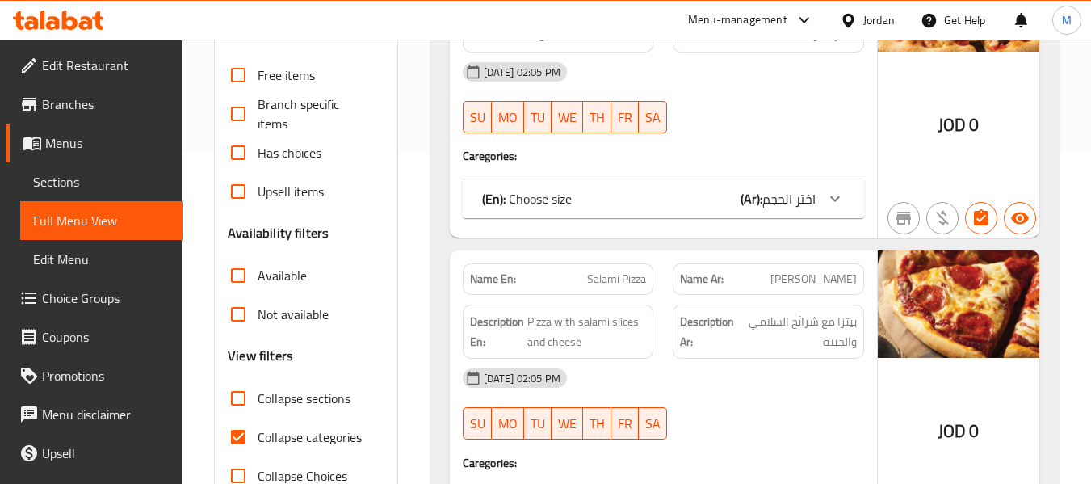
scroll to position [565, 0]
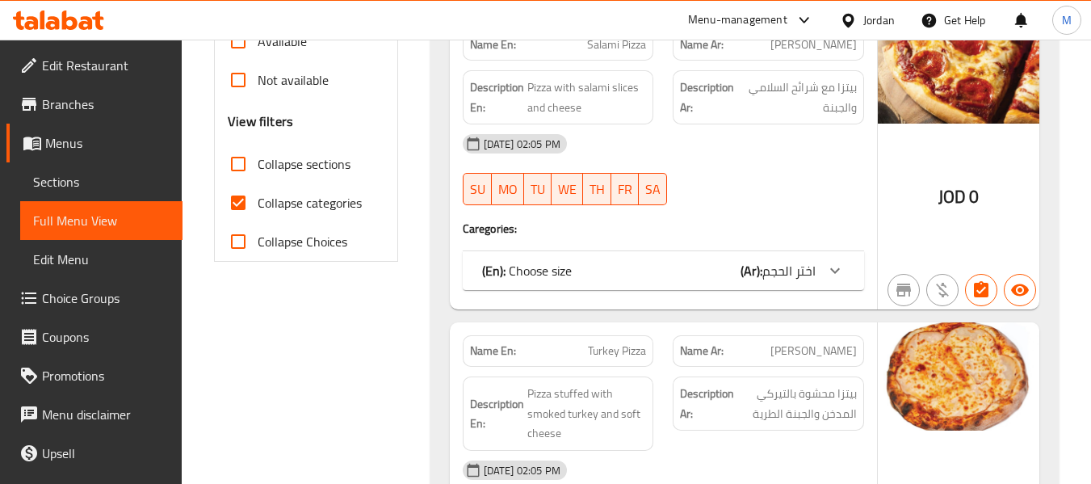
click at [320, 200] on span "Collapse categories" at bounding box center [310, 202] width 104 height 19
click at [258, 200] on input "Collapse categories" at bounding box center [238, 202] width 39 height 39
checkbox input "false"
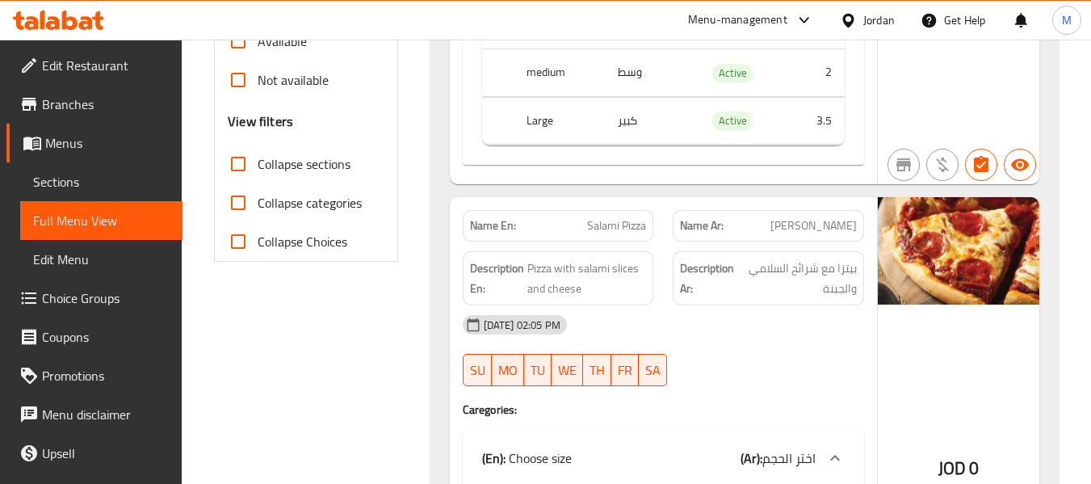
scroll to position [0, 0]
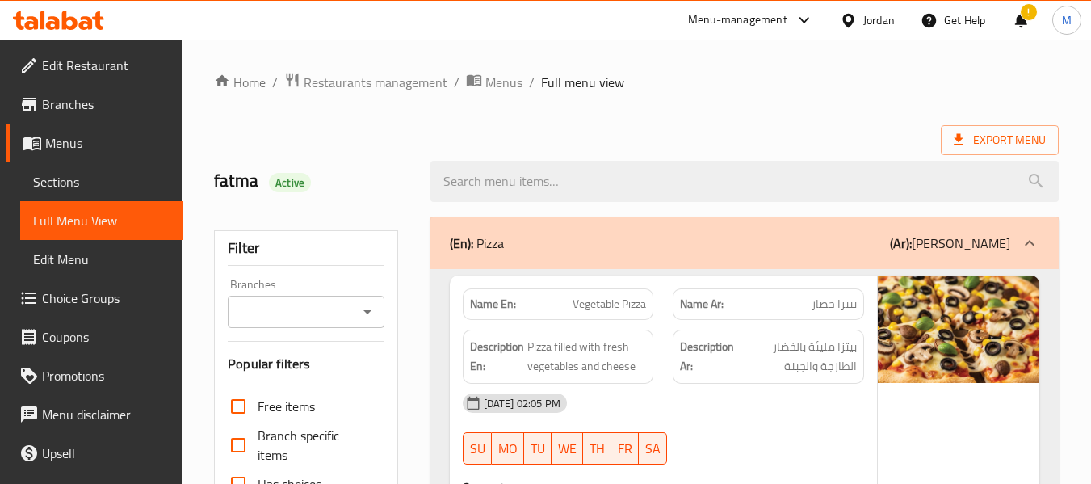
click at [857, 25] on div at bounding box center [851, 20] width 23 height 18
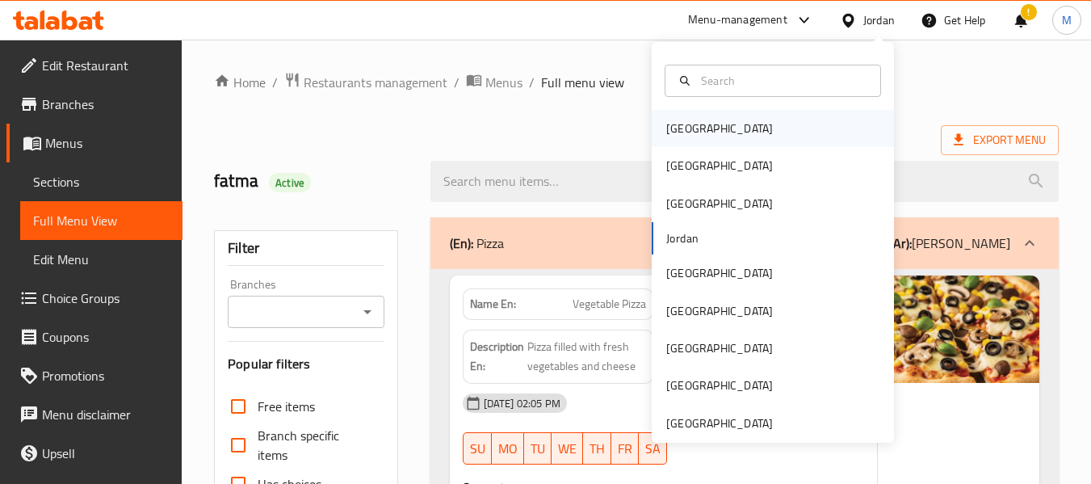
click at [719, 138] on div "[GEOGRAPHIC_DATA]" at bounding box center [773, 128] width 242 height 37
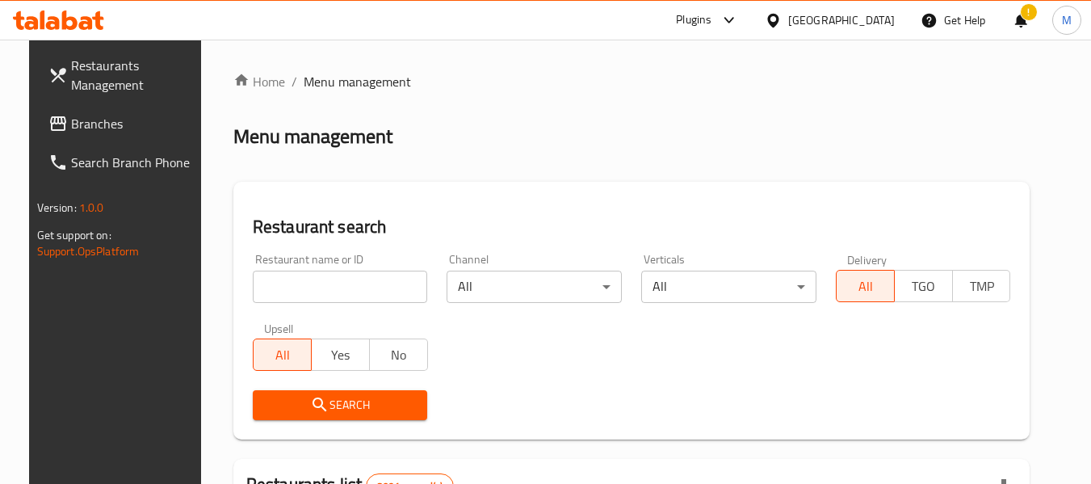
click at [71, 130] on span "Branches" at bounding box center [135, 123] width 128 height 19
